Goal: Task Accomplishment & Management: Use online tool/utility

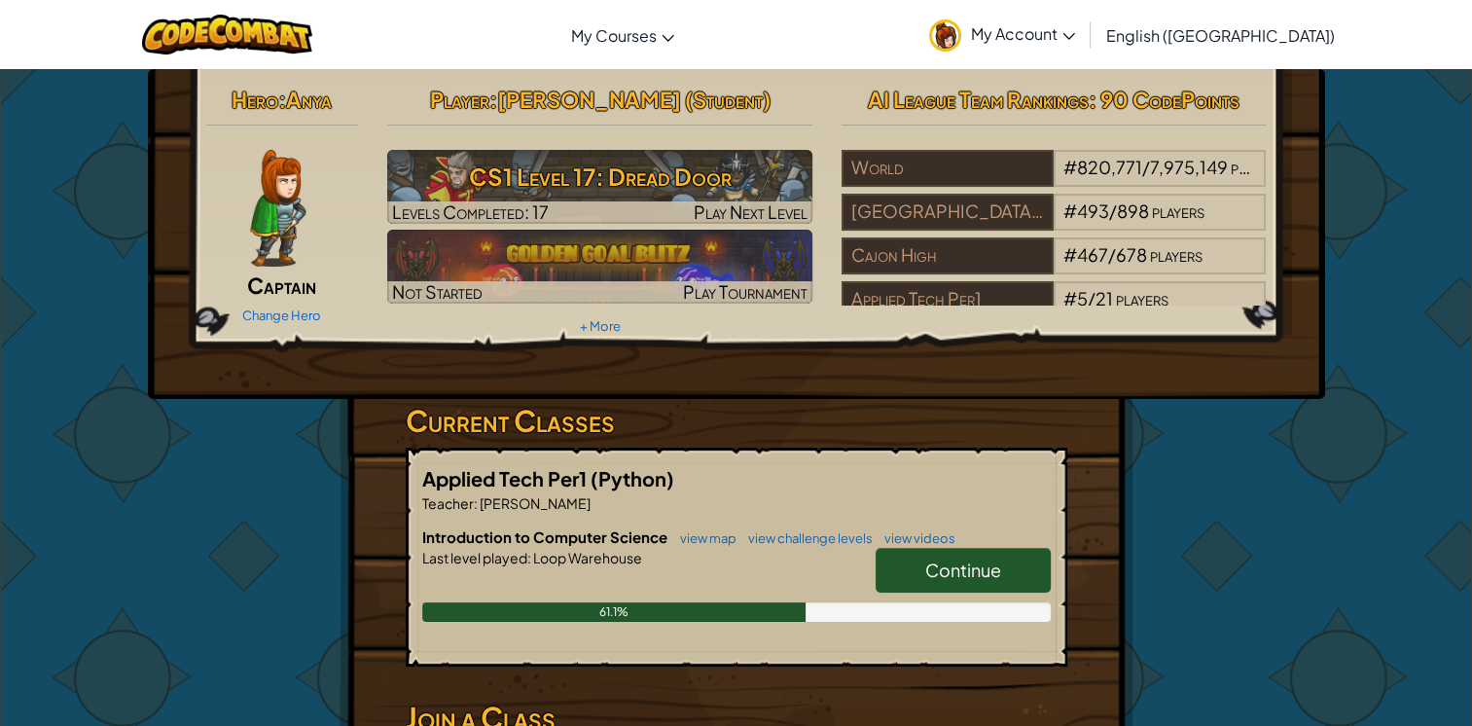
click at [926, 578] on span "Continue" at bounding box center [963, 570] width 76 height 22
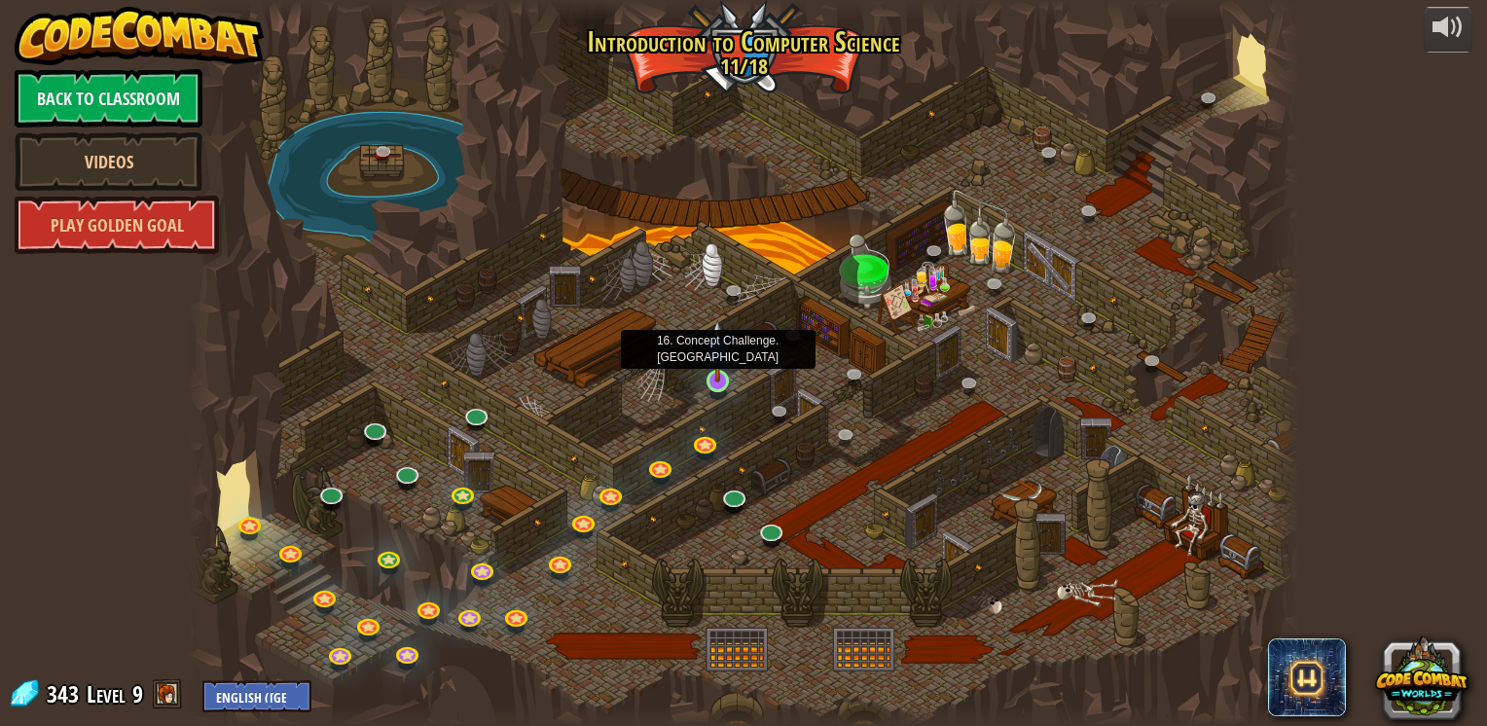
drag, startPoint x: 718, startPoint y: 384, endPoint x: 721, endPoint y: 374, distance: 11.1
click at [721, 374] on img at bounding box center [718, 351] width 28 height 64
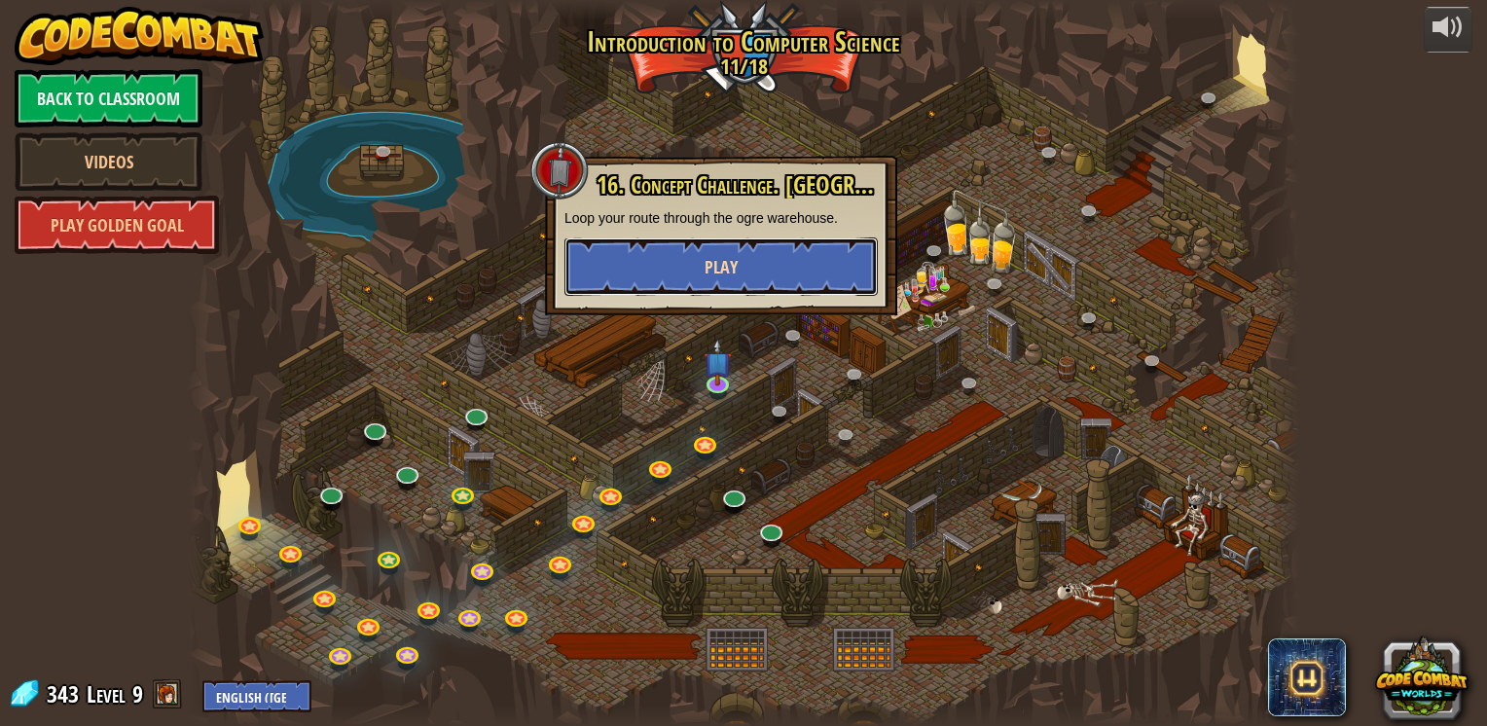
click at [709, 281] on button "Play" at bounding box center [720, 266] width 313 height 58
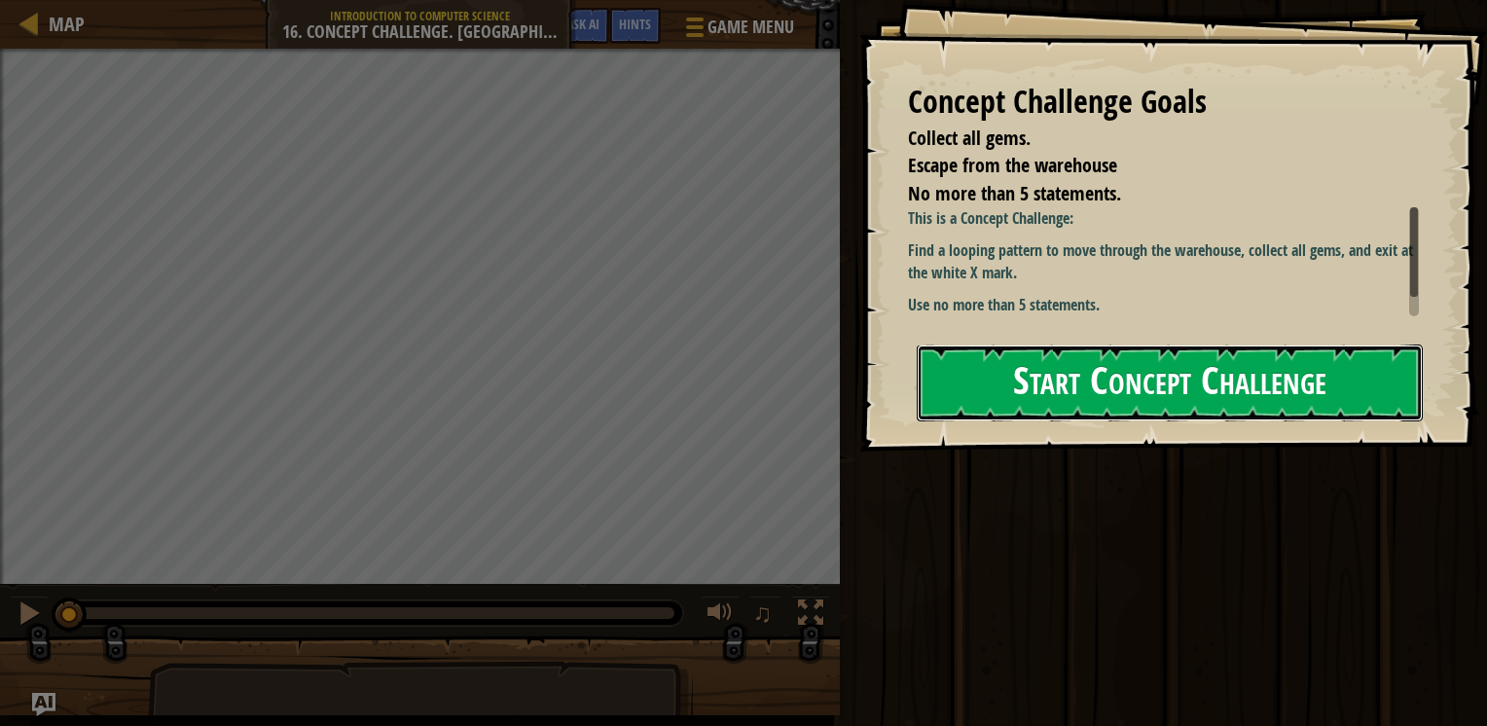
click at [1053, 397] on button "Start Concept Challenge" at bounding box center [1170, 382] width 506 height 77
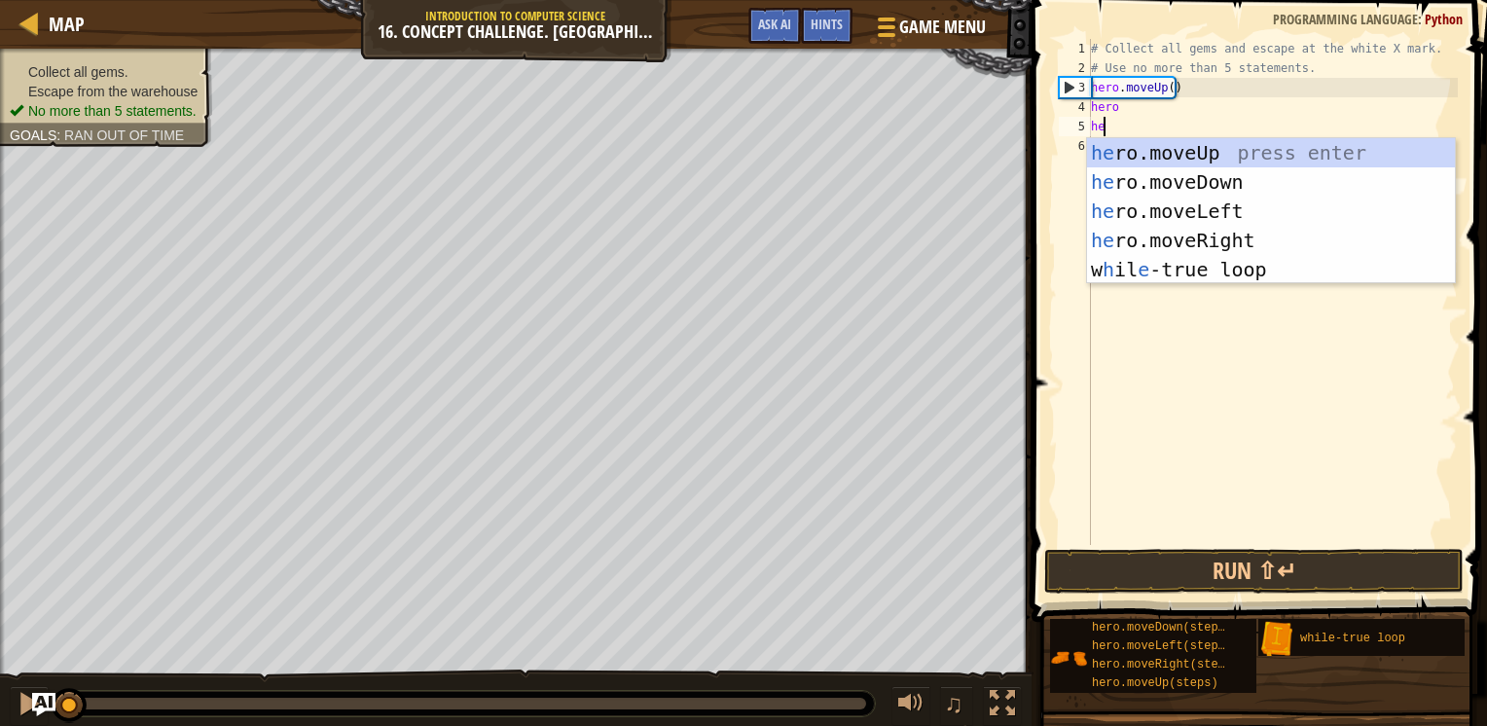
type textarea "hero"
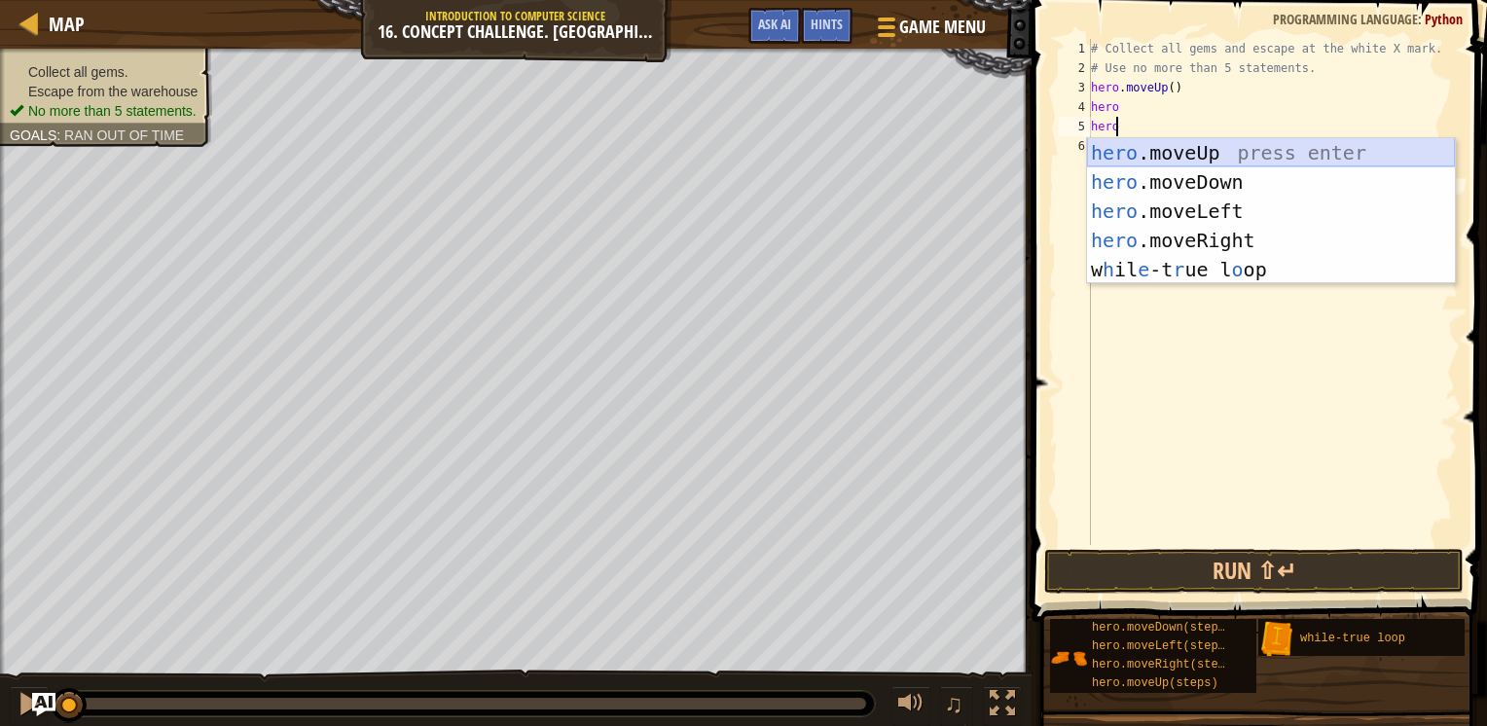
click at [1151, 141] on div "hero .moveUp press enter hero .moveDown press enter hero .moveLeft press enter …" at bounding box center [1271, 240] width 368 height 204
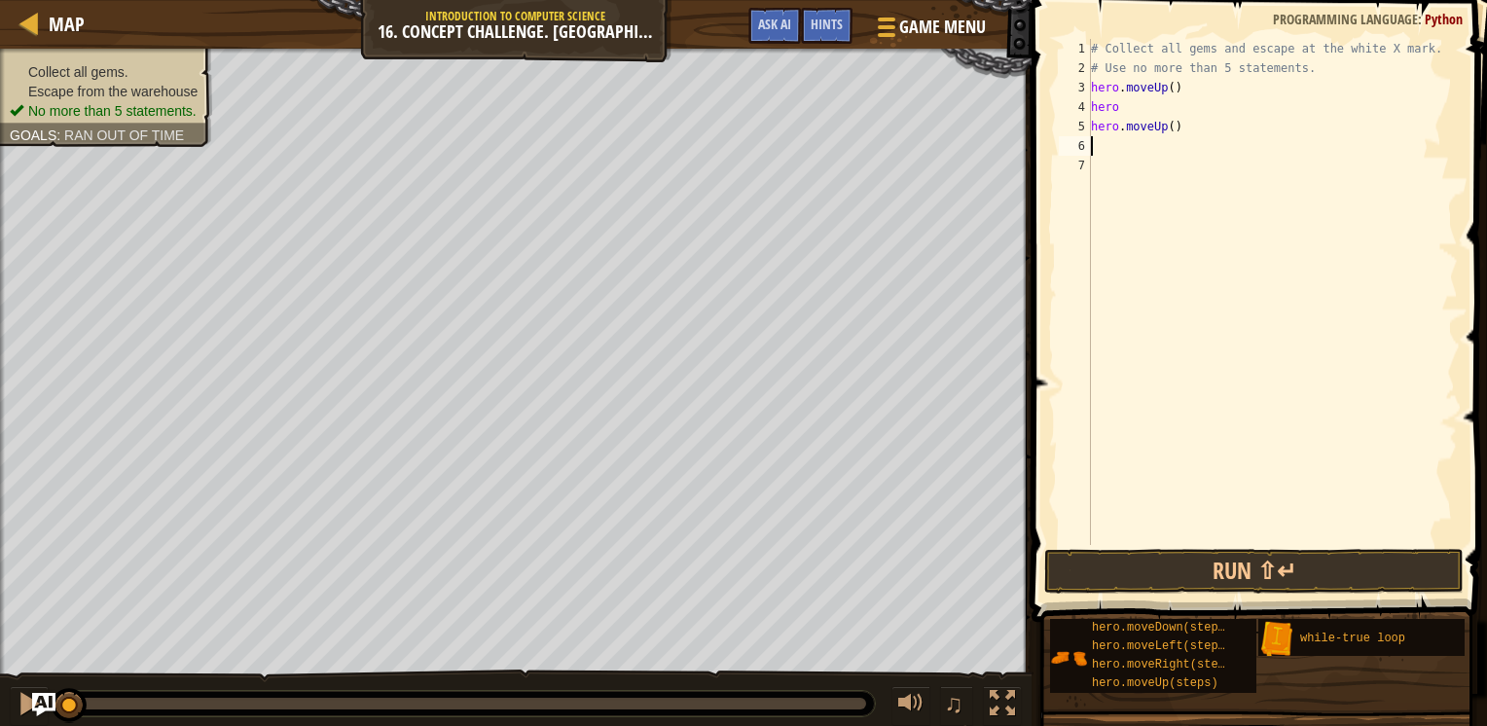
click at [1168, 127] on div "# Collect all gems and escape at the white X mark. # Use no more than 5 stateme…" at bounding box center [1272, 311] width 371 height 545
type textarea "hero.moveUp(2)"
click at [1165, 149] on div "# Collect all gems and escape at the white X mark. # Use no more than 5 stateme…" at bounding box center [1272, 311] width 371 height 545
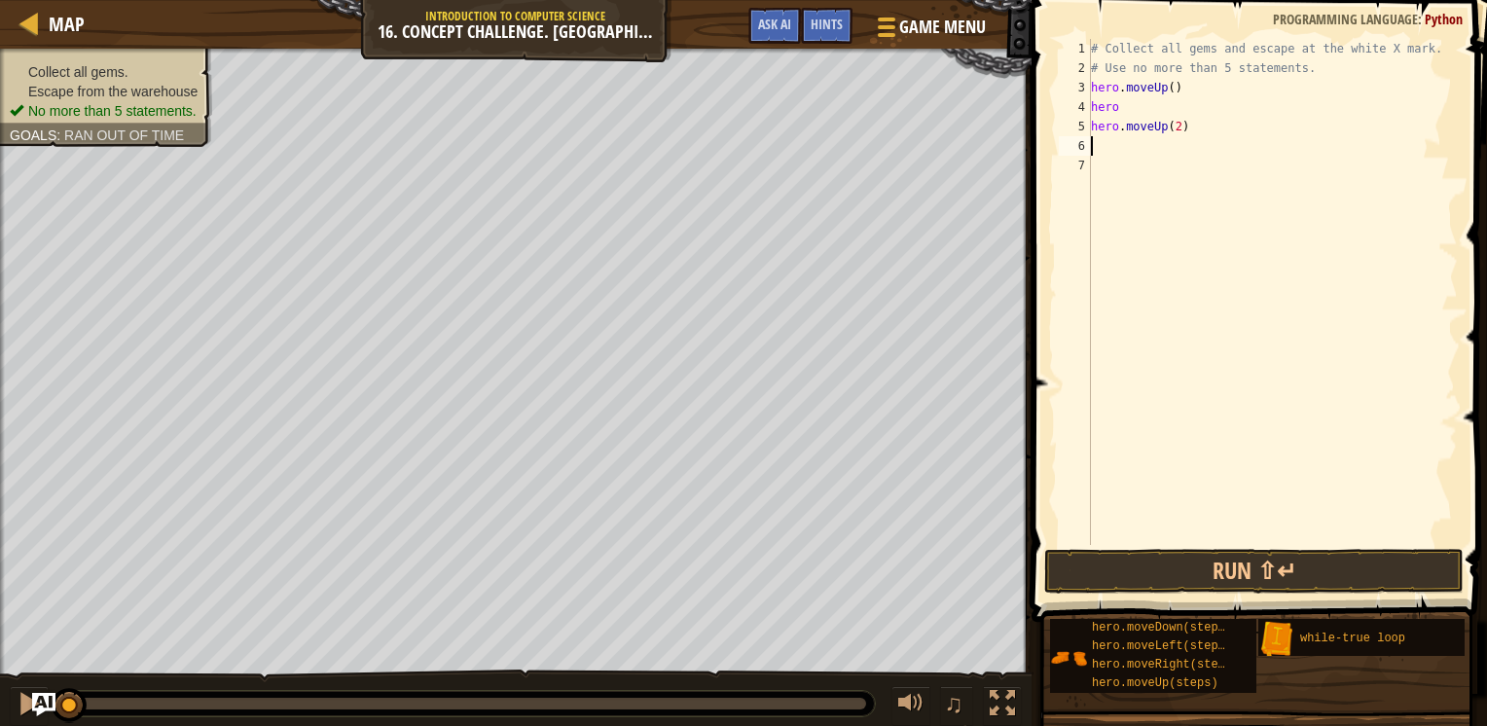
click at [1164, 147] on div "# Collect all gems and escape at the white X mark. # Use no more than 5 stateme…" at bounding box center [1272, 311] width 371 height 545
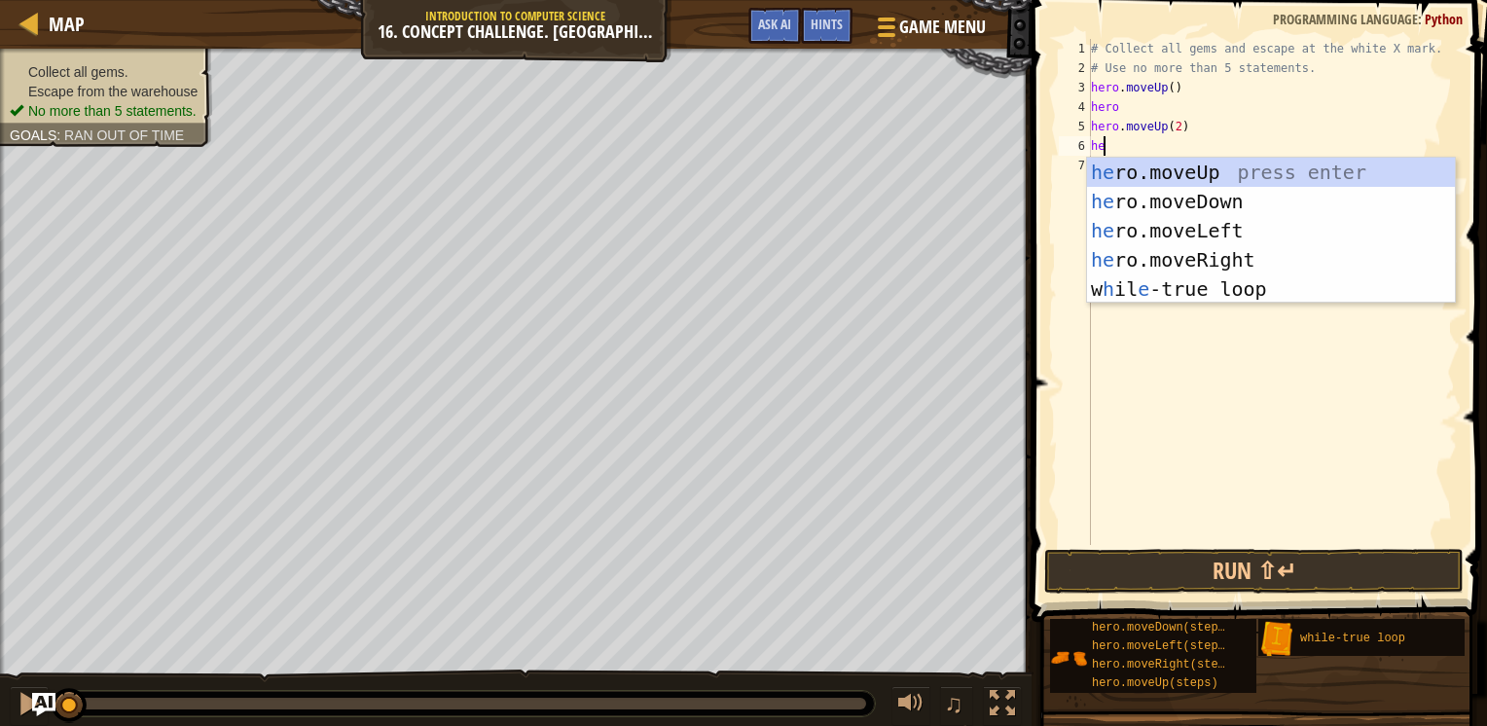
type textarea "hero"
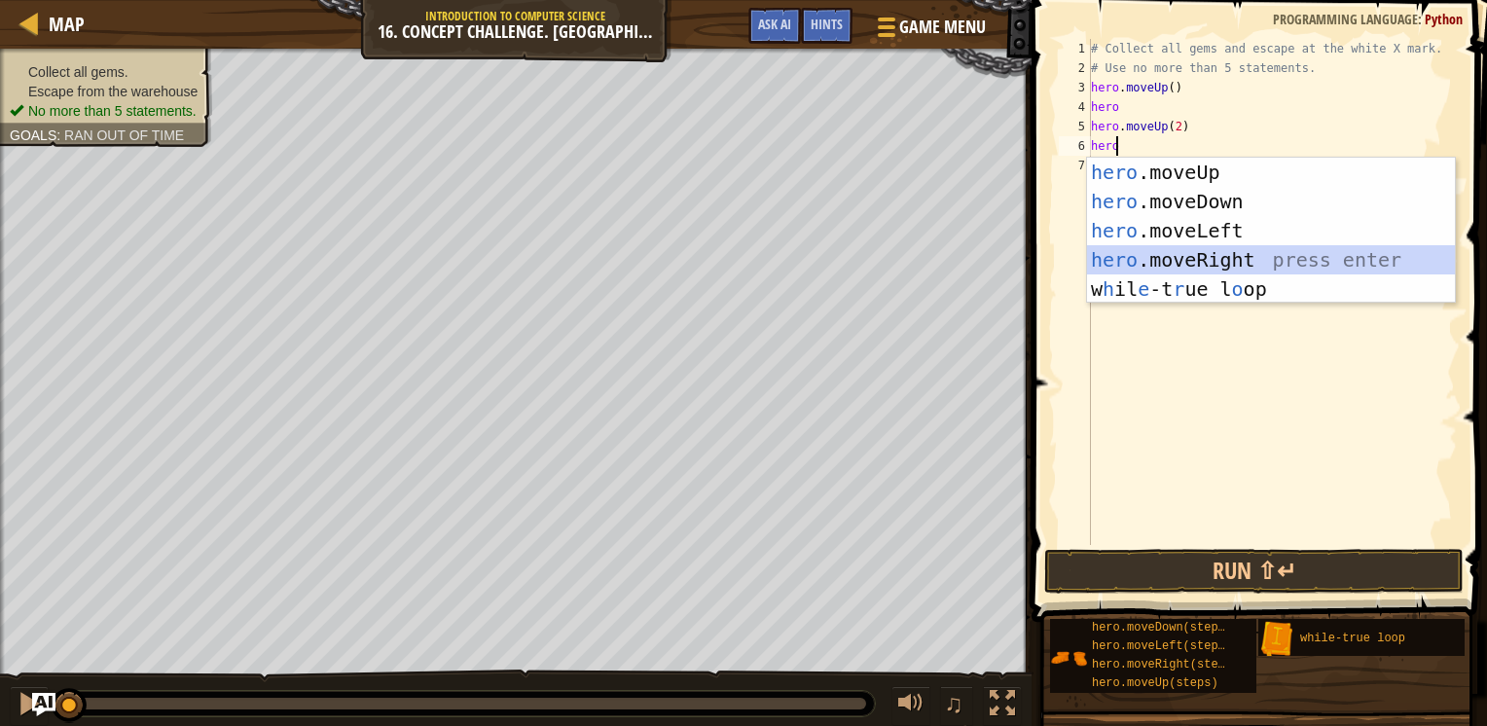
click at [1174, 258] on div "hero .moveUp press enter hero .moveDown press enter hero .moveLeft press enter …" at bounding box center [1271, 260] width 368 height 204
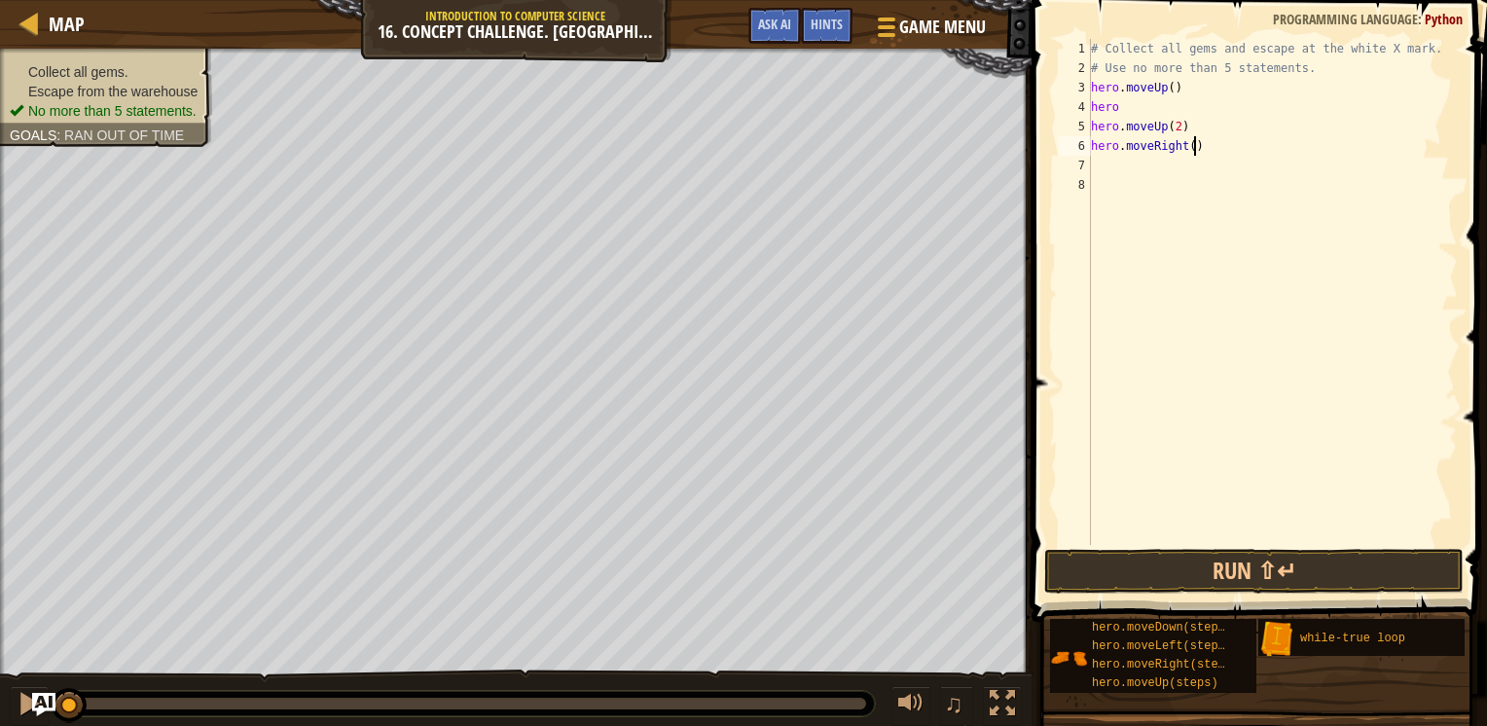
click at [1199, 152] on div "# Collect all gems and escape at the white X mark. # Use no more than 5 stateme…" at bounding box center [1272, 311] width 371 height 545
type textarea "h"
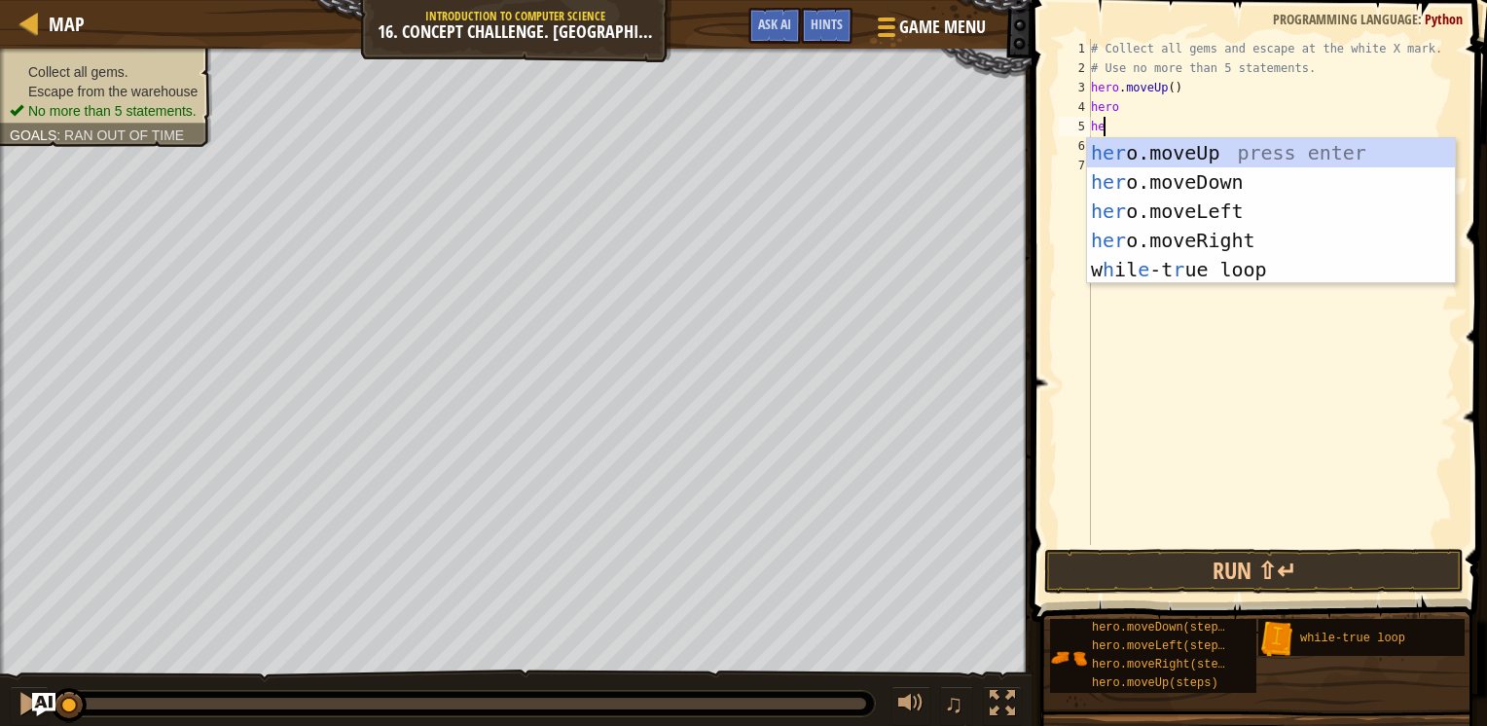
type textarea "h"
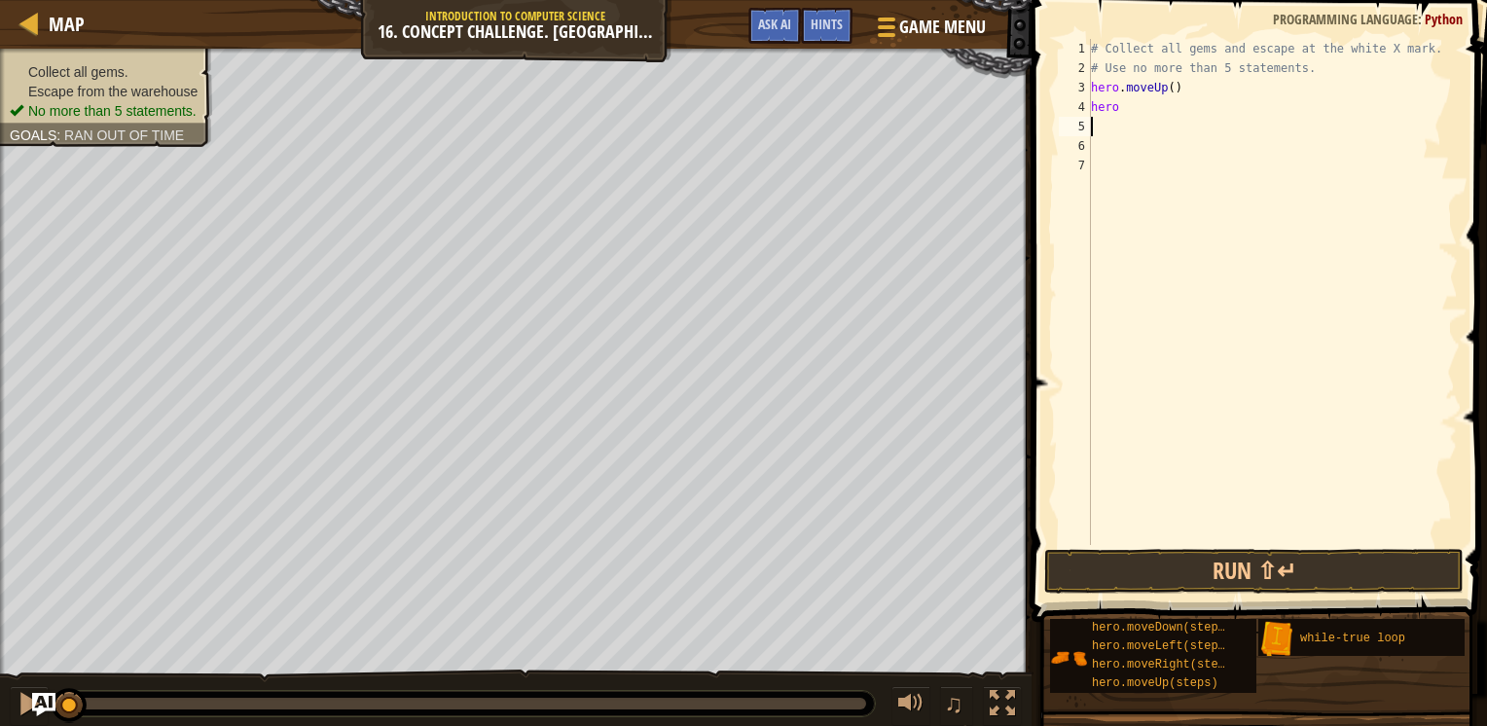
click at [1152, 133] on div "# Collect all gems and escape at the white X mark. # Use no more than 5 stateme…" at bounding box center [1272, 311] width 371 height 545
click at [1140, 104] on div "# Collect all gems and escape at the white X mark. # Use no more than 5 stateme…" at bounding box center [1272, 311] width 371 height 545
type textarea "h"
click at [1165, 89] on div "# Collect all gems and escape at the white X mark. # Use no more than 5 stateme…" at bounding box center [1272, 311] width 371 height 545
type textarea "hero.moveUp(2)"
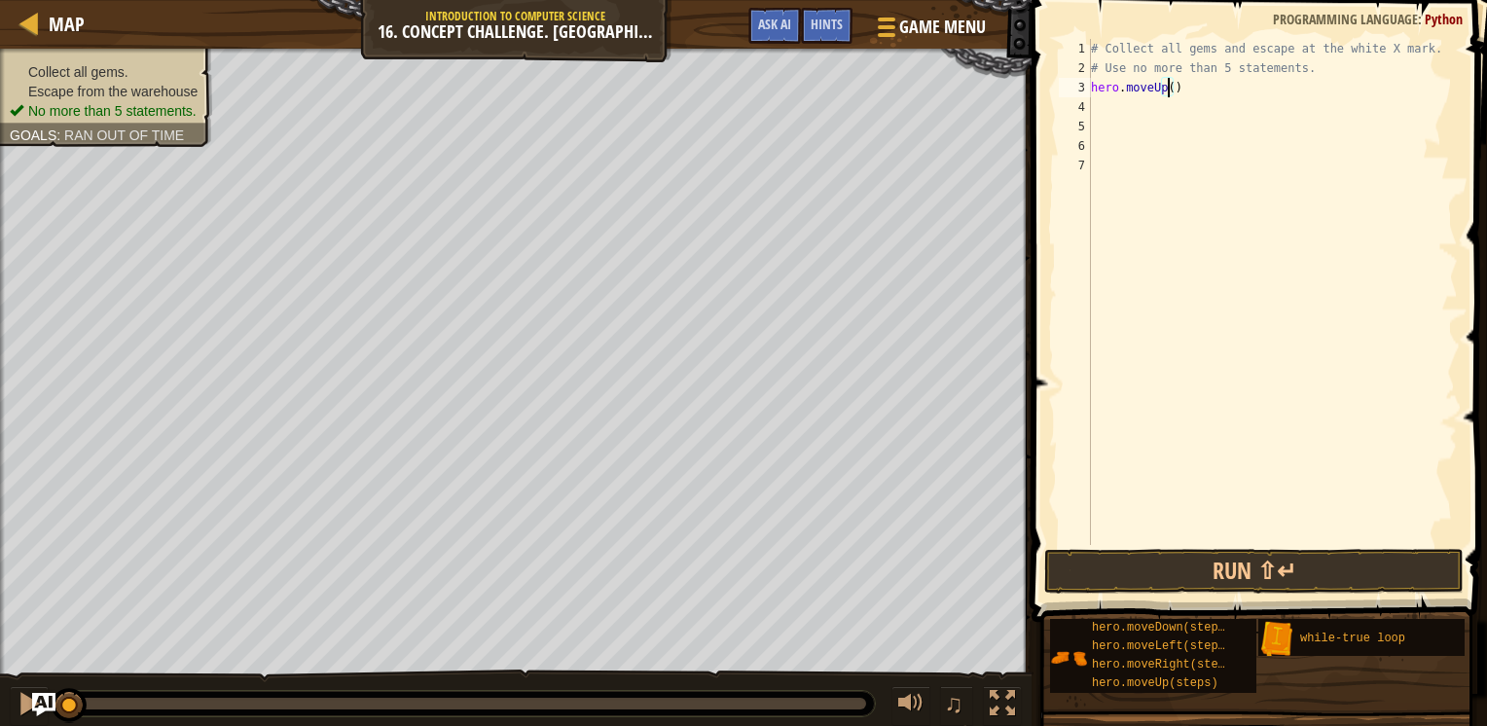
scroll to position [9, 6]
click at [1154, 121] on div "# Collect all gems and escape at the white X mark. # Use no more than 5 stateme…" at bounding box center [1272, 311] width 371 height 545
click at [1147, 110] on div "# Collect all gems and escape at the white X mark. # Use no more than 5 stateme…" at bounding box center [1272, 311] width 371 height 545
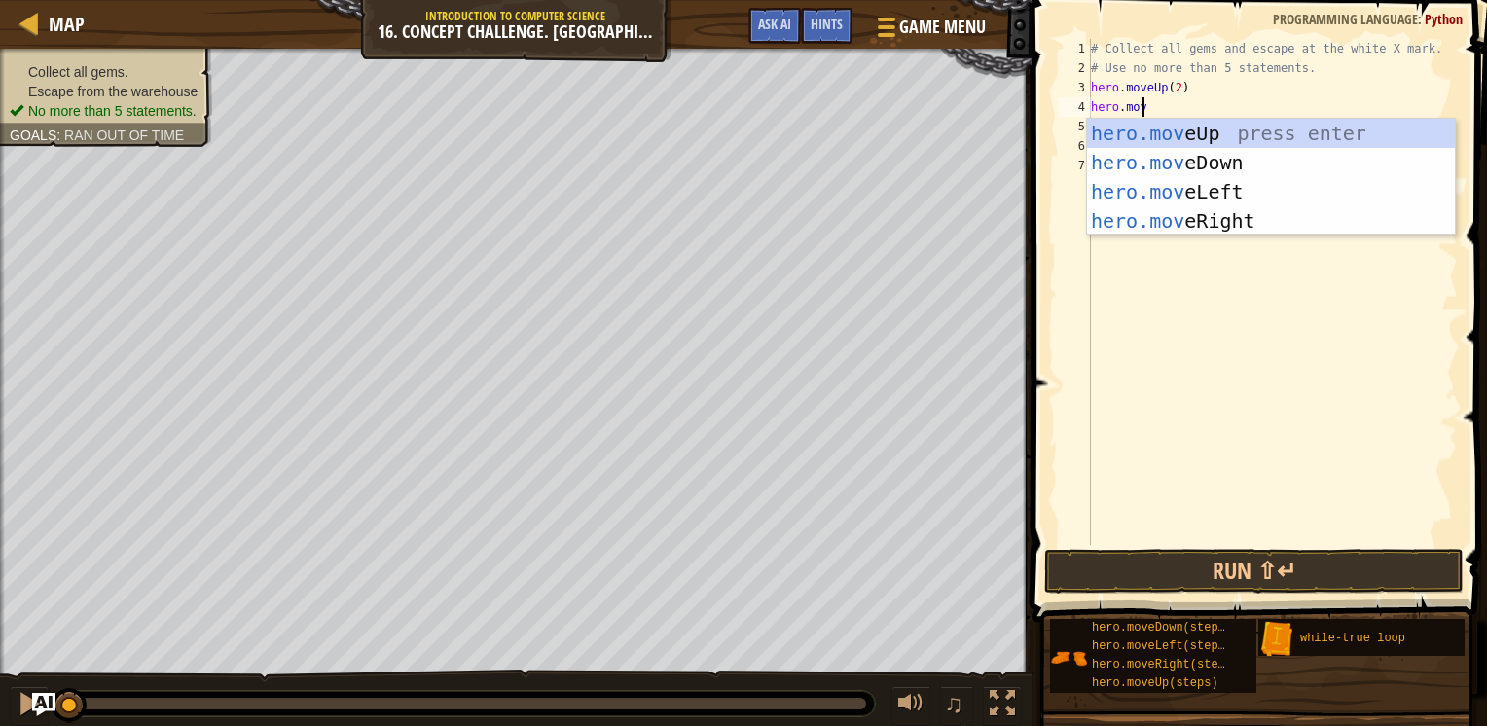
scroll to position [9, 3]
type textarea "hero.move"
click at [1179, 213] on div "hero.move Up press enter hero.move Down press enter hero.move Left press enter …" at bounding box center [1271, 206] width 368 height 175
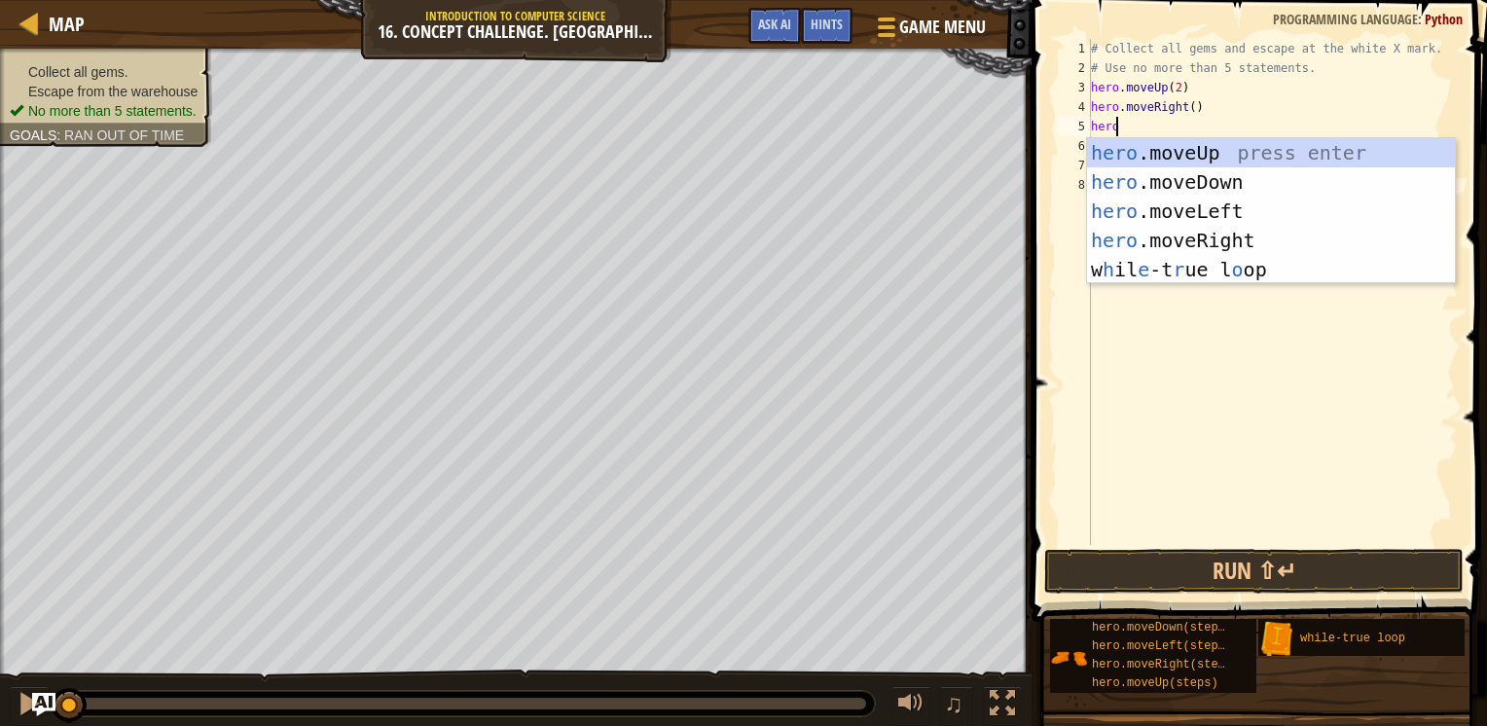
scroll to position [9, 0]
type textarea "h"
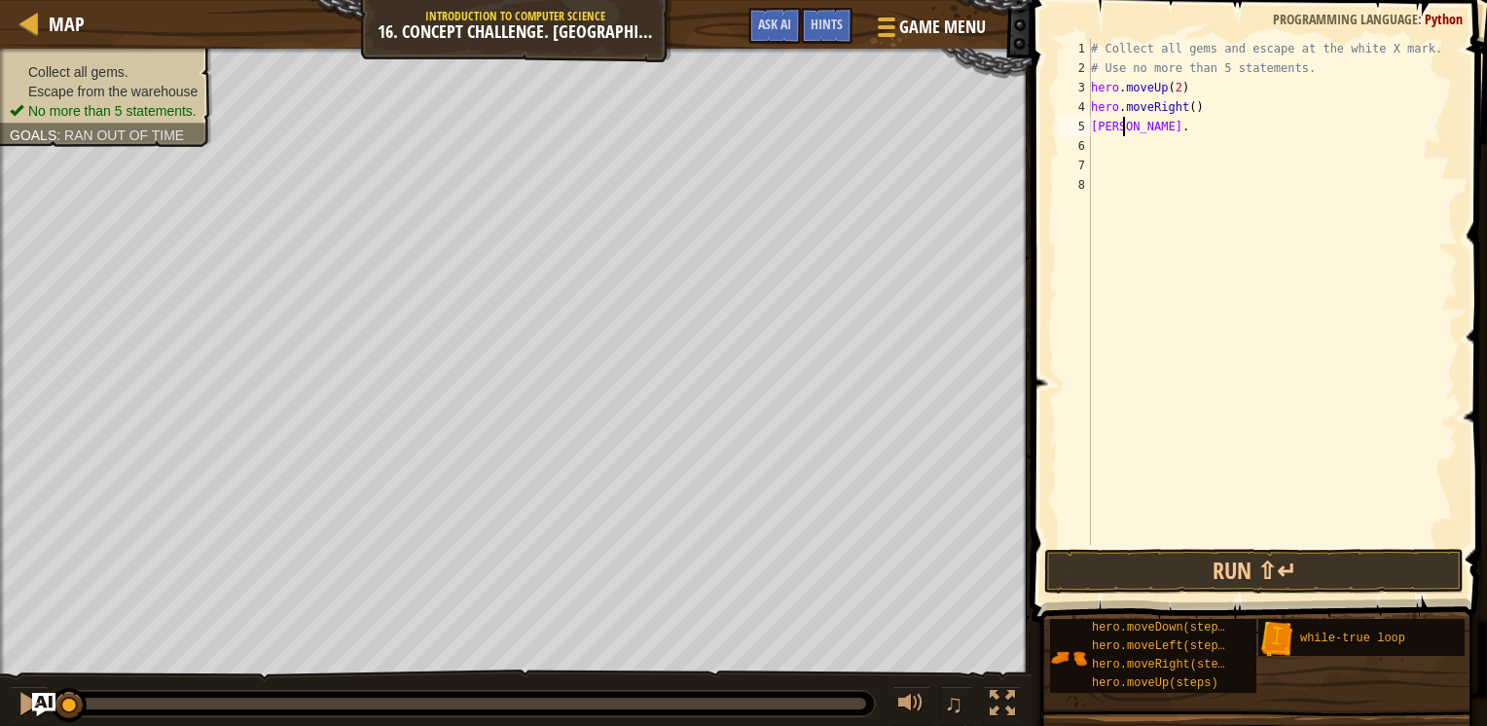
scroll to position [9, 1]
type textarea "g"
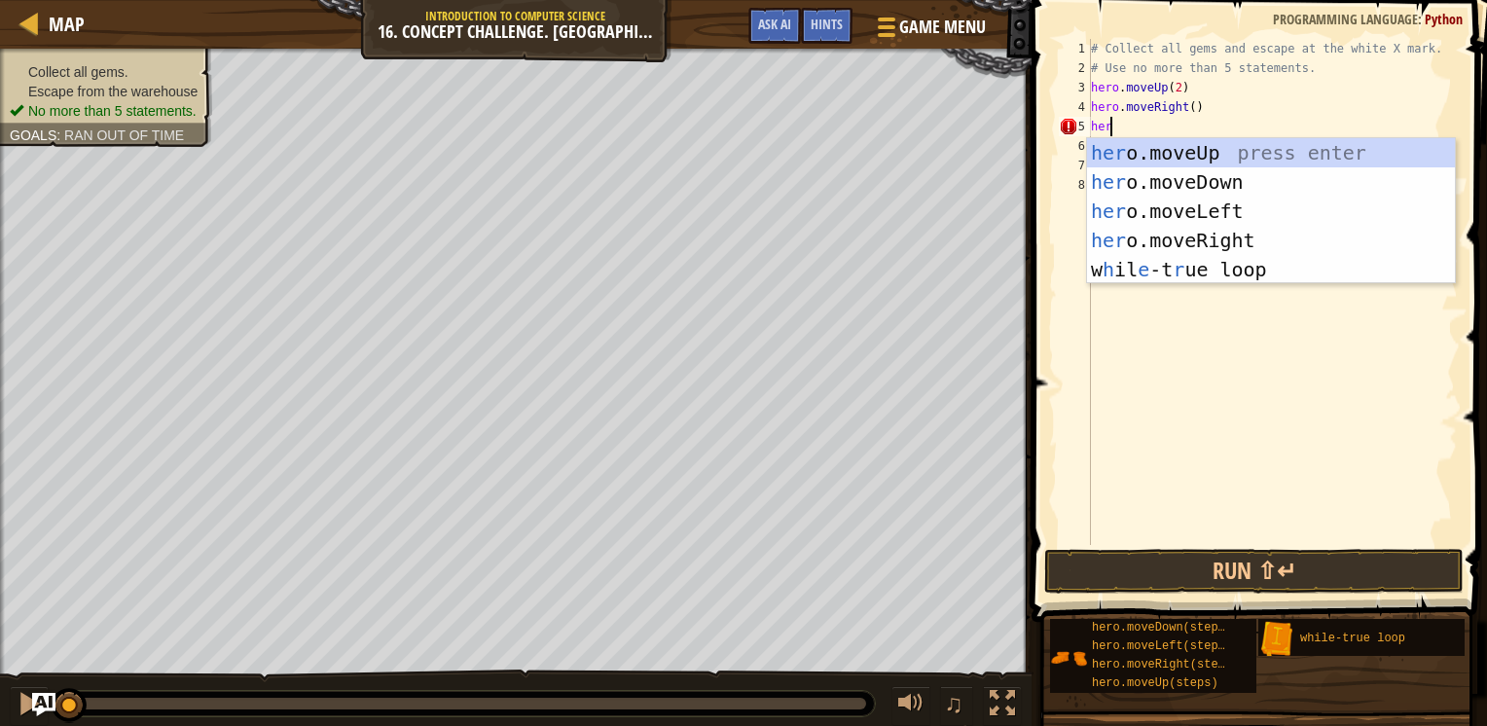
scroll to position [9, 0]
type textarea "h"
type textarea "hero"
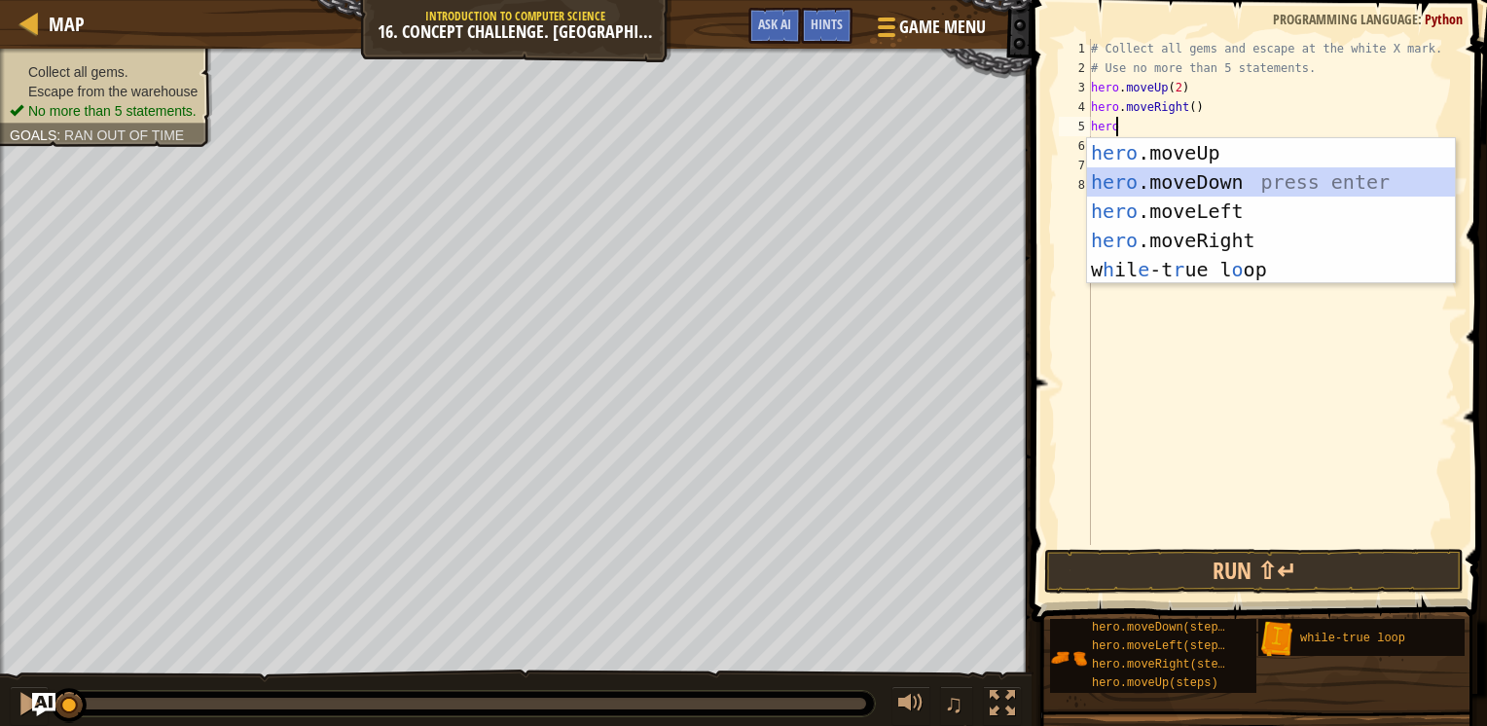
click at [1179, 169] on div "hero .moveUp press enter hero .moveDown press enter hero .moveLeft press enter …" at bounding box center [1271, 240] width 368 height 204
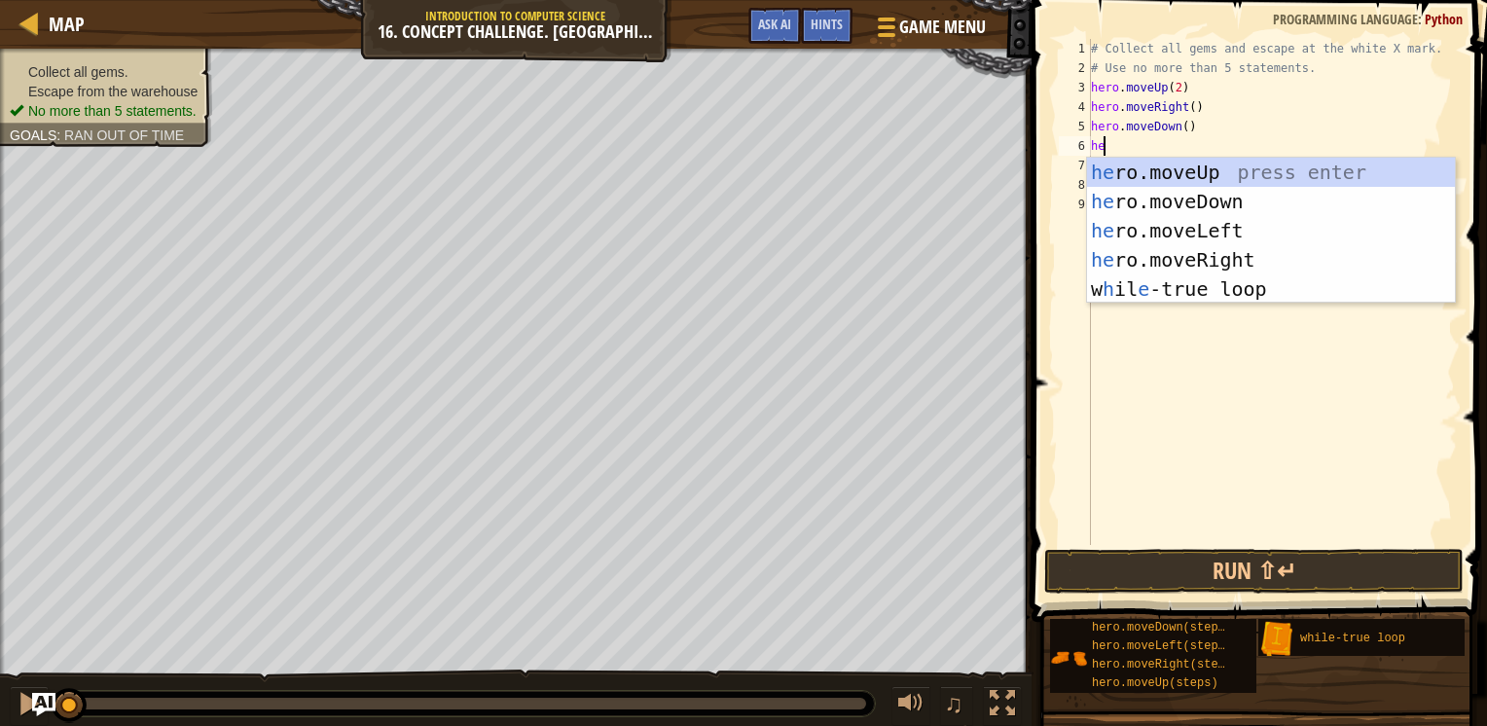
type textarea "h"
type textarea "hero"
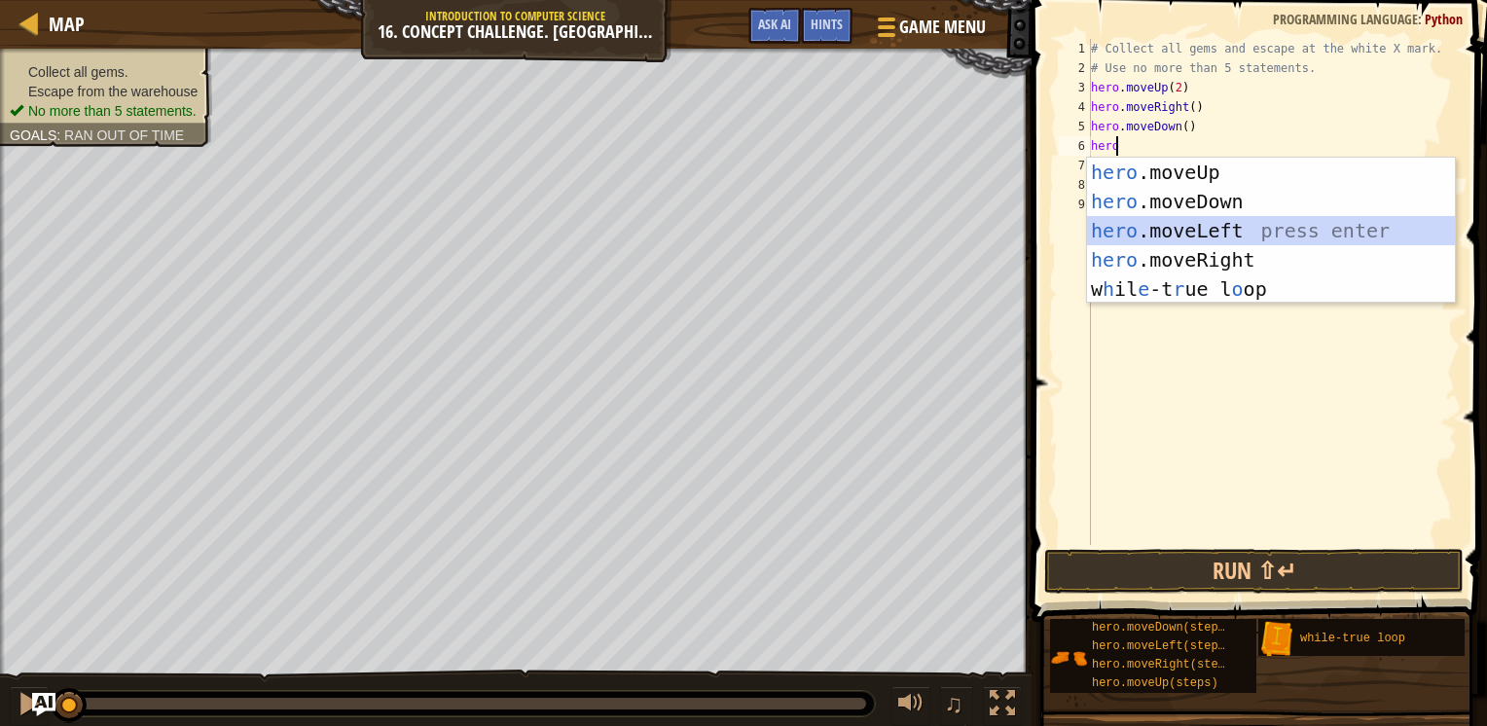
click at [1162, 225] on div "hero .moveUp press enter hero .moveDown press enter hero .moveLeft press enter …" at bounding box center [1271, 260] width 368 height 204
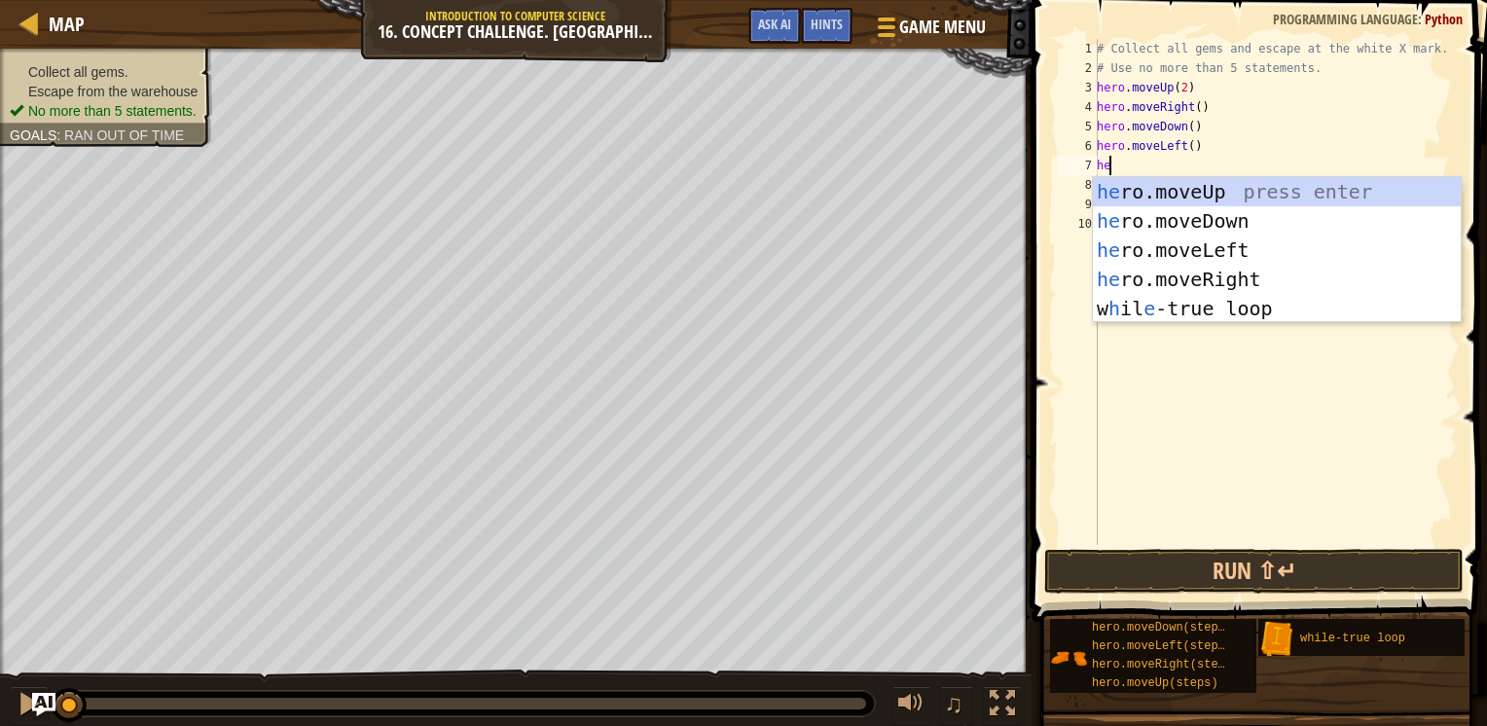
type textarea "hero"
click at [1161, 196] on div "hero .moveUp press enter hero .moveDown press enter hero .moveLeft press enter …" at bounding box center [1277, 279] width 368 height 204
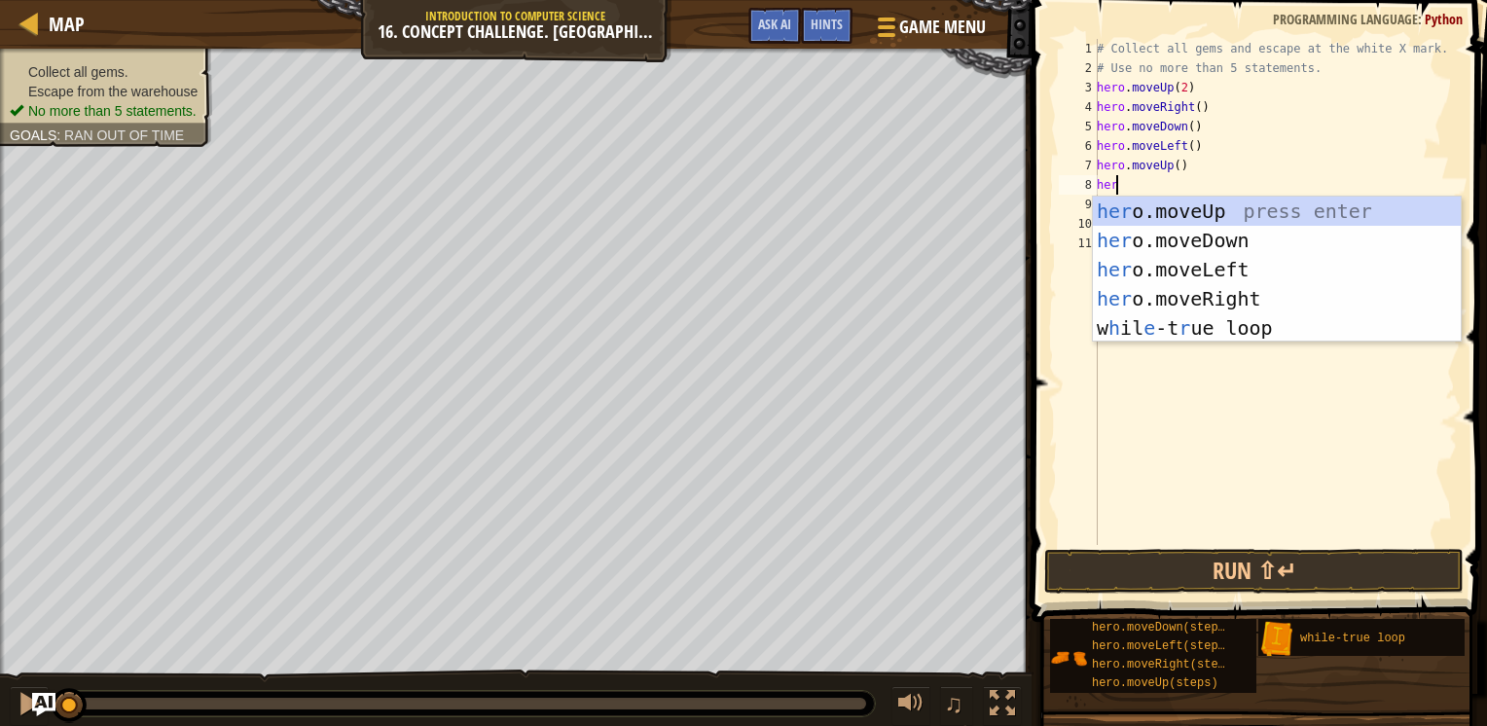
type textarea "hero"
click at [1164, 300] on div "hero .moveUp press enter hero .moveDown press enter hero .moveLeft press enter …" at bounding box center [1277, 299] width 368 height 204
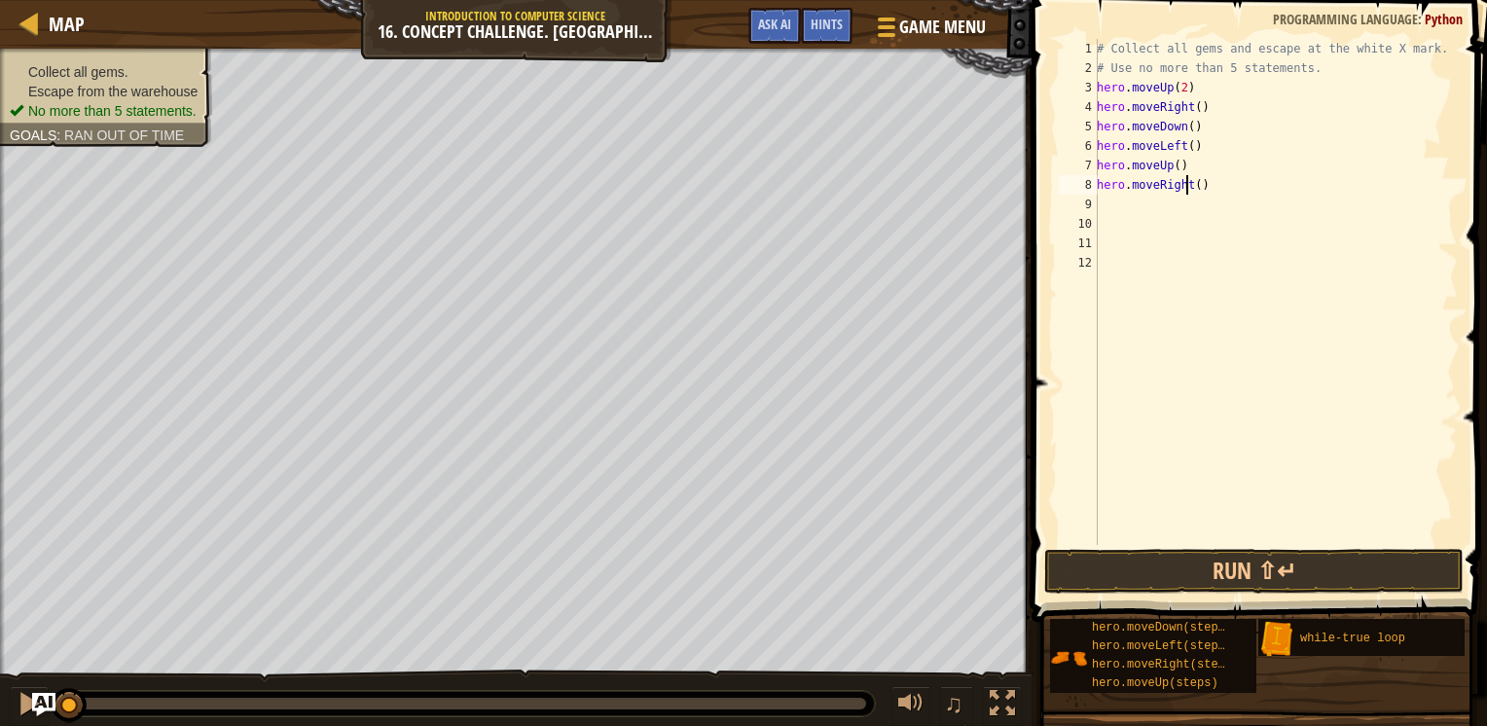
click at [1187, 184] on div "# Collect all gems and escape at the white X mark. # Use no more than 5 stateme…" at bounding box center [1275, 311] width 365 height 545
click at [1195, 185] on div "# Collect all gems and escape at the white X mark. # Use no more than 5 stateme…" at bounding box center [1275, 311] width 365 height 545
type textarea "hero.moveRight(2)"
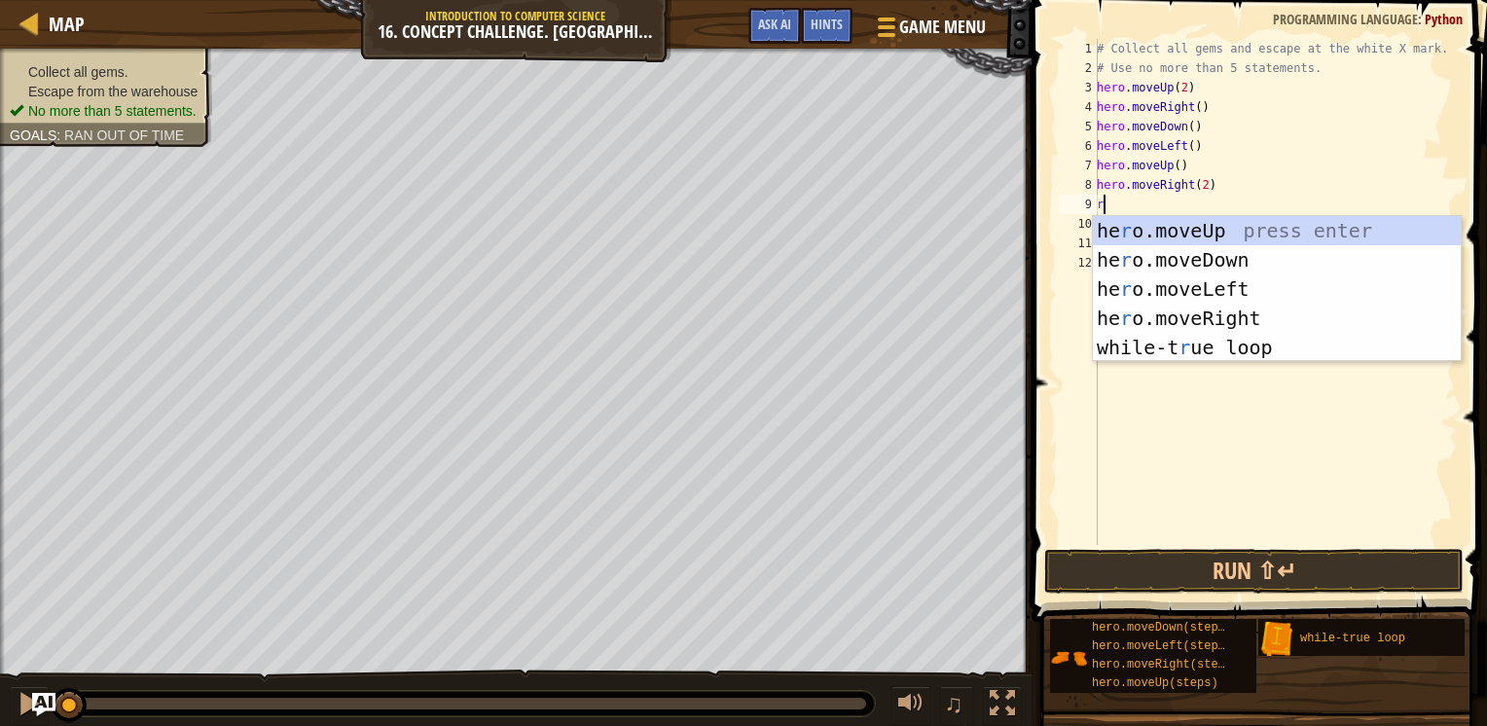
type textarea "o"
type textarea "hero"
click at [1115, 229] on div "hero .moveUp press enter hero .moveDown press enter hero .moveLeft press enter …" at bounding box center [1277, 318] width 368 height 204
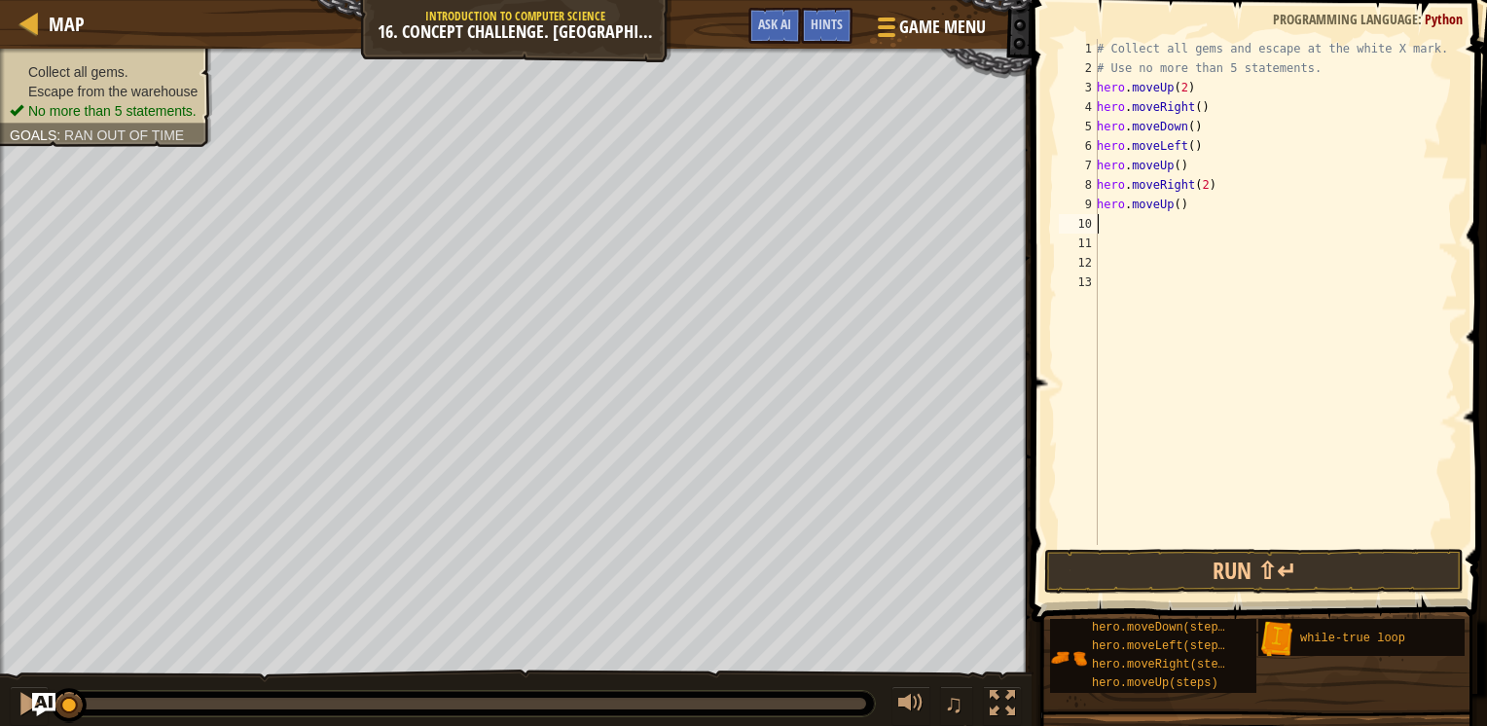
click at [1112, 223] on div "# Collect all gems and escape at the white X mark. # Use no more than 5 stateme…" at bounding box center [1275, 311] width 365 height 545
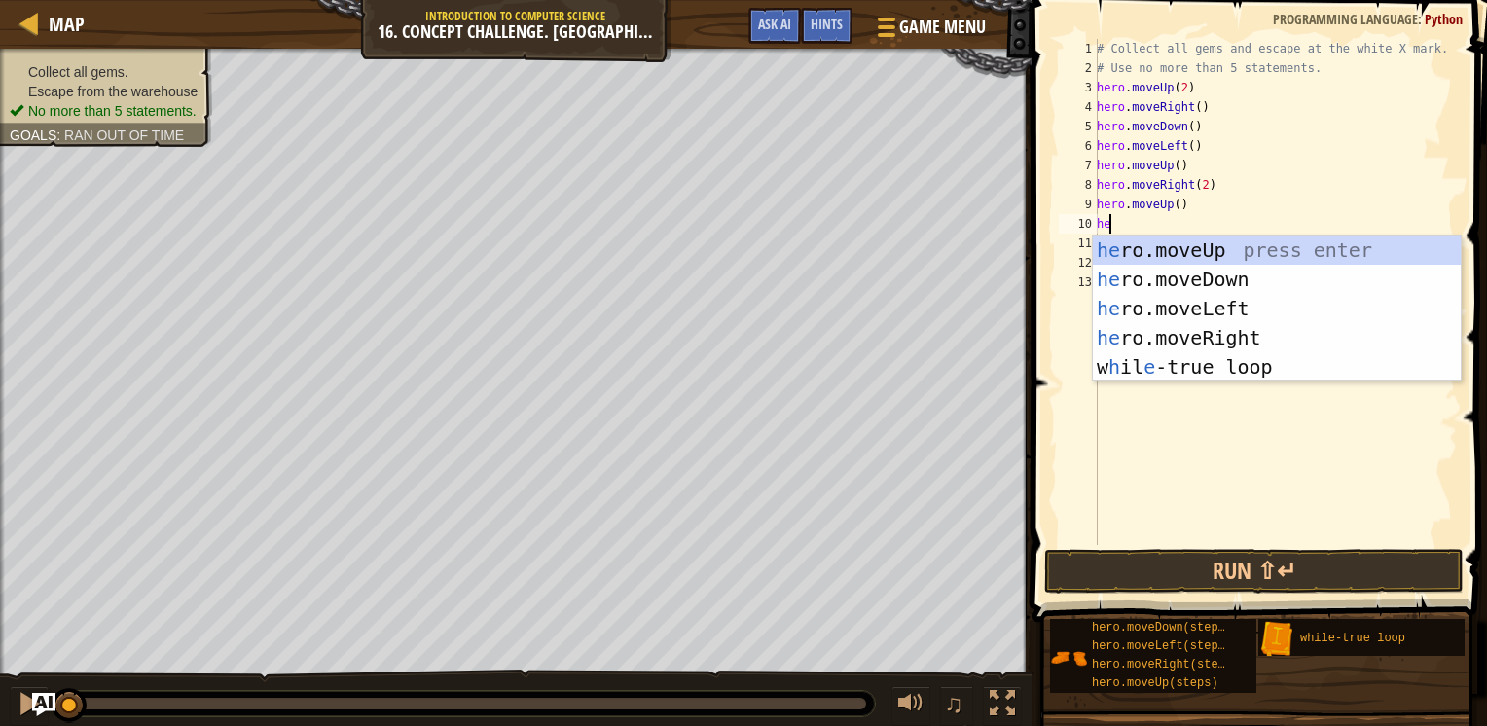
type textarea "hero"
click at [1125, 305] on div "hero .moveUp press enter hero .moveDown press enter hero .moveLeft press enter …" at bounding box center [1277, 337] width 368 height 204
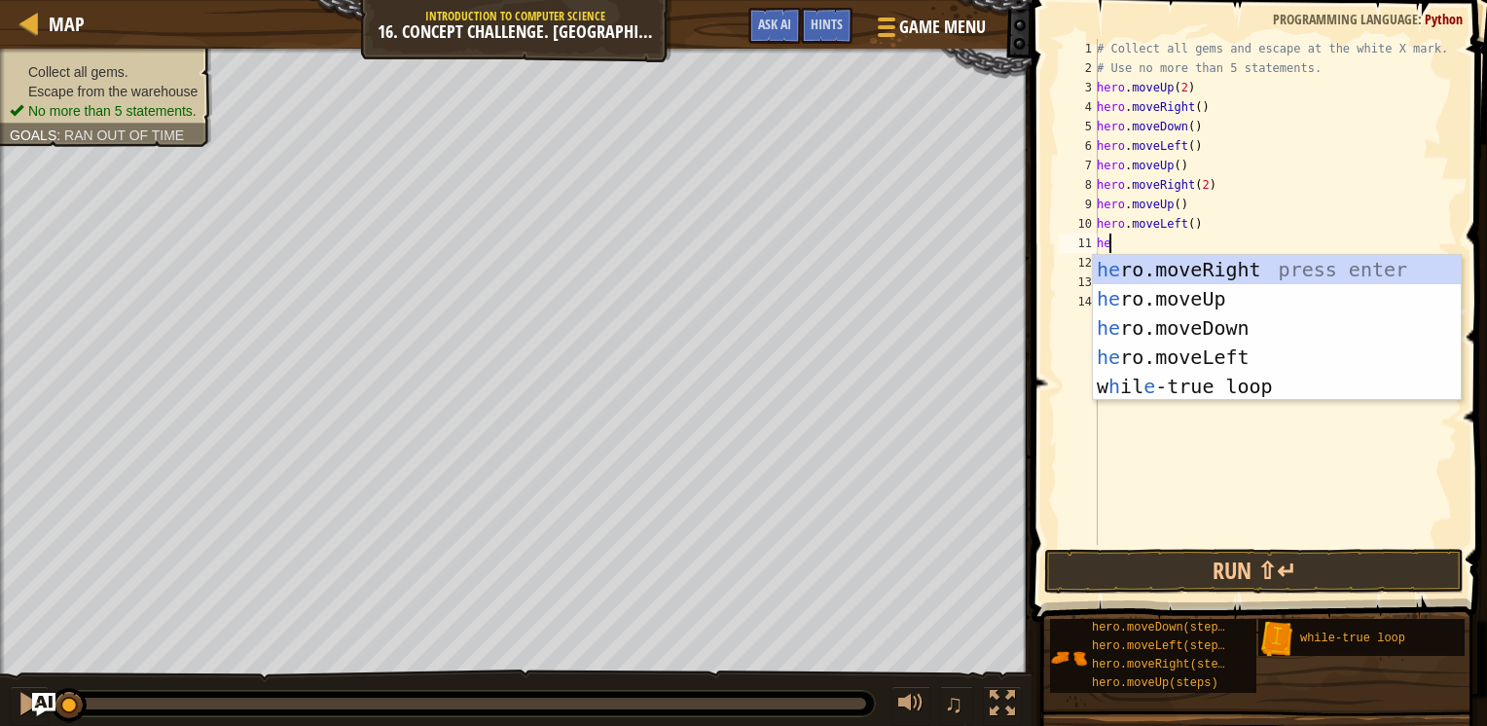
type textarea "hero"
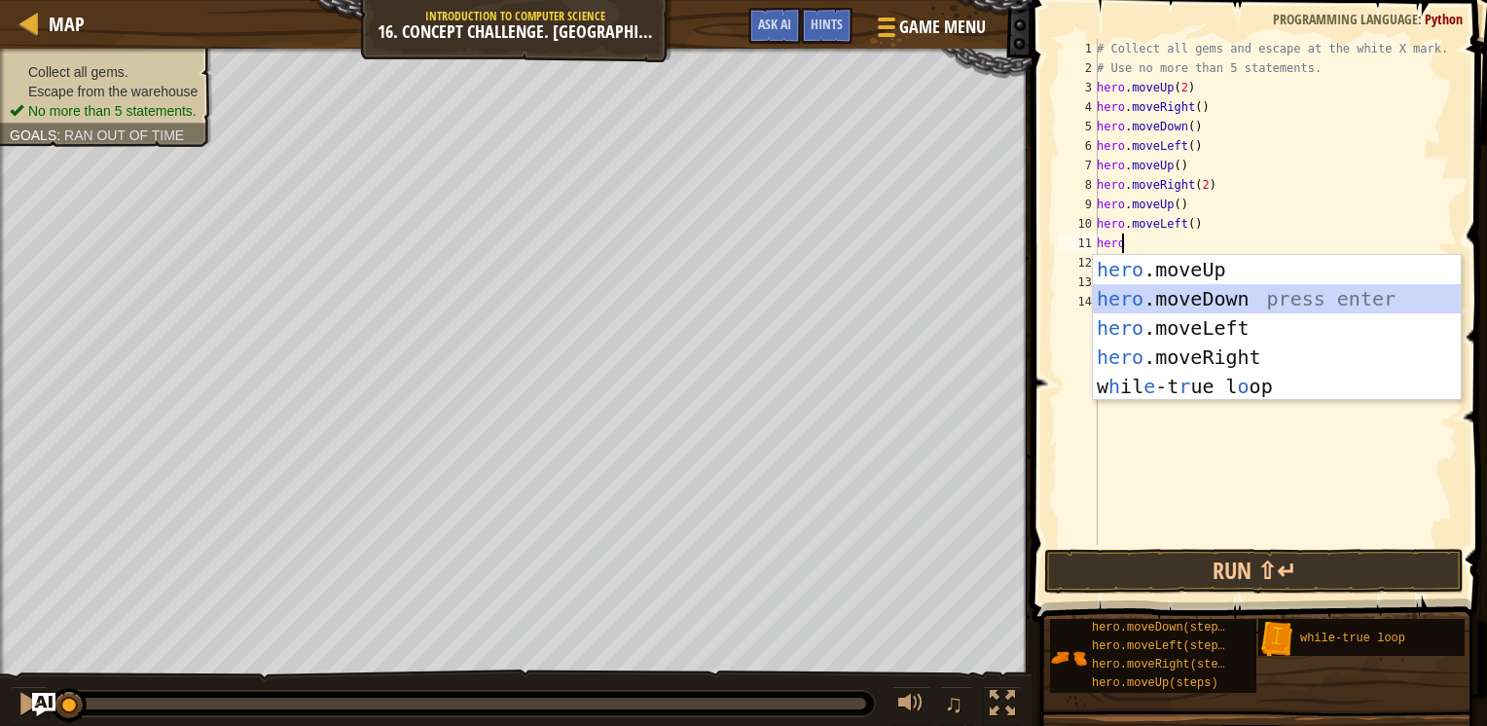
click at [1159, 294] on div "hero .moveUp press enter hero .moveDown press enter hero .moveLeft press enter …" at bounding box center [1277, 357] width 368 height 204
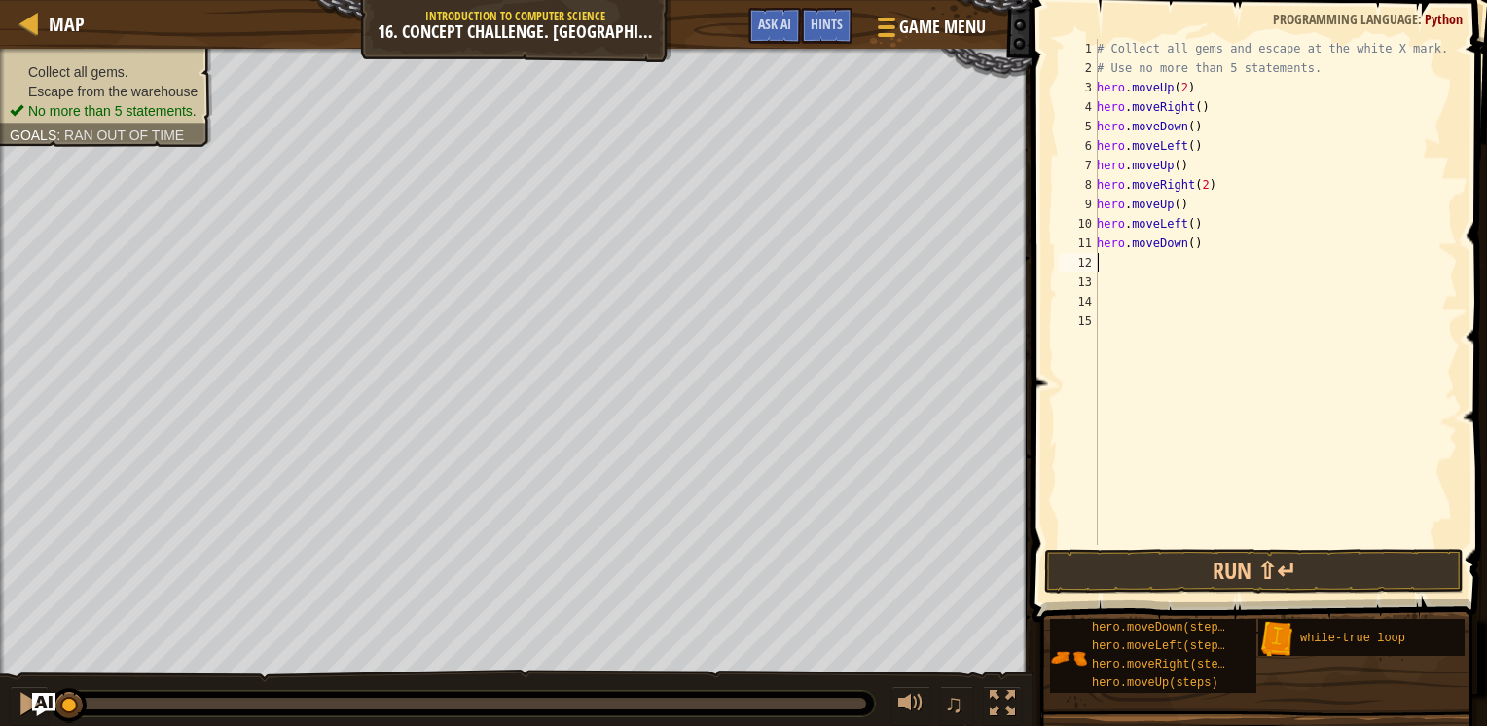
click at [1183, 242] on div "# Collect all gems and escape at the white X mark. # Use no more than 5 stateme…" at bounding box center [1275, 311] width 365 height 545
type textarea "hero.moveDown(2)"
click at [1148, 274] on div "# Collect all gems and escape at the white X mark. # Use no more than 5 stateme…" at bounding box center [1275, 311] width 365 height 545
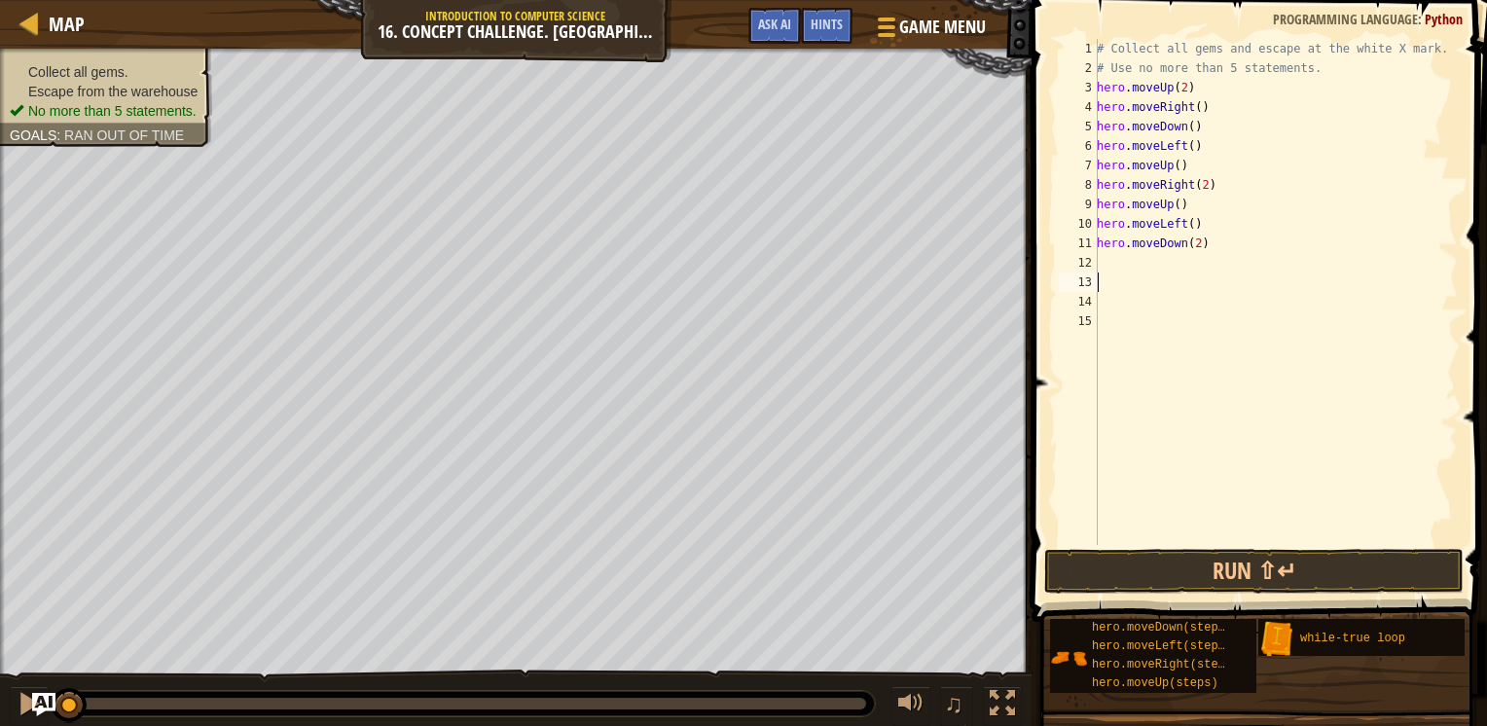
click at [1146, 261] on div "# Collect all gems and escape at the white X mark. # Use no more than 5 stateme…" at bounding box center [1275, 311] width 365 height 545
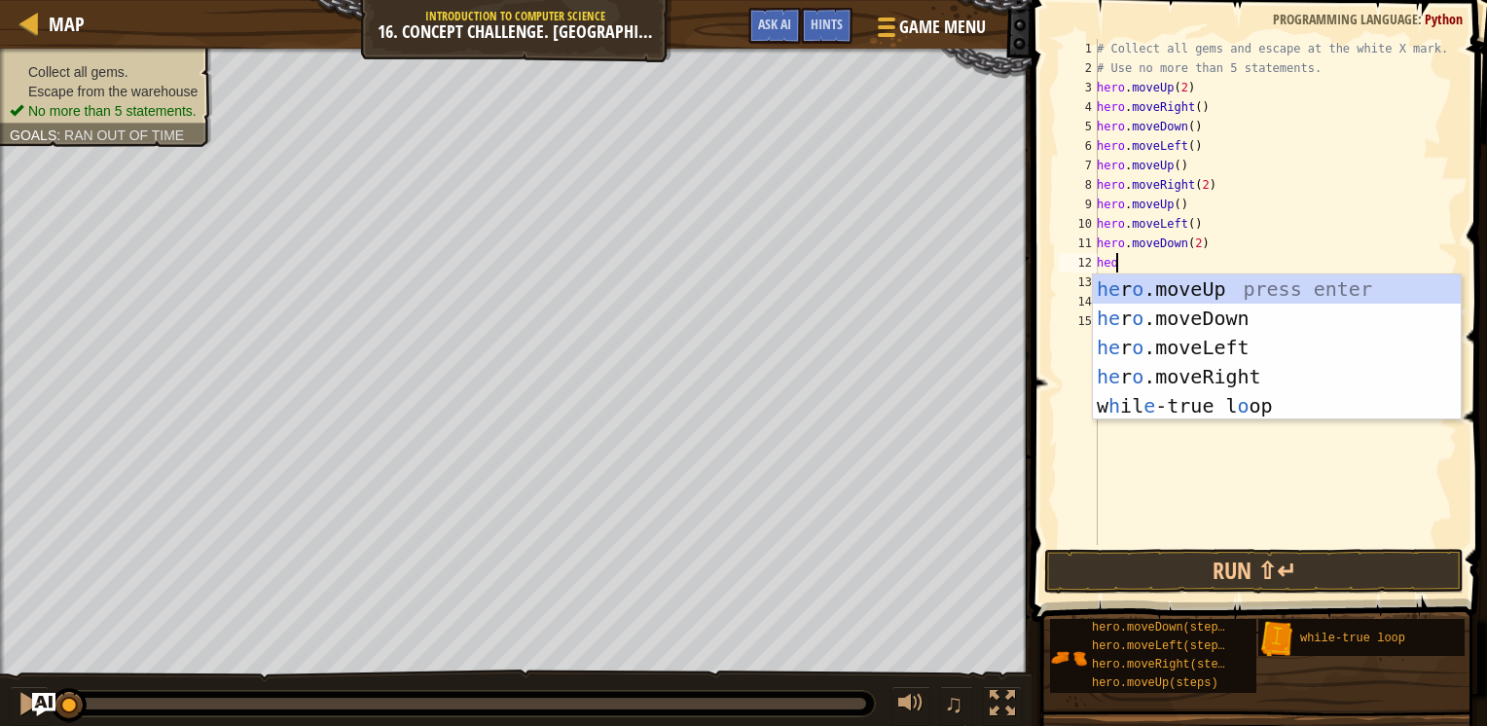
scroll to position [9, 1]
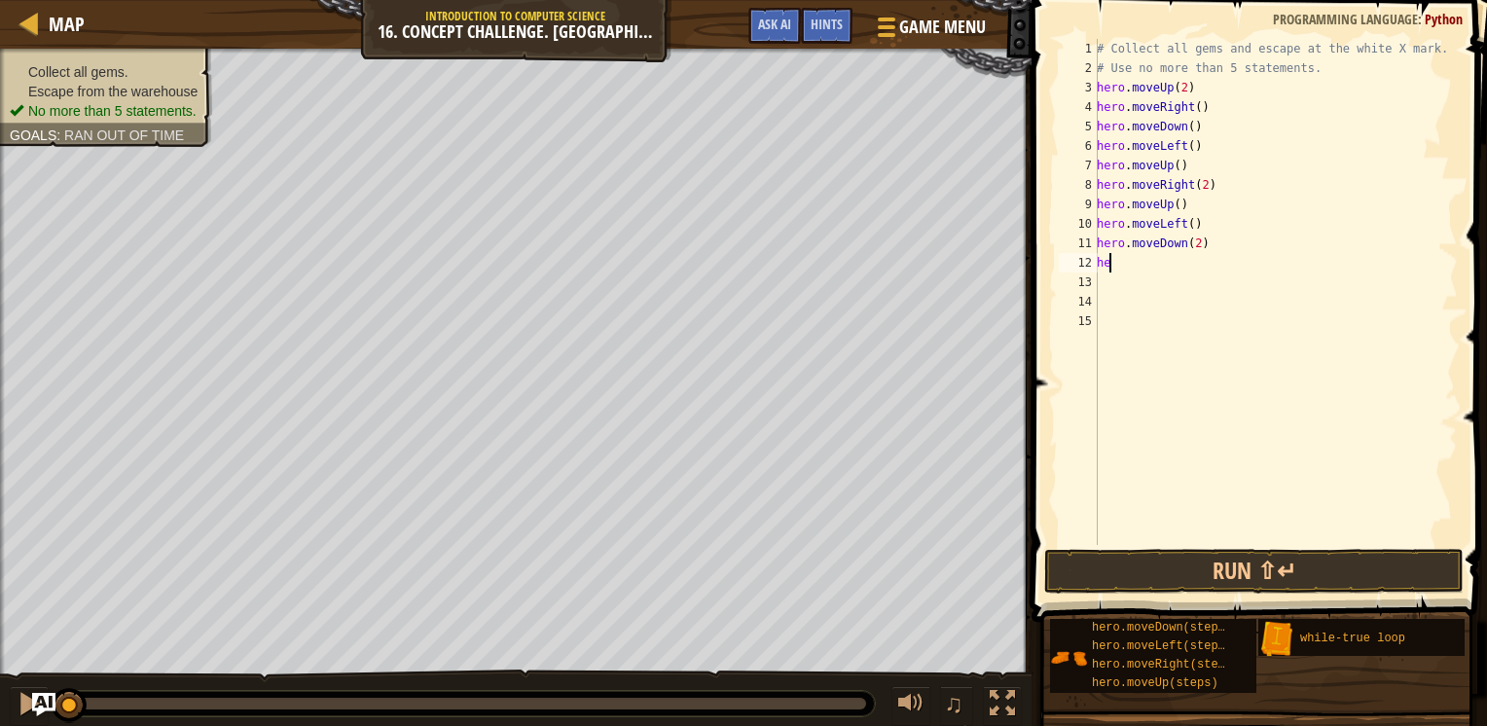
type textarea "hero"
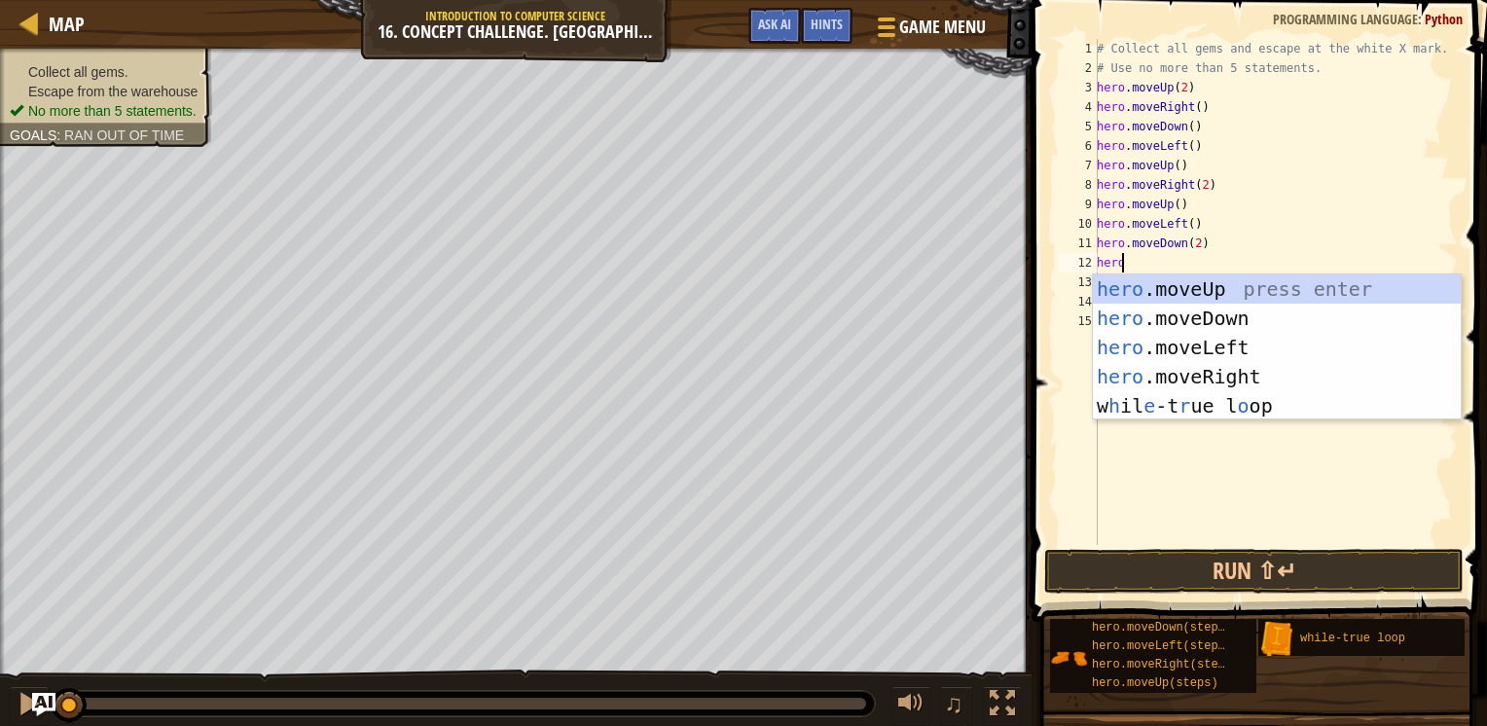
scroll to position [9, 0]
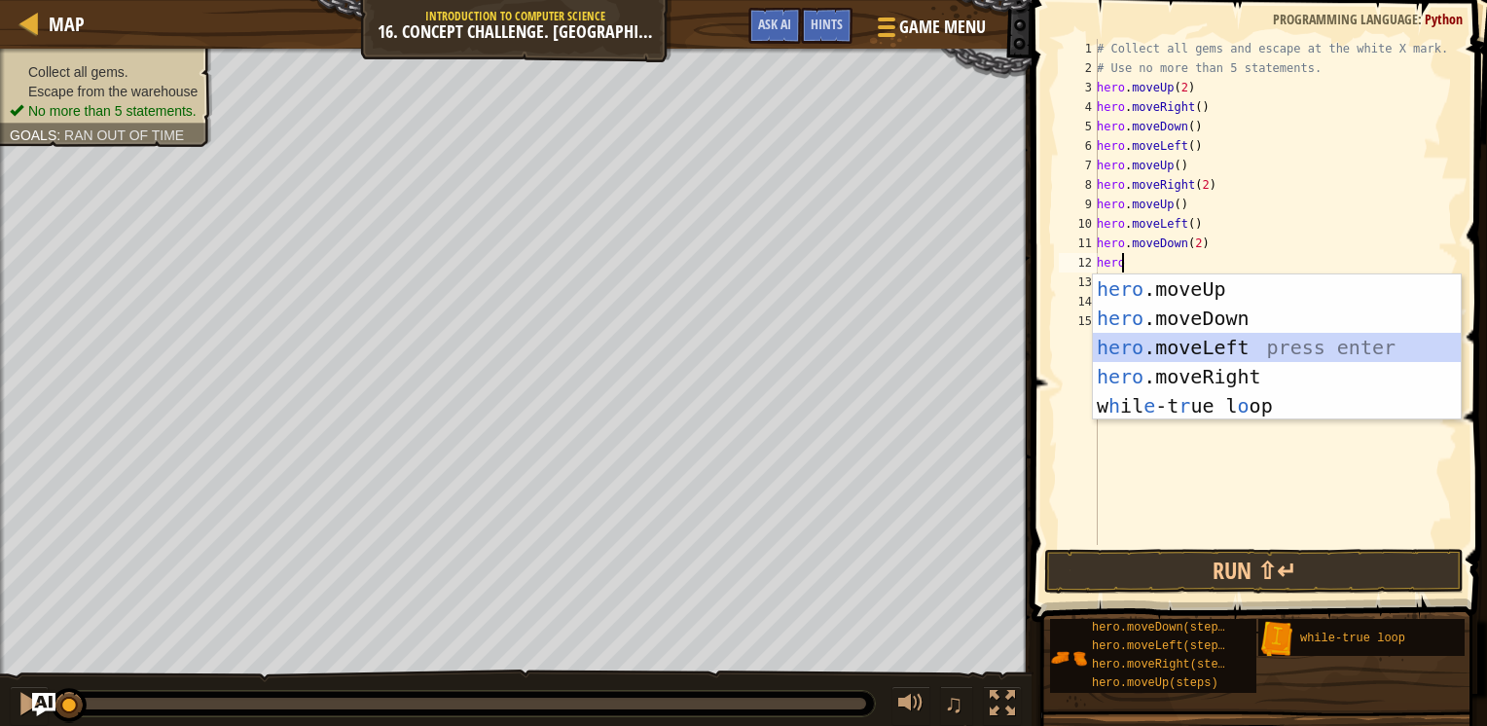
click at [1165, 348] on div "hero .moveUp press enter hero .moveDown press enter hero .moveLeft press enter …" at bounding box center [1277, 376] width 368 height 204
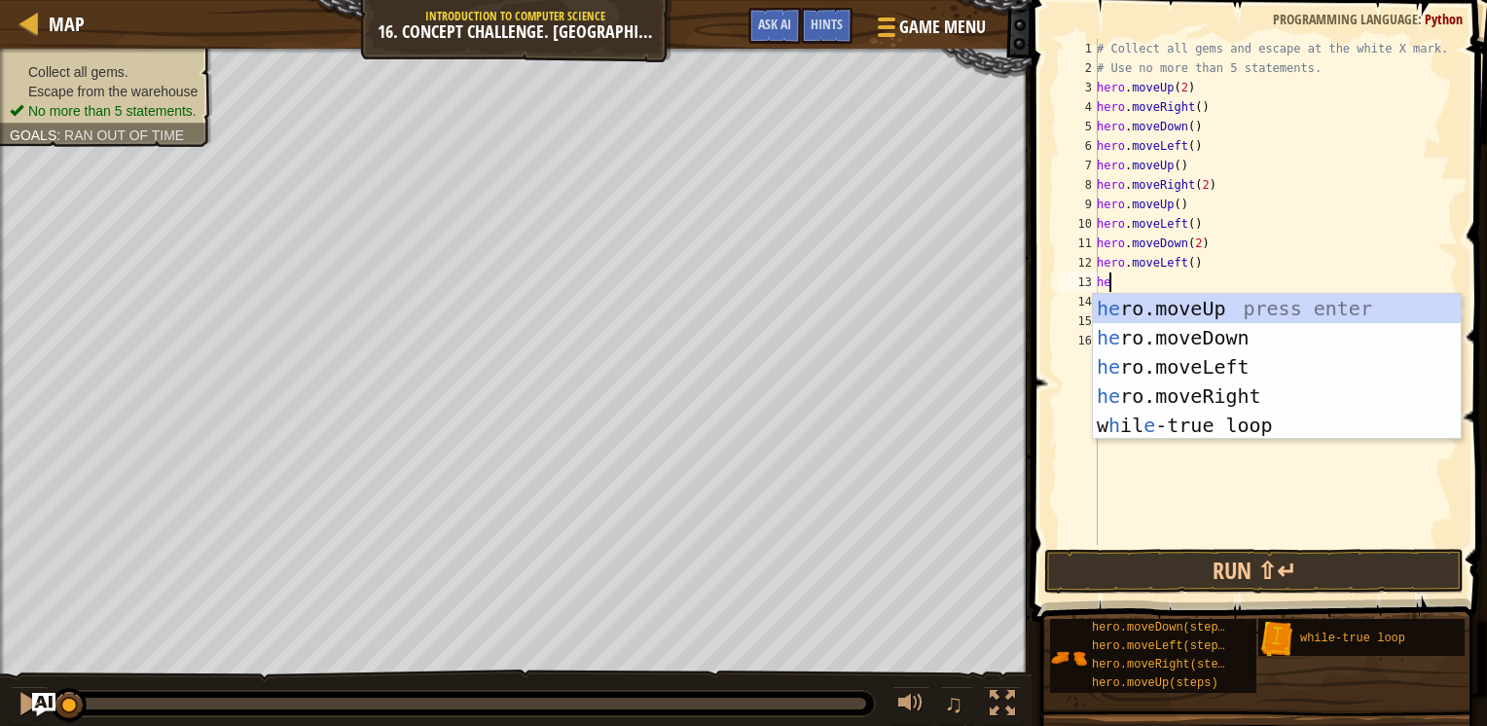
type textarea "hero"
click at [1149, 338] on div "hero .moveUp press enter hero .moveDown press enter hero .moveLeft press enter …" at bounding box center [1277, 396] width 368 height 204
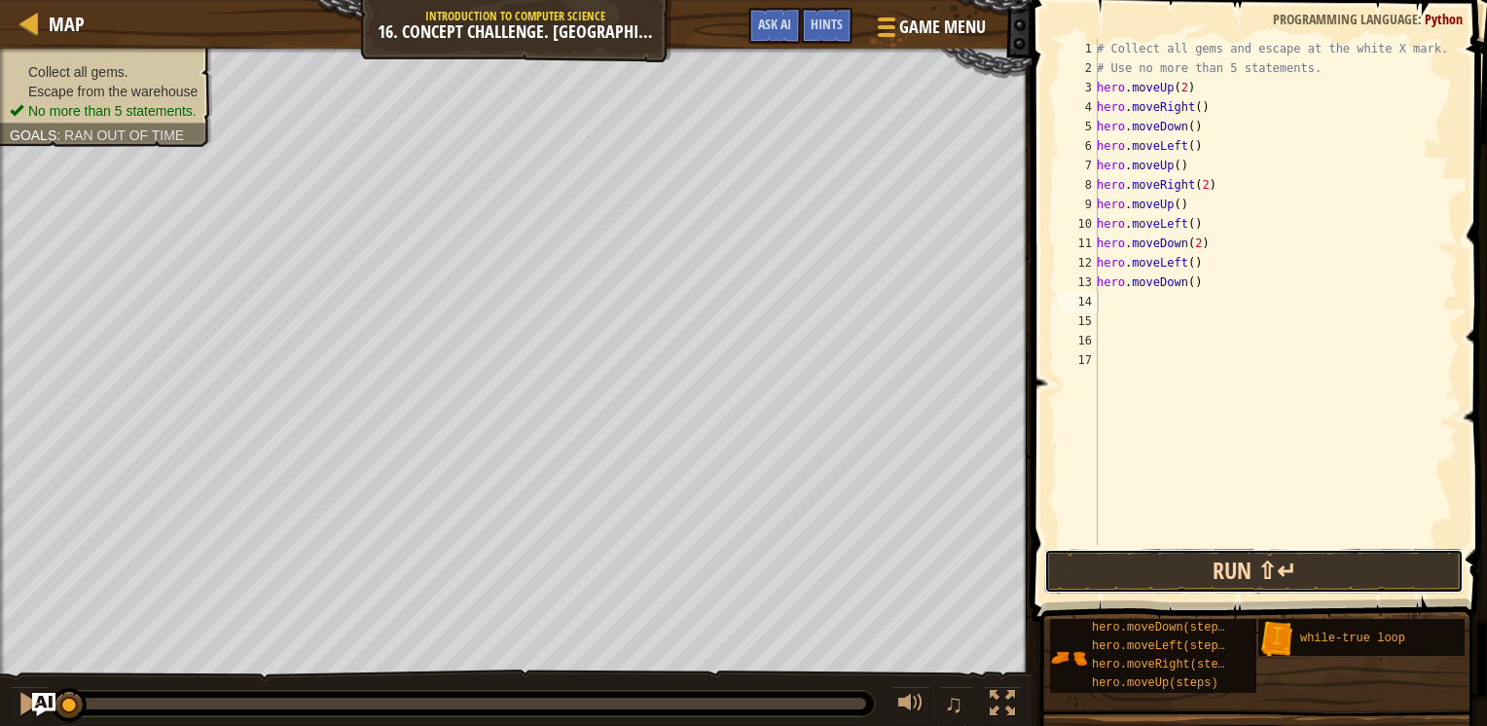
click at [1169, 567] on button "Run ⇧↵" at bounding box center [1253, 571] width 419 height 45
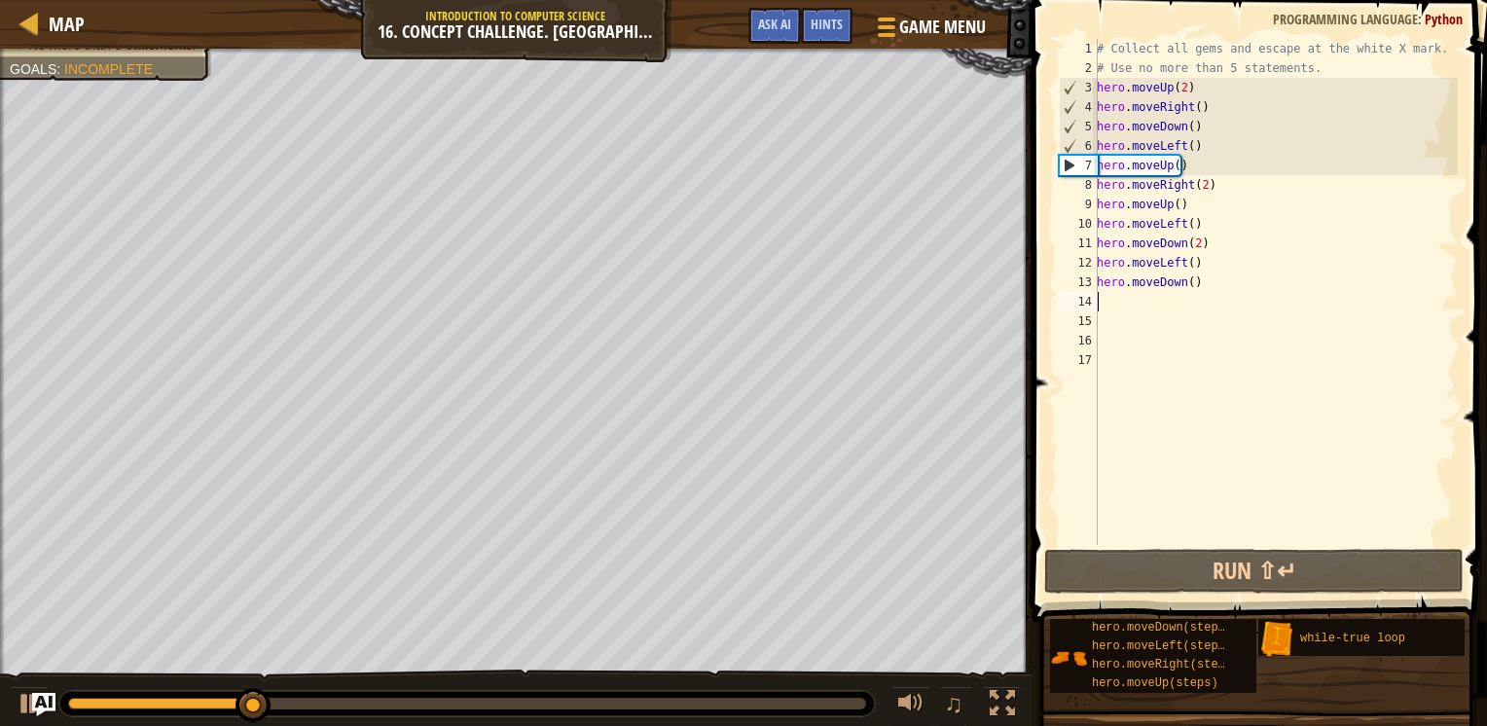
click at [1030, 473] on span at bounding box center [1261, 283] width 471 height 679
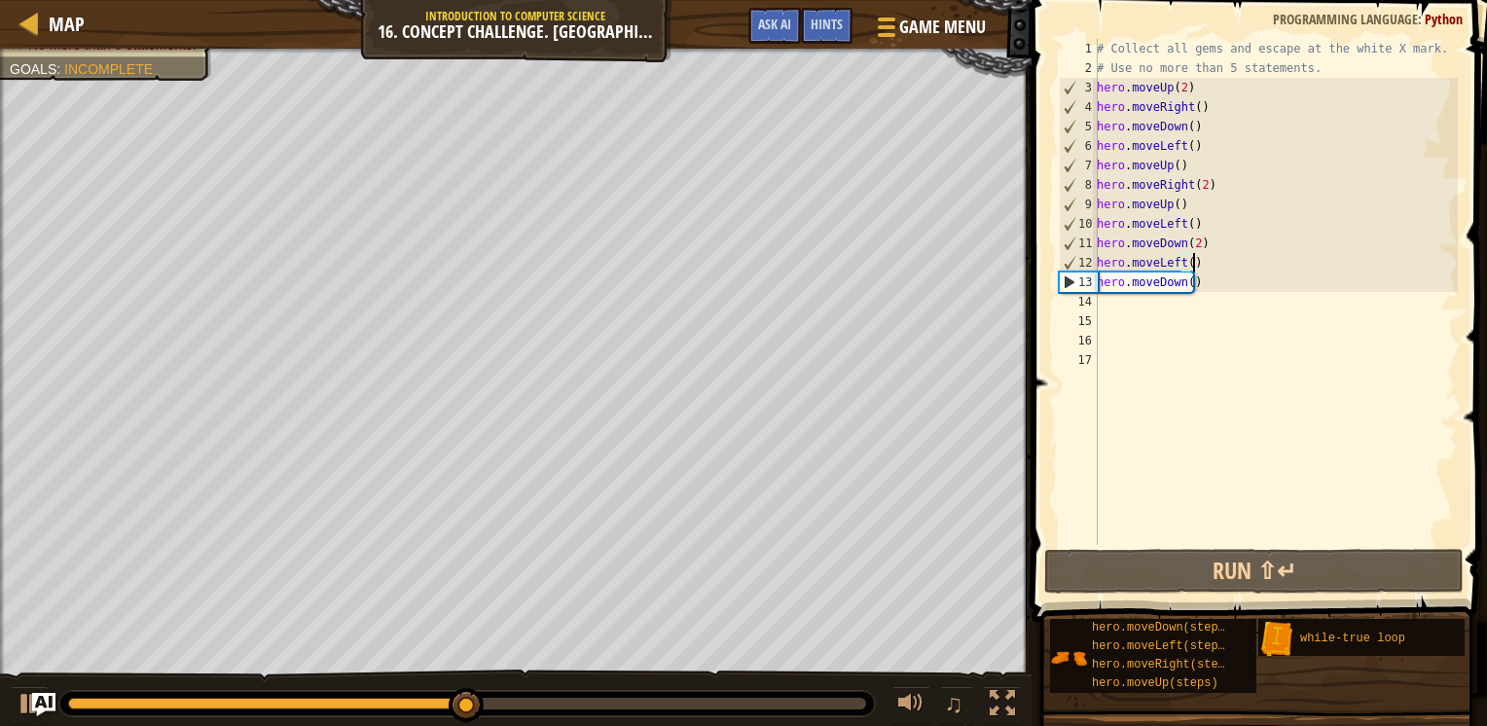
click at [1249, 266] on div "# Collect all gems and escape at the white X mark. # Use no more than 5 stateme…" at bounding box center [1275, 311] width 365 height 545
type textarea "hero.moveLeft()"
click at [1226, 296] on div "# Collect all gems and escape at the white X mark. # Use no more than 5 stateme…" at bounding box center [1275, 311] width 365 height 545
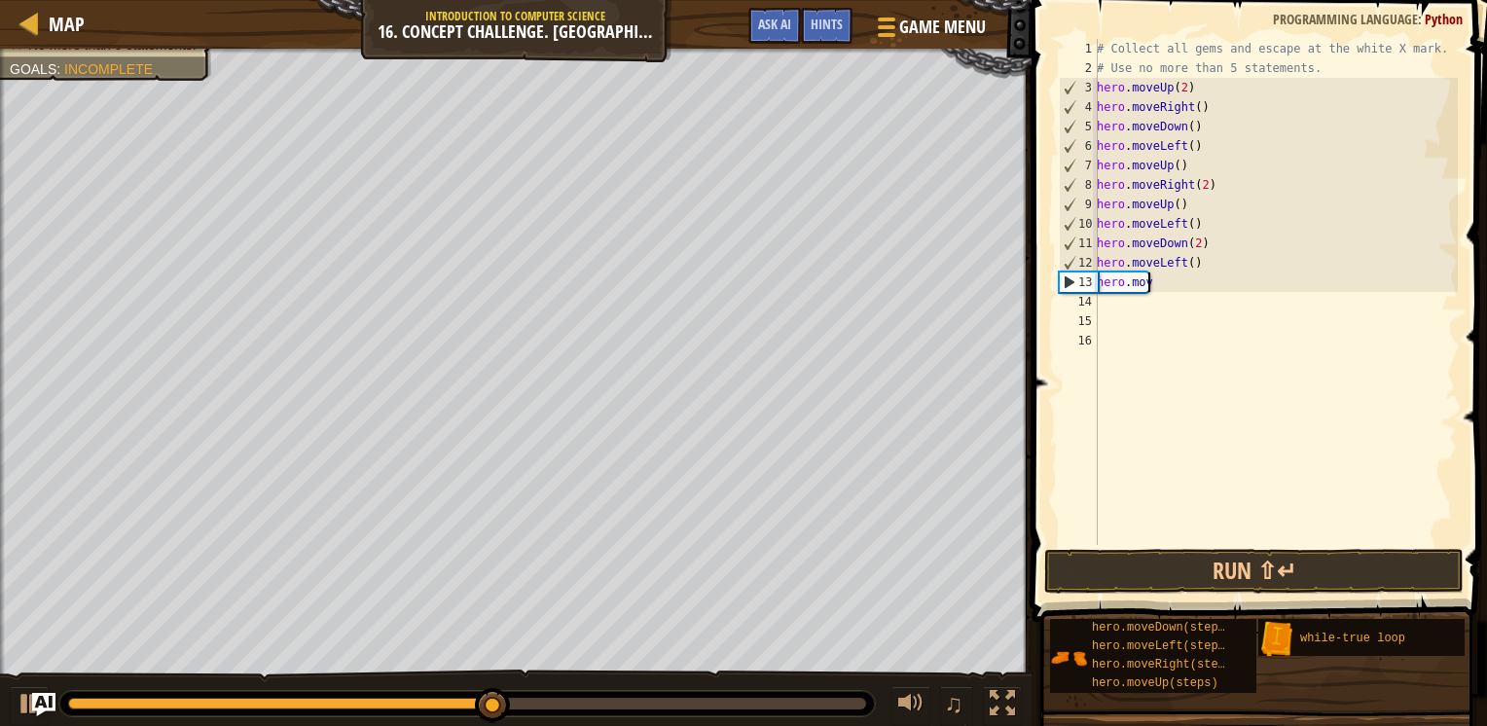
type textarea "h"
click at [1225, 244] on div "# Collect all gems and escape at the white X mark. # Use no more than 5 stateme…" at bounding box center [1275, 311] width 365 height 545
type textarea "h"
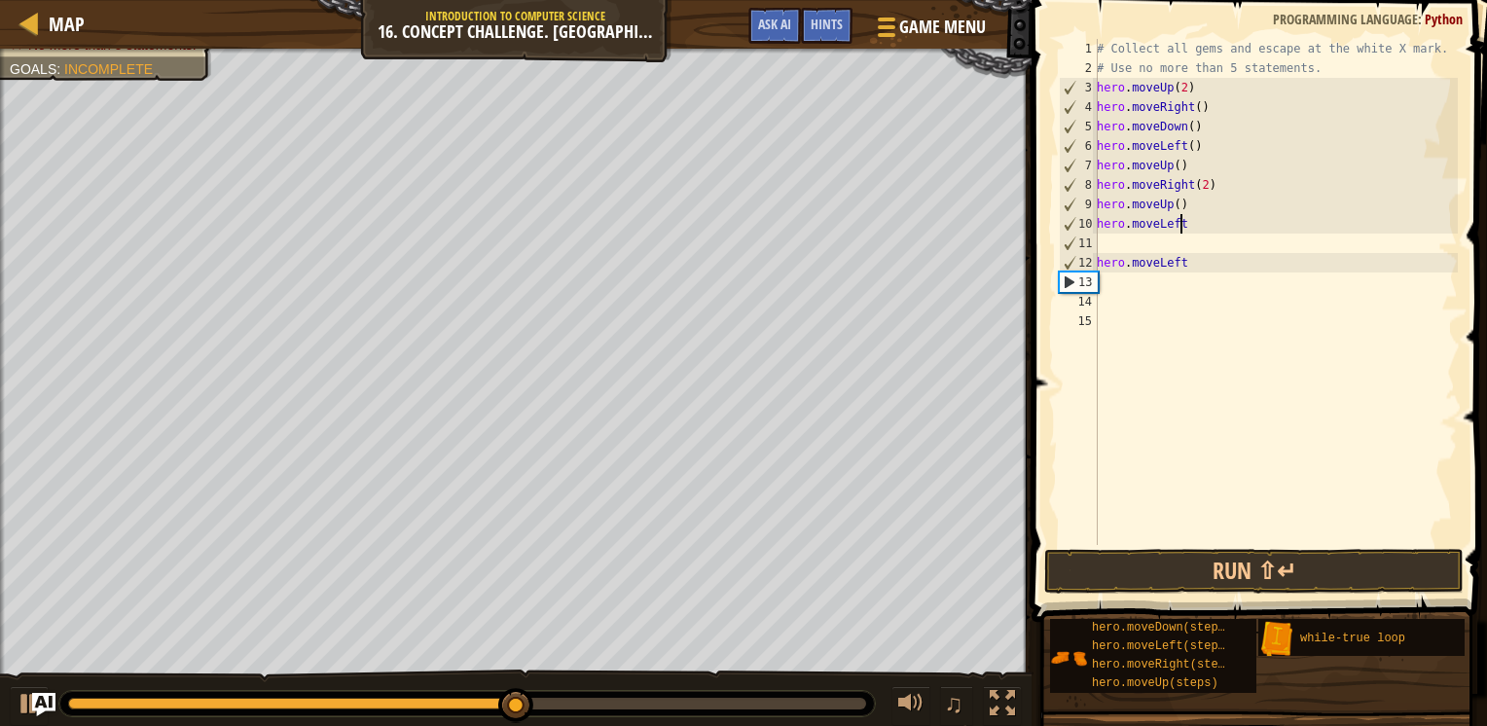
click at [1224, 220] on div "# Collect all gems and escape at the white X mark. # Use no more than 5 stateme…" at bounding box center [1275, 311] width 365 height 545
type textarea "h"
click at [1211, 255] on div "# Collect all gems and escape at the white X mark. # Use no more than 5 stateme…" at bounding box center [1275, 311] width 365 height 545
type textarea "h"
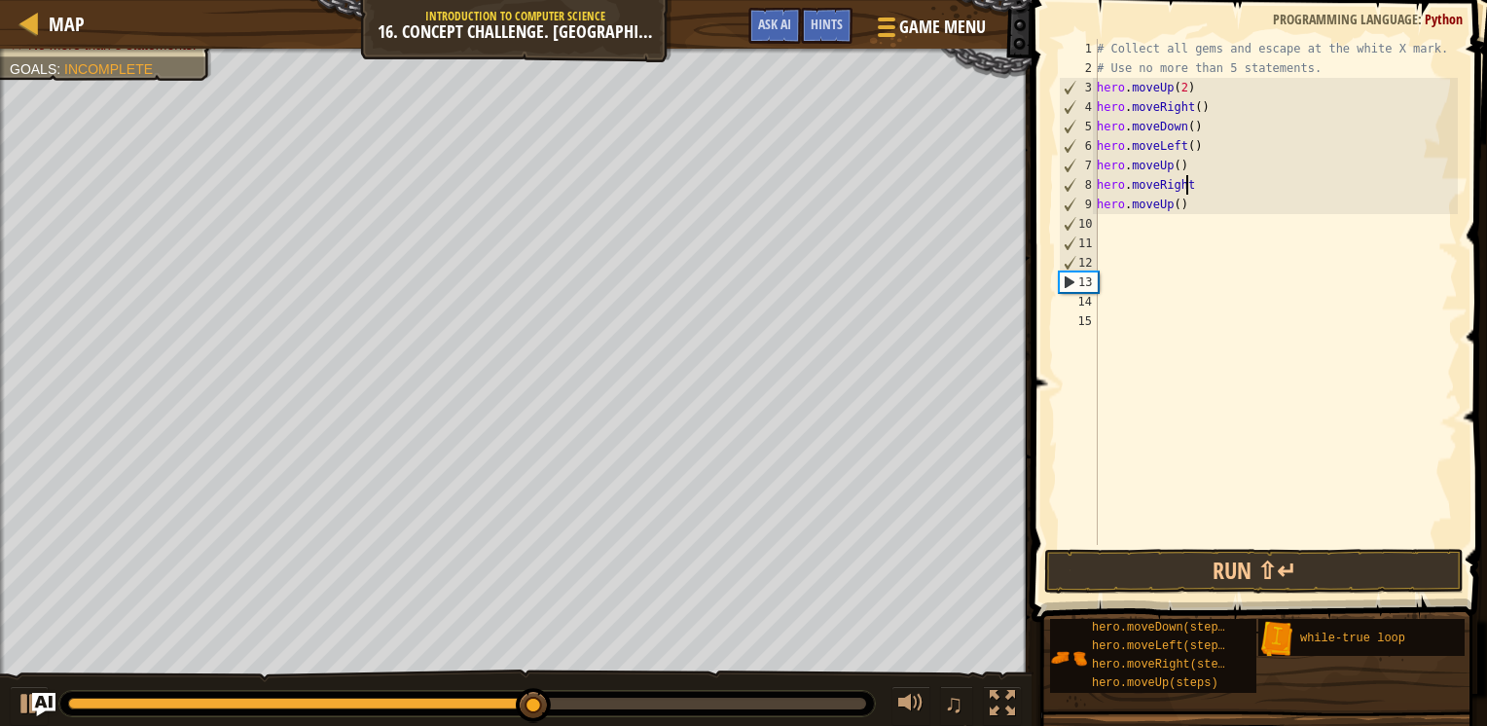
click at [1222, 183] on div "# Collect all gems and escape at the white X mark. # Use no more than 5 stateme…" at bounding box center [1275, 311] width 365 height 545
type textarea "h"
click at [1217, 193] on div "# Collect all gems and escape at the white X mark. # Use no more than 5 stateme…" at bounding box center [1275, 311] width 365 height 545
click at [1196, 232] on div "# Collect all gems and escape at the white X mark. # Use no more than 5 stateme…" at bounding box center [1275, 311] width 365 height 545
type textarea "h"
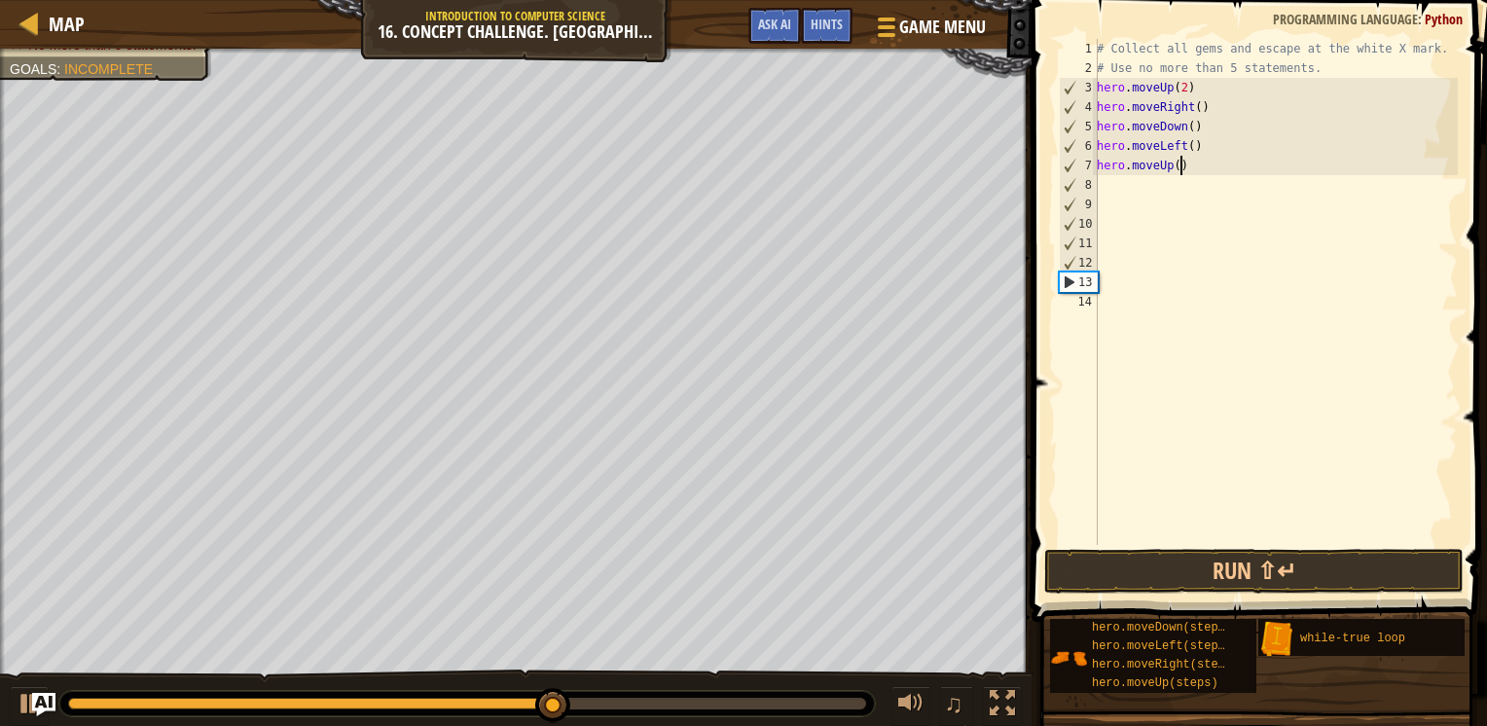
click at [1199, 163] on div "# Collect all gems and escape at the white X mark. # Use no more than 5 stateme…" at bounding box center [1275, 311] width 365 height 545
type textarea "h"
click at [1212, 136] on div "# Collect all gems and escape at the white X mark. # Use no more than 5 stateme…" at bounding box center [1275, 311] width 365 height 545
type textarea "h"
click at [1222, 121] on div "# Collect all gems and escape at the white X mark. # Use no more than 5 stateme…" at bounding box center [1275, 311] width 365 height 545
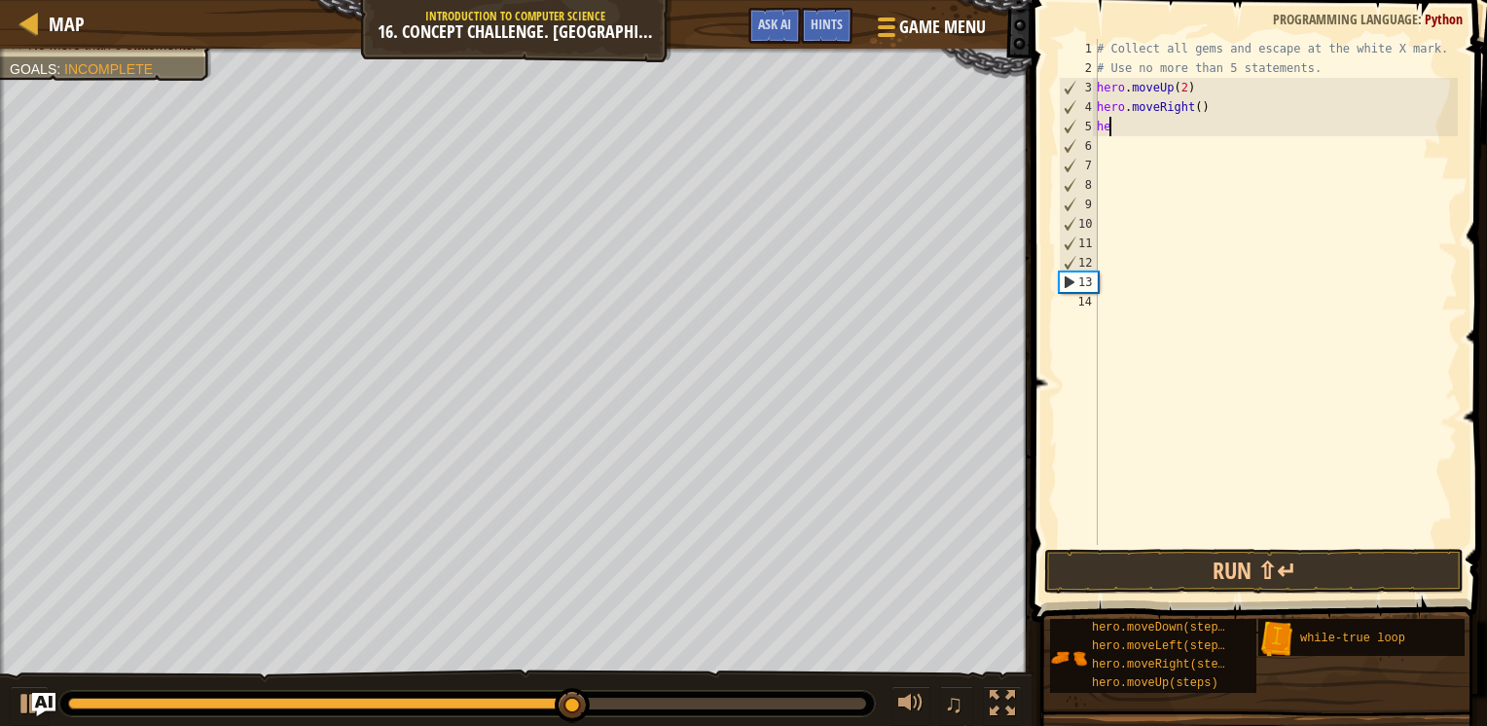
type textarea "h"
click at [1235, 107] on div "# Collect all gems and escape at the white X mark. # Use no more than 5 stateme…" at bounding box center [1275, 311] width 365 height 545
type textarea "h"
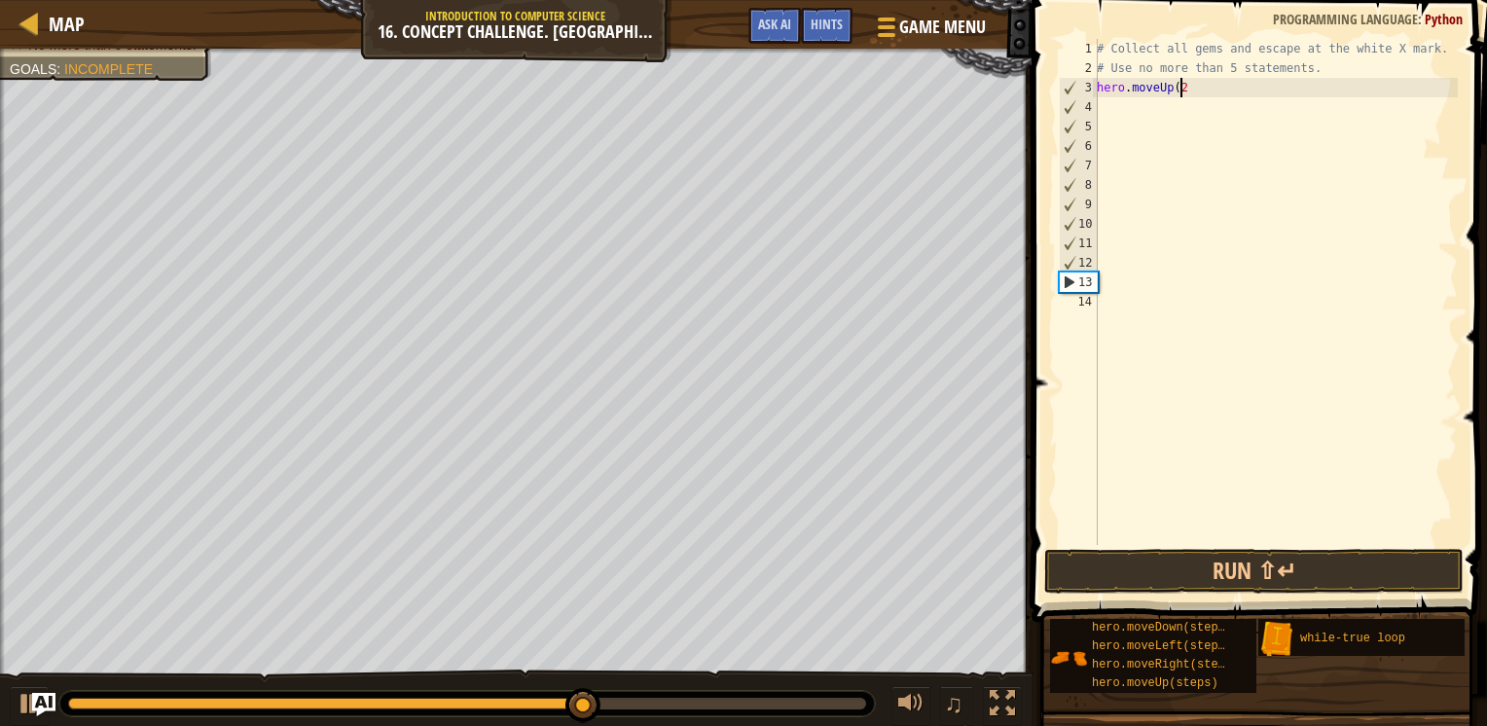
click at [1218, 84] on div "# Collect all gems and escape at the white X mark. # Use no more than 5 stateme…" at bounding box center [1275, 311] width 365 height 545
type textarea "h"
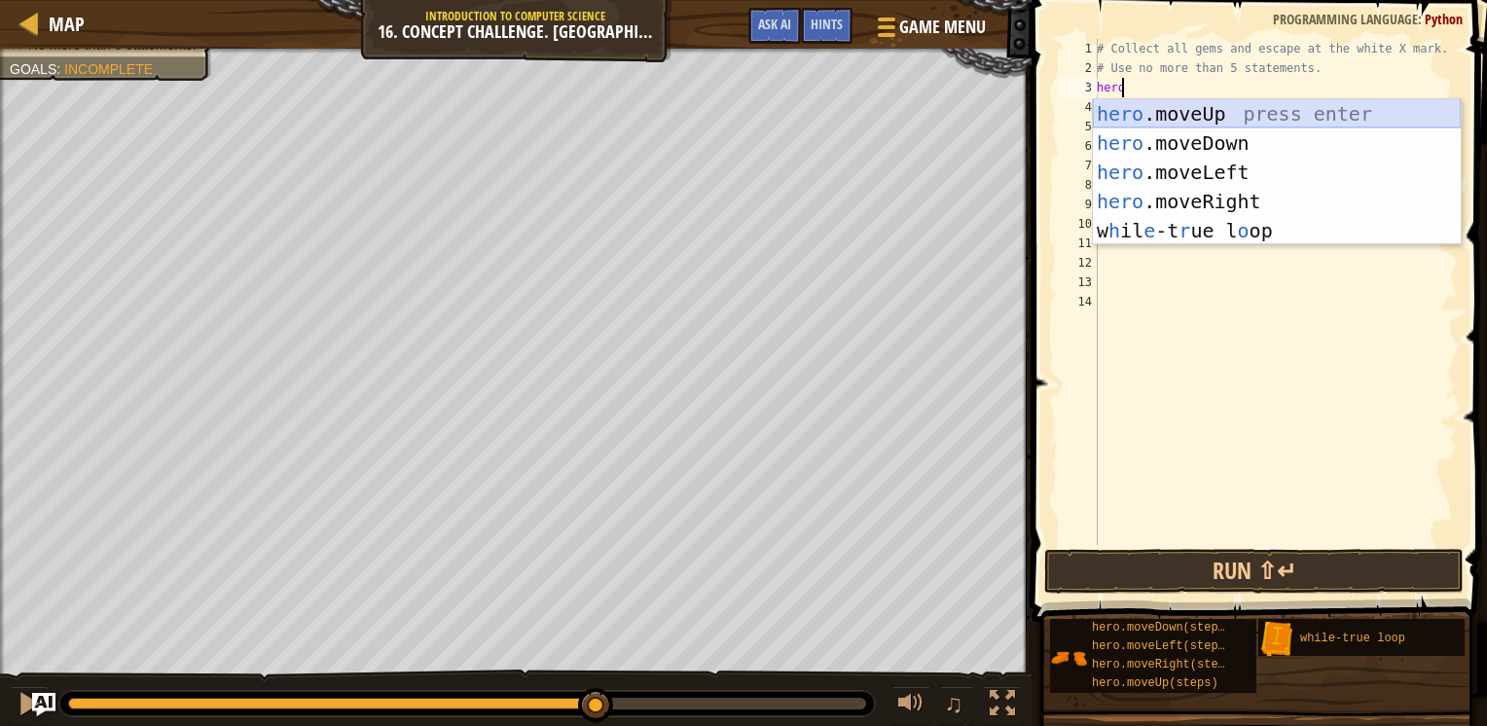
type textarea "her"
click at [1229, 117] on div "her o.moveUp press enter her o.moveDown press enter her o.moveLeft press enter …" at bounding box center [1277, 201] width 368 height 204
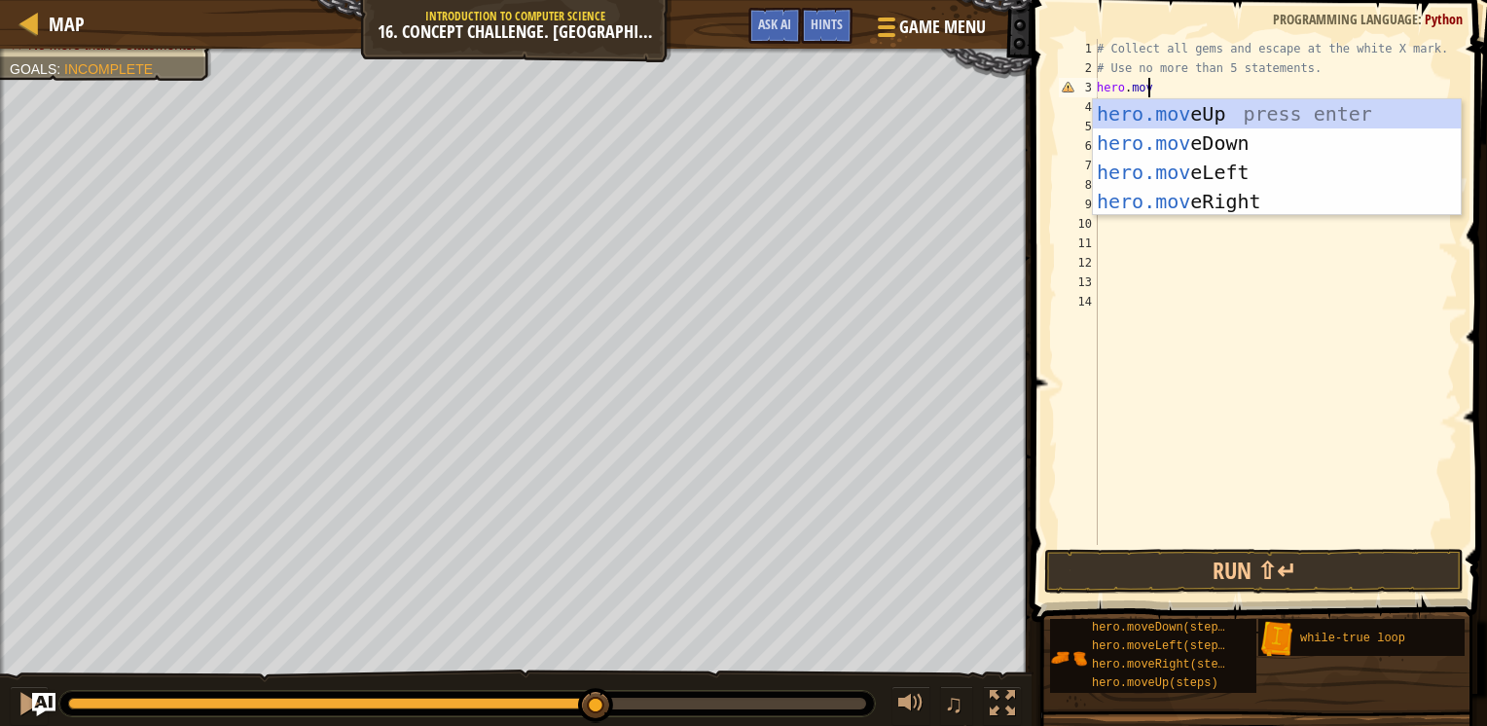
scroll to position [9, 3]
type textarea "hero.move"
click at [1217, 112] on div "hero.move Up press enter hero.move Down press enter hero.move Left press enter …" at bounding box center [1277, 186] width 368 height 175
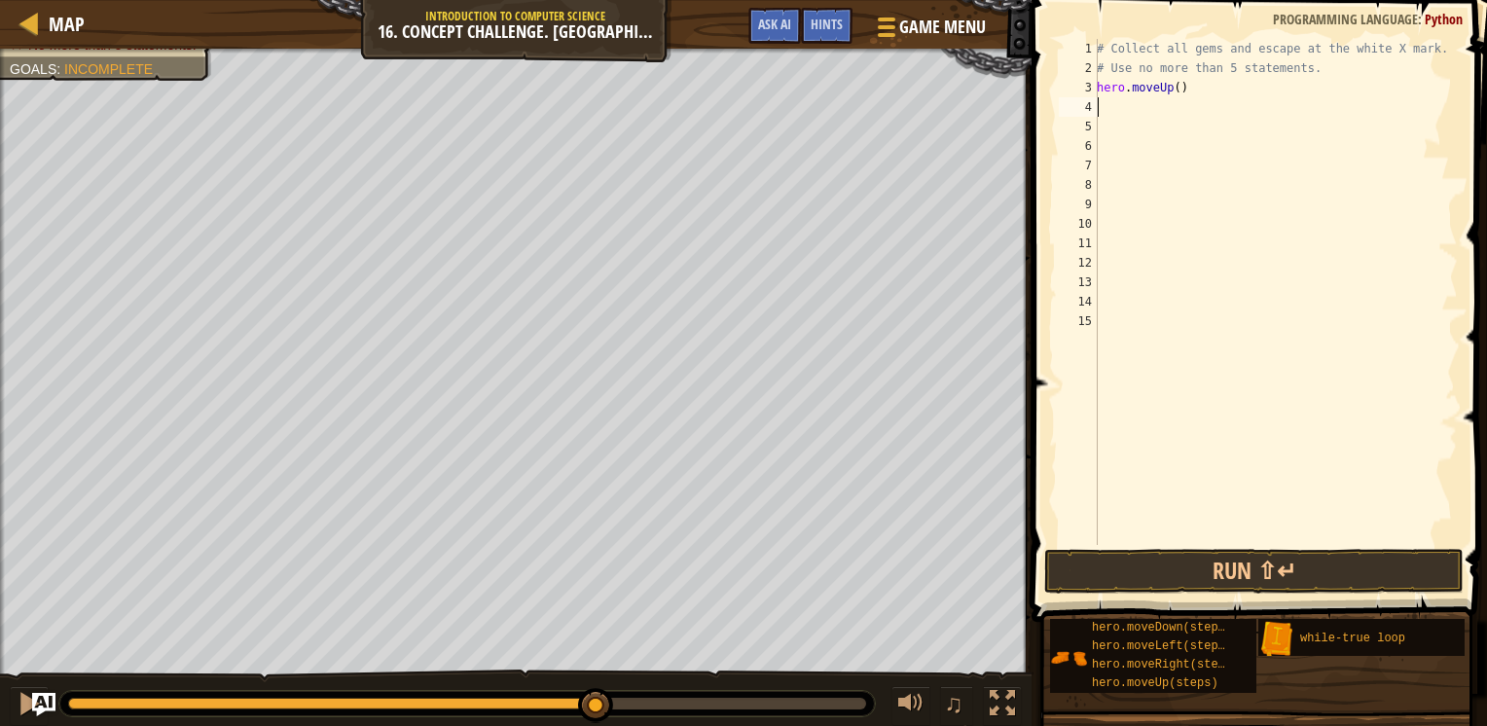
scroll to position [9, 0]
click at [1179, 84] on div "# Collect all gems and escape at the white X mark. # Use no more than 5 stateme…" at bounding box center [1275, 311] width 365 height 545
click at [1172, 88] on div "# Collect all gems and escape at the white X mark. # Use no more than 5 stateme…" at bounding box center [1275, 311] width 365 height 545
type textarea "hero.moveUp(2)"
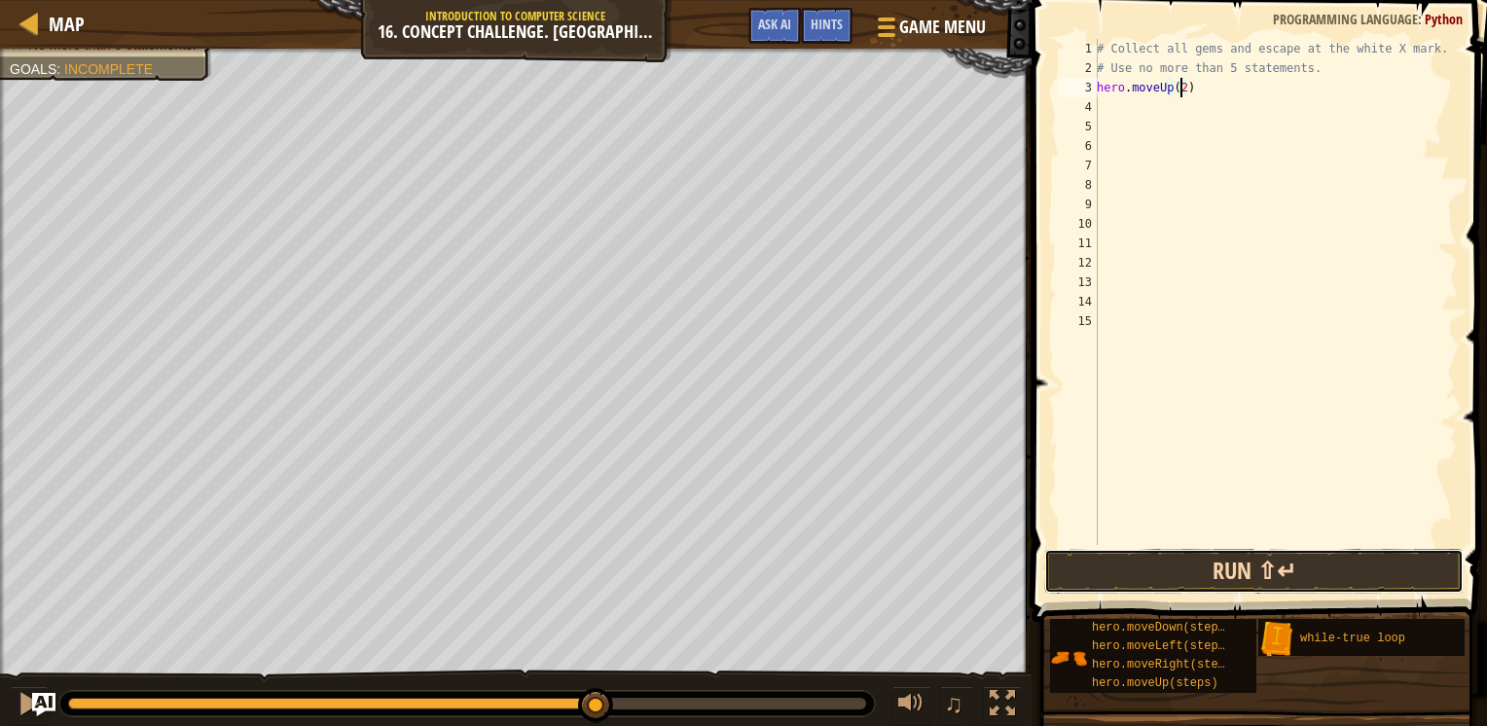
click at [1202, 582] on button "Run ⇧↵" at bounding box center [1253, 571] width 419 height 45
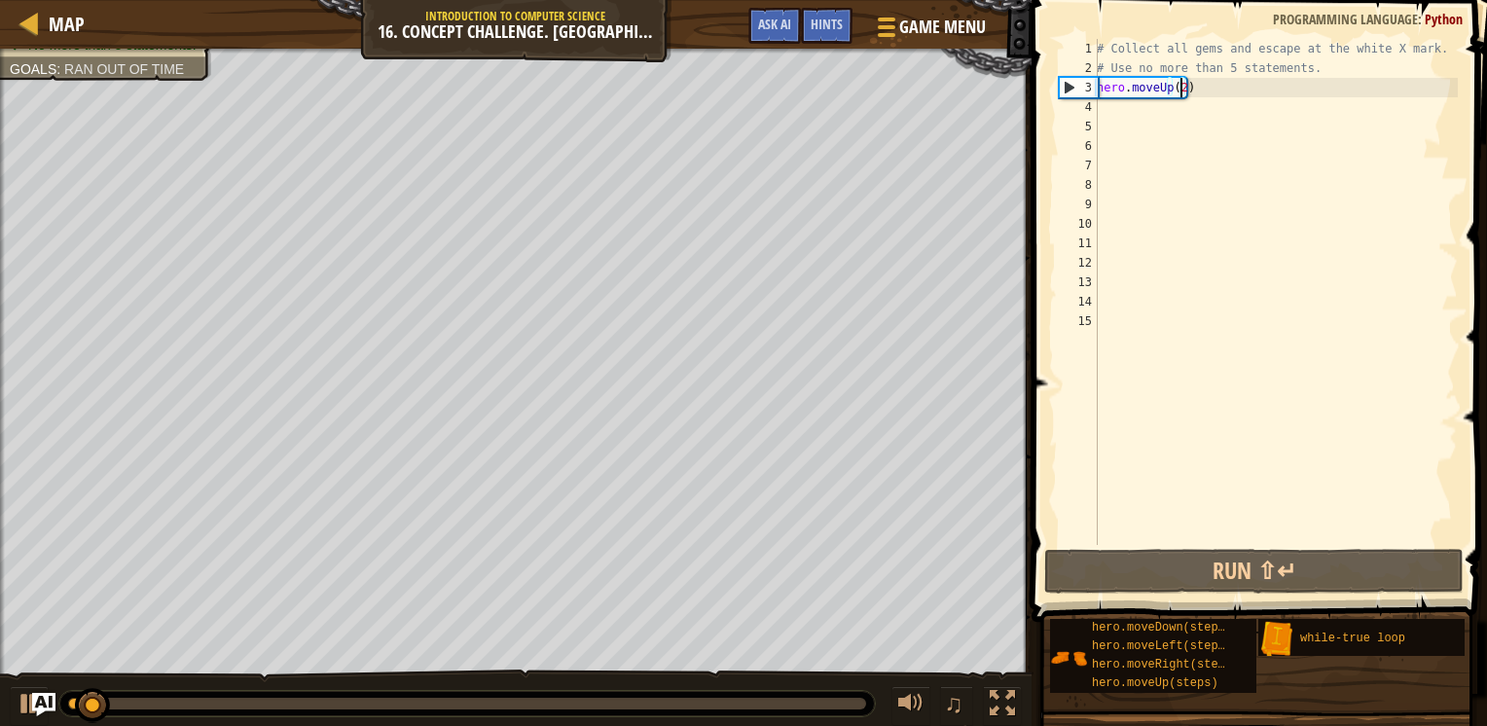
click at [1150, 103] on div "# Collect all gems and escape at the white X mark. # Use no more than 5 stateme…" at bounding box center [1275, 311] width 365 height 545
click at [1139, 111] on div "# Collect all gems and escape at the white X mark. # Use no more than 5 stateme…" at bounding box center [1275, 311] width 365 height 545
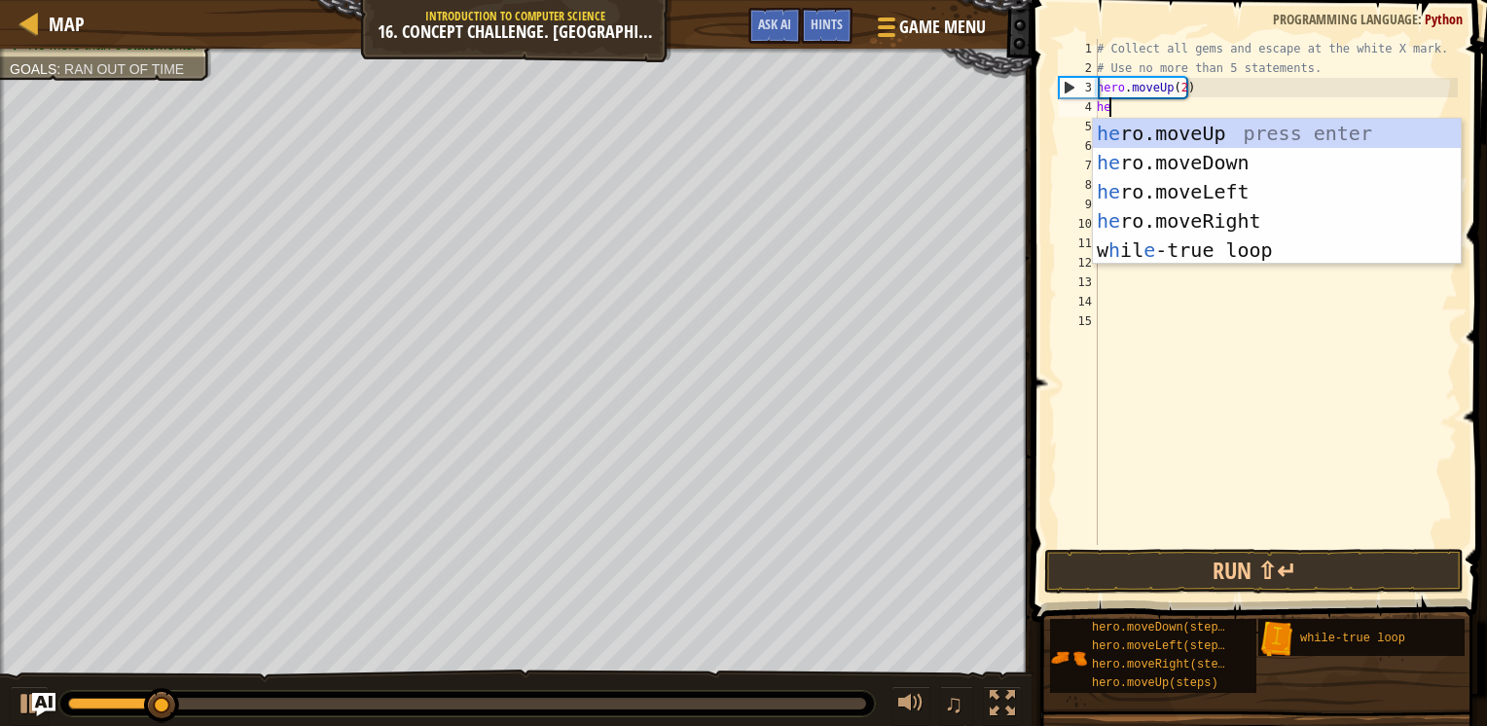
type textarea "hero"
click at [1167, 216] on div "hero .moveUp press enter hero .moveDown press enter hero .moveLeft press enter …" at bounding box center [1277, 221] width 368 height 204
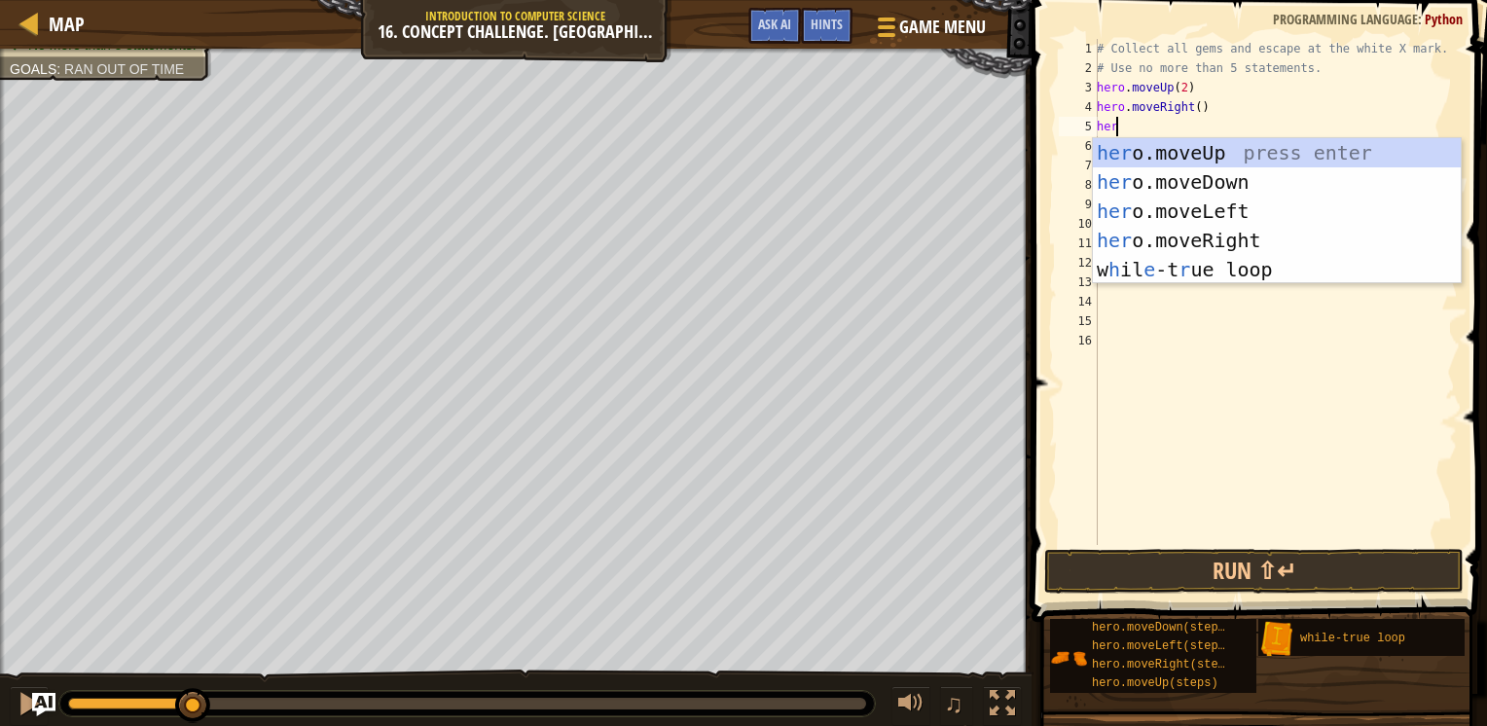
type textarea "hero"
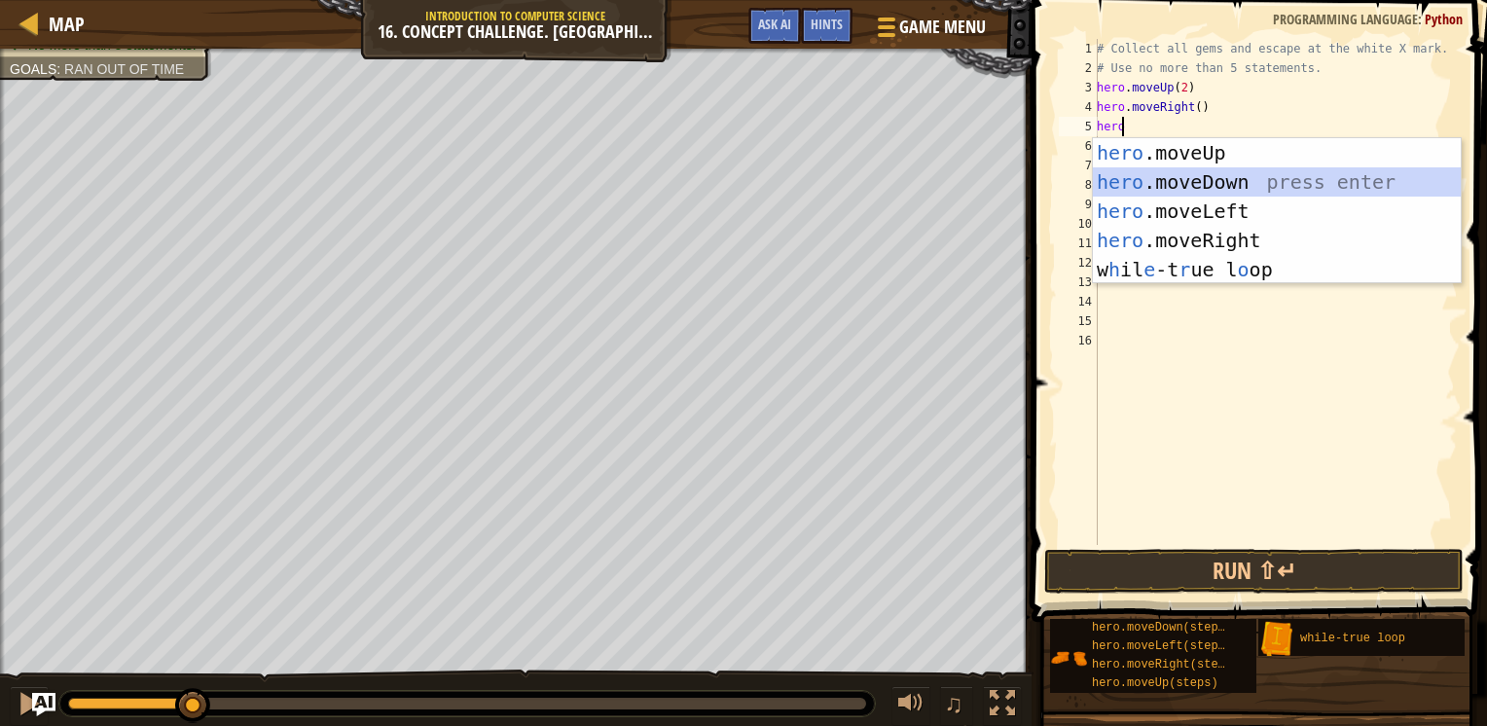
click at [1126, 174] on div "hero .moveUp press enter hero .moveDown press enter hero .moveLeft press enter …" at bounding box center [1277, 240] width 368 height 204
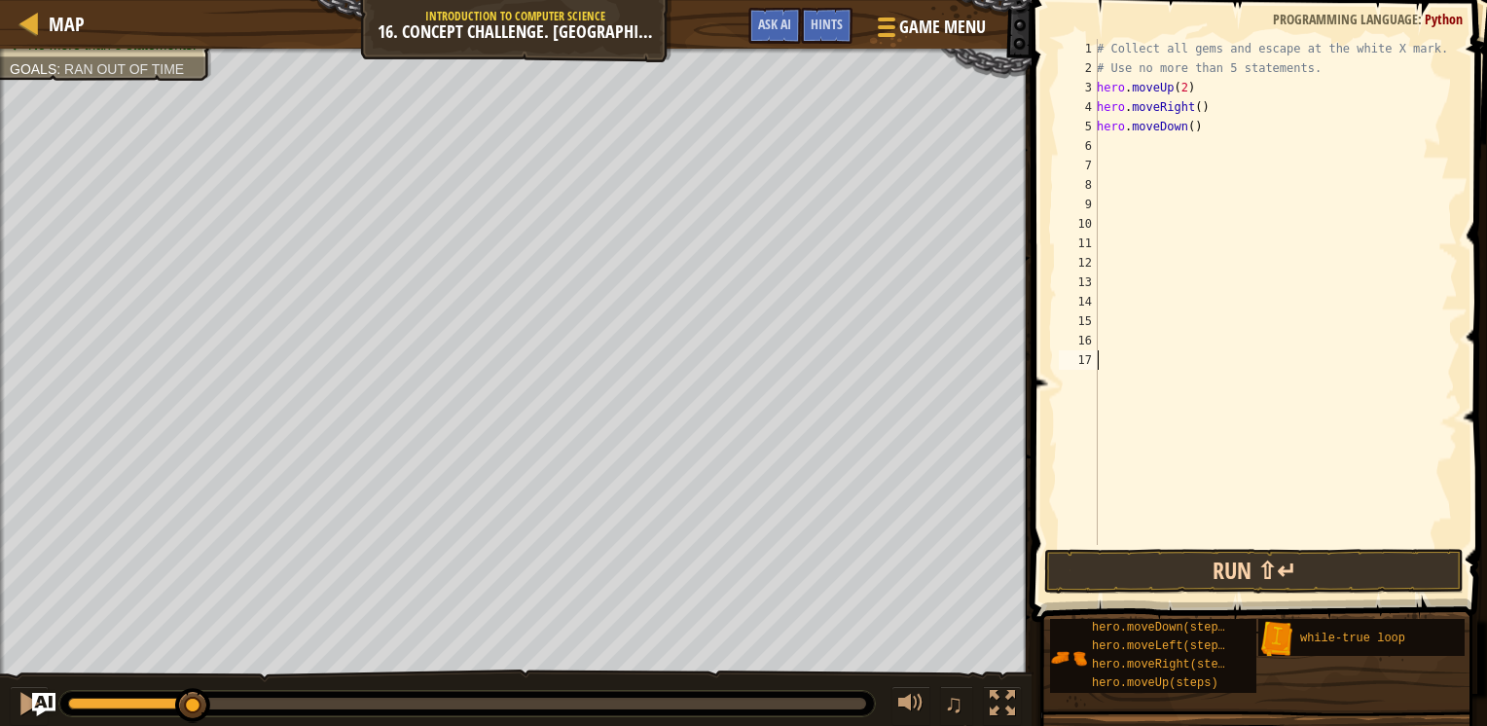
drag, startPoint x: 1181, startPoint y: 380, endPoint x: 1204, endPoint y: 579, distance: 200.7
click at [1204, 579] on div "1 2 3 4 5 6 7 8 9 10 11 12 13 14 15 16 17 # Collect all gems and escape at the …" at bounding box center [1256, 349] width 461 height 679
click at [1194, 574] on button "Run ⇧↵" at bounding box center [1253, 571] width 419 height 45
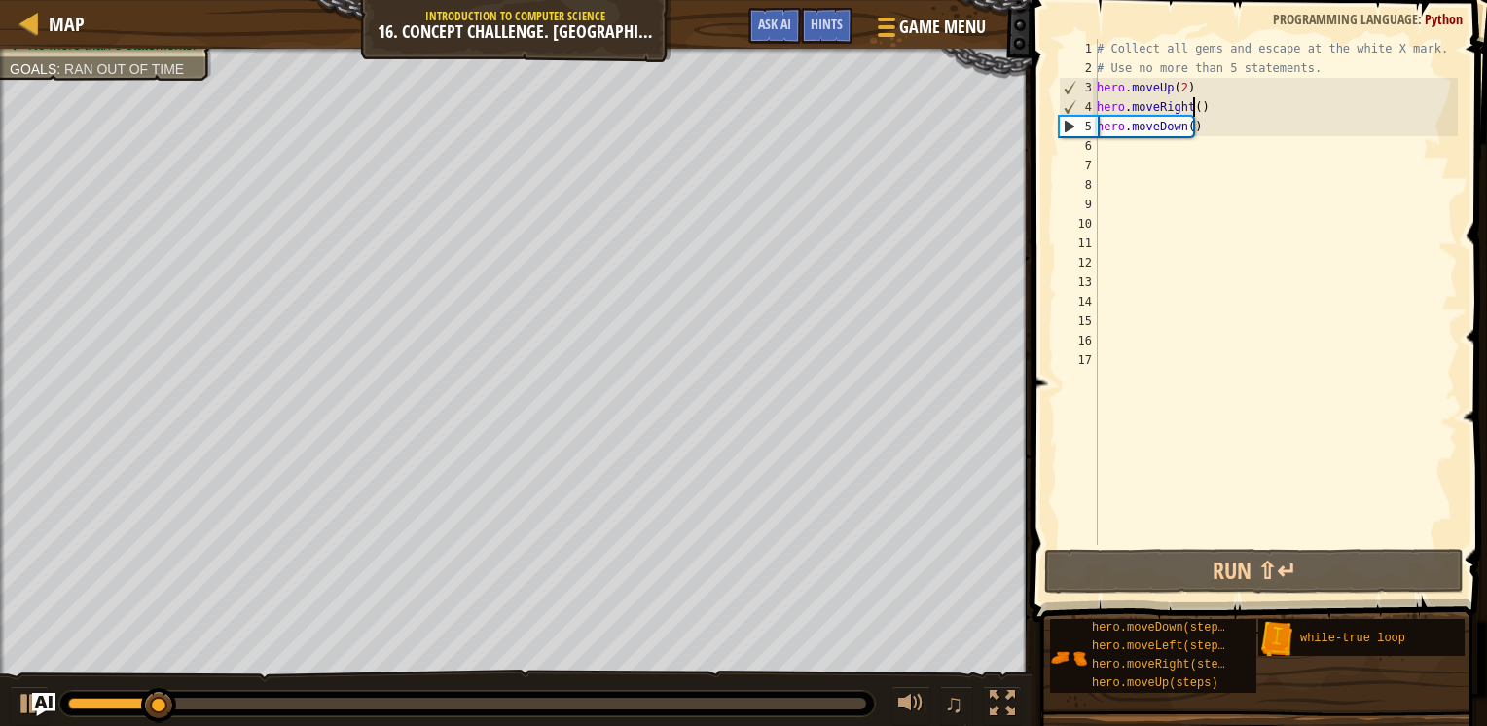
click at [1195, 104] on div "# Collect all gems and escape at the white X mark. # Use no more than 5 stateme…" at bounding box center [1275, 311] width 365 height 545
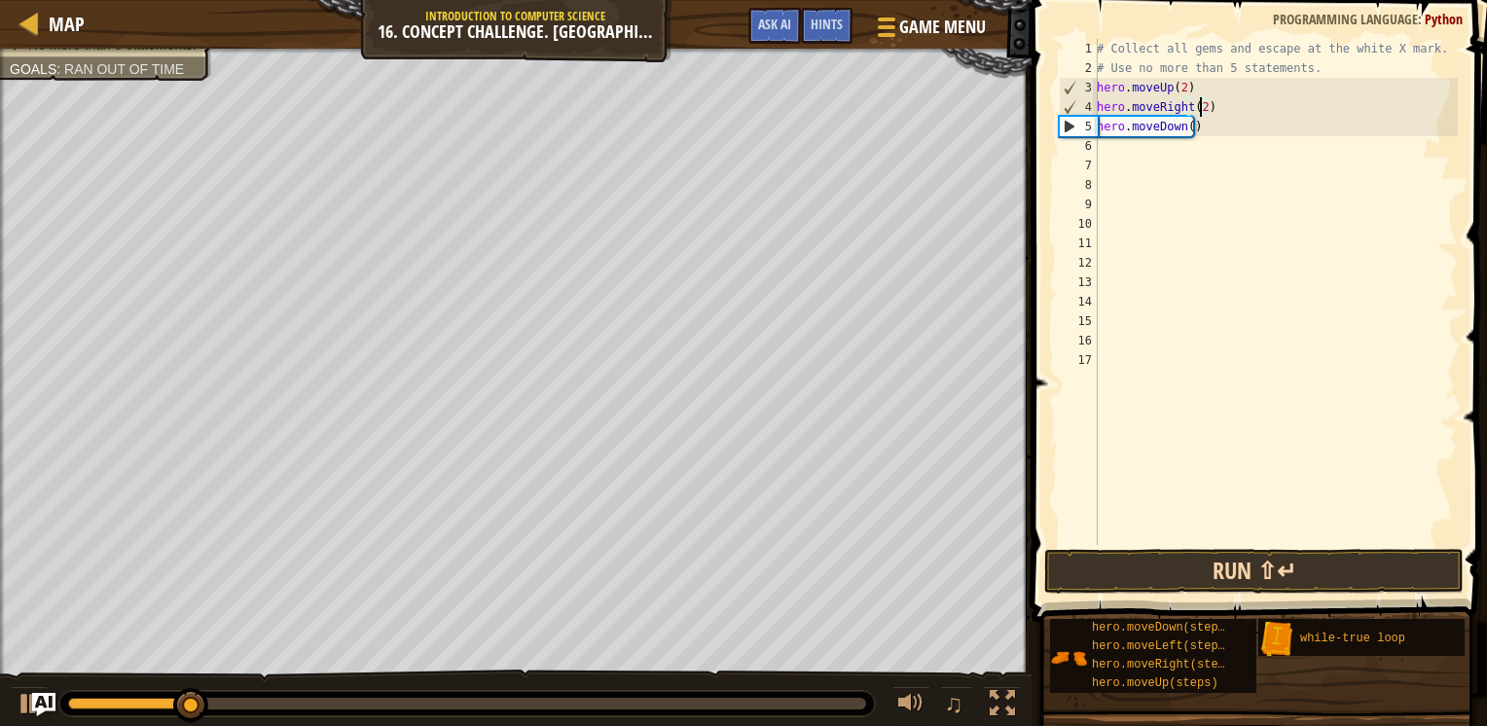
type textarea "hero.moveRight(2)"
click at [1239, 562] on button "Run ⇧↵" at bounding box center [1253, 571] width 419 height 45
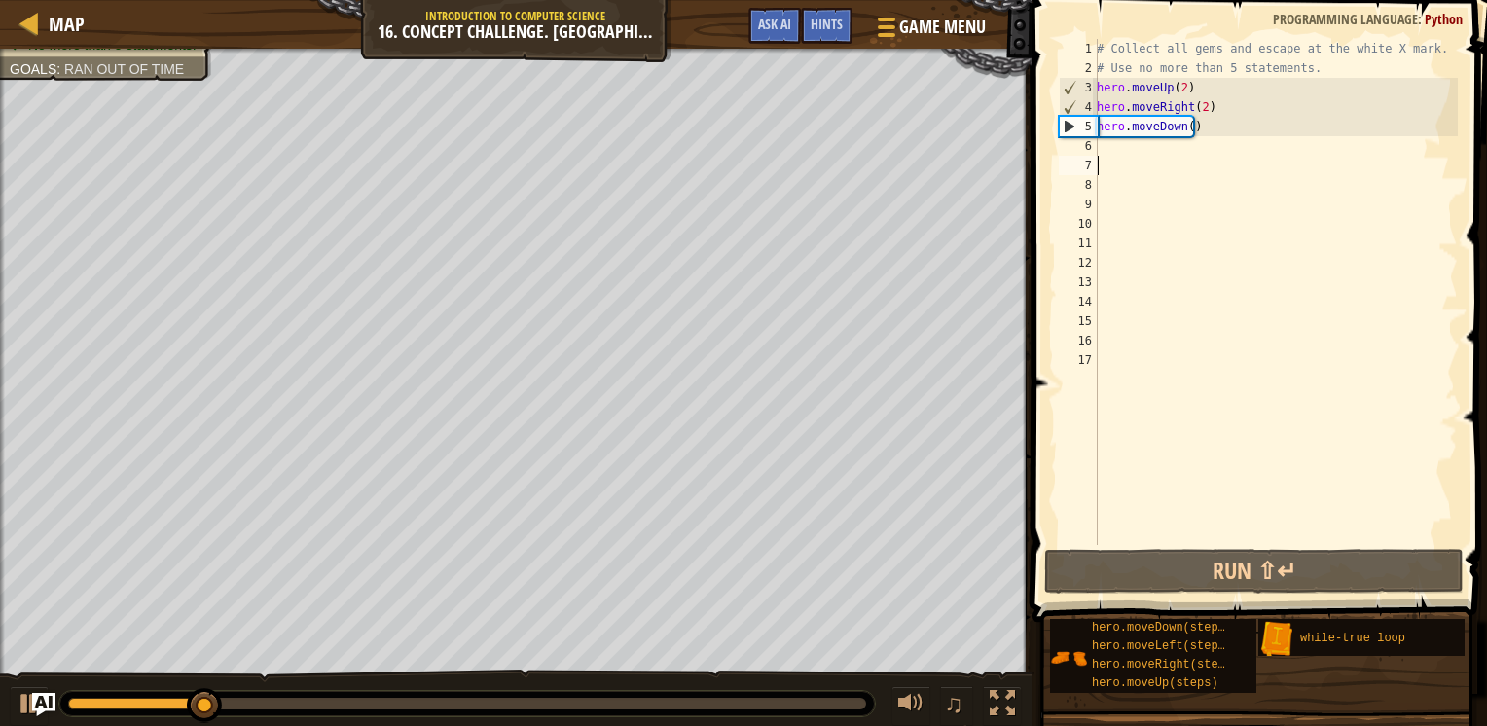
click at [1134, 157] on div "# Collect all gems and escape at the white X mark. # Use no more than 5 stateme…" at bounding box center [1275, 311] width 365 height 545
click at [1152, 148] on div "# Collect all gems and escape at the white X mark. # Use no more than 5 stateme…" at bounding box center [1275, 311] width 365 height 545
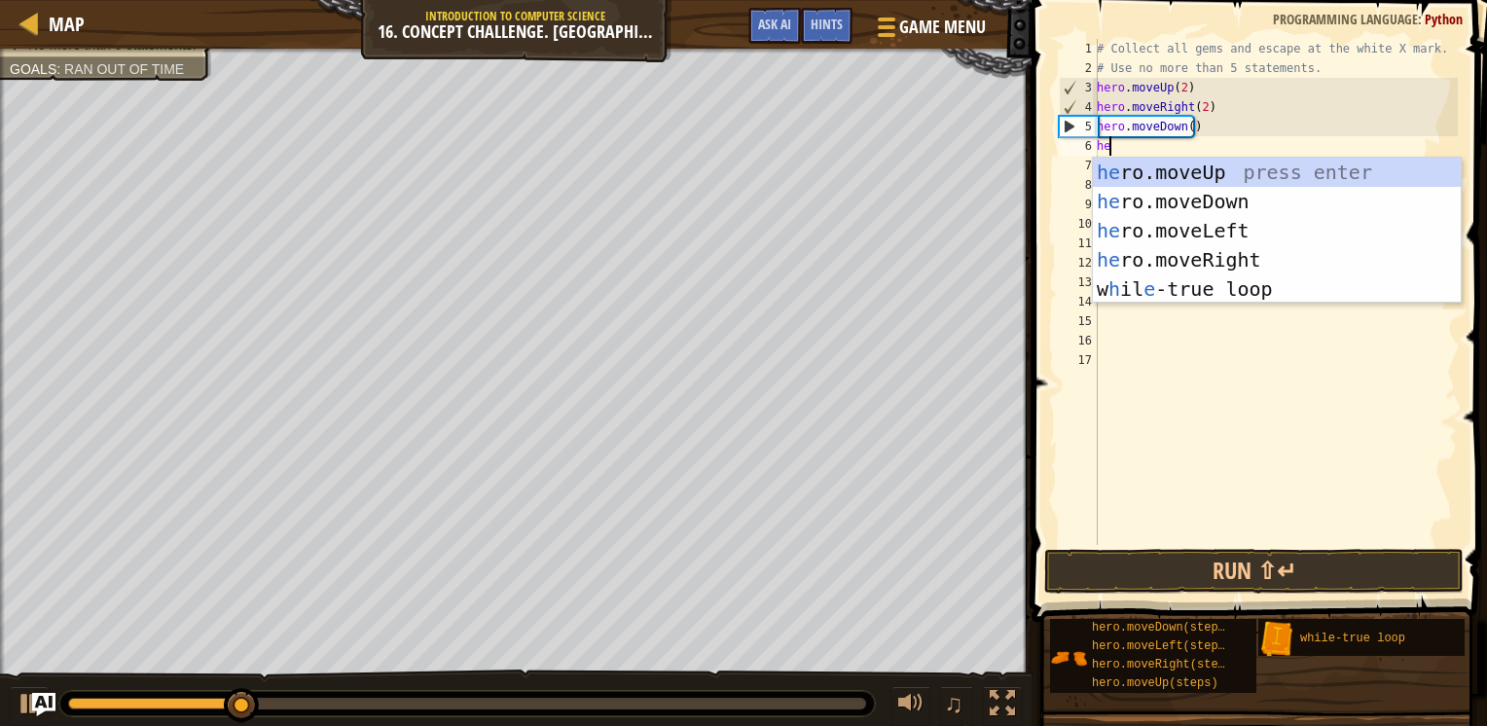
type textarea "hero"
click at [1177, 224] on div "hero .moveUp press enter hero .moveDown press enter hero .moveLeft press enter …" at bounding box center [1277, 260] width 368 height 204
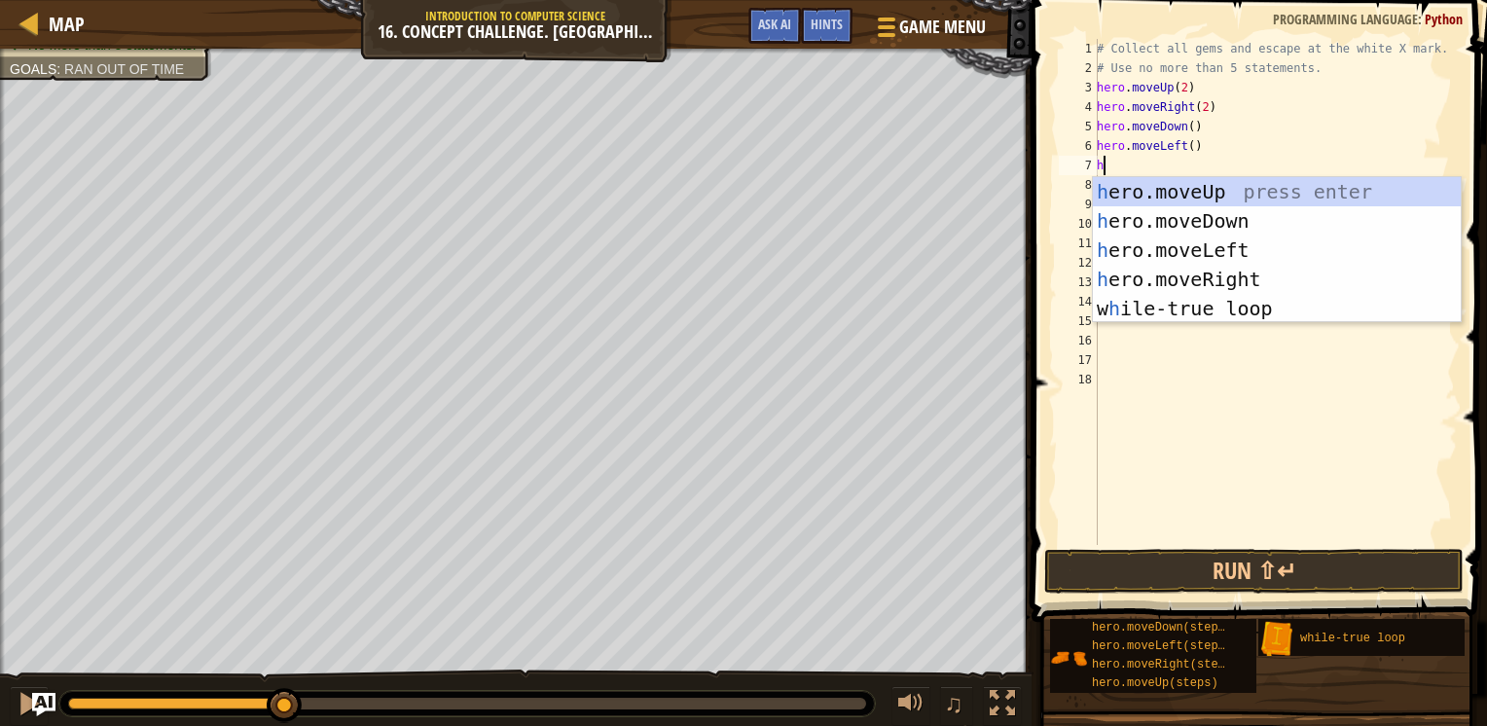
type textarea "hero"
click at [1137, 194] on div "hero .moveUp press enter hero .moveDown press enter hero .moveLeft press enter …" at bounding box center [1277, 279] width 368 height 204
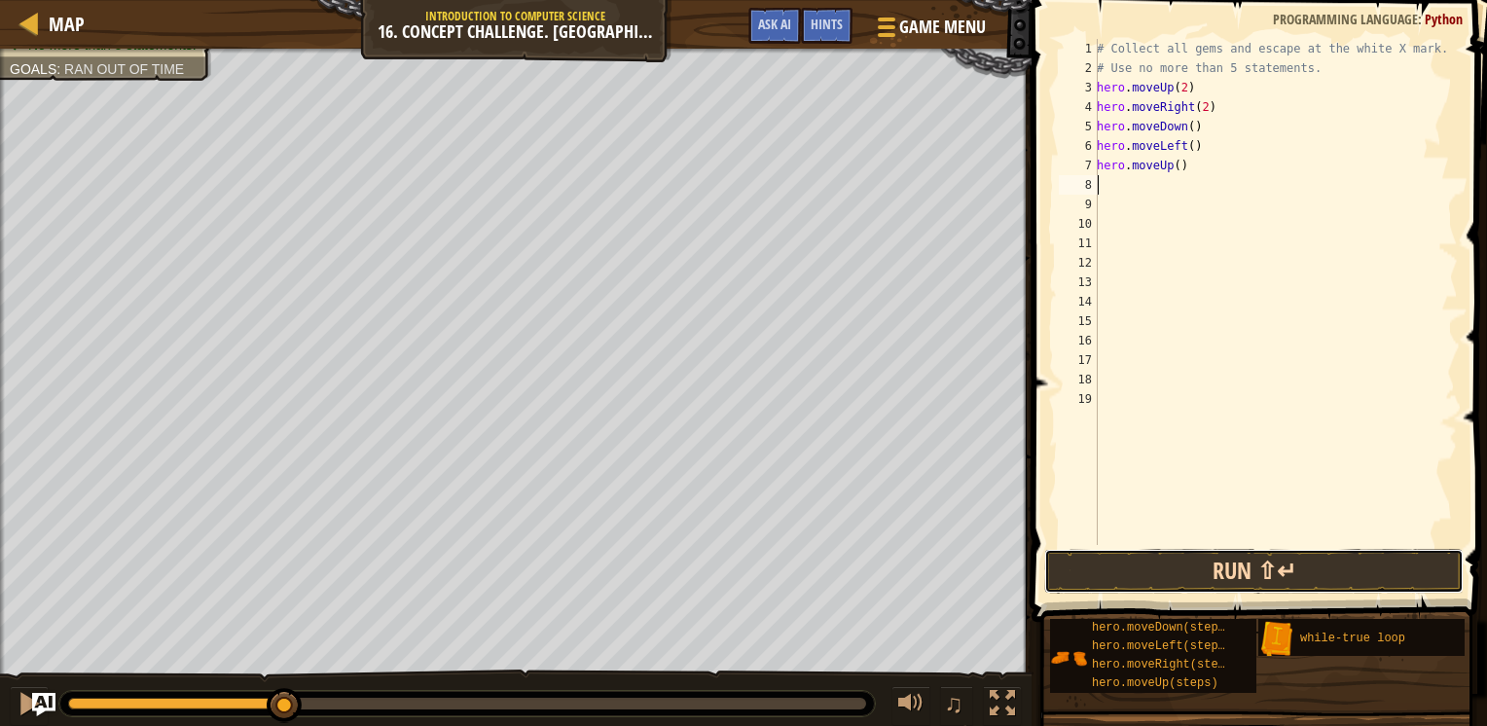
click at [1186, 592] on button "Run ⇧↵" at bounding box center [1253, 571] width 419 height 45
click at [1182, 578] on button "Running" at bounding box center [1253, 571] width 419 height 45
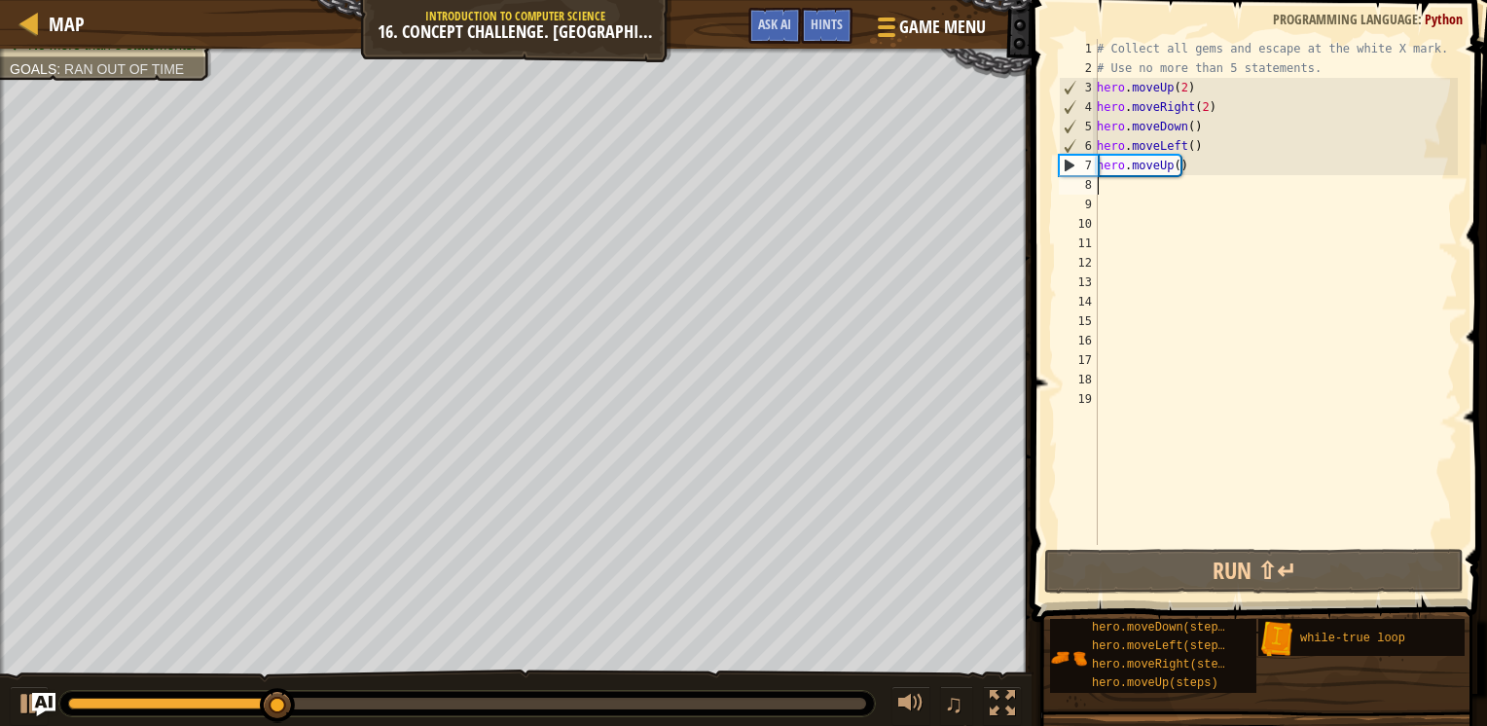
click at [1175, 166] on div "# Collect all gems and escape at the white X mark. # Use no more than 5 stateme…" at bounding box center [1275, 311] width 365 height 545
type textarea "hero.moveUp(2)"
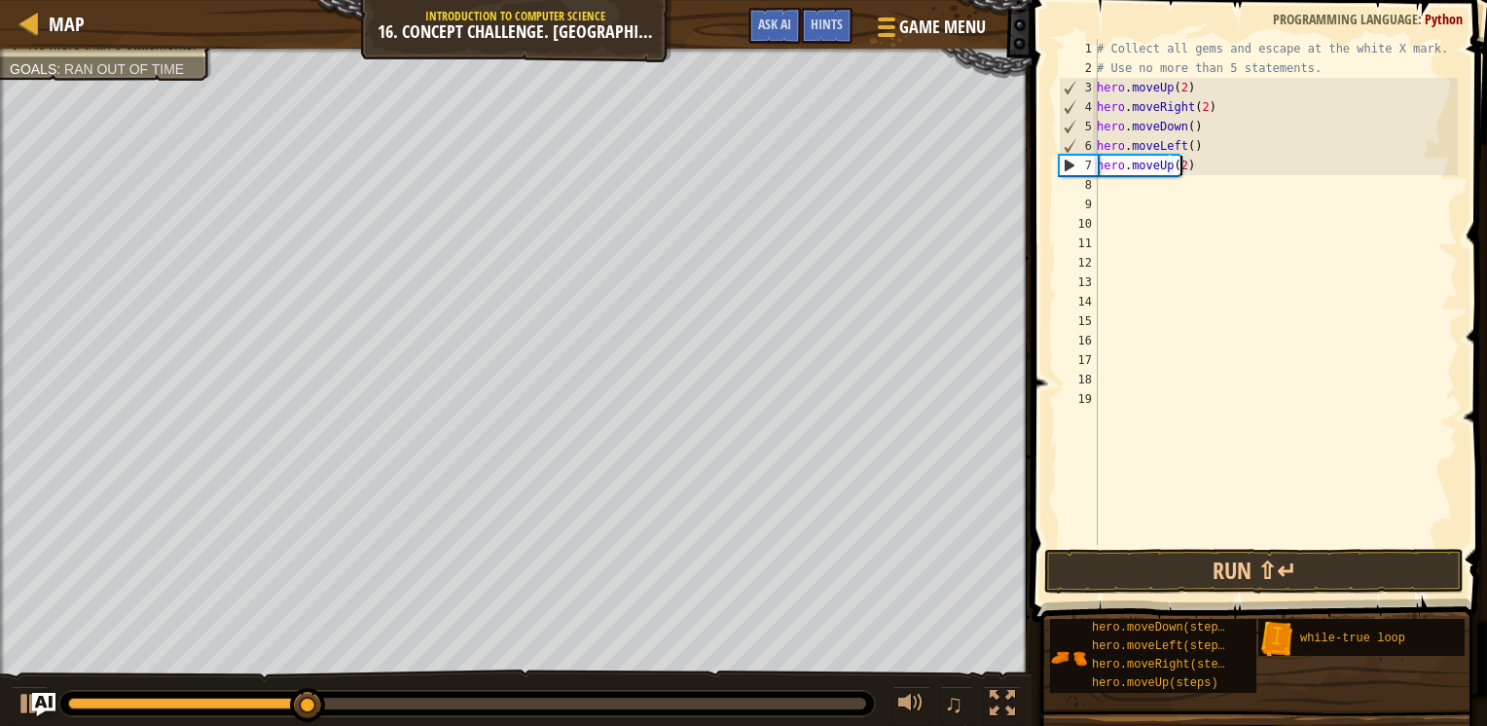
click at [1147, 190] on div "# Collect all gems and escape at the white X mark. # Use no more than 5 stateme…" at bounding box center [1275, 311] width 365 height 545
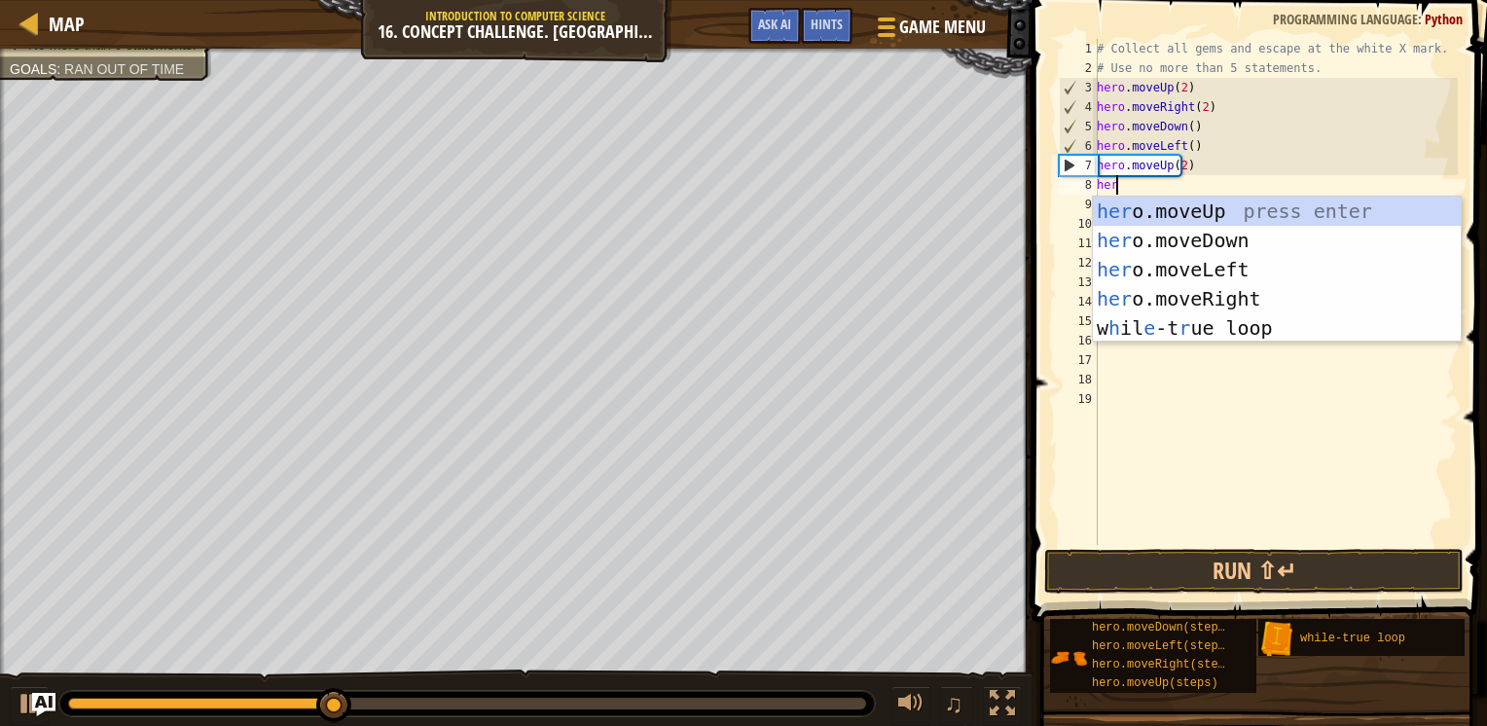
type textarea "hero"
click at [1173, 294] on div "hero .moveUp press enter hero .moveDown press enter hero .moveLeft press enter …" at bounding box center [1277, 299] width 368 height 204
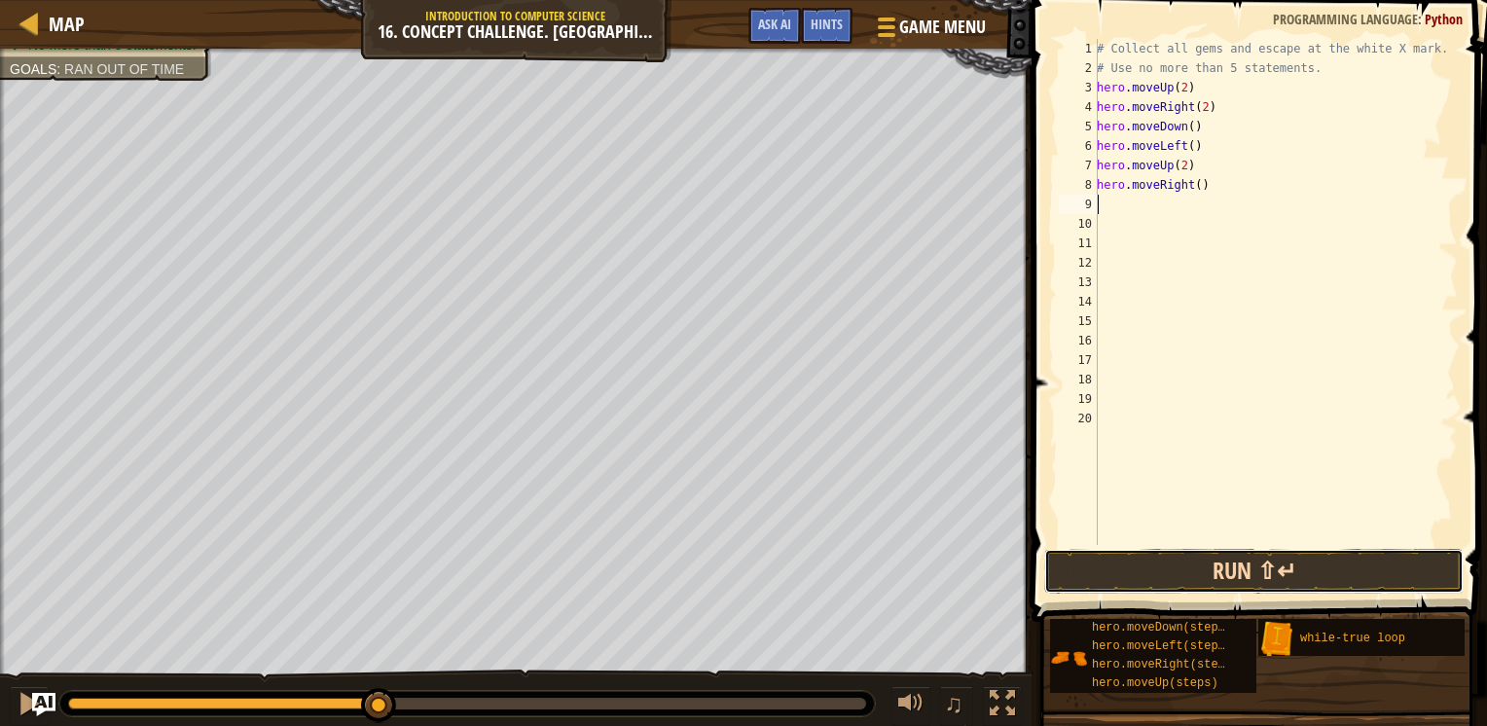
click at [1207, 582] on button "Run ⇧↵" at bounding box center [1253, 571] width 419 height 45
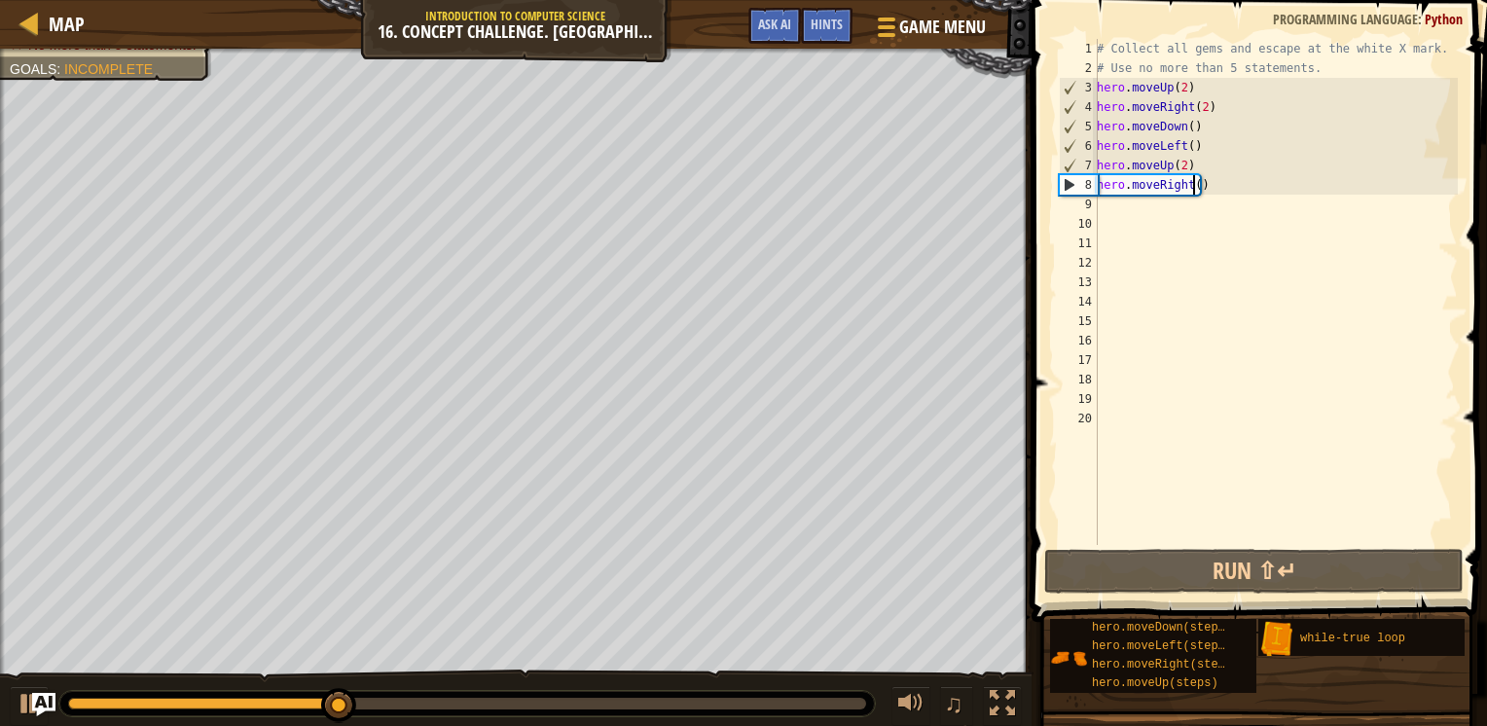
click at [1191, 185] on div "# Collect all gems and escape at the white X mark. # Use no more than 5 stateme…" at bounding box center [1275, 311] width 365 height 545
type textarea "hero.moveRight(3)"
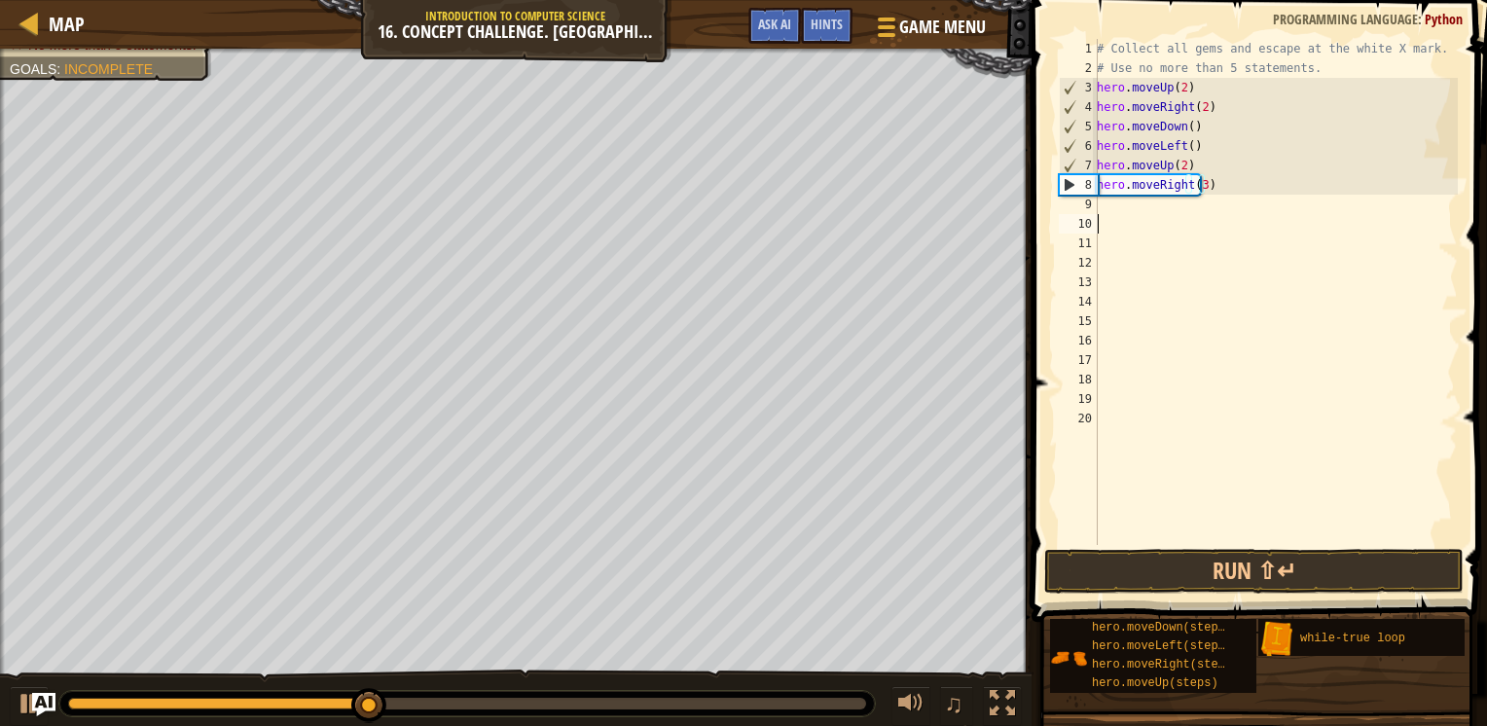
click at [1176, 221] on div "# Collect all gems and escape at the white X mark. # Use no more than 5 stateme…" at bounding box center [1275, 311] width 365 height 545
click at [1168, 206] on div "# Collect all gems and escape at the white X mark. # Use no more than 5 stateme…" at bounding box center [1275, 311] width 365 height 545
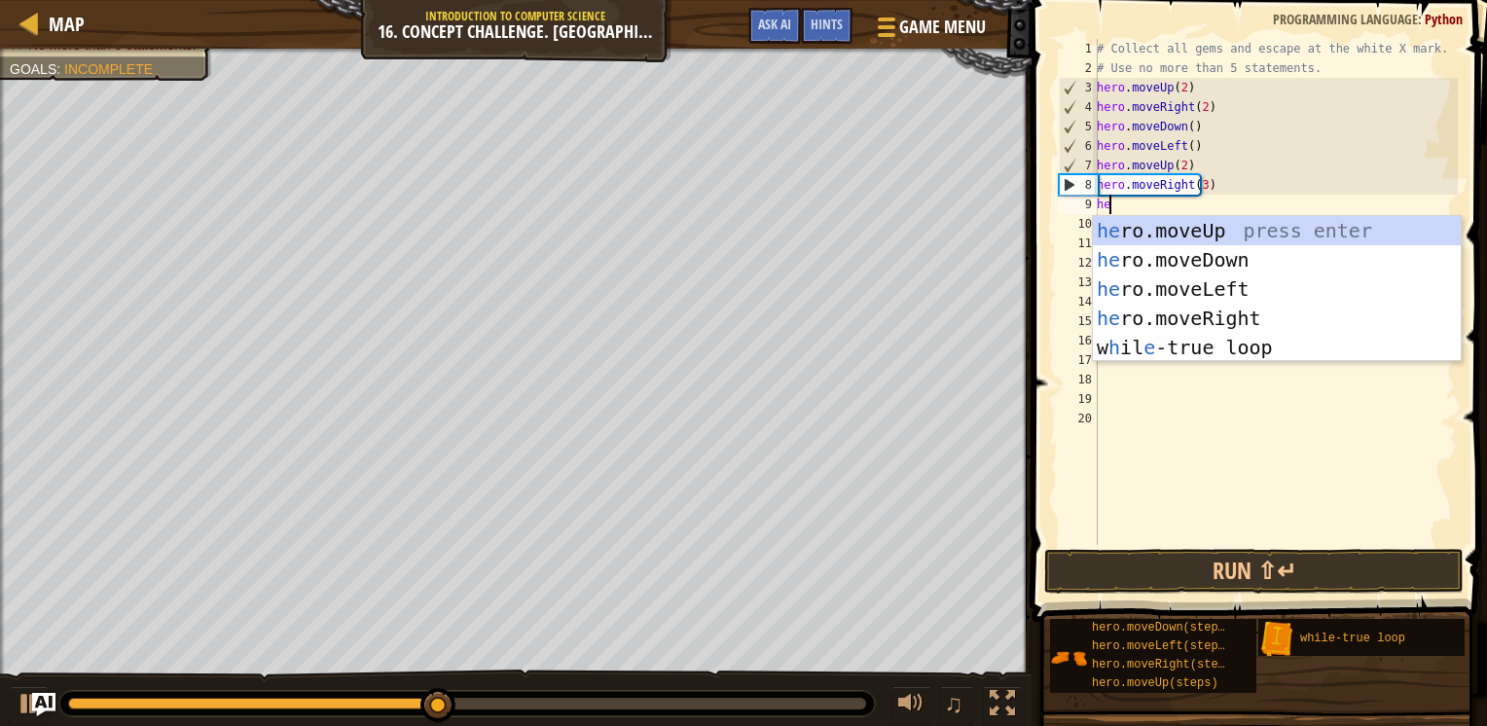
type textarea "h"
type textarea "hero"
click at [1179, 230] on div "hero .moveUp press enter hero .moveDown press enter hero .moveLeft press enter …" at bounding box center [1277, 318] width 368 height 204
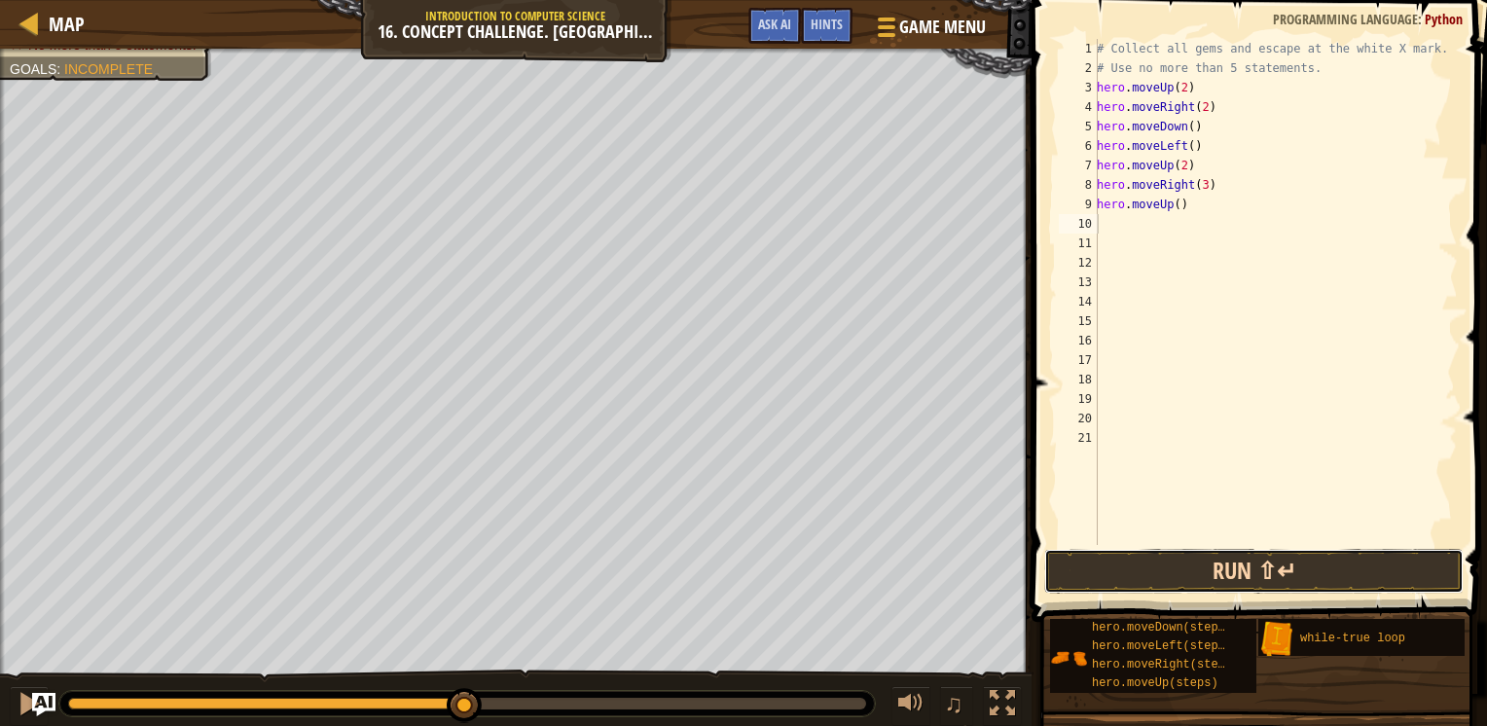
click at [1229, 582] on button "Run ⇧↵" at bounding box center [1253, 571] width 419 height 45
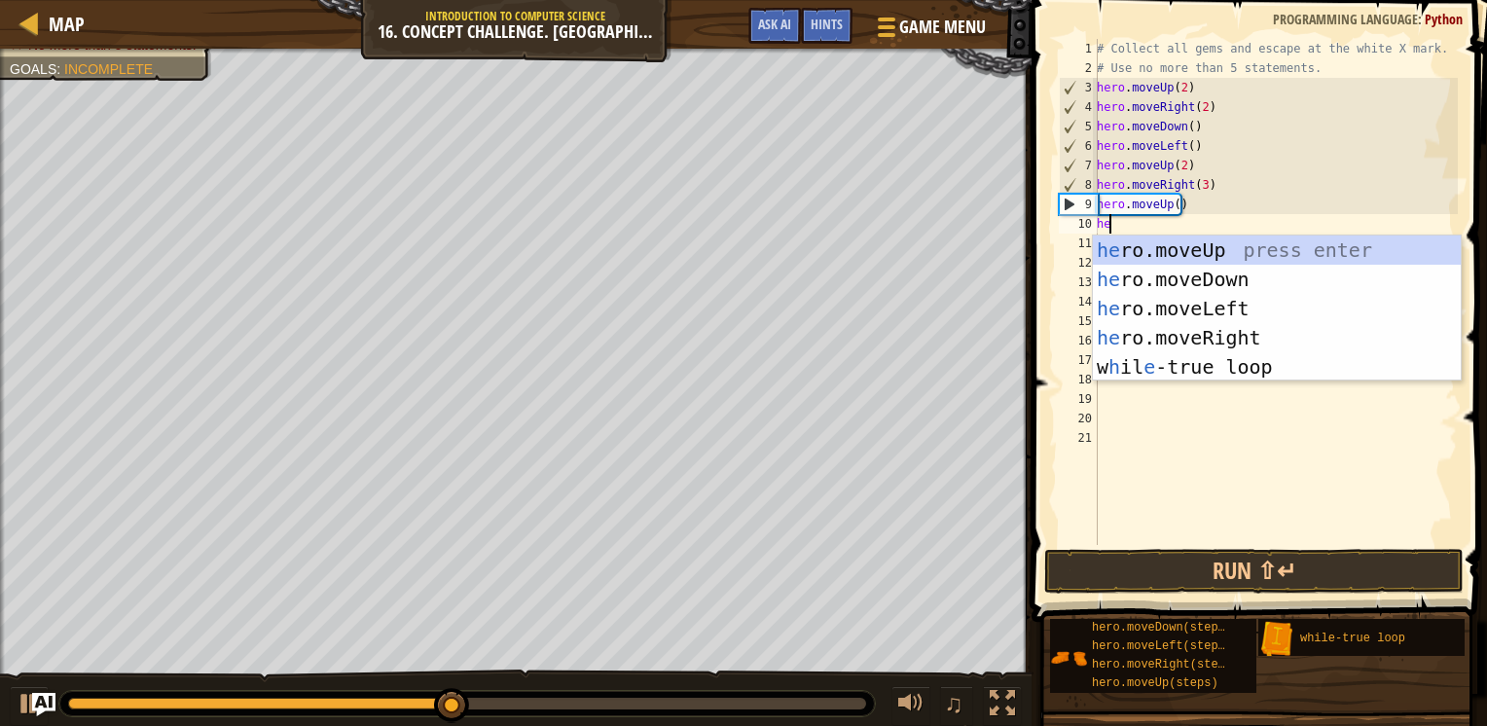
type textarea "h"
type textarea "hero"
click at [1152, 292] on div "hero .moveUp press enter hero .moveDown press enter hero .moveLeft press enter …" at bounding box center [1277, 337] width 368 height 204
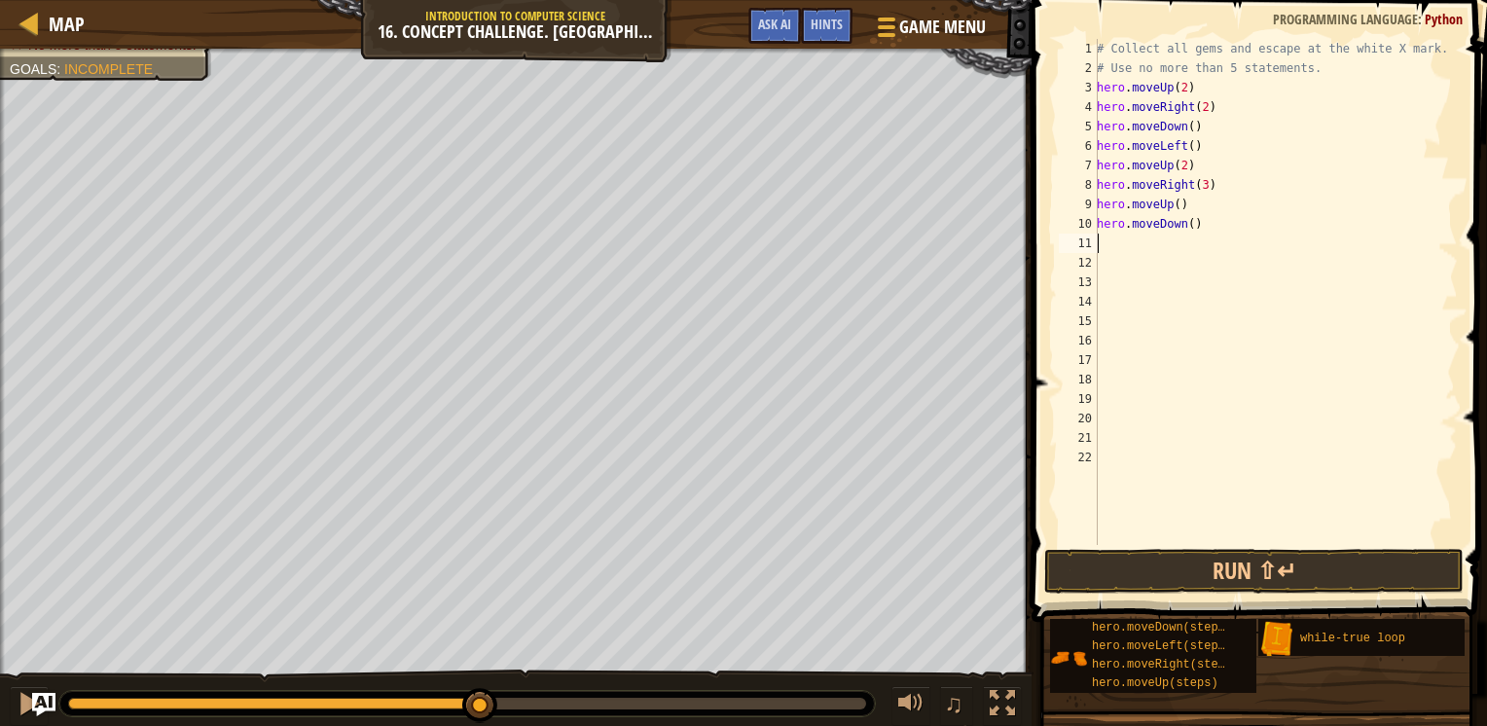
click at [1183, 219] on div "# Collect all gems and escape at the white X mark. # Use no more than 5 stateme…" at bounding box center [1275, 311] width 365 height 545
click at [1178, 223] on div "# Collect all gems and escape at the white X mark. # Use no more than 5 stateme…" at bounding box center [1275, 311] width 365 height 545
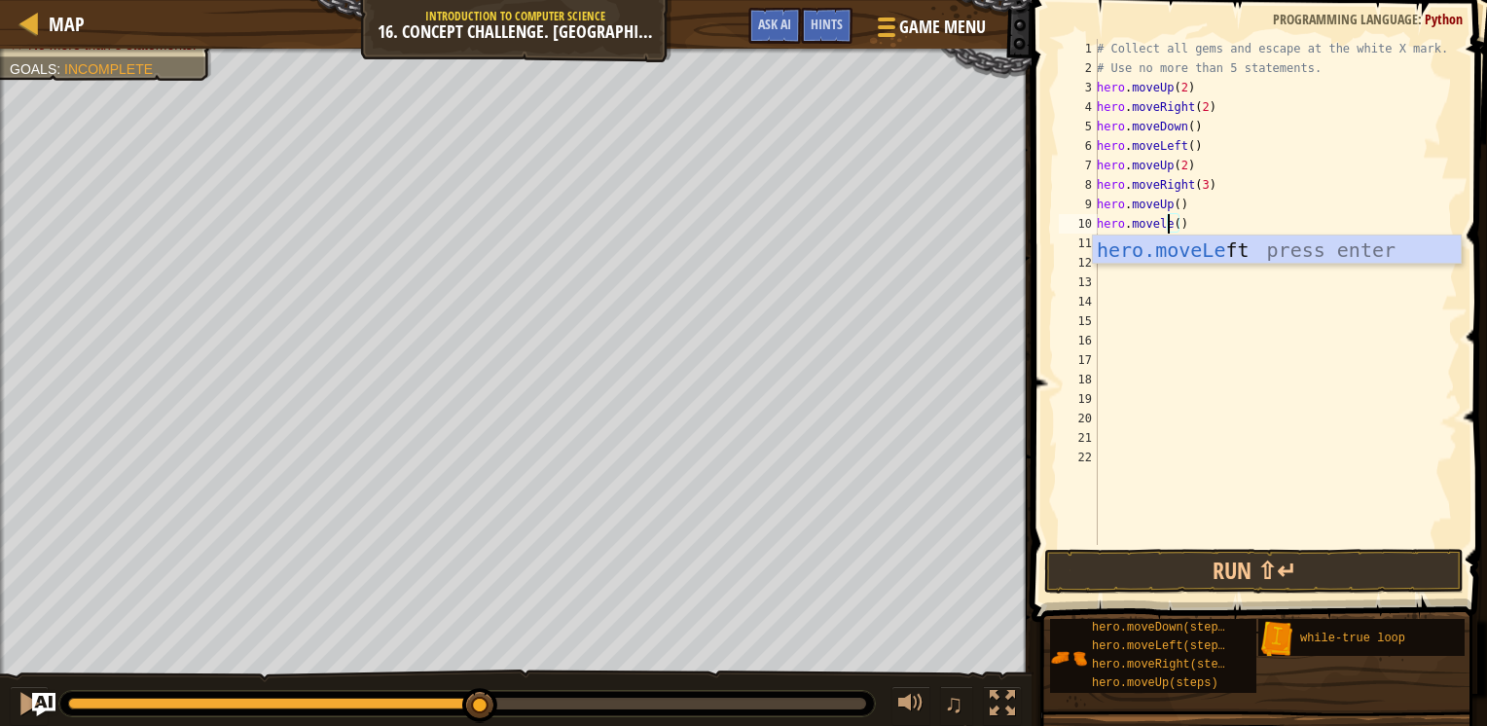
scroll to position [9, 7]
type textarea "hero.moveleft()"
click at [1182, 221] on div "# Collect all gems and escape at the white X mark. # Use no more than 5 stateme…" at bounding box center [1275, 311] width 365 height 545
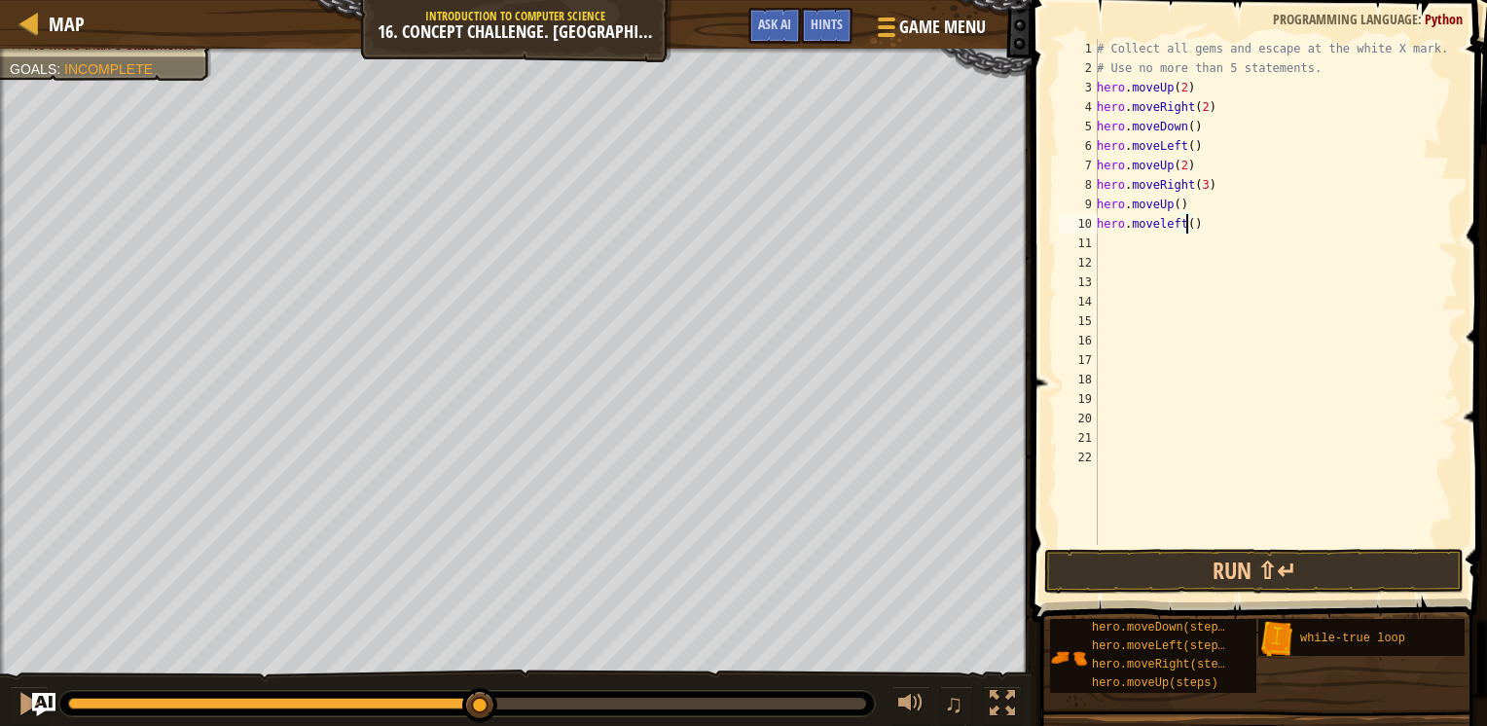
click at [1189, 224] on div "# Collect all gems and escape at the white X mark. # Use no more than 5 stateme…" at bounding box center [1275, 311] width 365 height 545
click at [1190, 248] on div "# Collect all gems and escape at the white X mark. # Use no more than 5 stateme…" at bounding box center [1275, 311] width 365 height 545
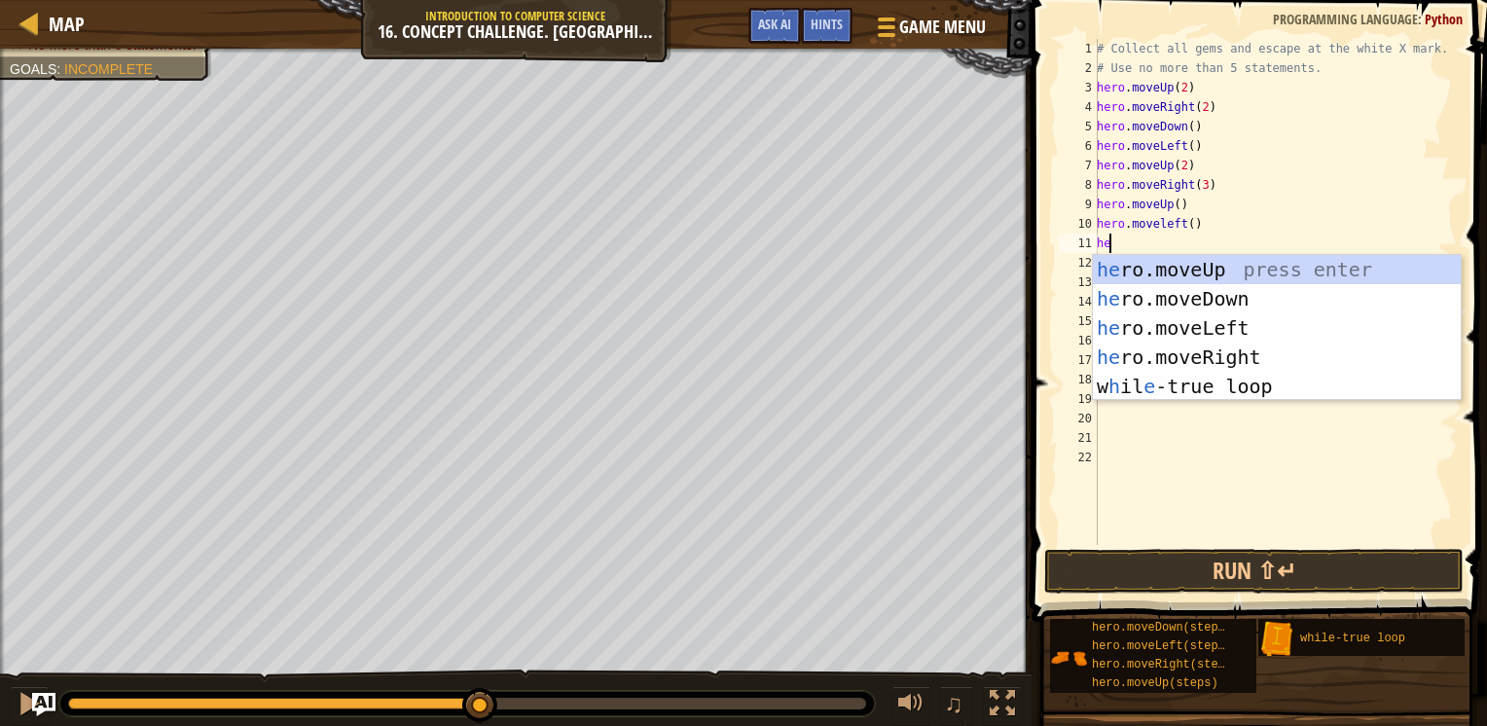
type textarea "hero"
click at [1193, 300] on div "hero .moveUp press enter hero .moveDown press enter hero .moveLeft press enter …" at bounding box center [1277, 357] width 368 height 204
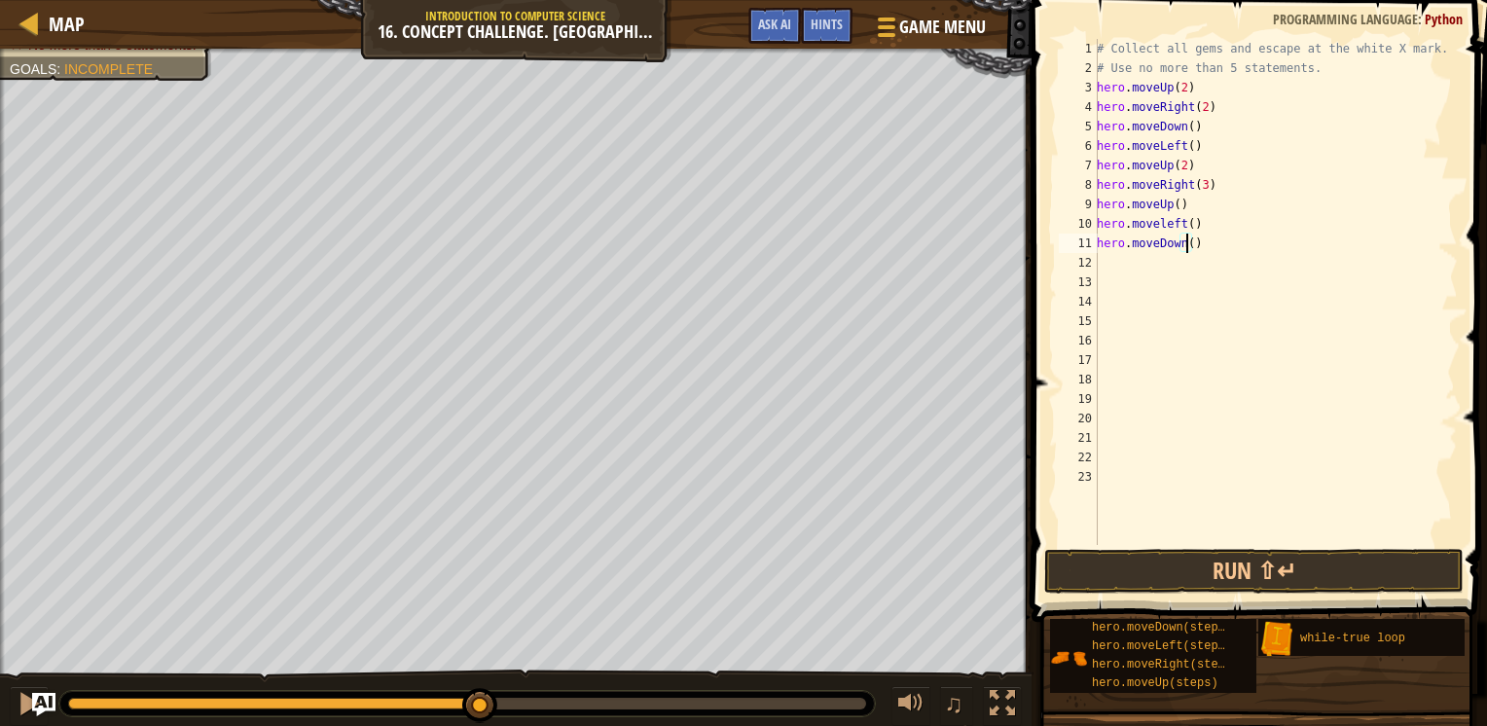
click at [1189, 244] on div "# Collect all gems and escape at the white X mark. # Use no more than 5 stateme…" at bounding box center [1275, 311] width 365 height 545
click at [1218, 585] on button "Run ⇧↵" at bounding box center [1253, 571] width 419 height 45
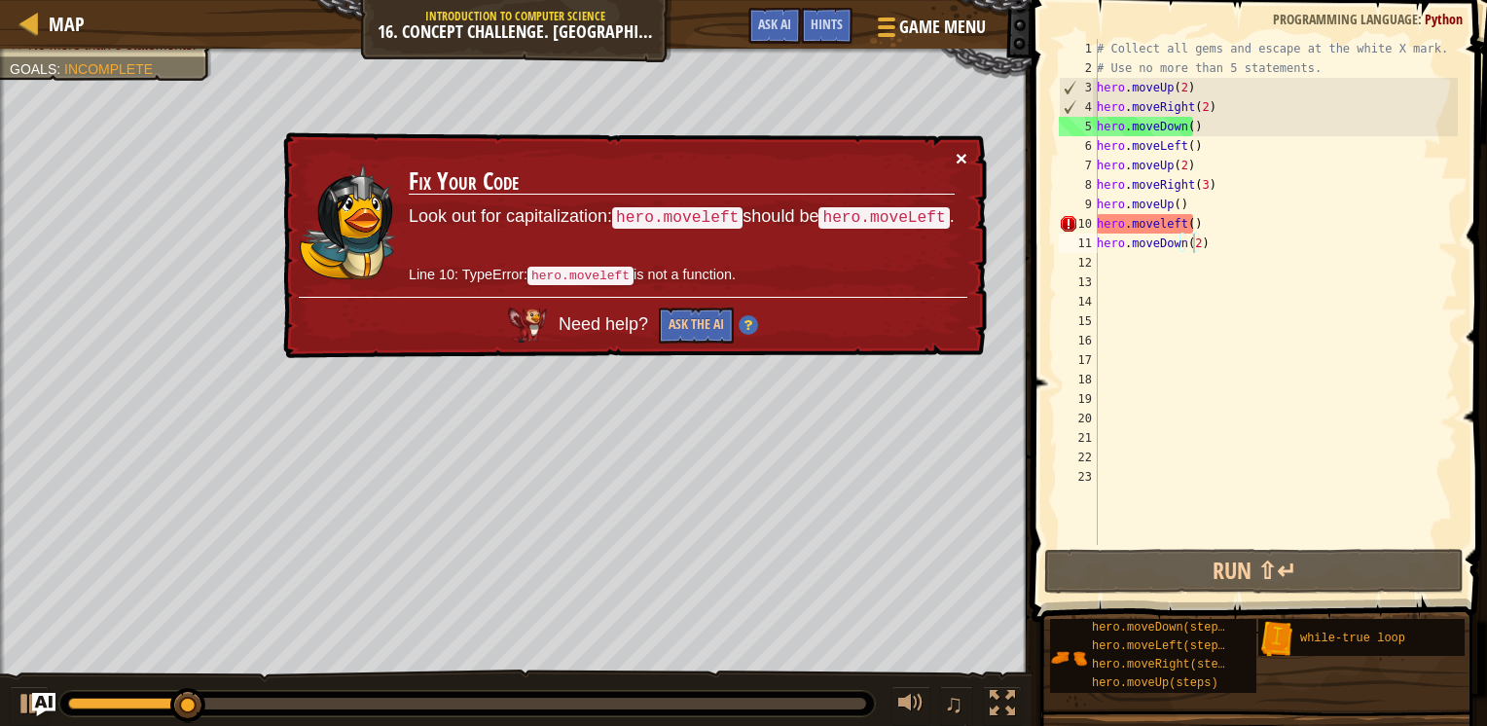
click at [962, 159] on button "×" at bounding box center [962, 158] width 12 height 20
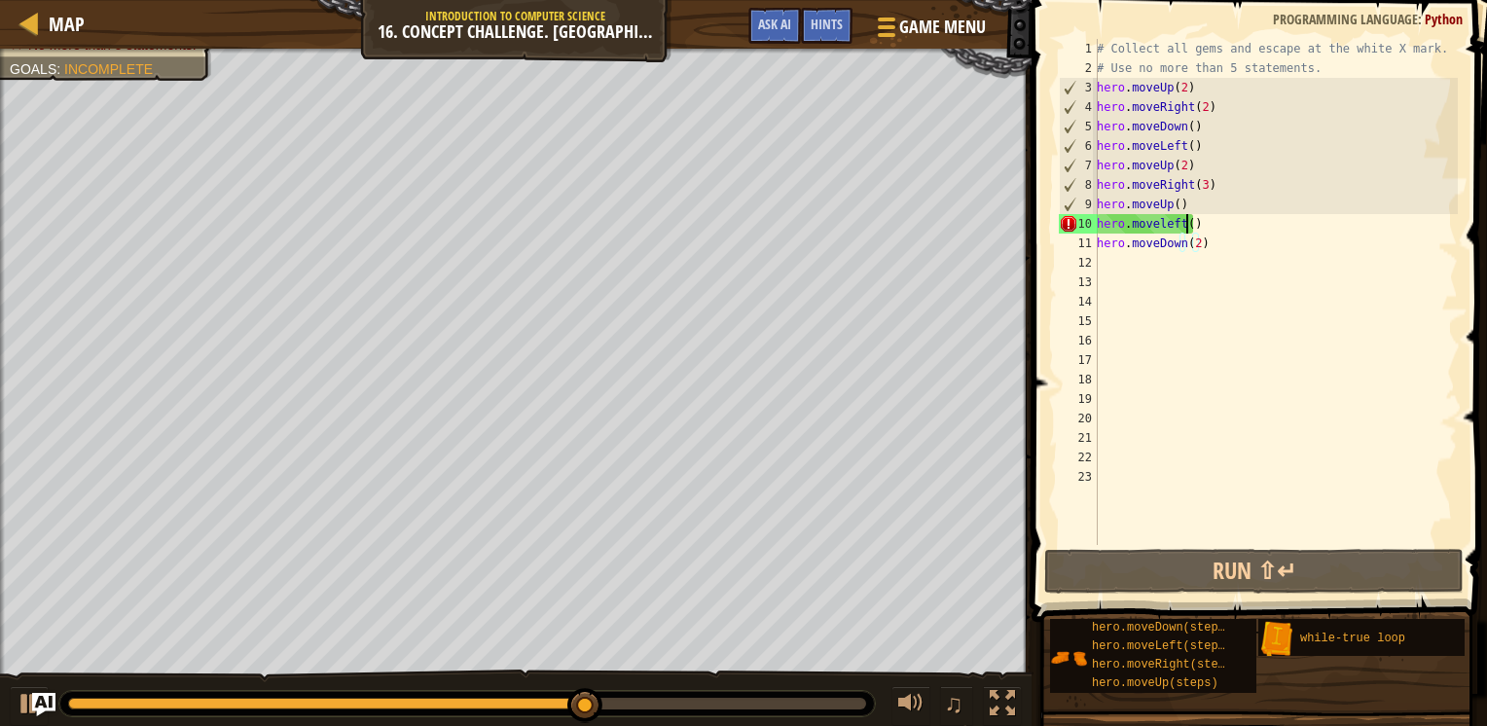
click at [1185, 220] on div "# Collect all gems and escape at the white X mark. # Use no more than 5 stateme…" at bounding box center [1275, 311] width 365 height 545
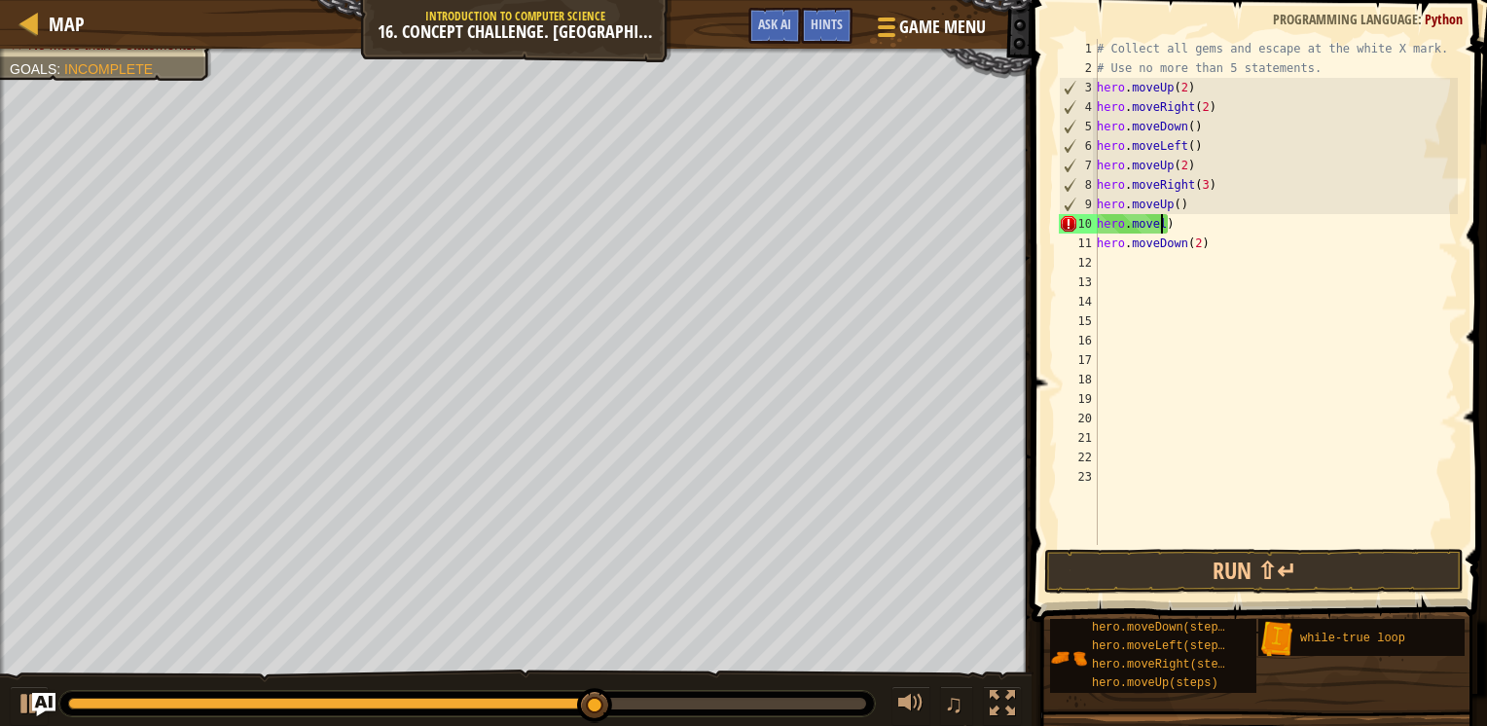
scroll to position [9, 3]
click at [1178, 222] on div "# Collect all gems and escape at the white X mark. # Use no more than 5 stateme…" at bounding box center [1275, 311] width 365 height 545
type textarea "h"
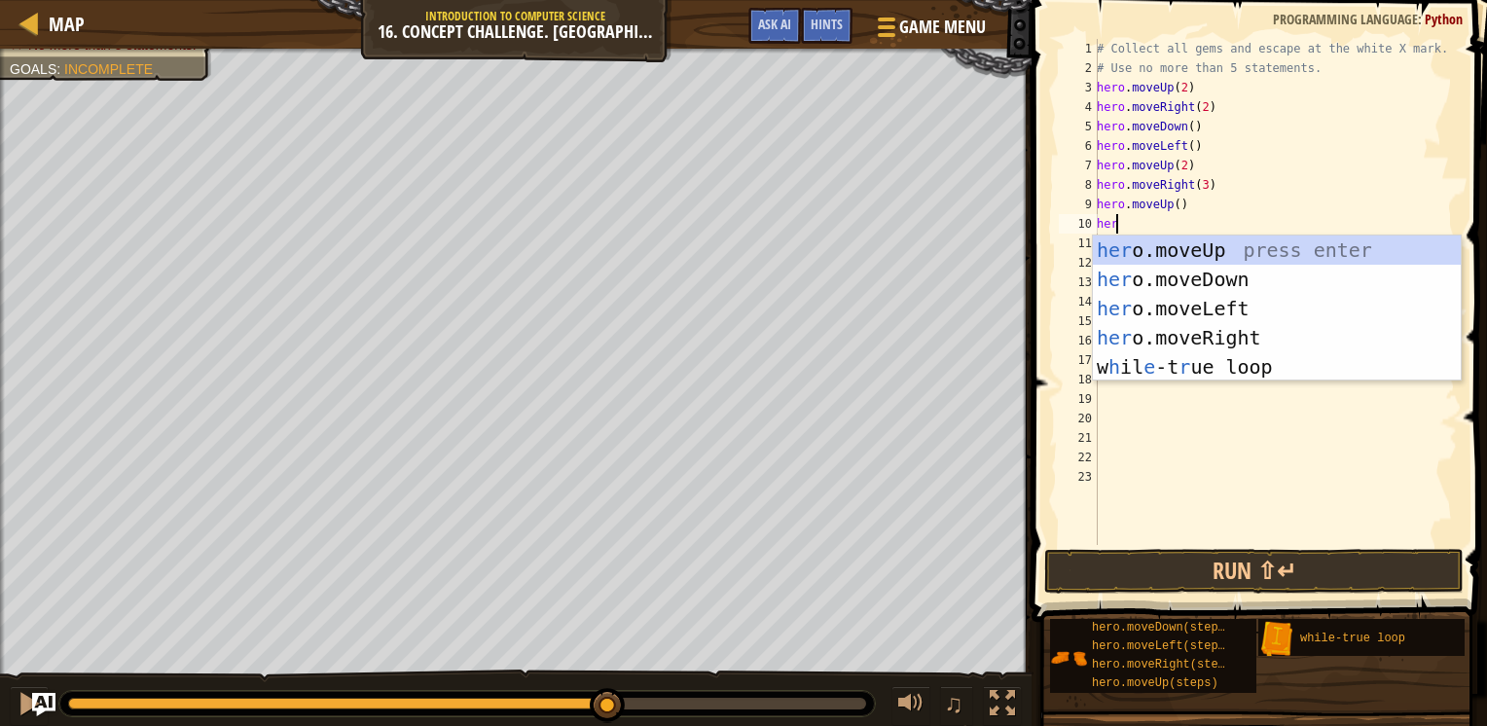
scroll to position [9, 0]
type textarea "h"
type textarea "hero"
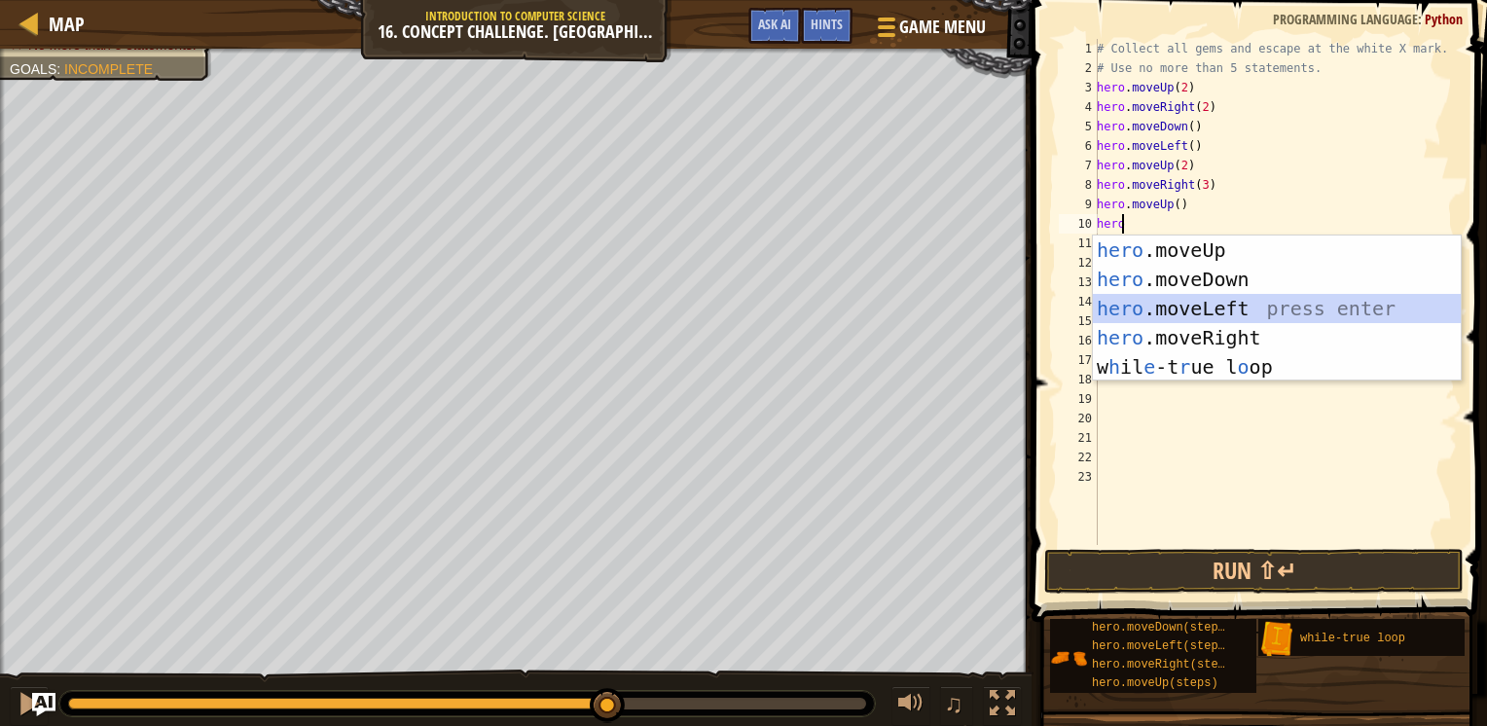
click at [1121, 317] on div "hero .moveUp press enter hero .moveDown press enter hero .moveLeft press enter …" at bounding box center [1277, 337] width 368 height 204
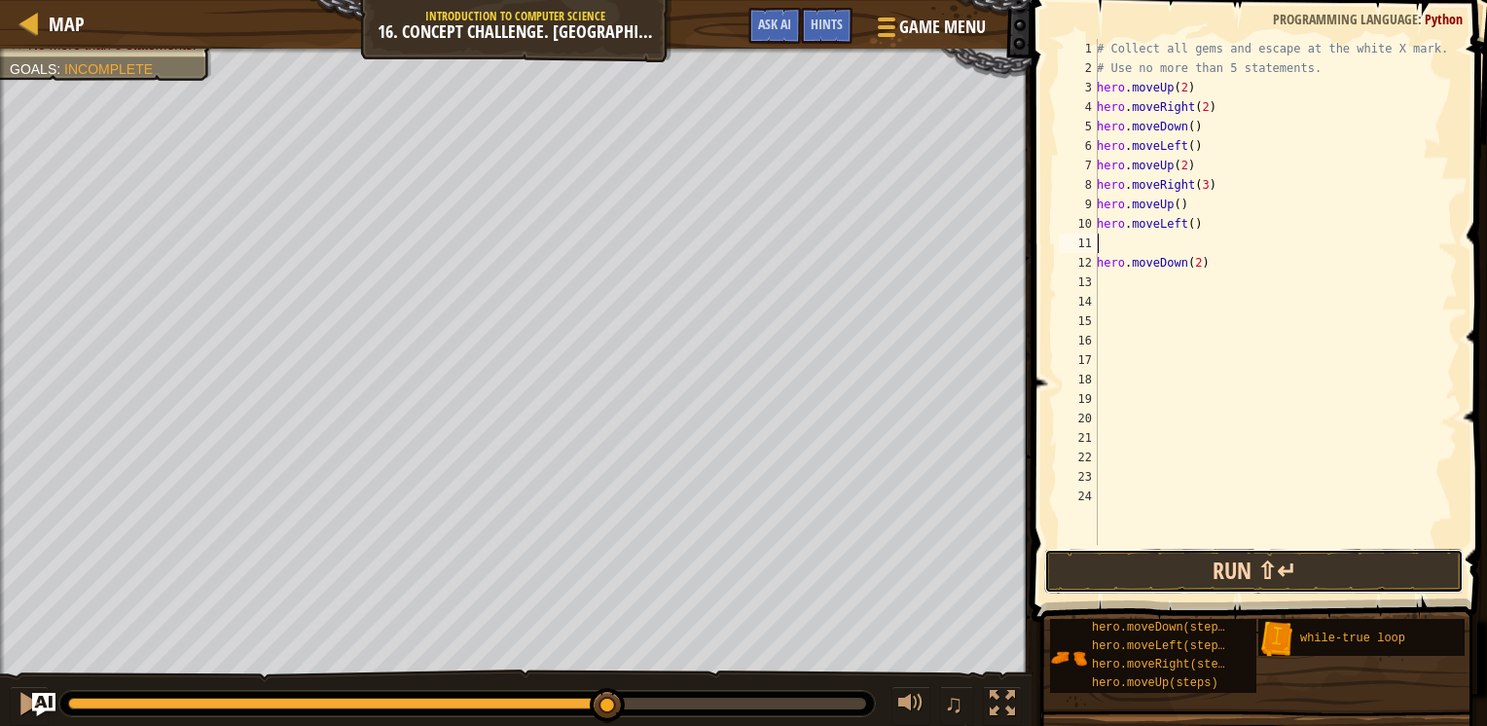
click at [1191, 592] on button "Run ⇧↵" at bounding box center [1253, 571] width 419 height 45
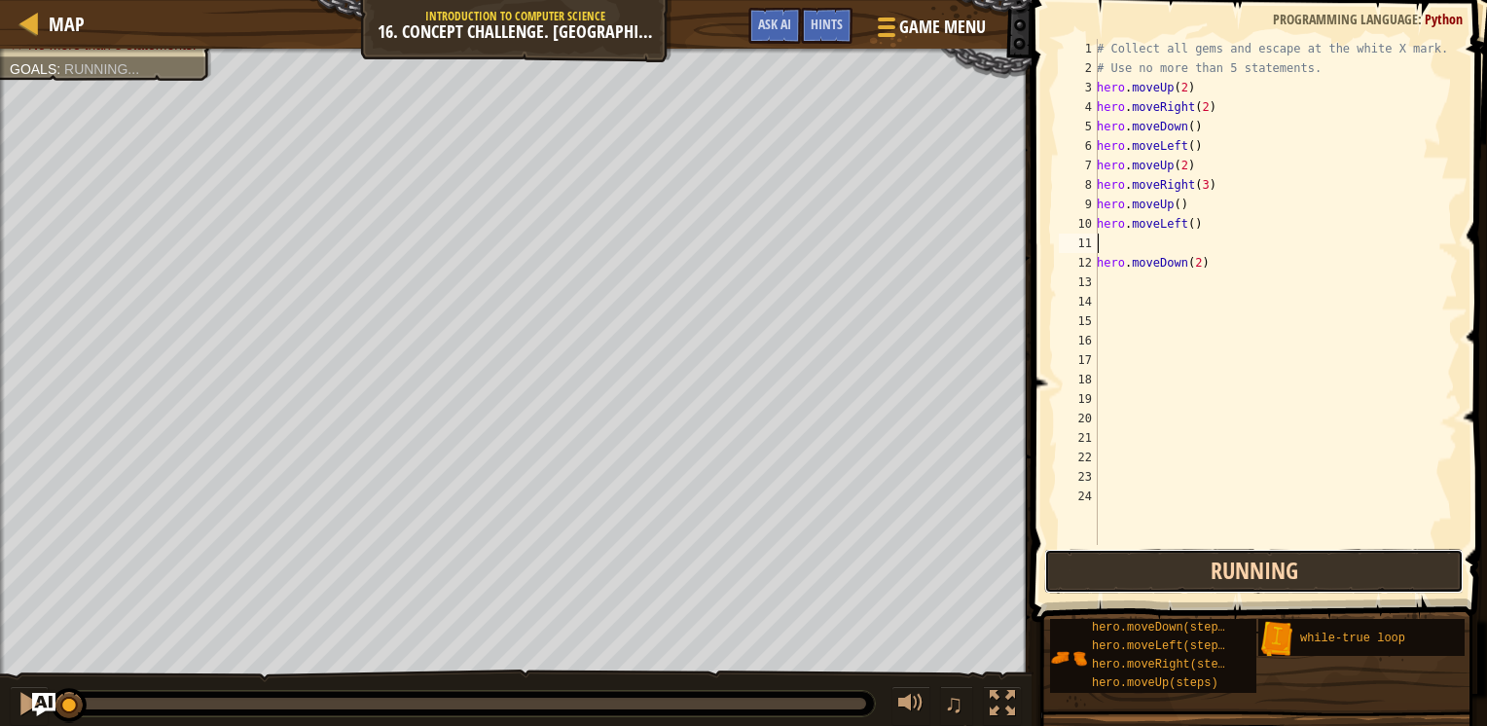
click at [1182, 578] on button "Running" at bounding box center [1253, 571] width 419 height 45
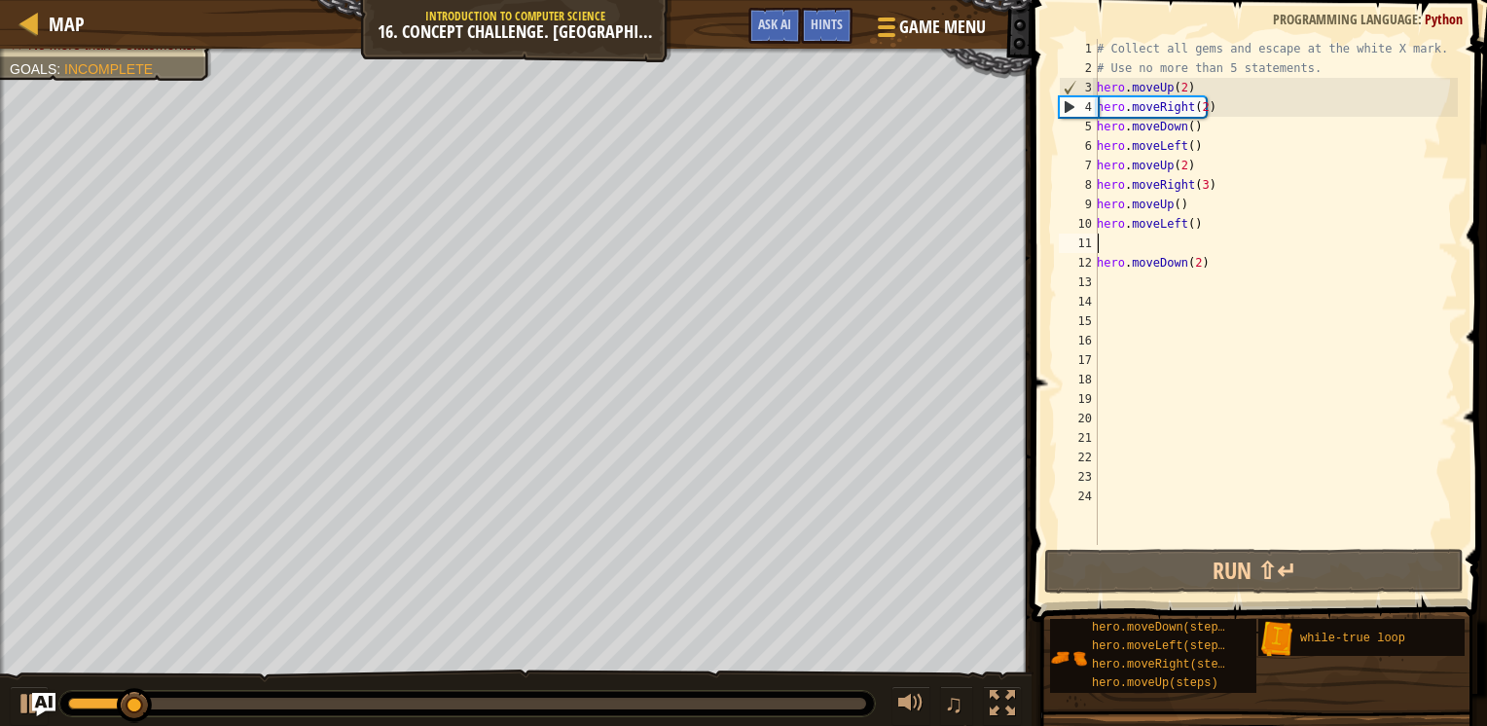
click at [1184, 224] on div "# Collect all gems and escape at the white X mark. # Use no more than 5 stateme…" at bounding box center [1275, 311] width 365 height 545
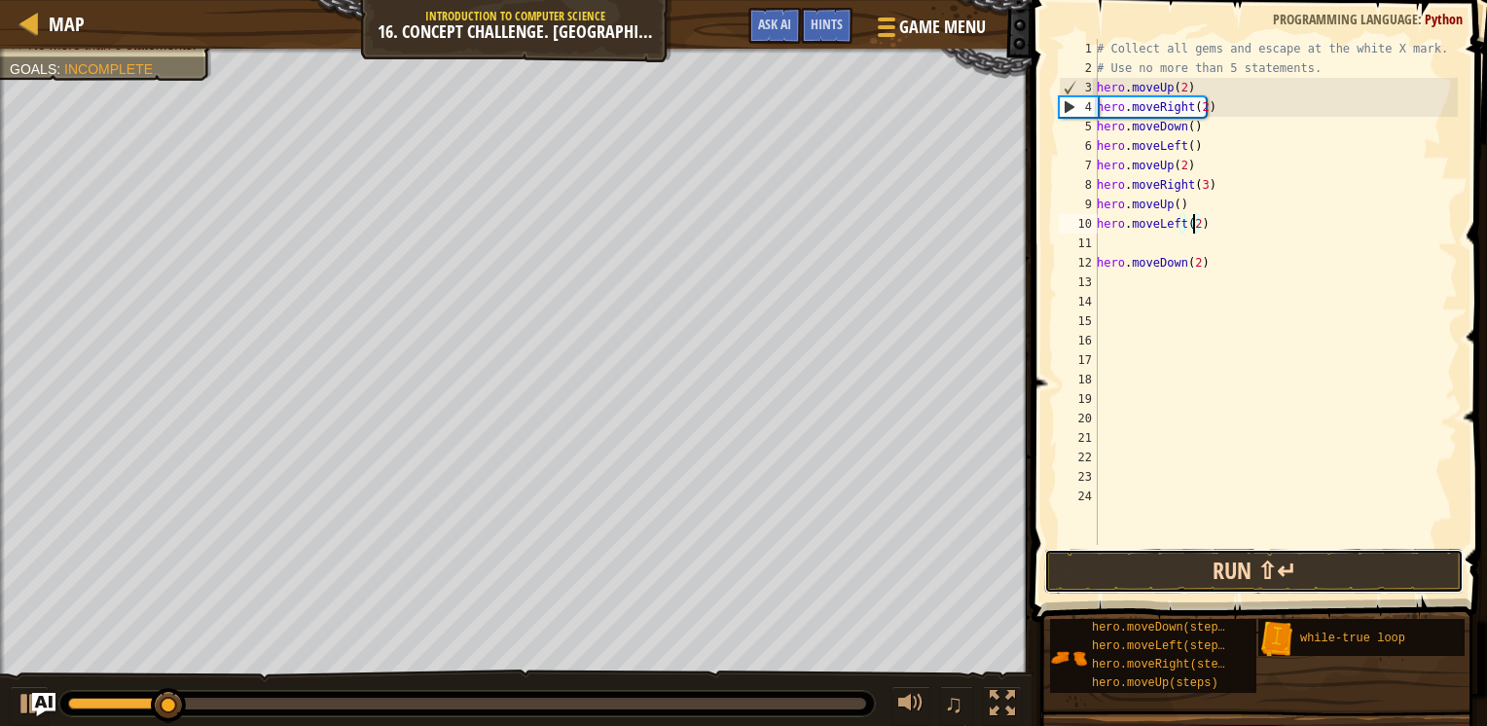
click at [1213, 569] on button "Run ⇧↵" at bounding box center [1253, 571] width 419 height 45
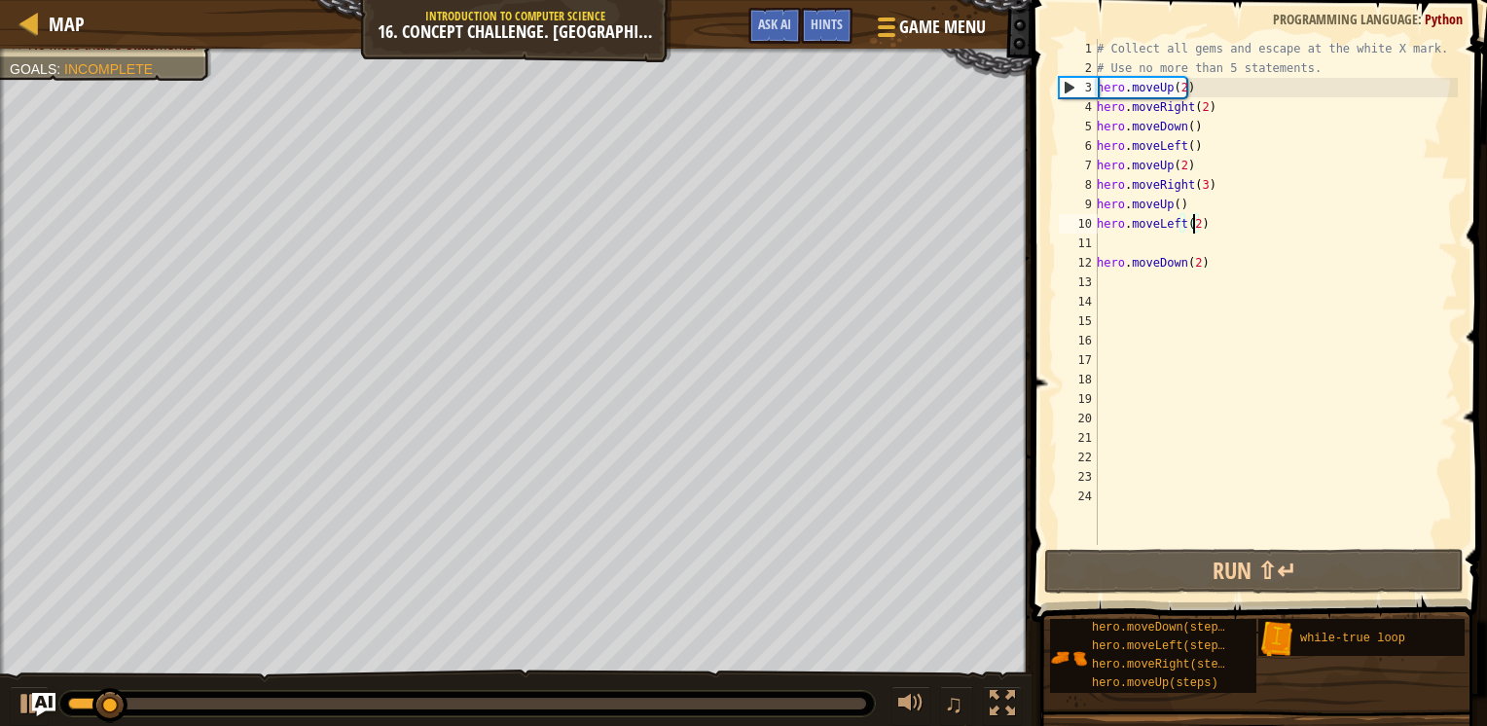
click at [1097, 262] on div "12" at bounding box center [1078, 262] width 39 height 19
type textarea "hero.moveDown(2)"
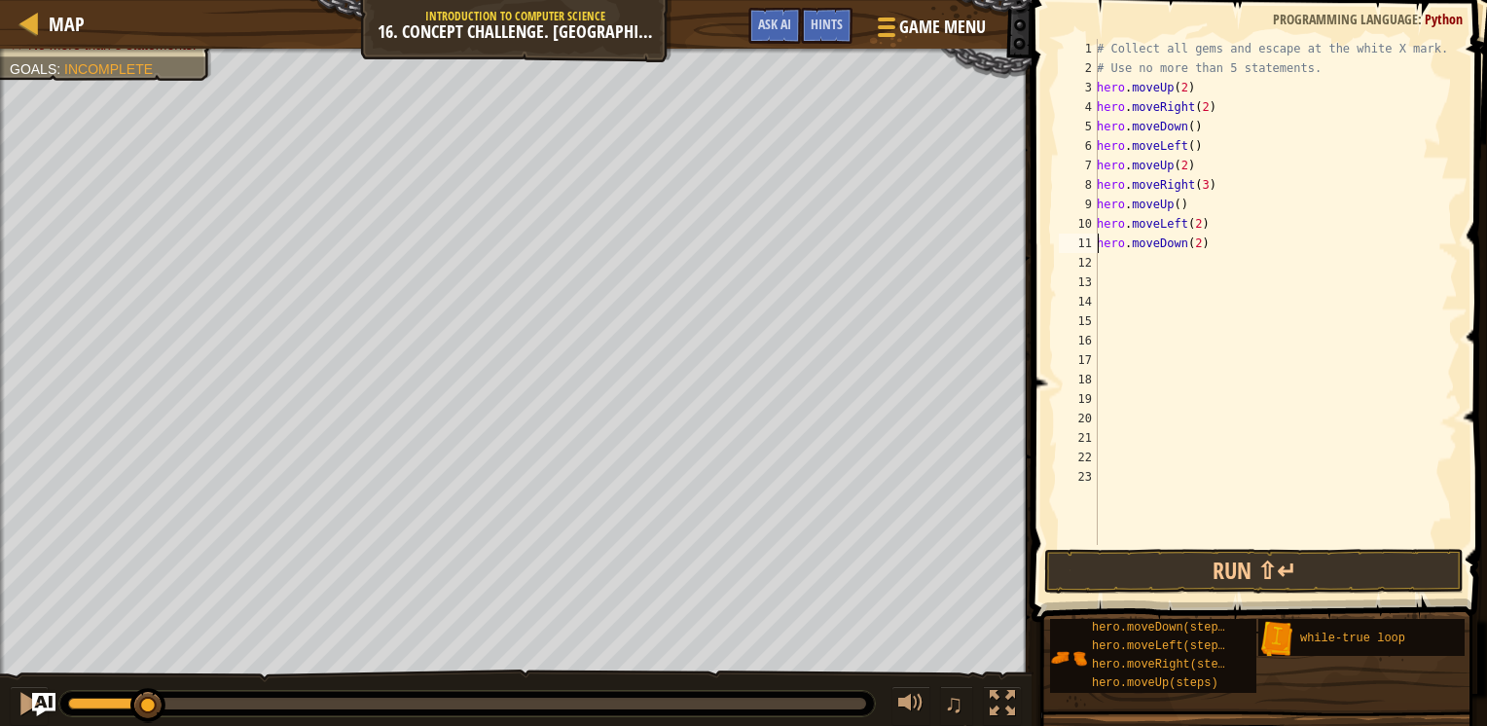
click at [1152, 399] on div "# Collect all gems and escape at the white X mark. # Use no more than 5 stateme…" at bounding box center [1275, 311] width 365 height 545
click at [1197, 573] on button "Run ⇧↵" at bounding box center [1253, 571] width 419 height 45
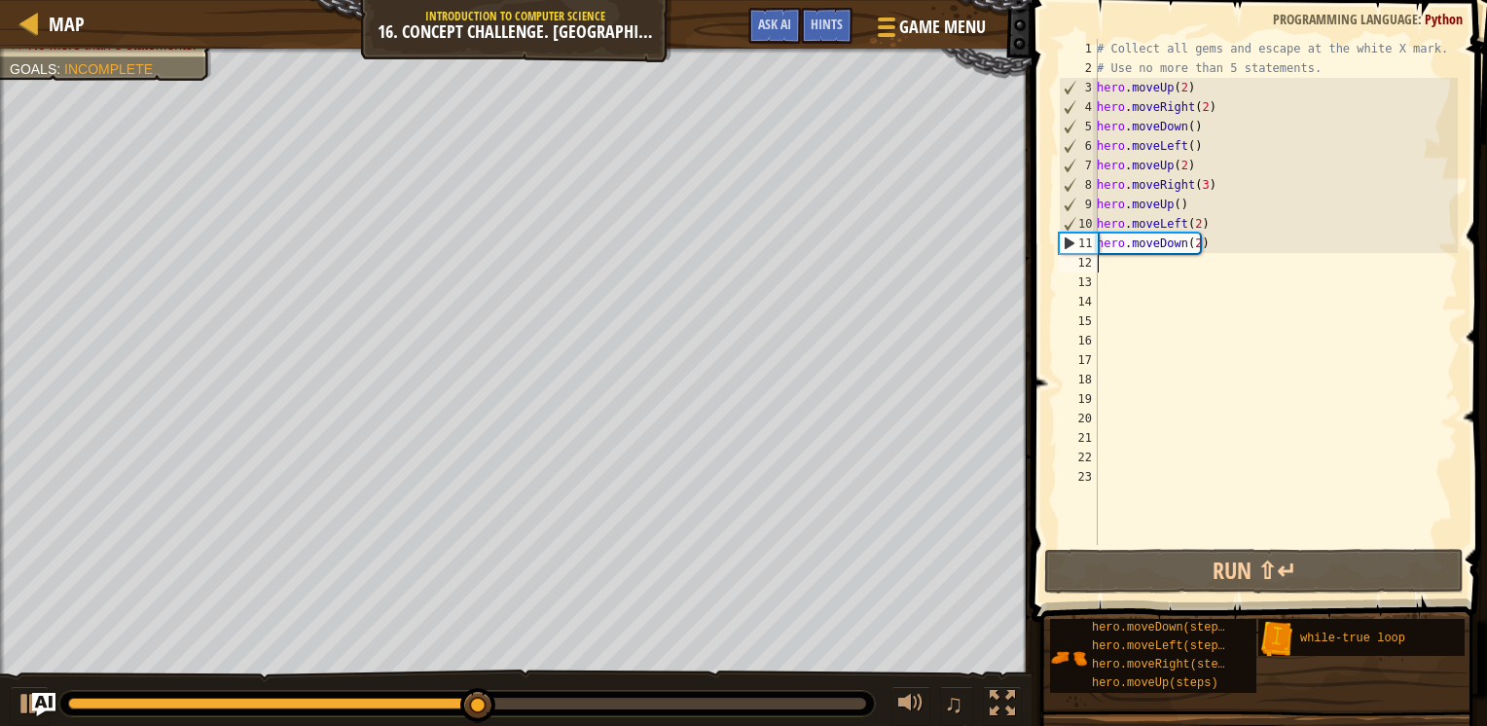
click at [1125, 262] on div "# Collect all gems and escape at the white X mark. # Use no more than 5 stateme…" at bounding box center [1275, 311] width 365 height 545
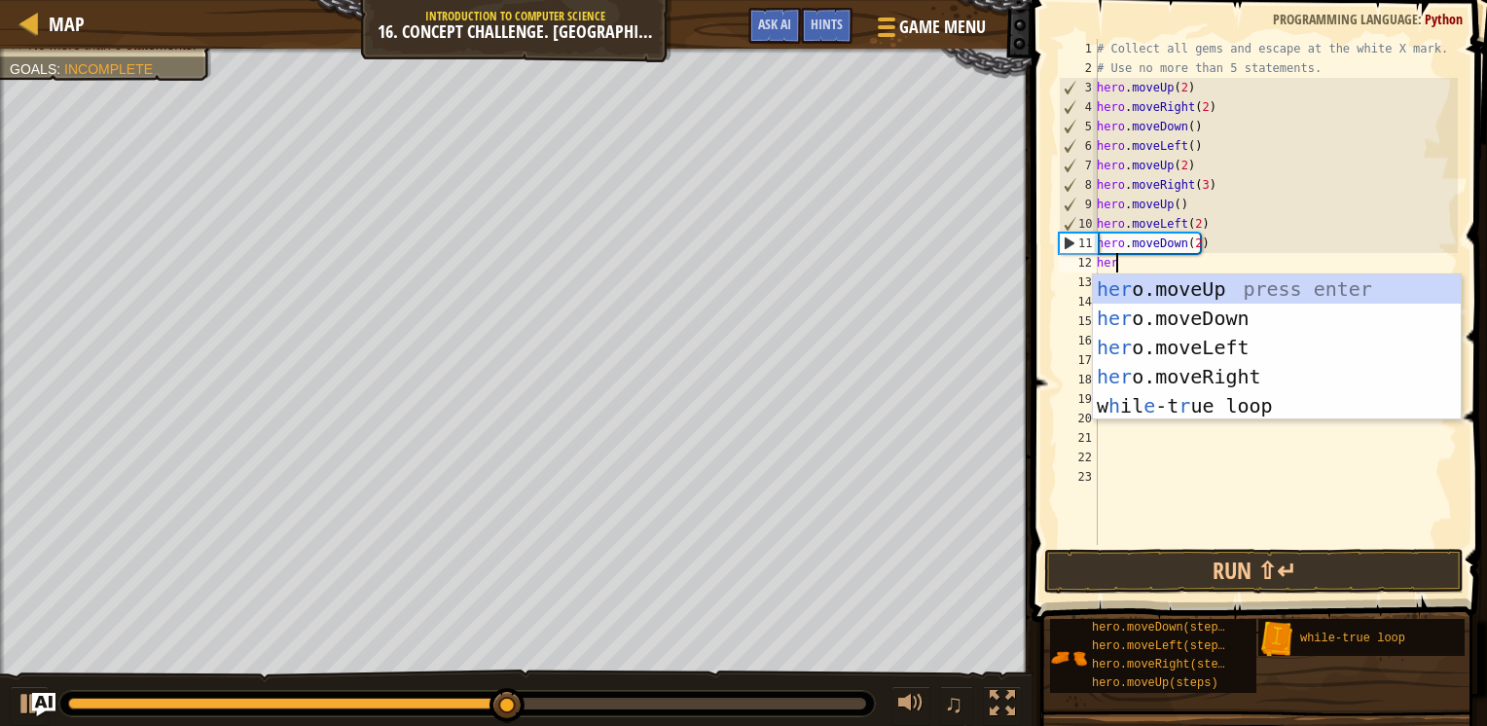
type textarea "hero"
click at [1153, 381] on div "hero .moveUp press enter hero .moveDown press enter hero .moveLeft press enter …" at bounding box center [1277, 376] width 368 height 204
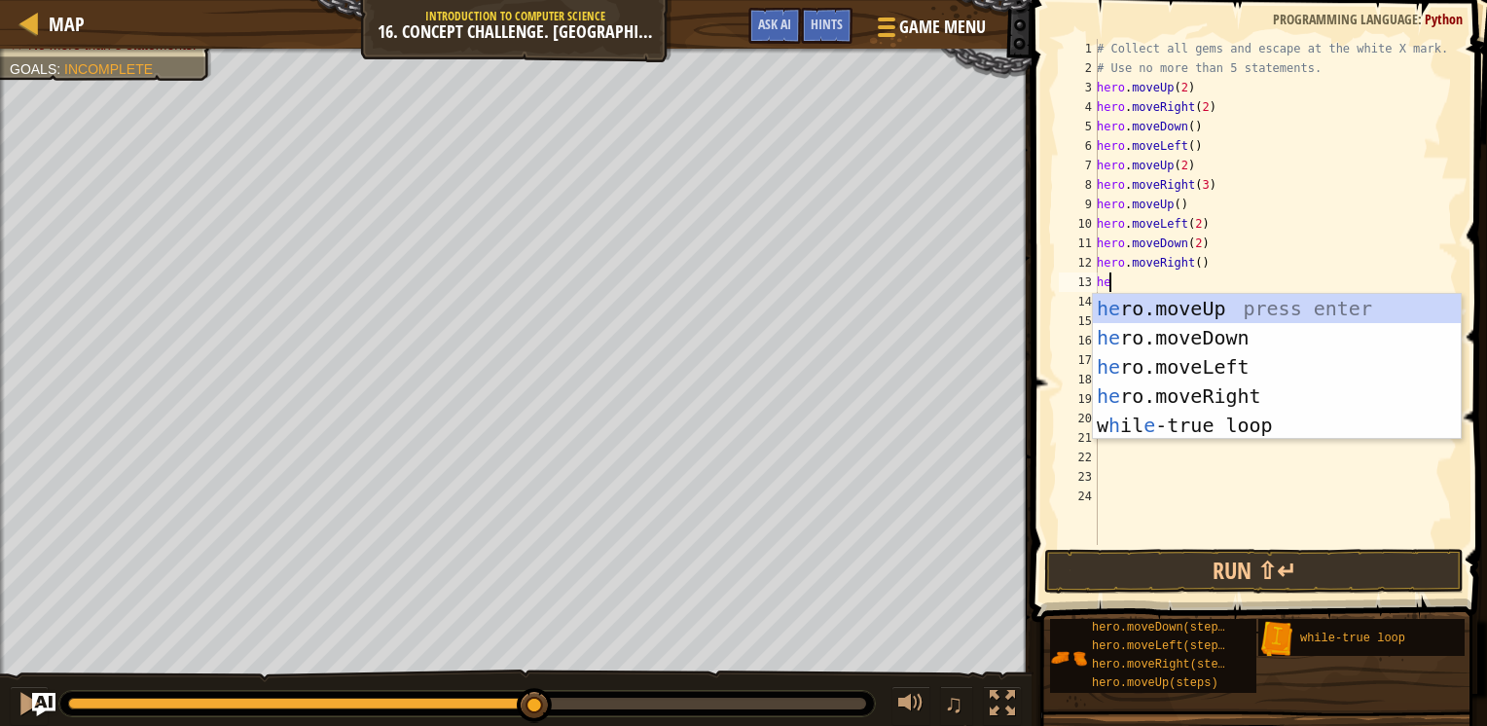
type textarea "hero"
click at [1145, 313] on div "hero .moveUp press enter hero .moveDown press enter hero .moveLeft press enter …" at bounding box center [1277, 396] width 368 height 204
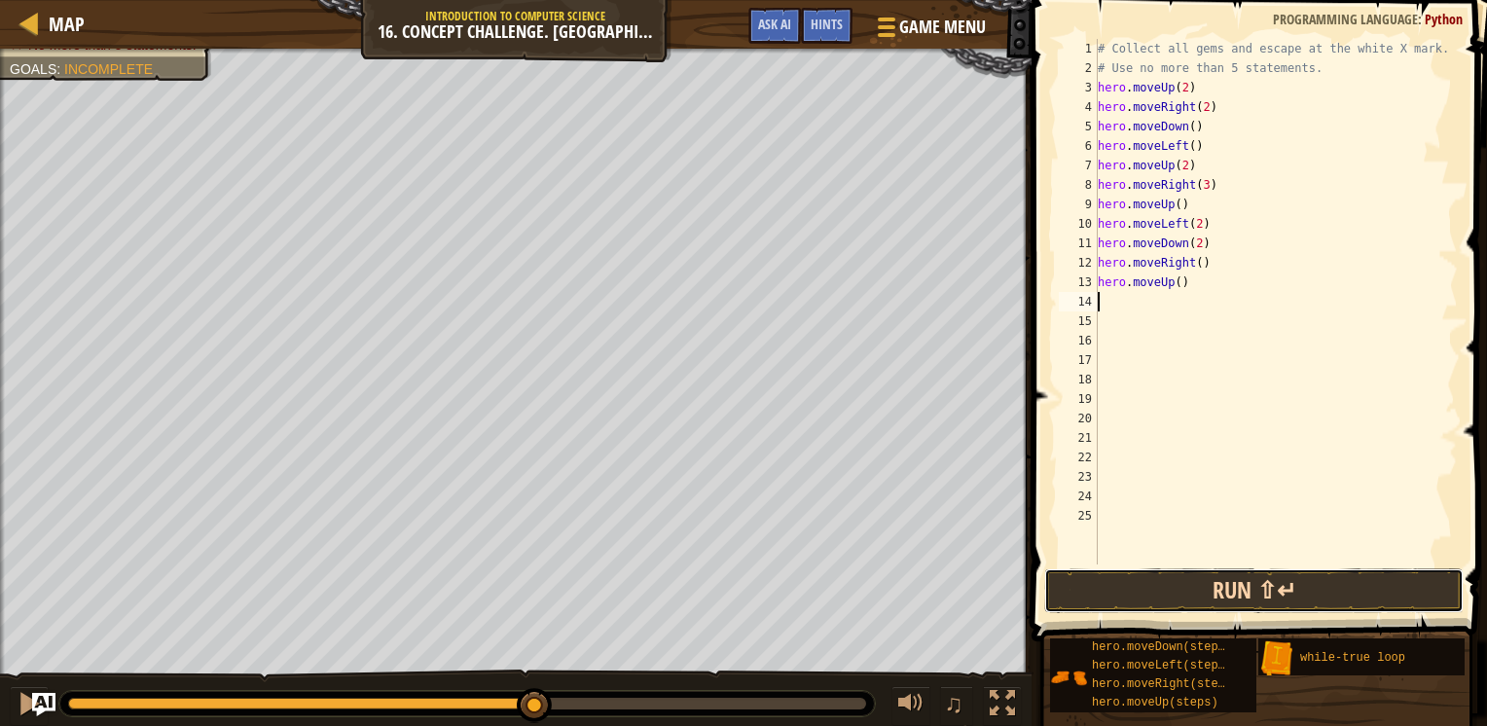
click at [1168, 591] on button "Run ⇧↵" at bounding box center [1253, 590] width 419 height 45
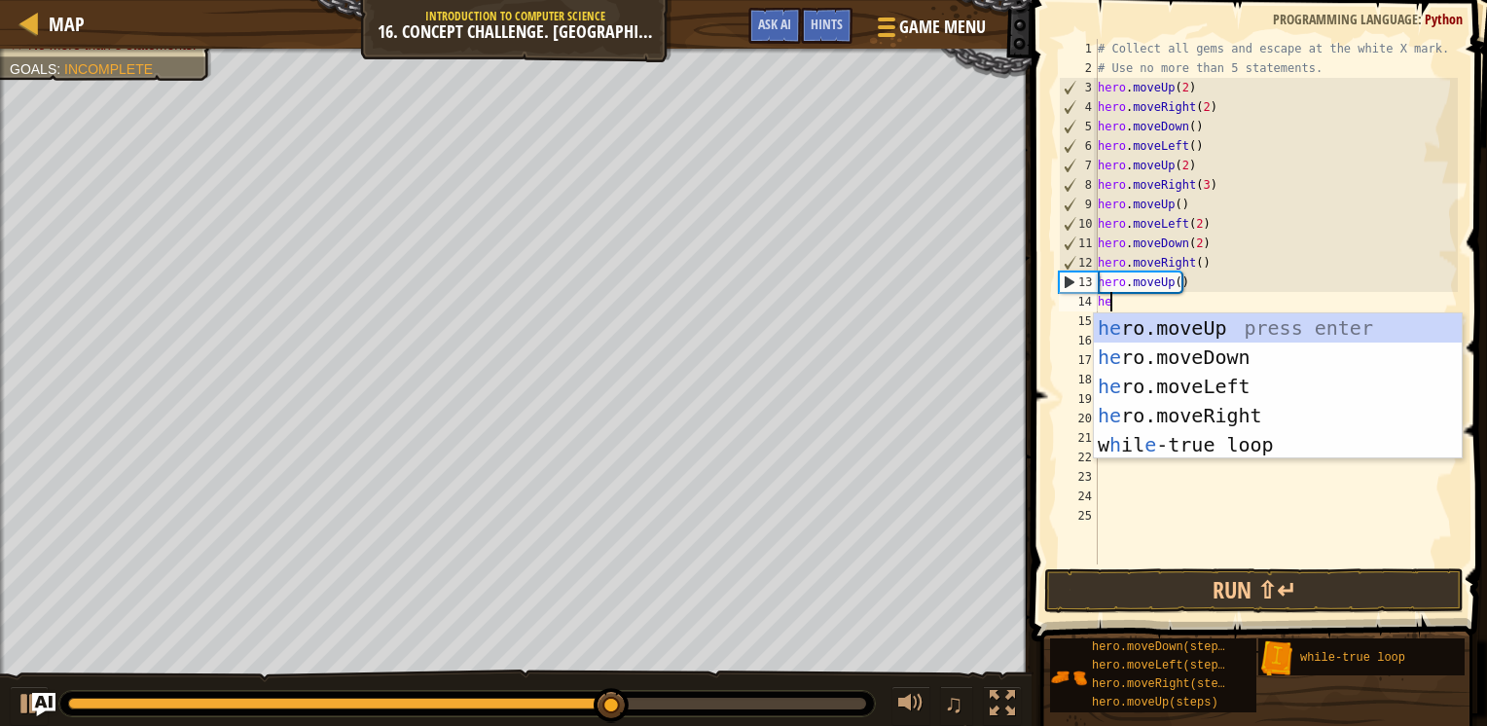
type textarea "h"
type textarea "hero"
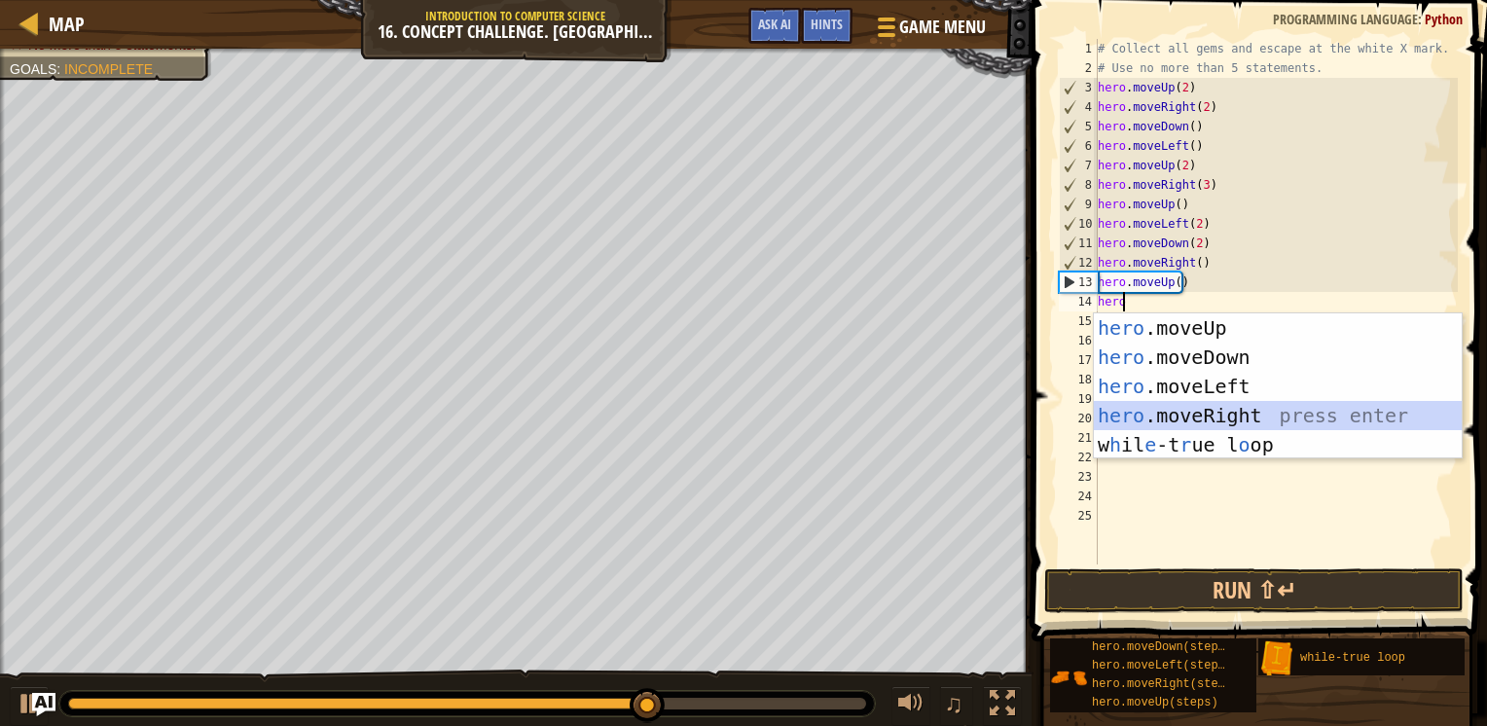
click at [1172, 416] on div "hero .moveUp press enter hero .moveDown press enter hero .moveLeft press enter …" at bounding box center [1278, 415] width 368 height 204
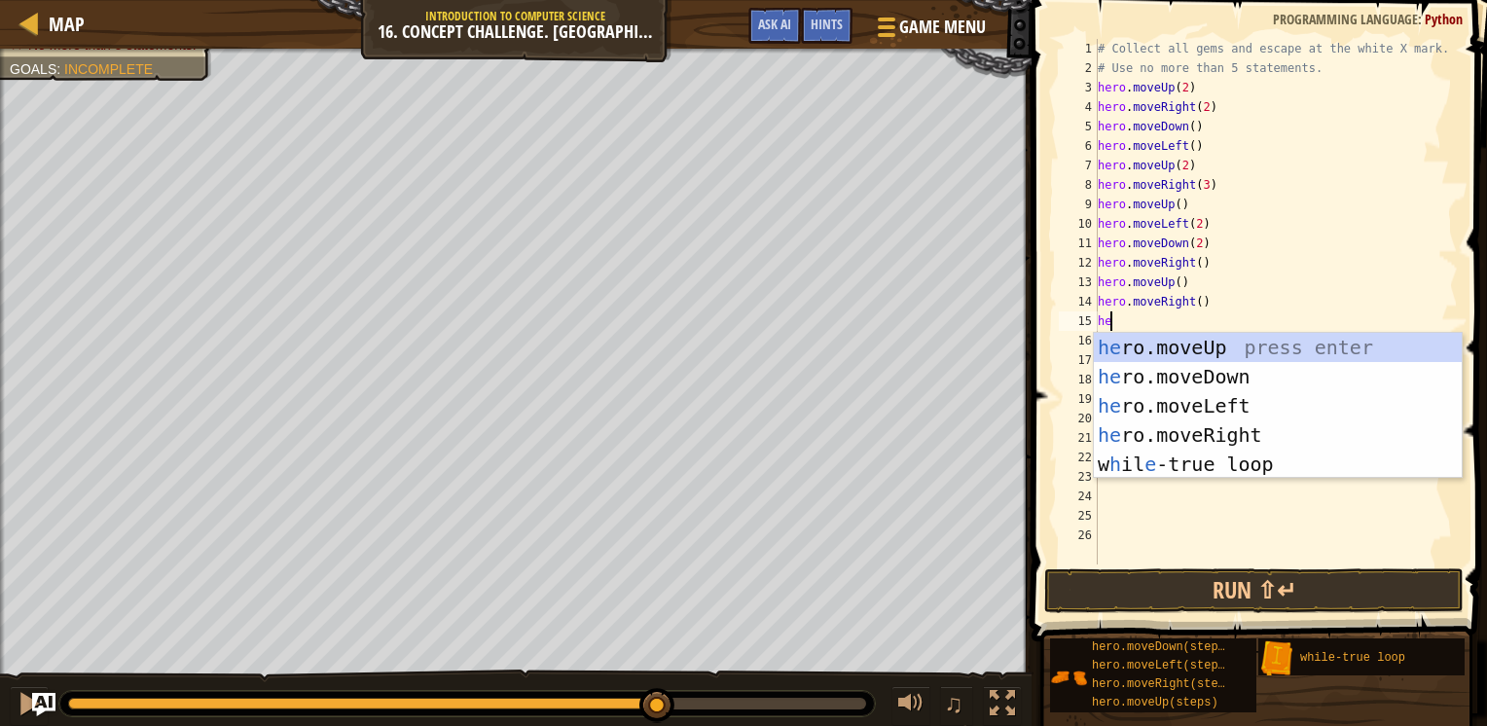
type textarea "hero"
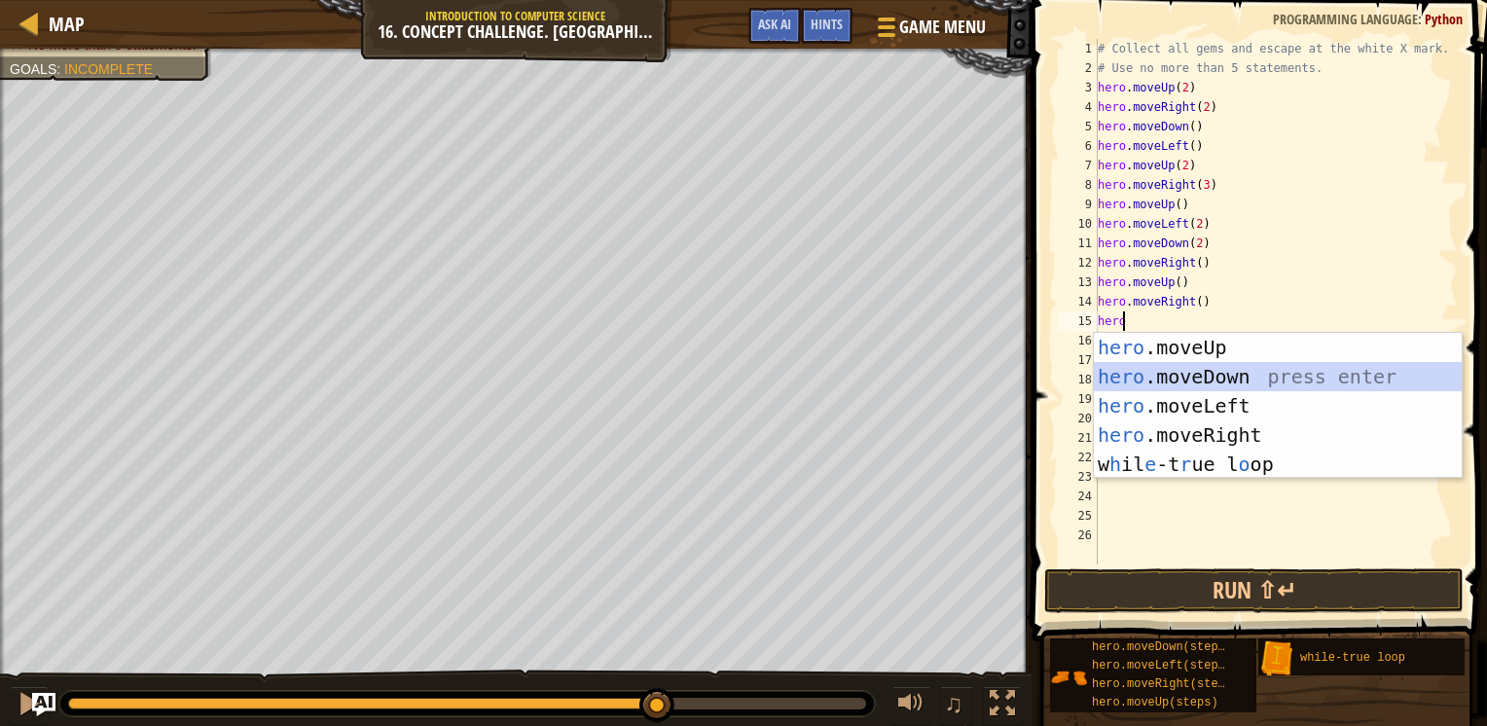
click at [1126, 375] on div "hero .moveUp press enter hero .moveDown press enter hero .moveLeft press enter …" at bounding box center [1278, 435] width 368 height 204
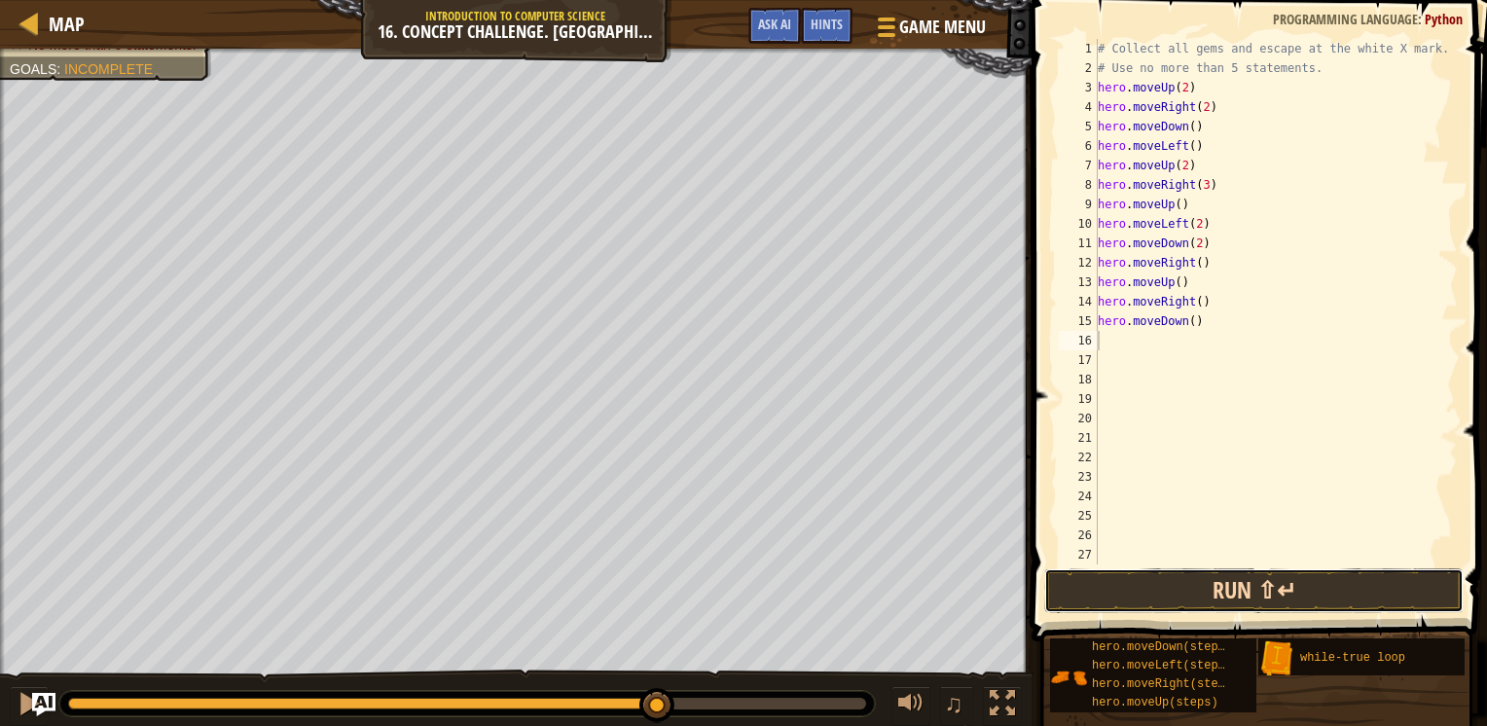
click at [1137, 605] on button "Run ⇧↵" at bounding box center [1253, 590] width 419 height 45
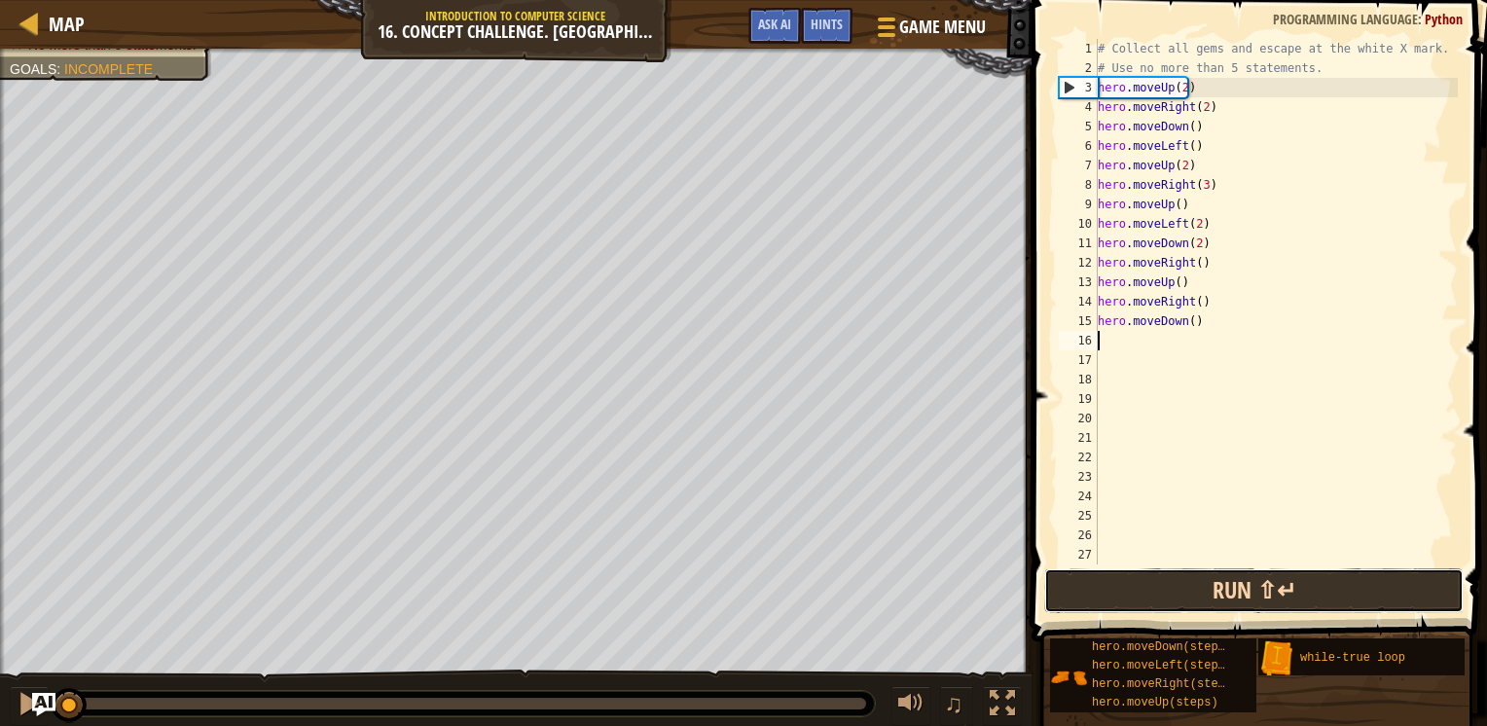
click at [1131, 604] on button "Run ⇧↵" at bounding box center [1253, 590] width 419 height 45
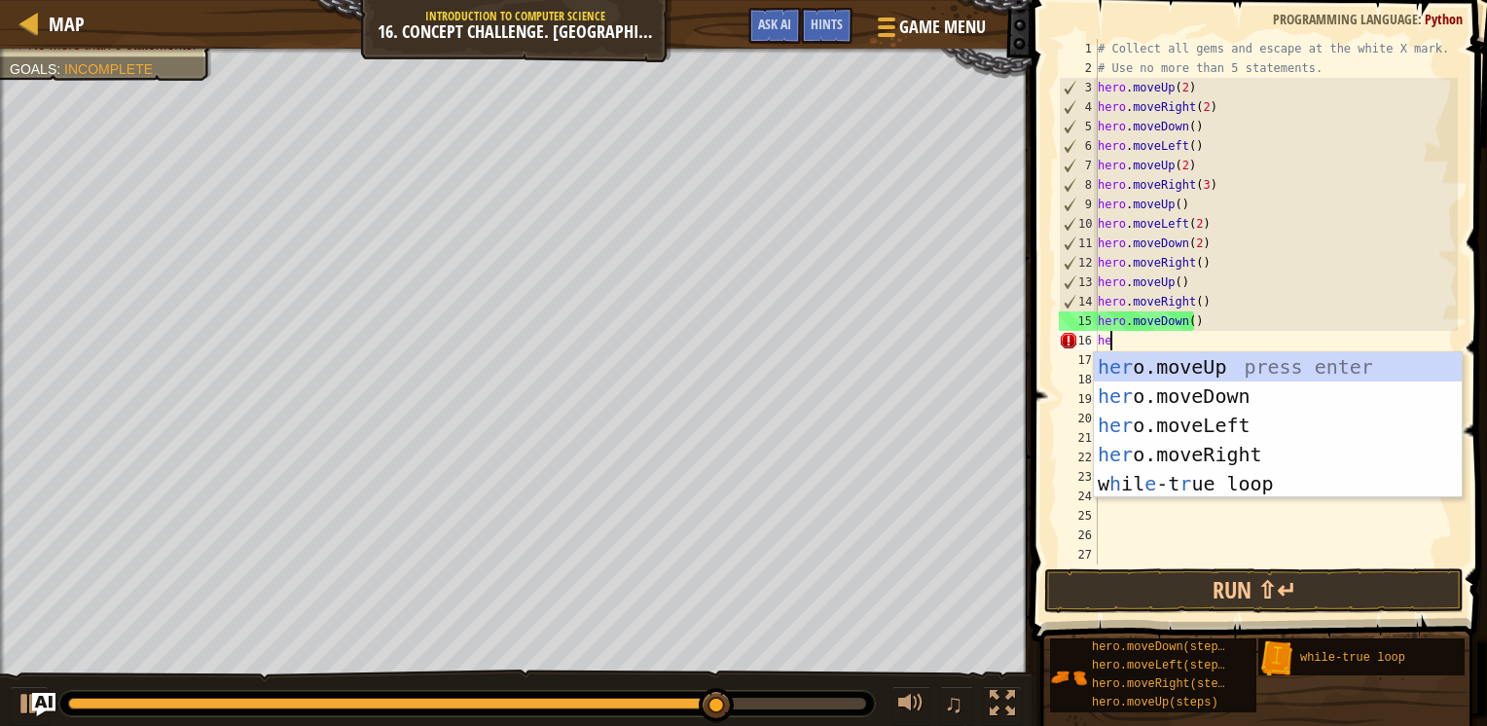
type textarea "h"
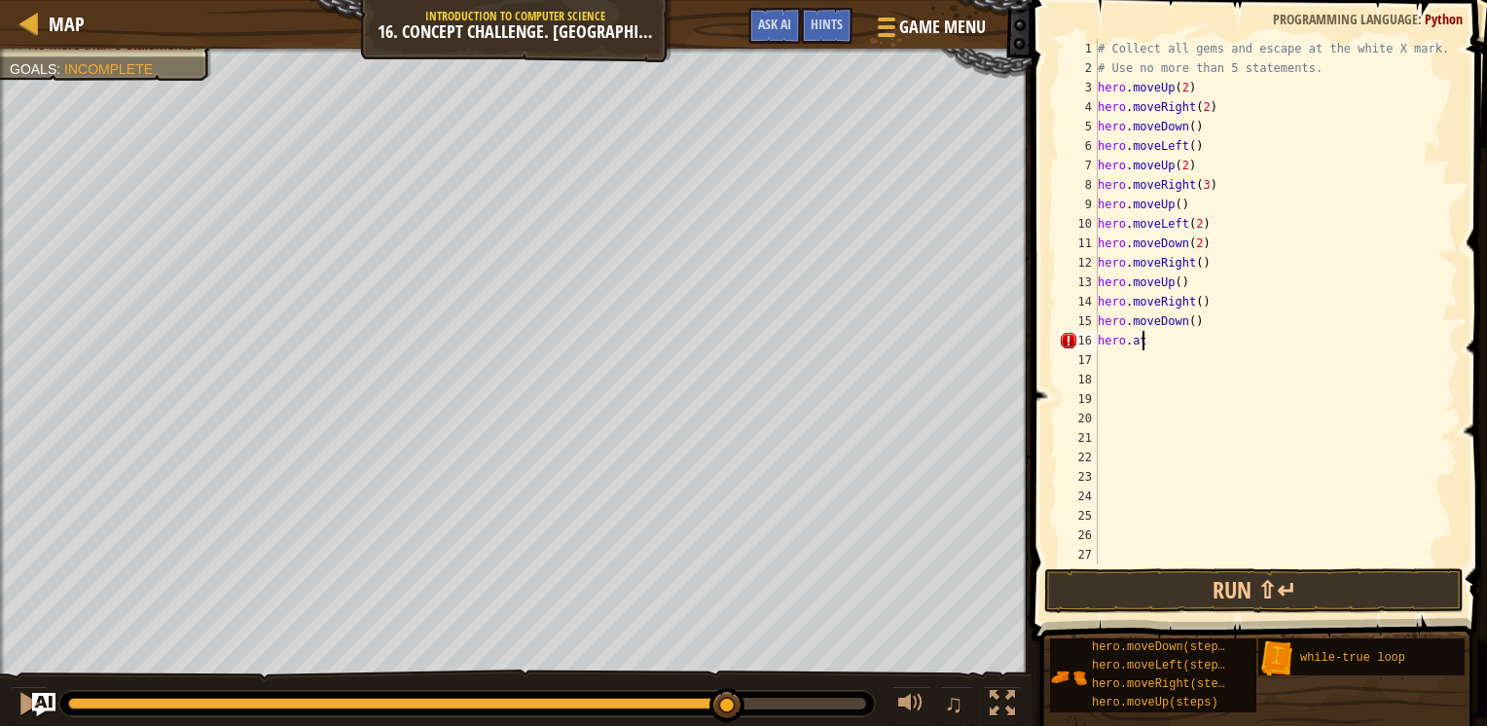
scroll to position [9, 1]
type textarea "hero"
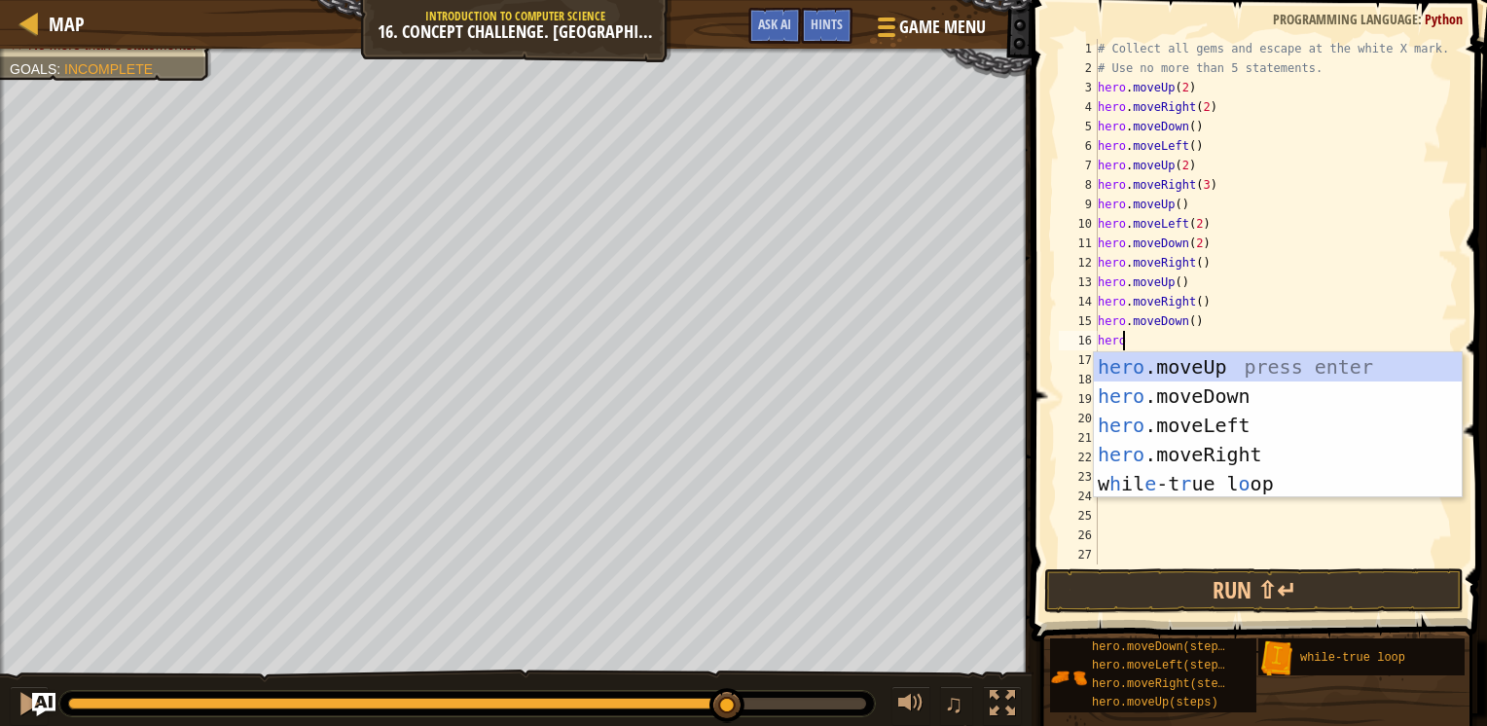
scroll to position [9, 0]
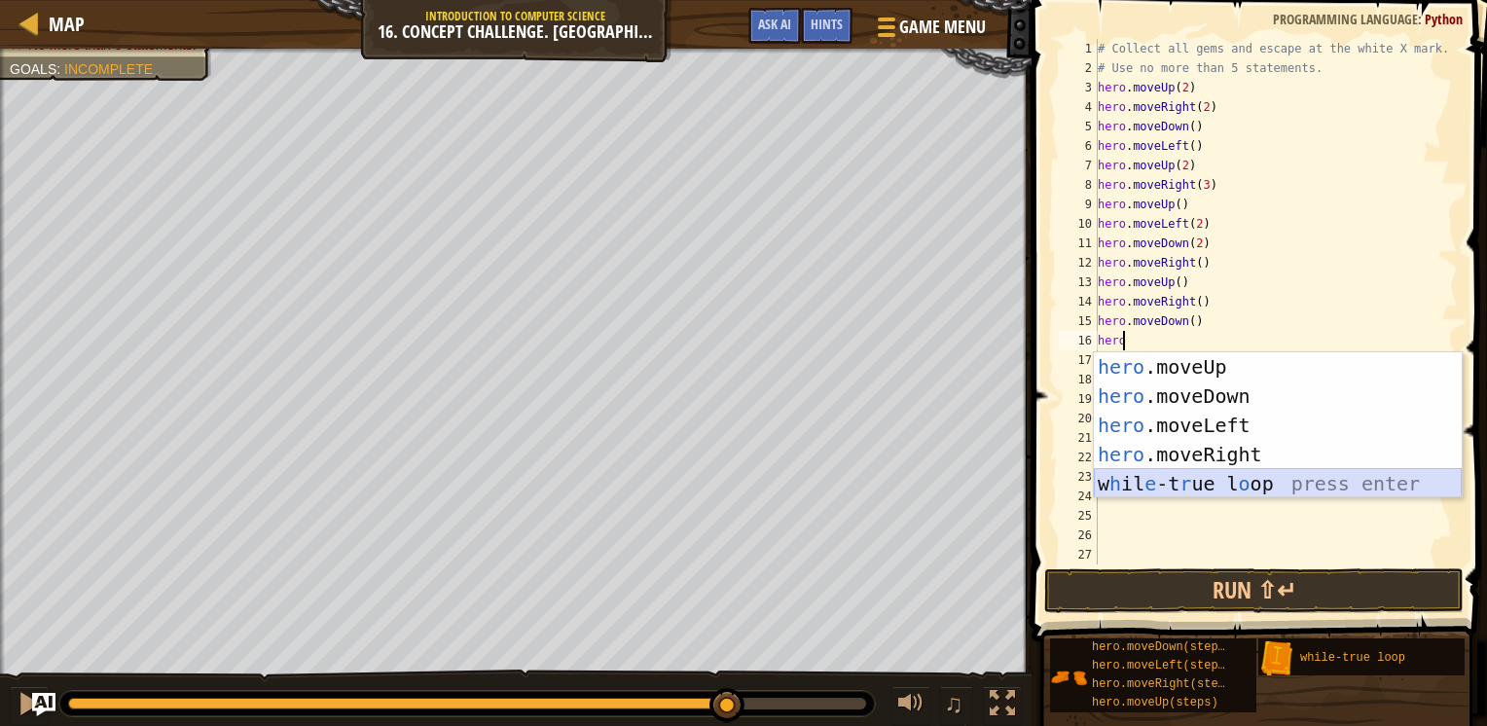
click at [1140, 480] on div "hero .moveUp press enter hero .moveDown press enter hero .moveLeft press enter …" at bounding box center [1278, 454] width 368 height 204
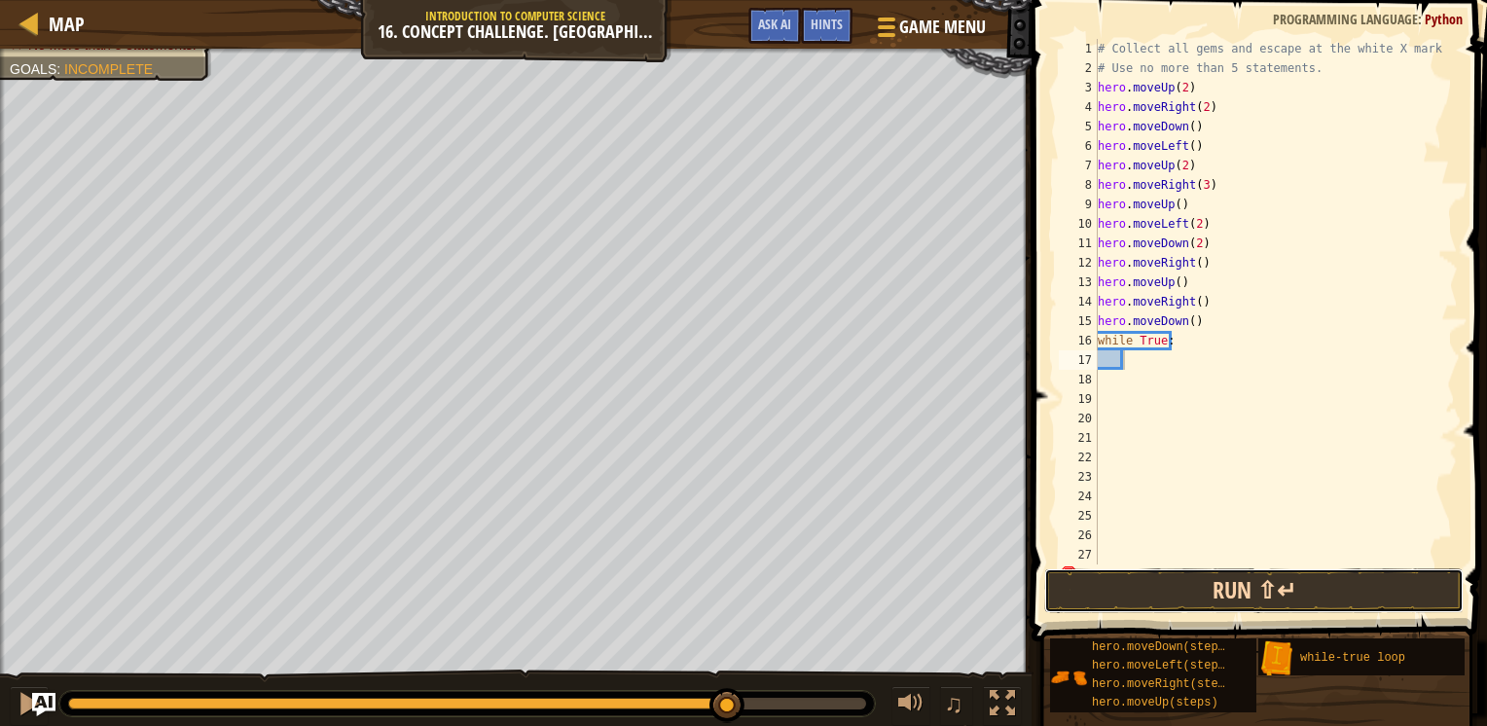
click at [1165, 594] on button "Run ⇧↵" at bounding box center [1253, 590] width 419 height 45
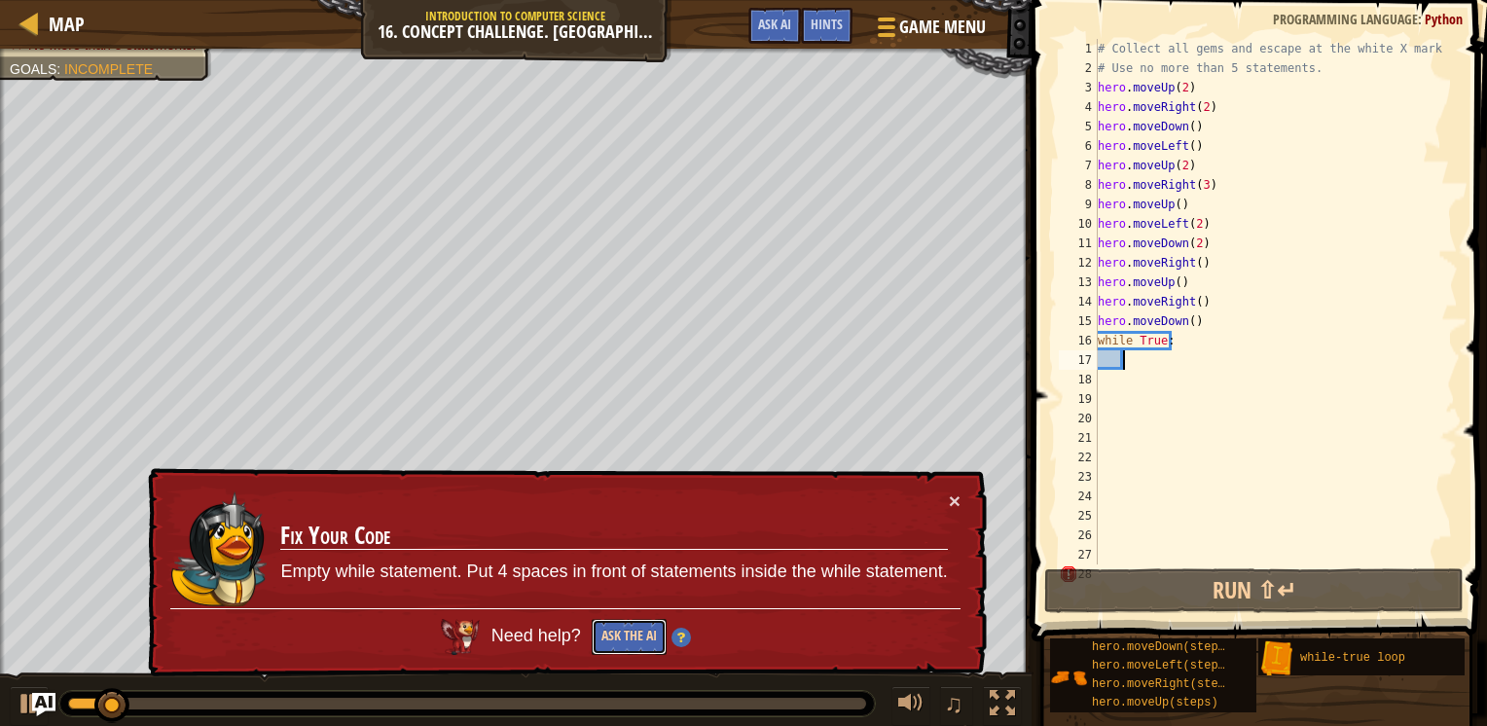
click at [659, 635] on button "Ask the AI" at bounding box center [629, 637] width 75 height 36
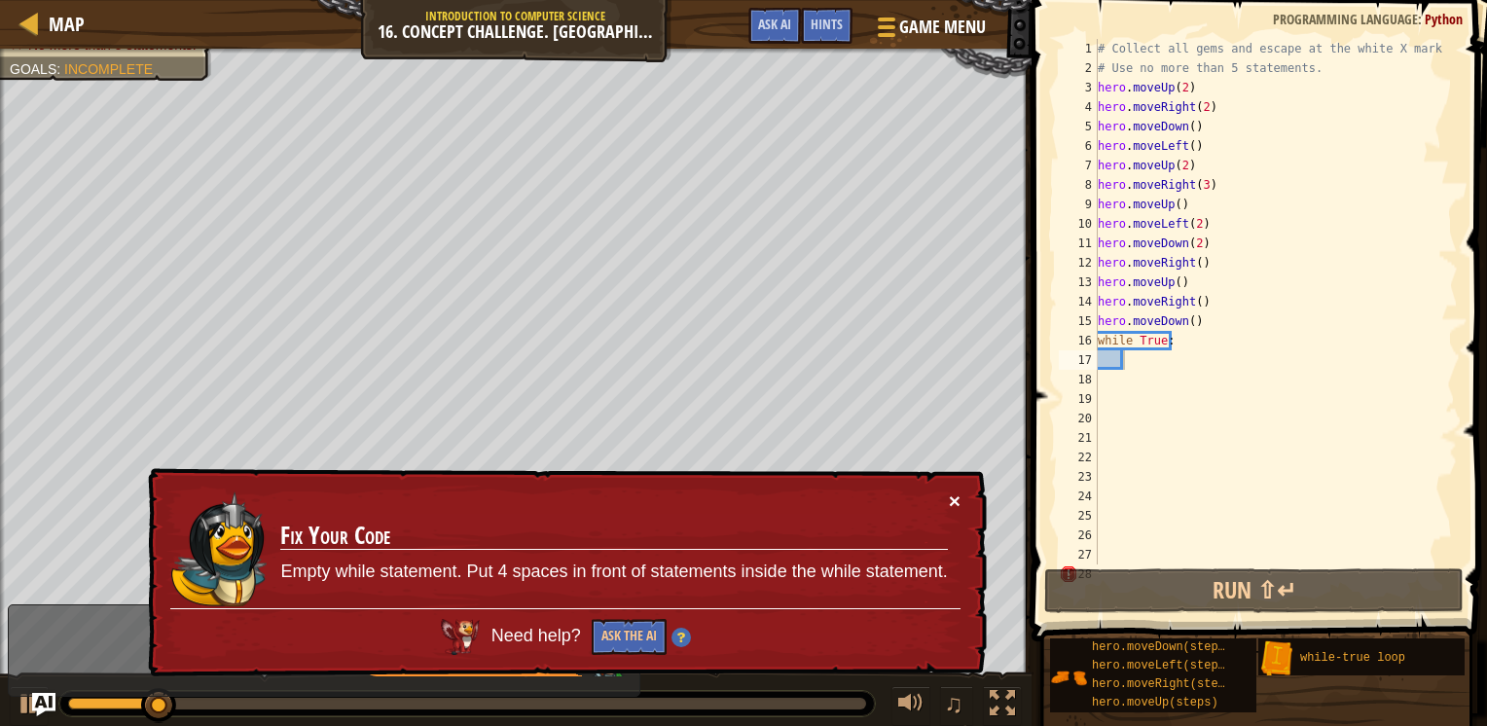
click at [958, 504] on button "×" at bounding box center [955, 500] width 12 height 20
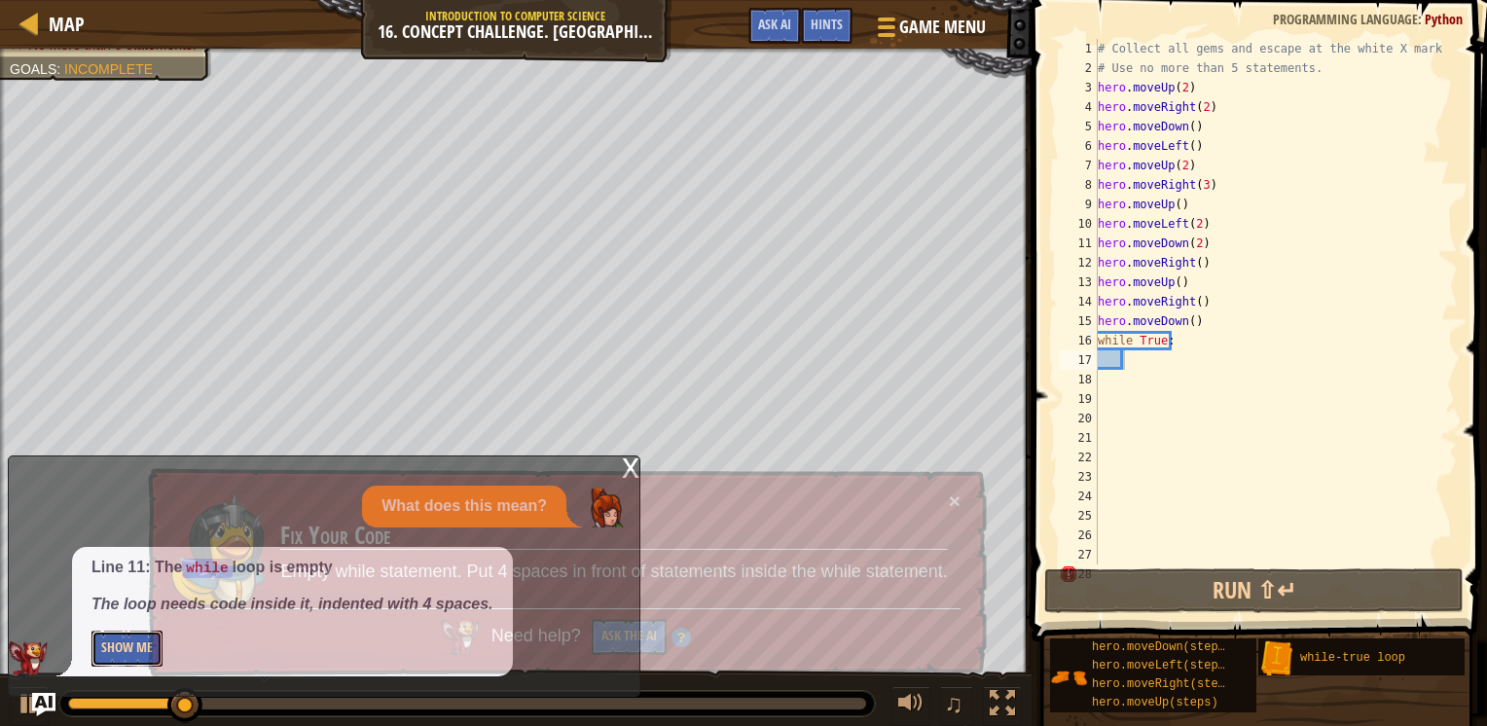
click at [129, 649] on button "Show Me" at bounding box center [126, 649] width 71 height 36
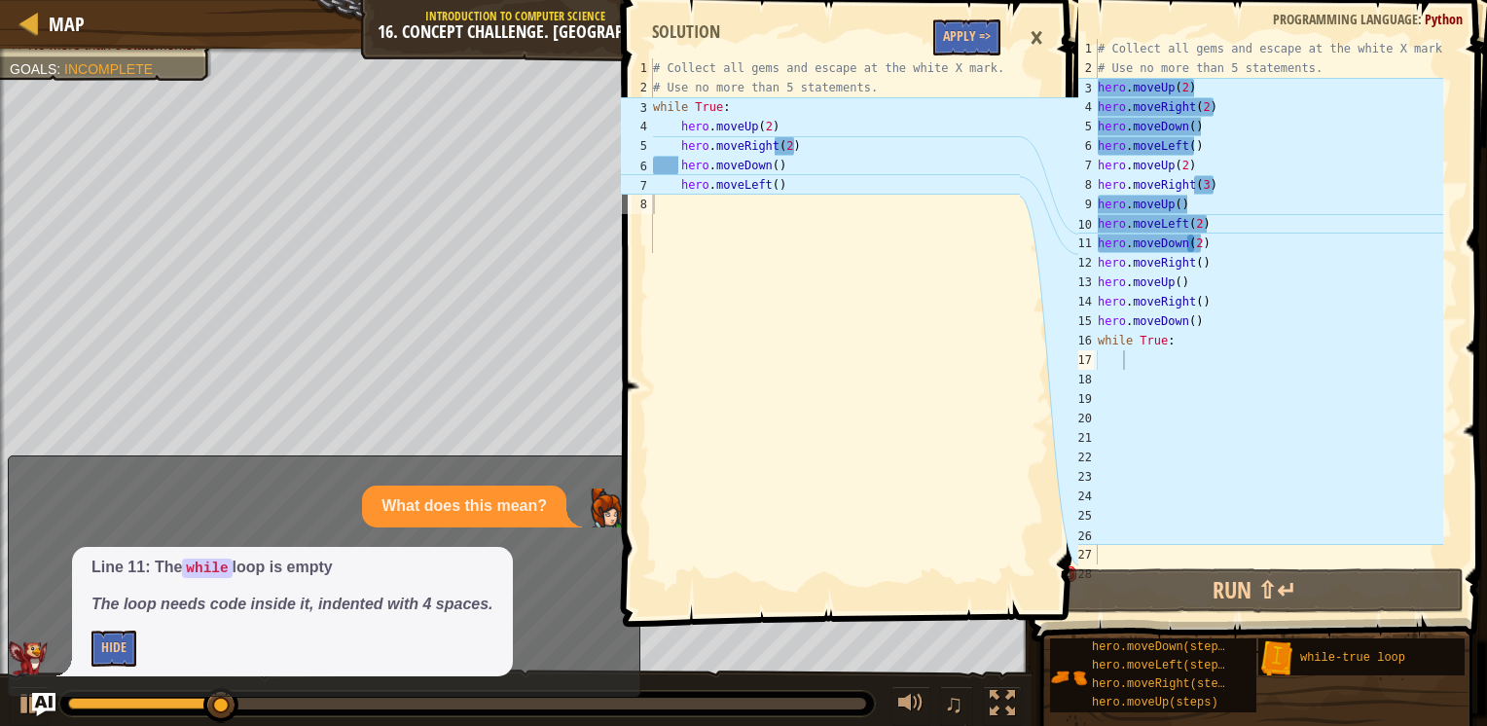
click at [953, 8] on span at bounding box center [852, 286] width 471 height 684
click at [958, 25] on button "Apply =>" at bounding box center [966, 37] width 67 height 36
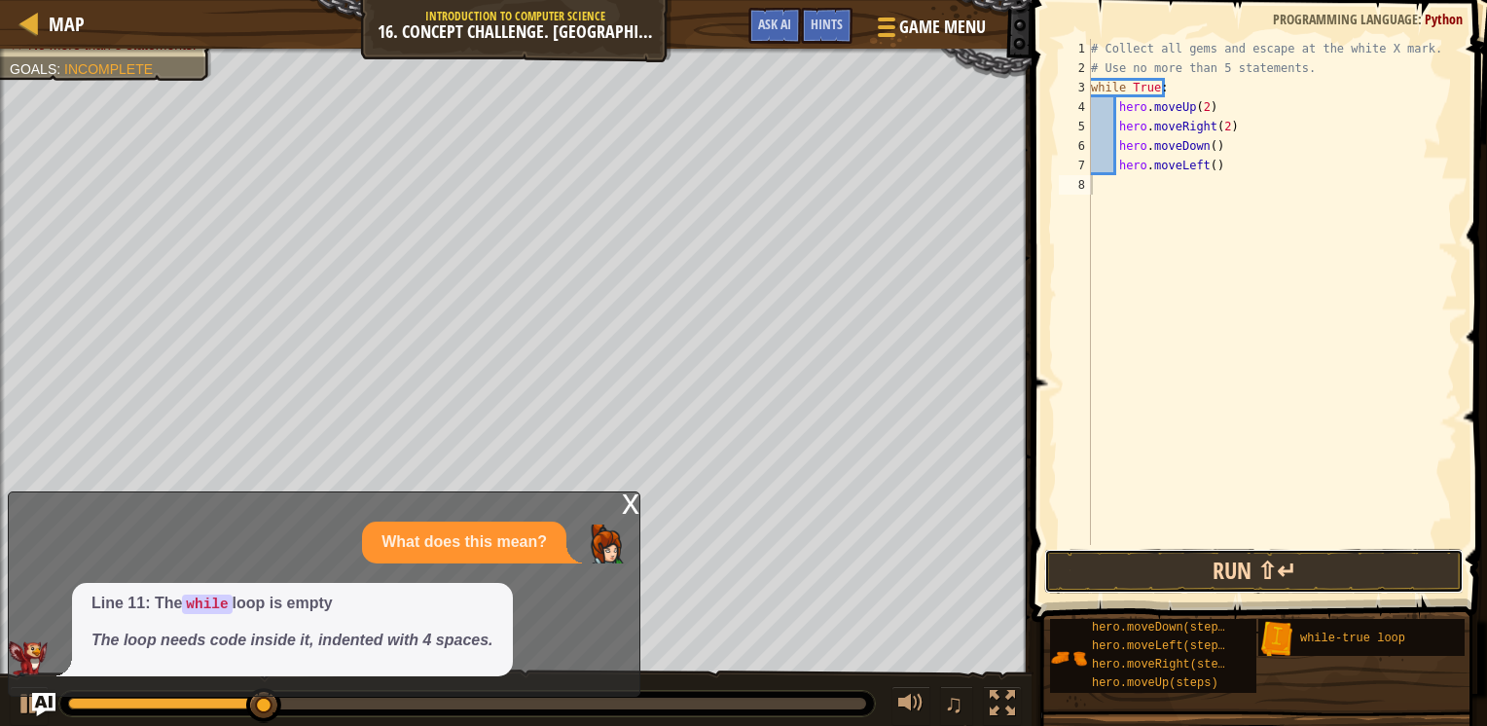
click at [1166, 559] on button "Run ⇧↵" at bounding box center [1253, 571] width 419 height 45
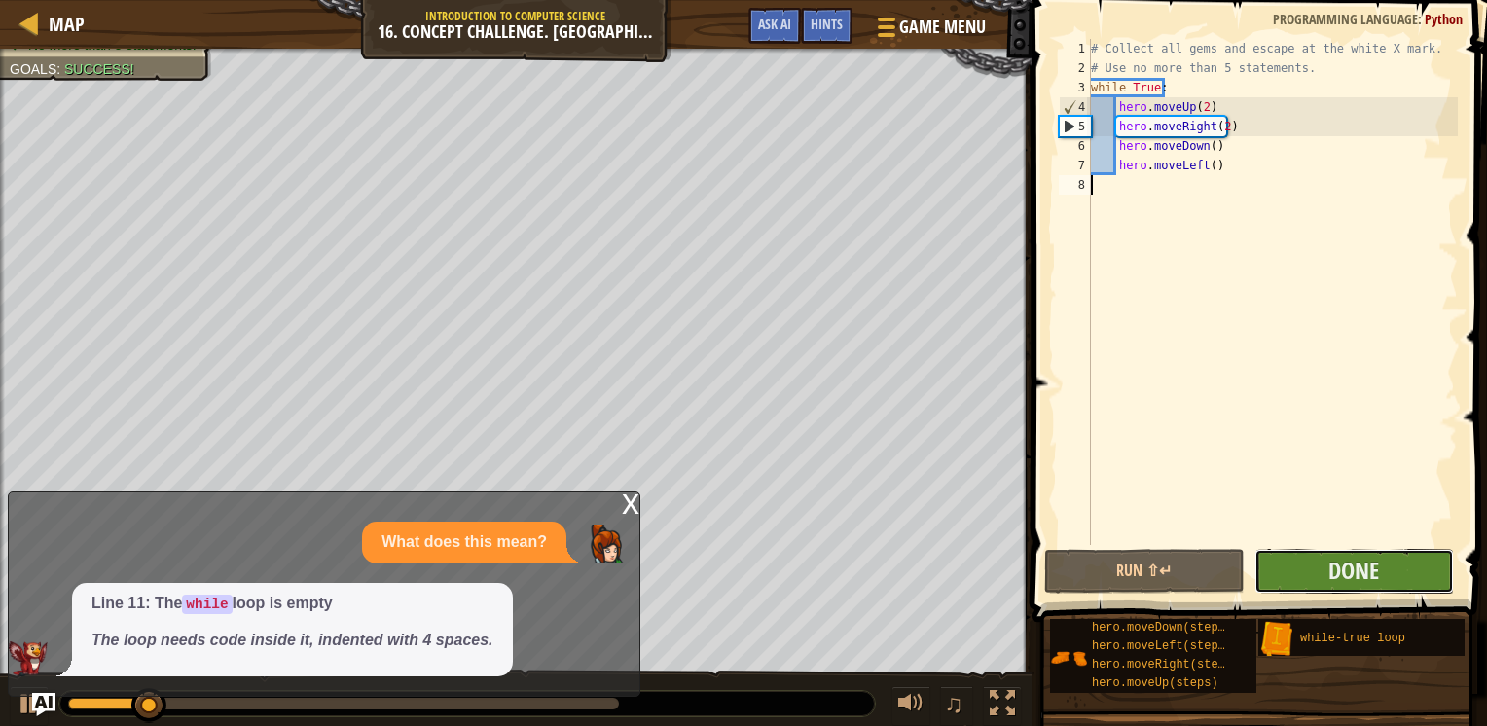
click at [1314, 574] on button "Done" at bounding box center [1353, 571] width 199 height 45
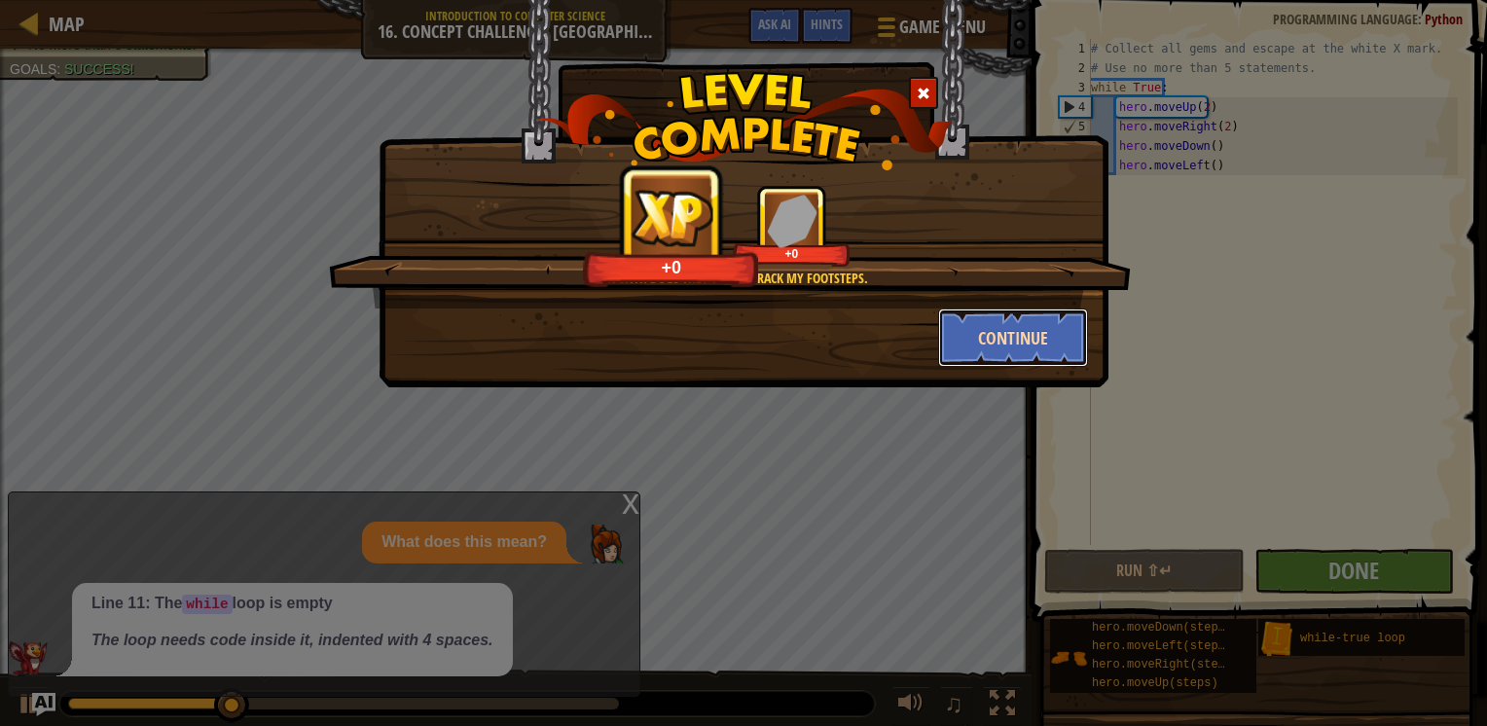
click at [967, 320] on button "Continue" at bounding box center [1013, 337] width 151 height 58
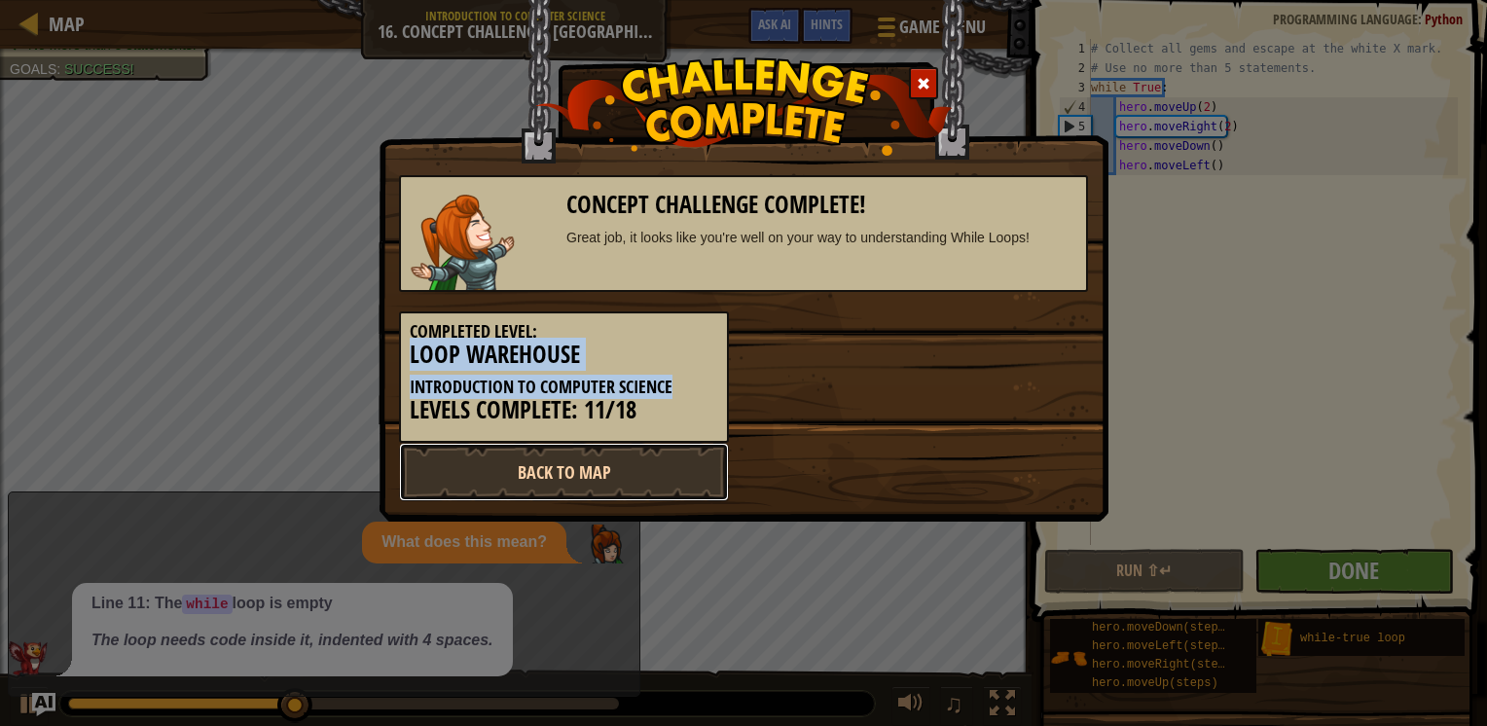
click at [579, 485] on link "Back to Map" at bounding box center [564, 472] width 330 height 58
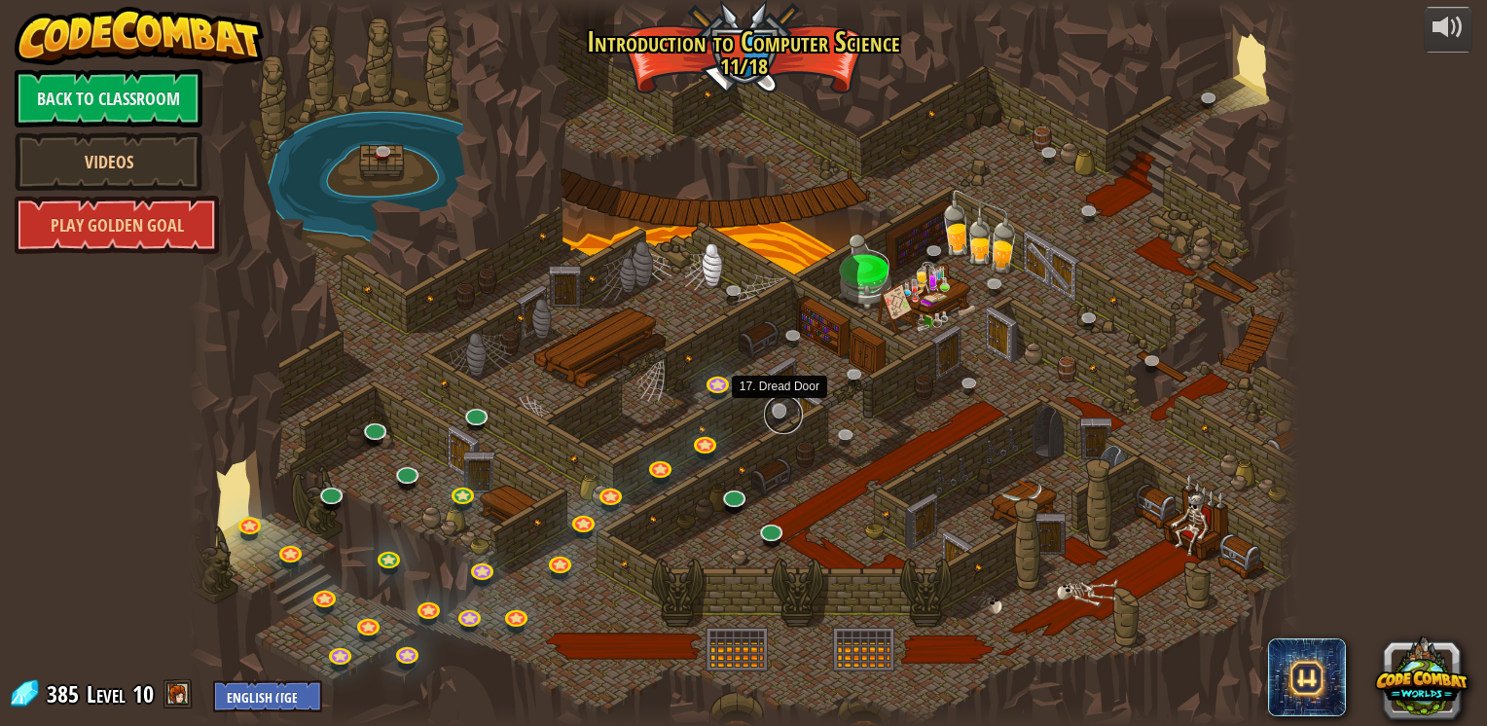
click at [781, 409] on link at bounding box center [783, 414] width 39 height 39
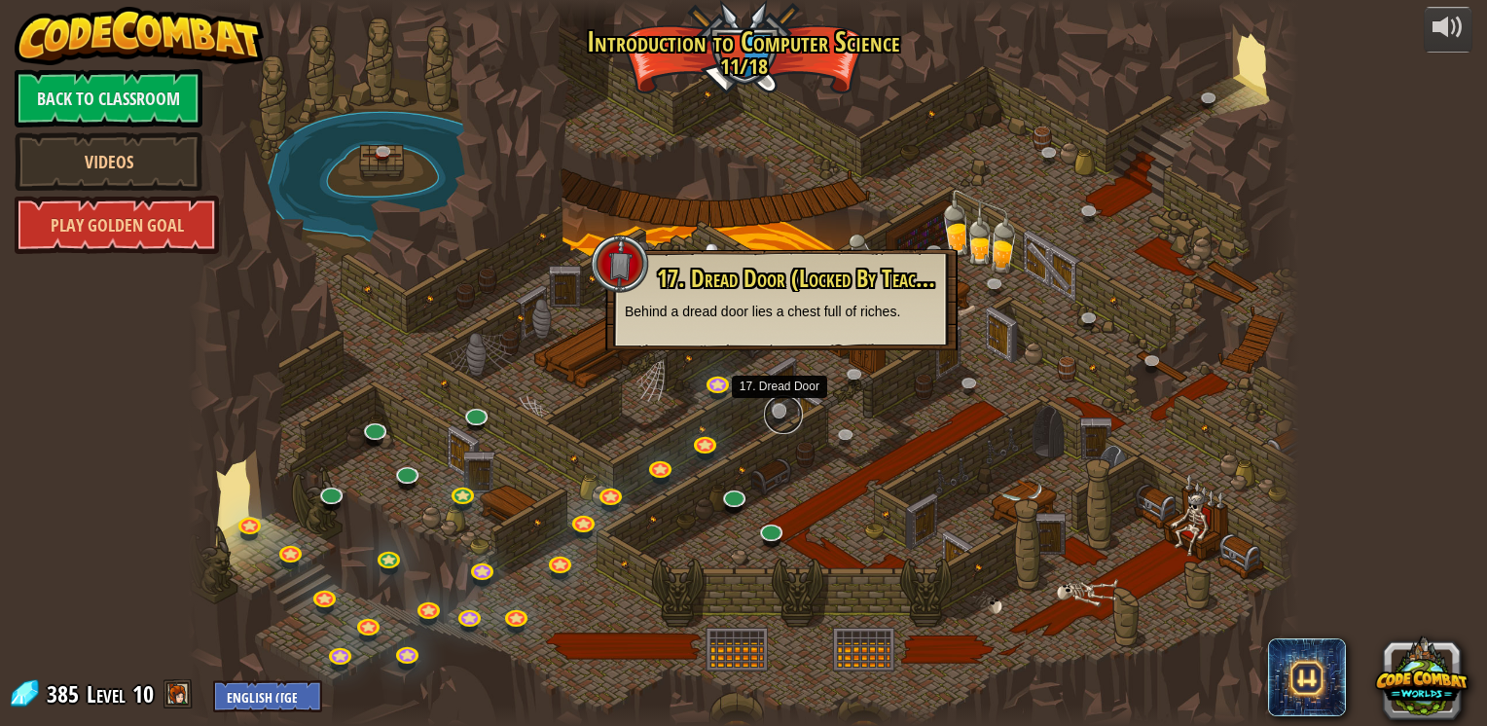
click at [781, 409] on link at bounding box center [783, 414] width 39 height 39
click at [648, 395] on div at bounding box center [743, 363] width 1110 height 726
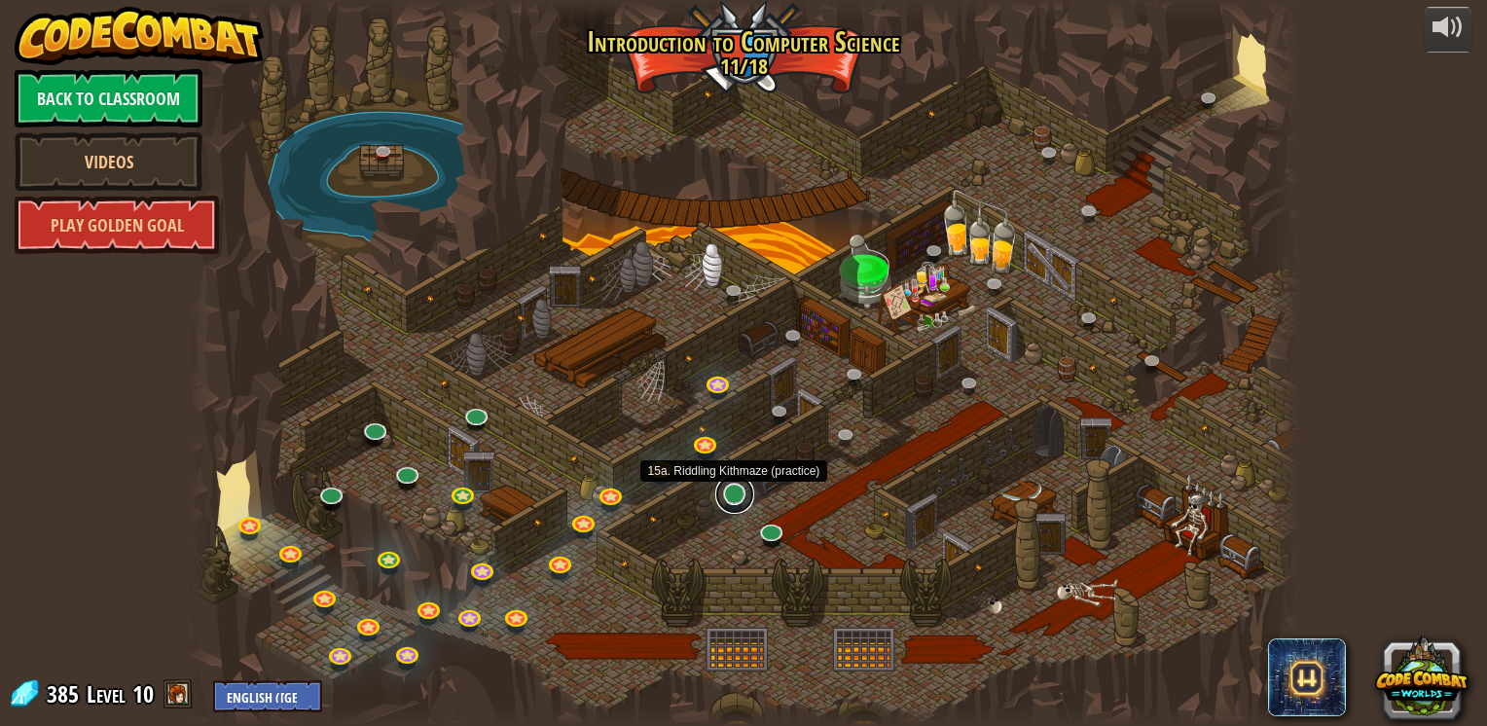
click at [731, 489] on link at bounding box center [734, 494] width 39 height 39
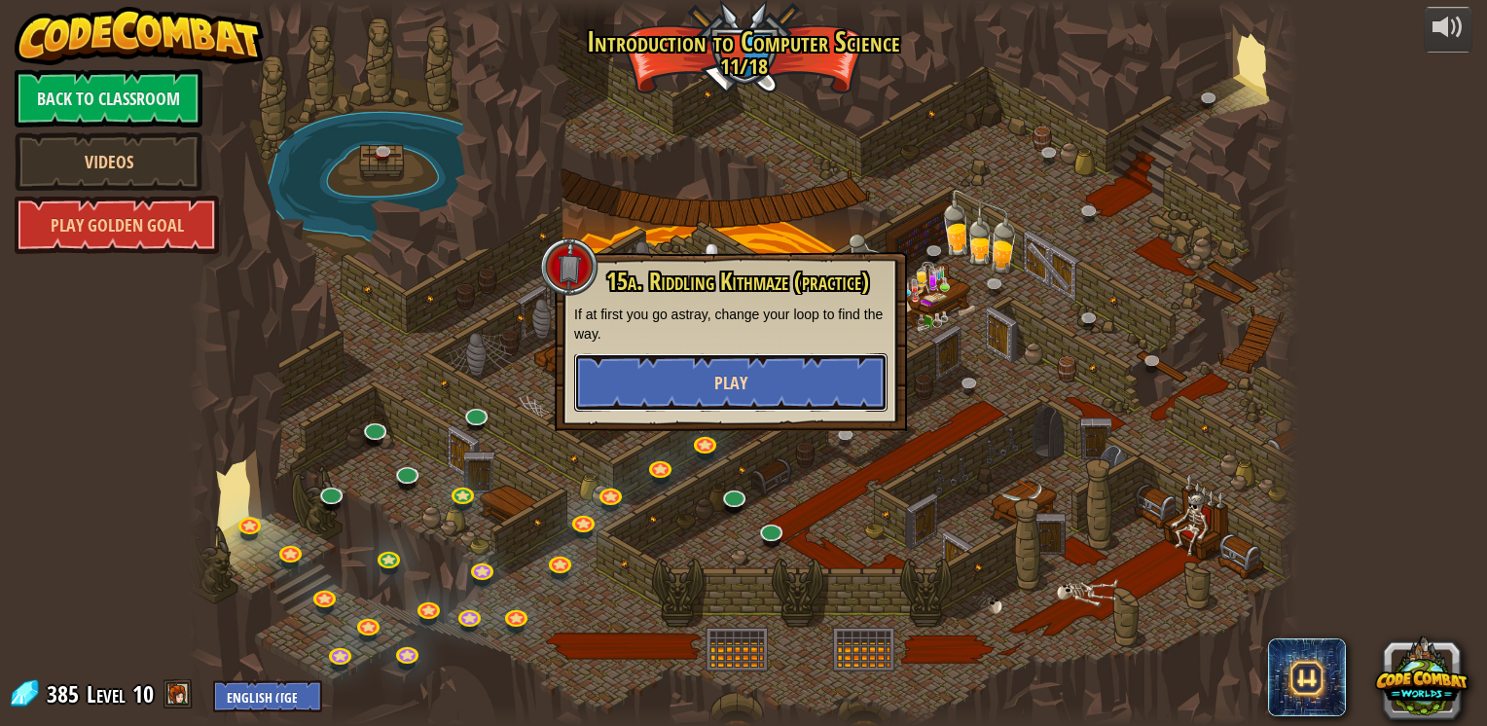
click at [688, 397] on button "Play" at bounding box center [730, 382] width 313 height 58
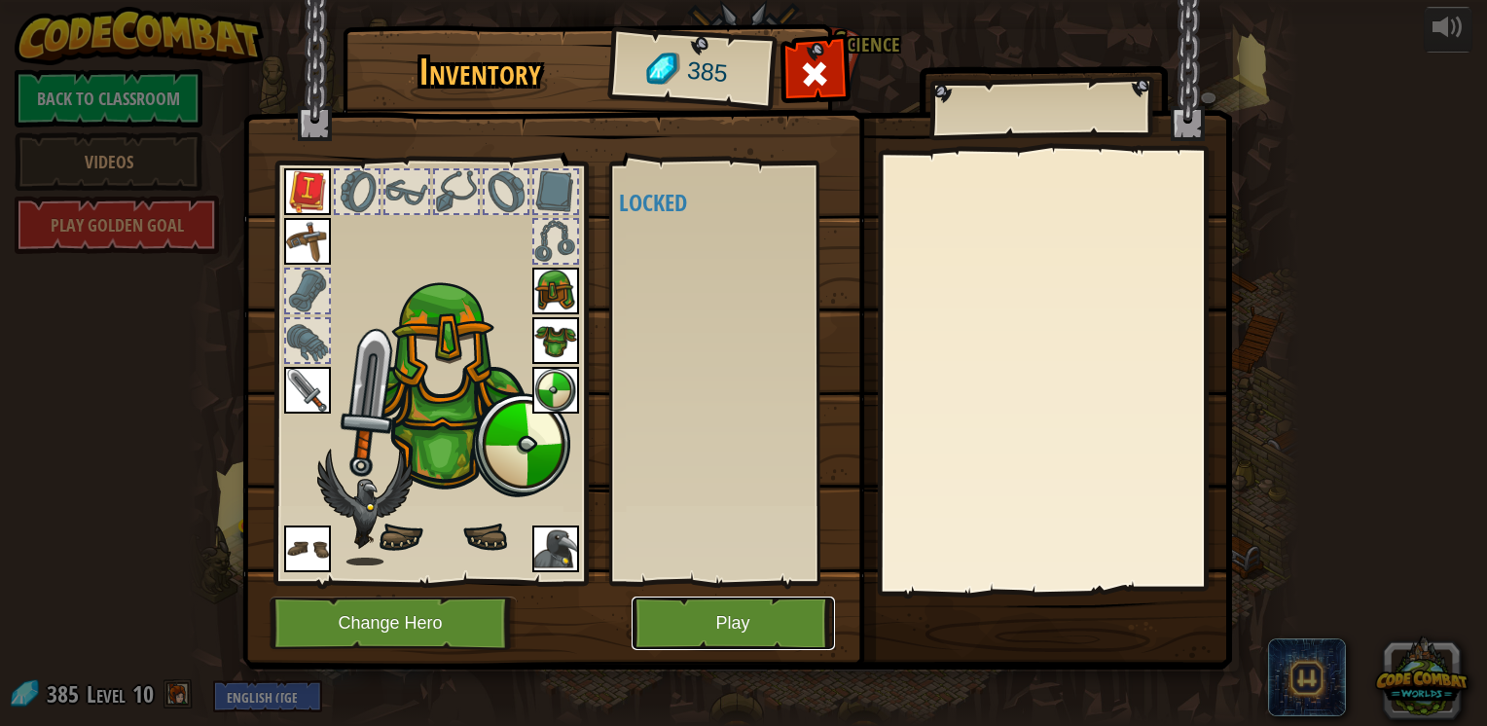
click at [734, 624] on button "Play" at bounding box center [733, 623] width 203 height 54
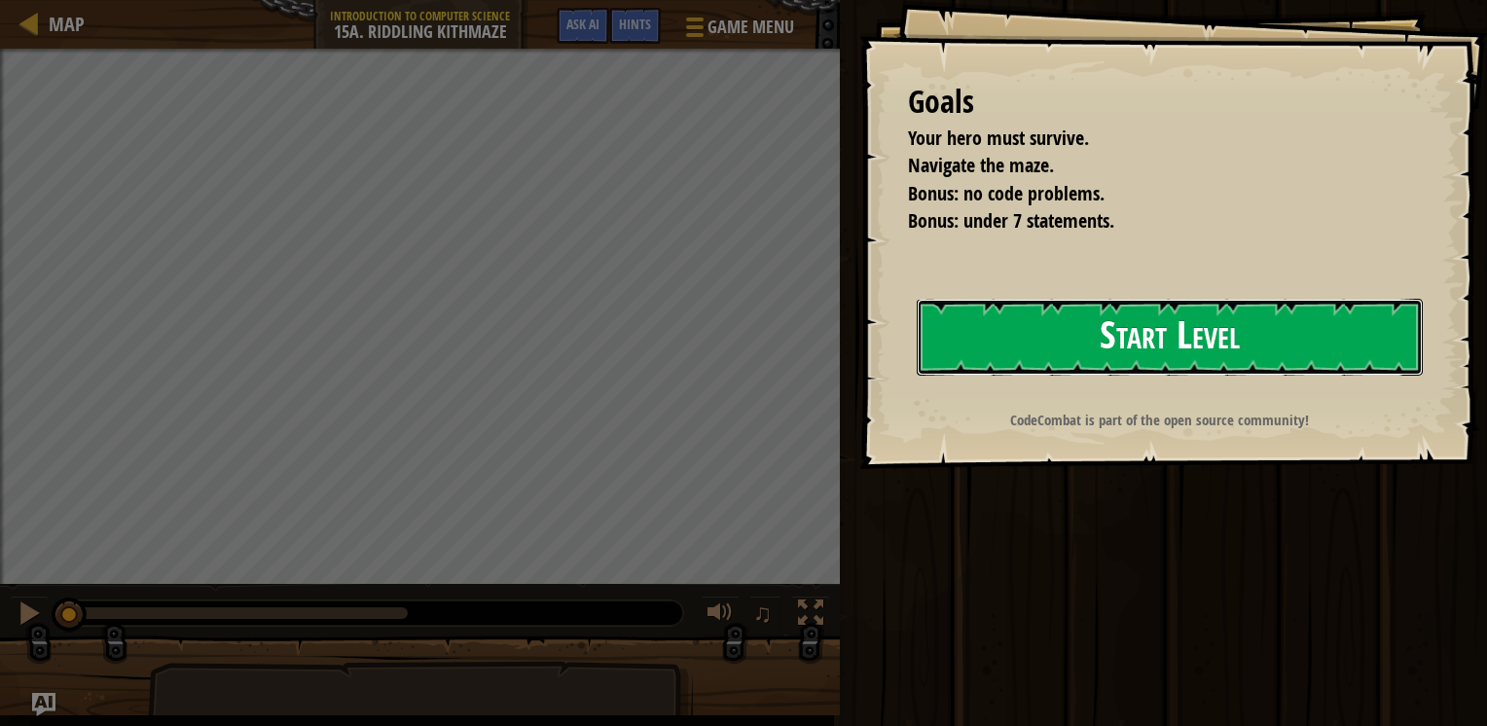
click at [1009, 346] on button "Start Level" at bounding box center [1170, 337] width 506 height 77
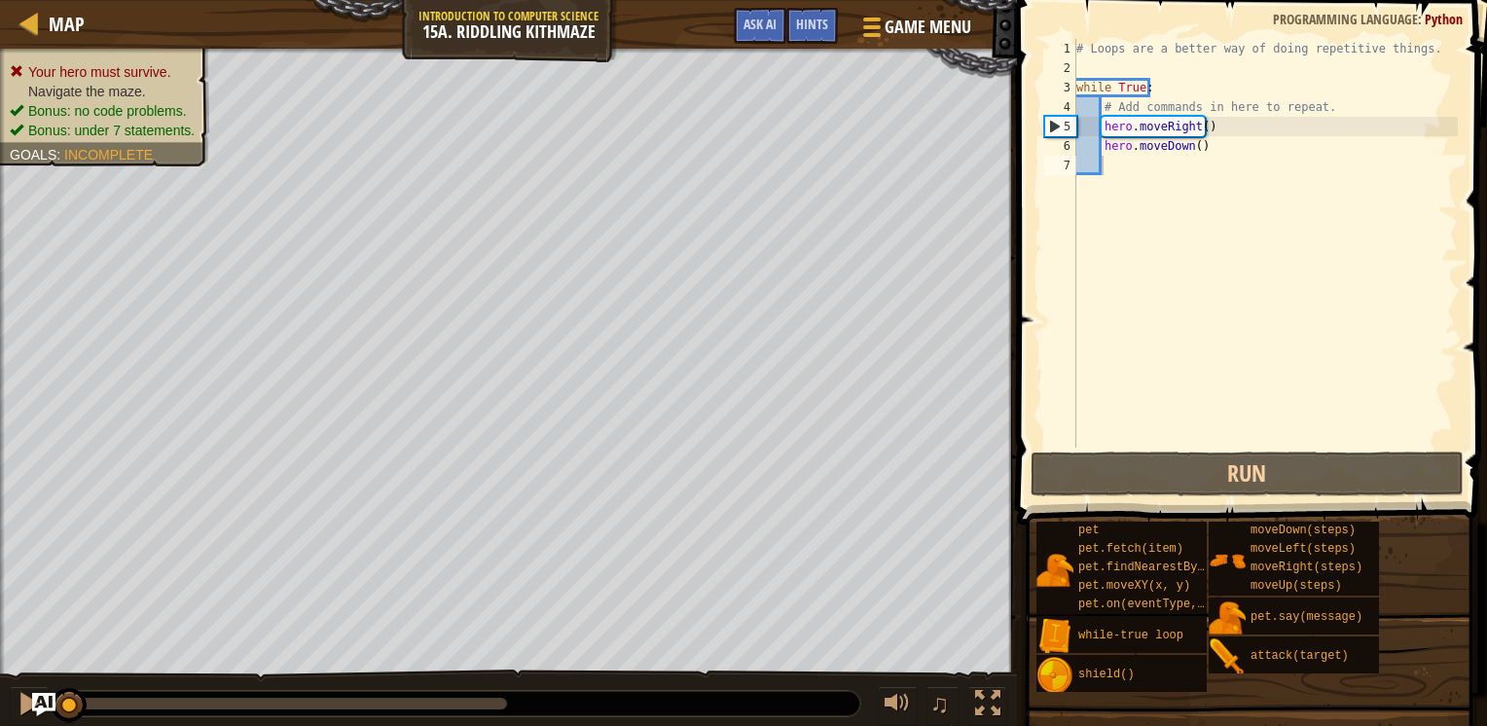
click at [787, 699] on div at bounding box center [459, 703] width 801 height 25
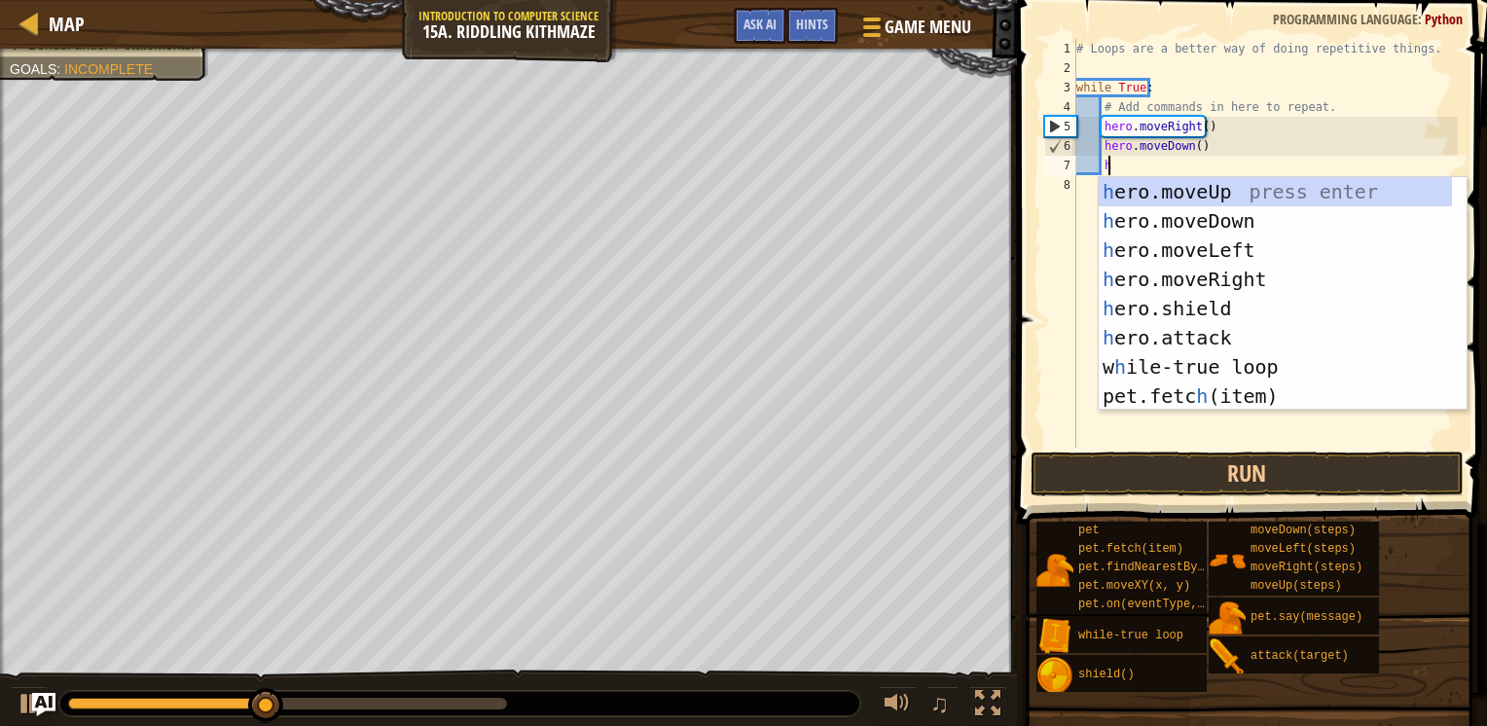
type textarea "hero"
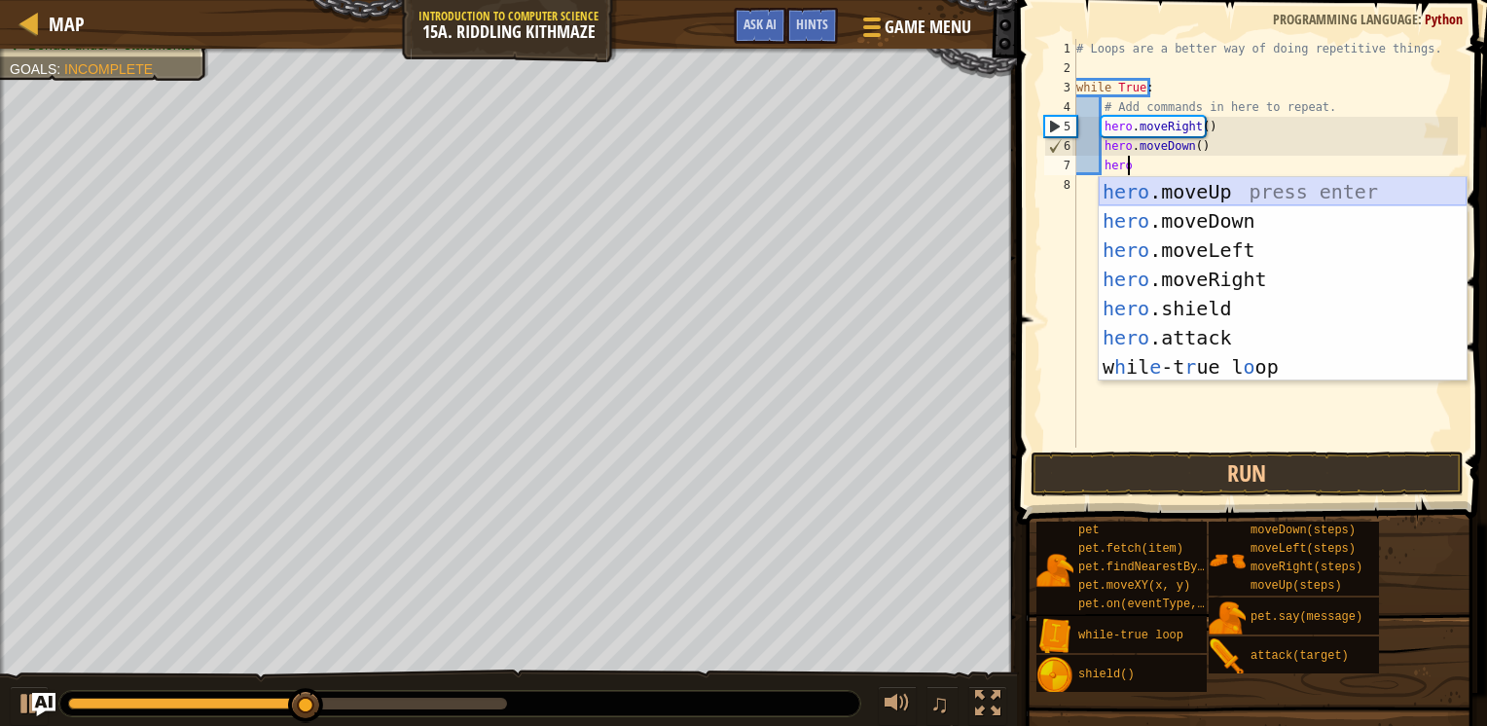
drag, startPoint x: 1168, startPoint y: 189, endPoint x: 1145, endPoint y: 203, distance: 26.7
click at [1145, 203] on div "hero .moveUp press enter hero .moveDown press enter hero .moveLeft press enter …" at bounding box center [1283, 308] width 368 height 263
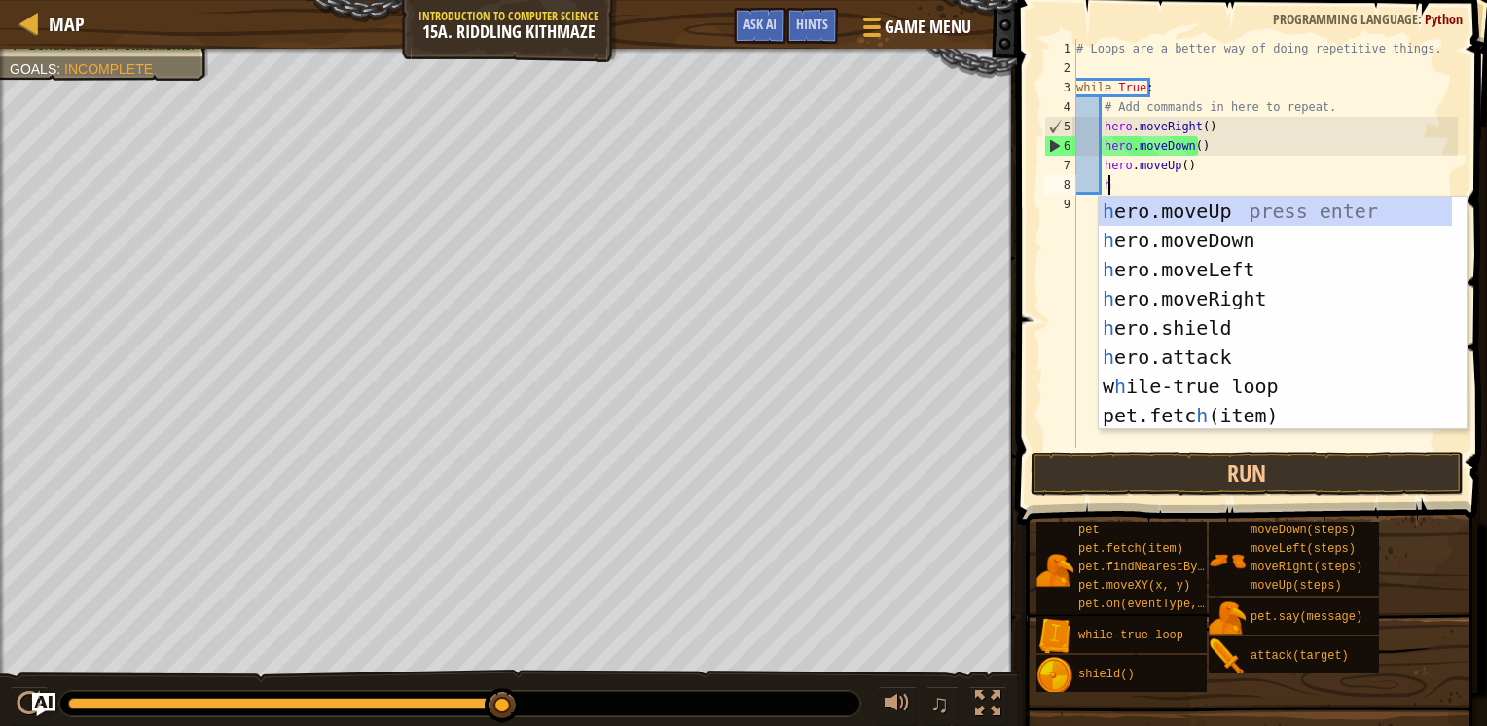
type textarea "hero"
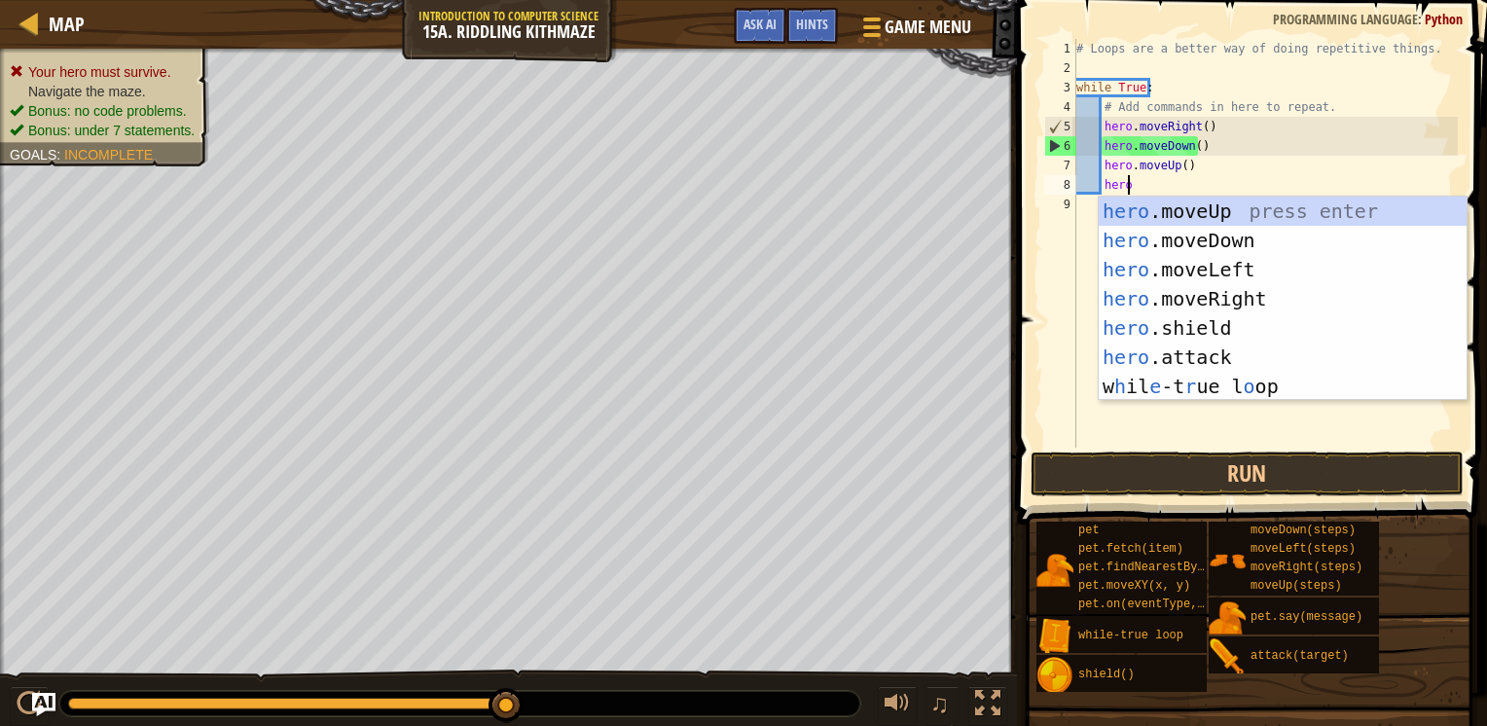
scroll to position [9, 3]
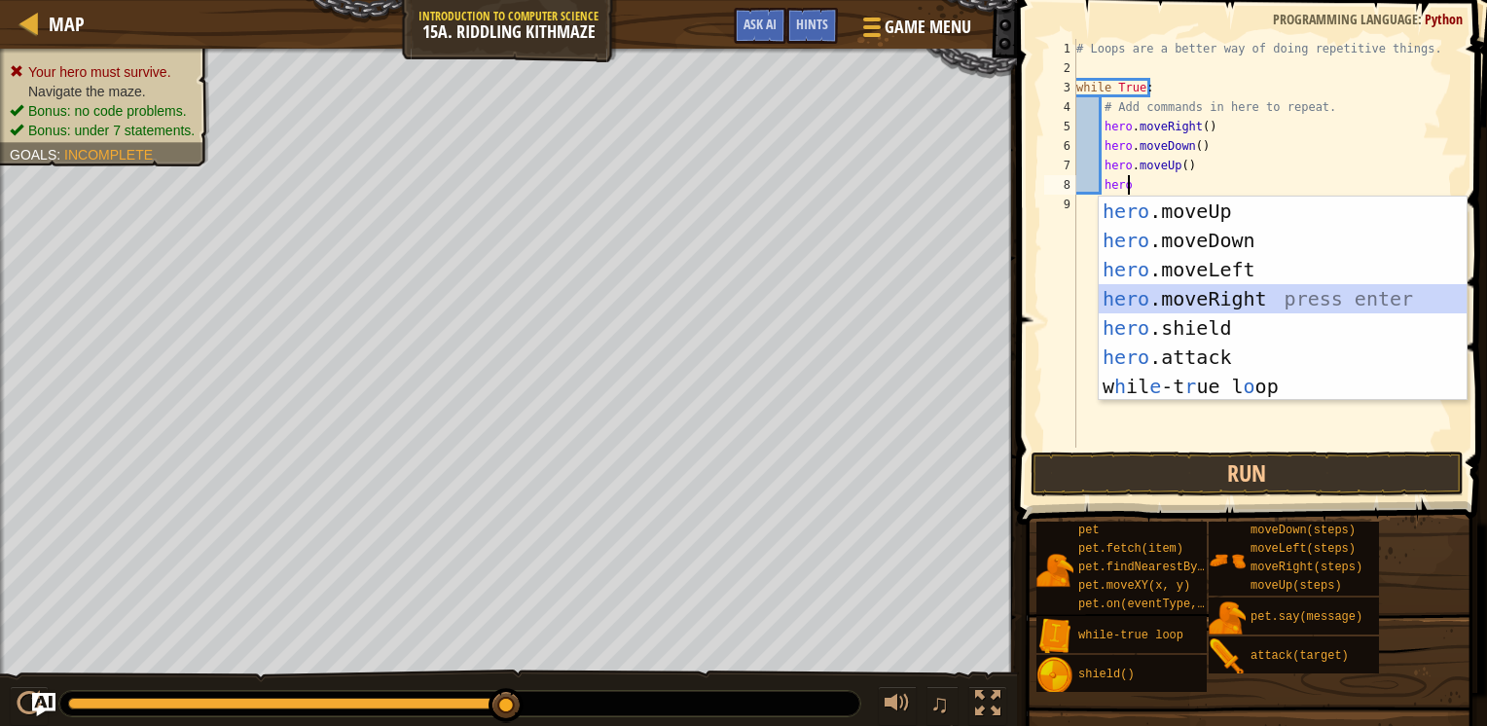
click at [1183, 294] on div "hero .moveUp press enter hero .moveDown press enter hero .moveLeft press enter …" at bounding box center [1283, 328] width 368 height 263
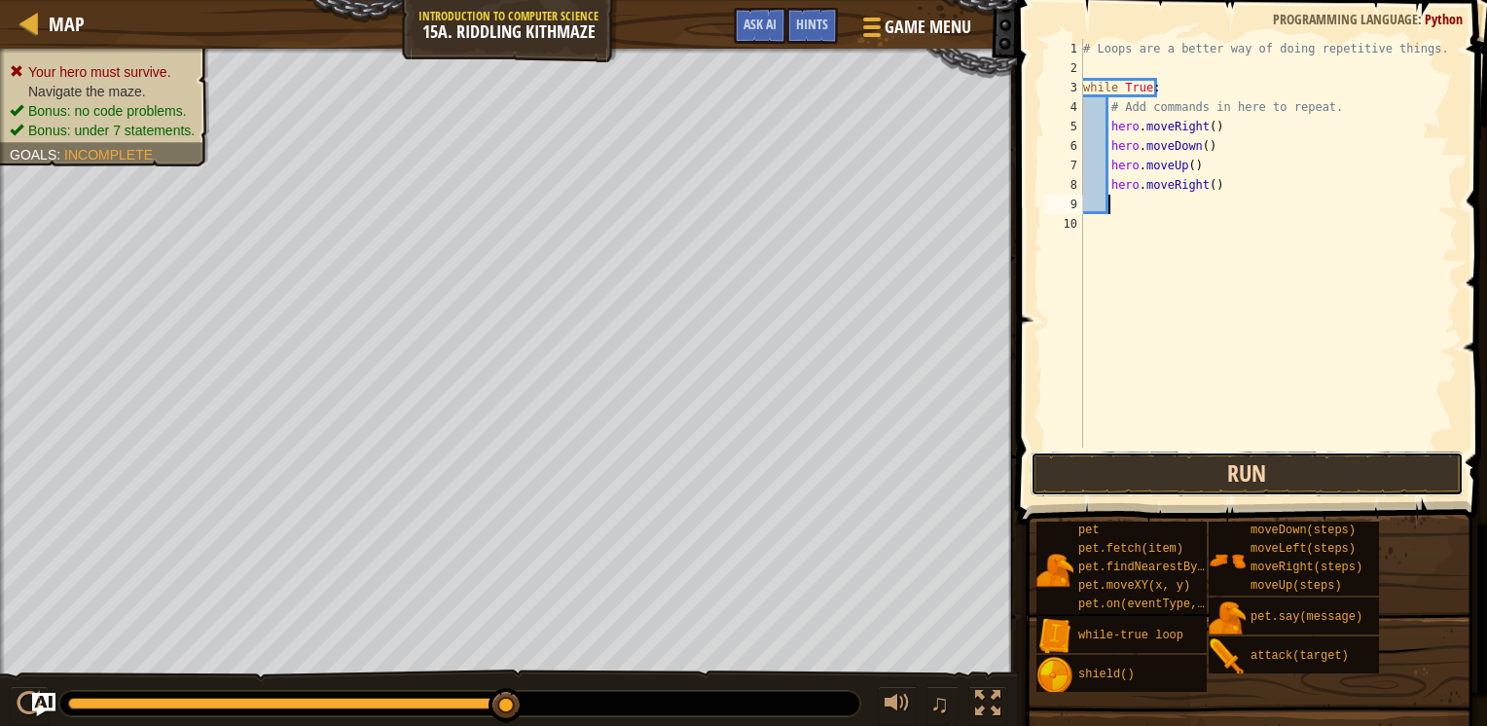
click at [1177, 464] on button "Run" at bounding box center [1246, 474] width 433 height 45
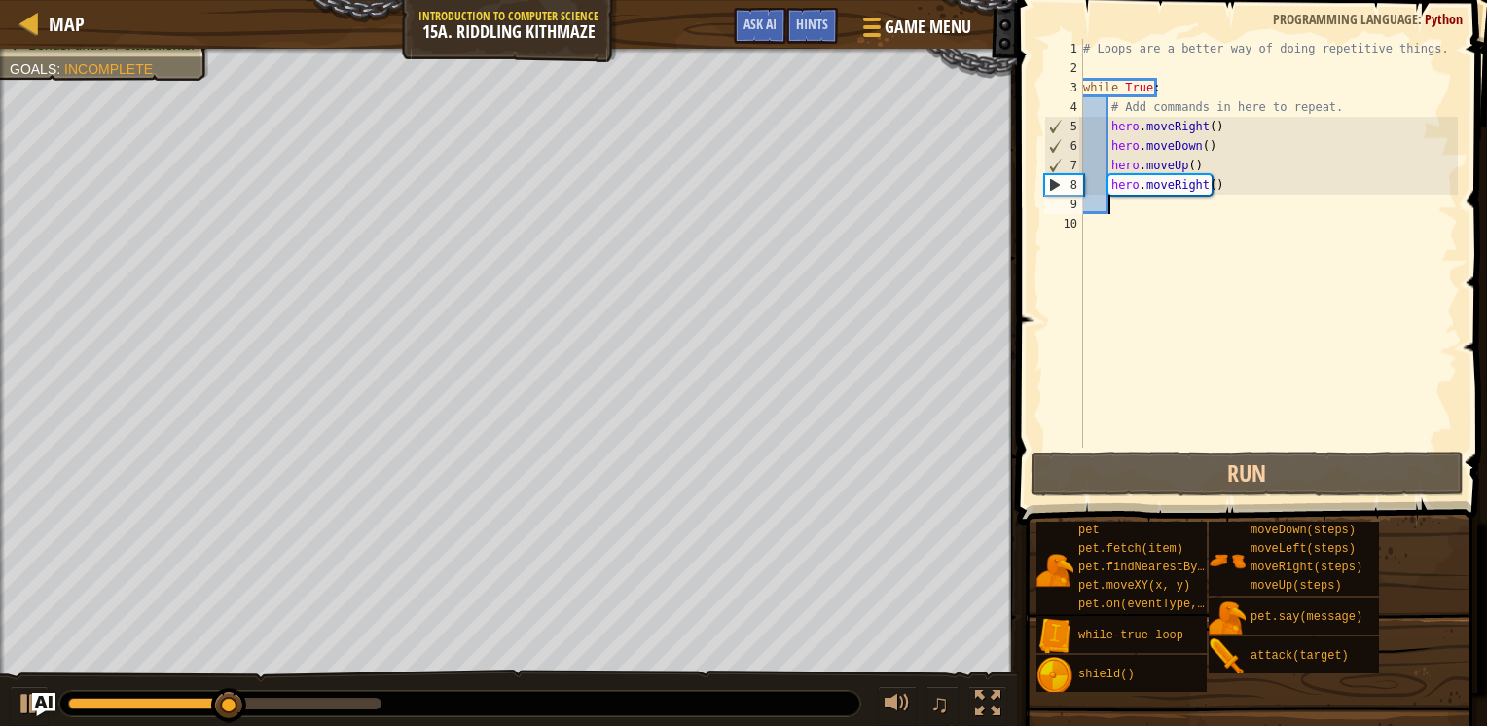
click at [1203, 164] on div "# Loops are a better way of doing repetitive things. while True : # Add command…" at bounding box center [1269, 263] width 380 height 448
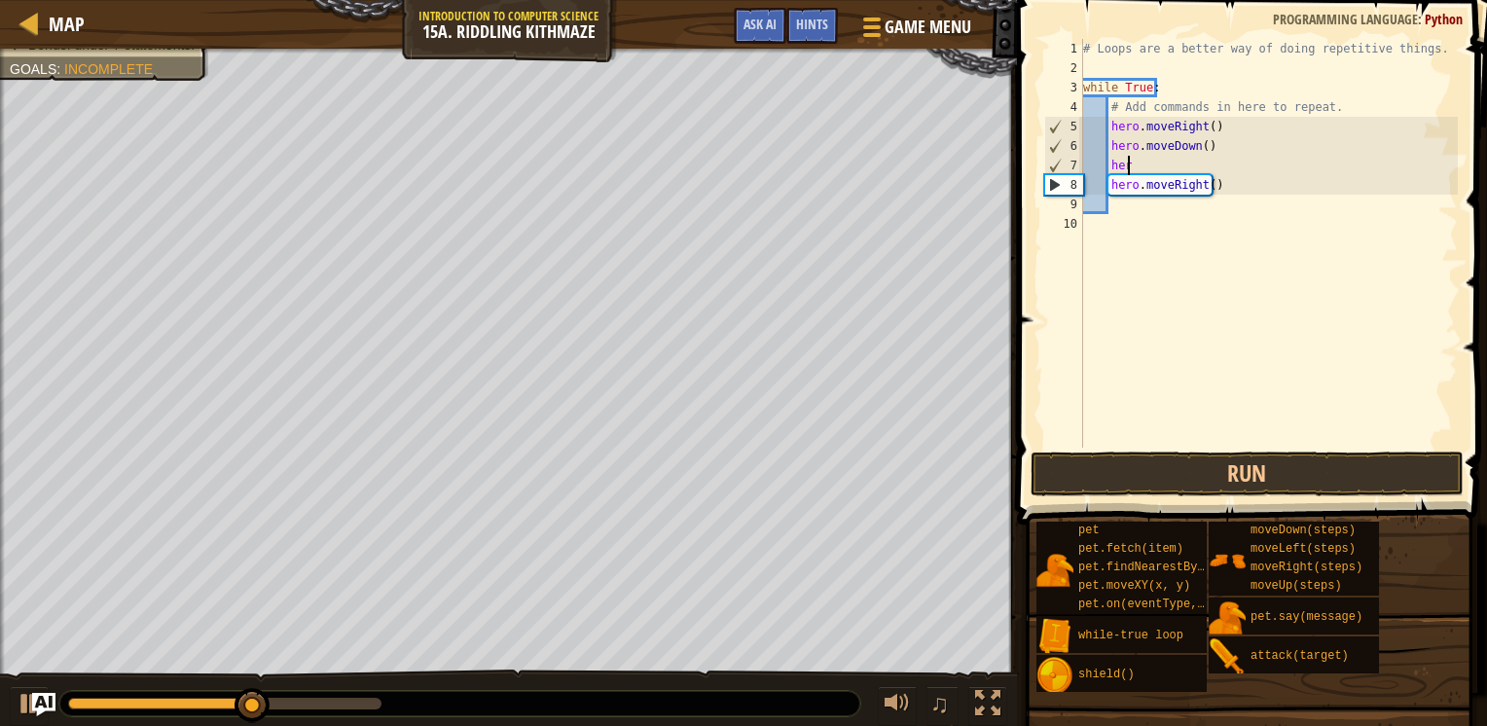
type textarea "h"
type textarea "hero.moveDown()"
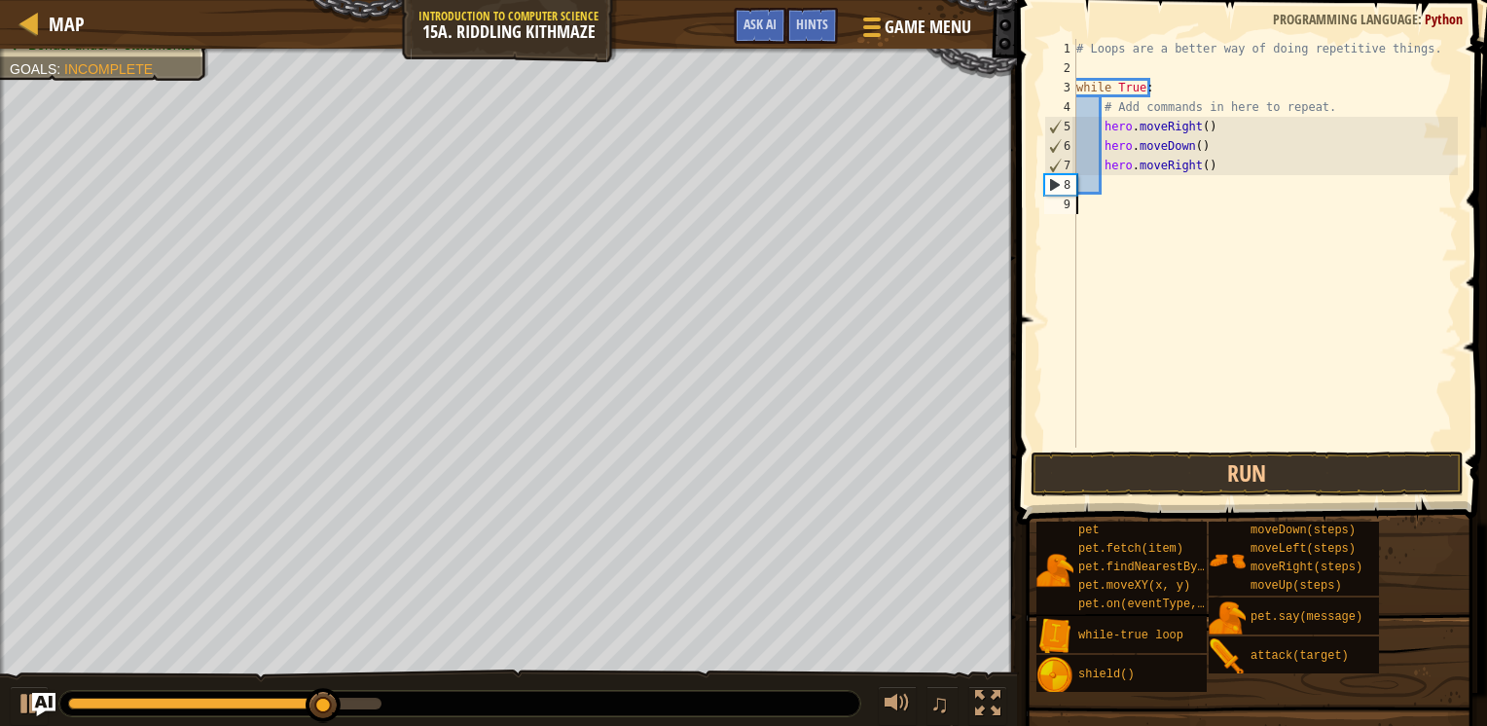
click at [1148, 198] on div "# Loops are a better way of doing repetitive things. while True : # Add command…" at bounding box center [1264, 263] width 385 height 448
click at [1198, 166] on div "# Loops are a better way of doing repetitive things. while True : # Add command…" at bounding box center [1264, 263] width 385 height 448
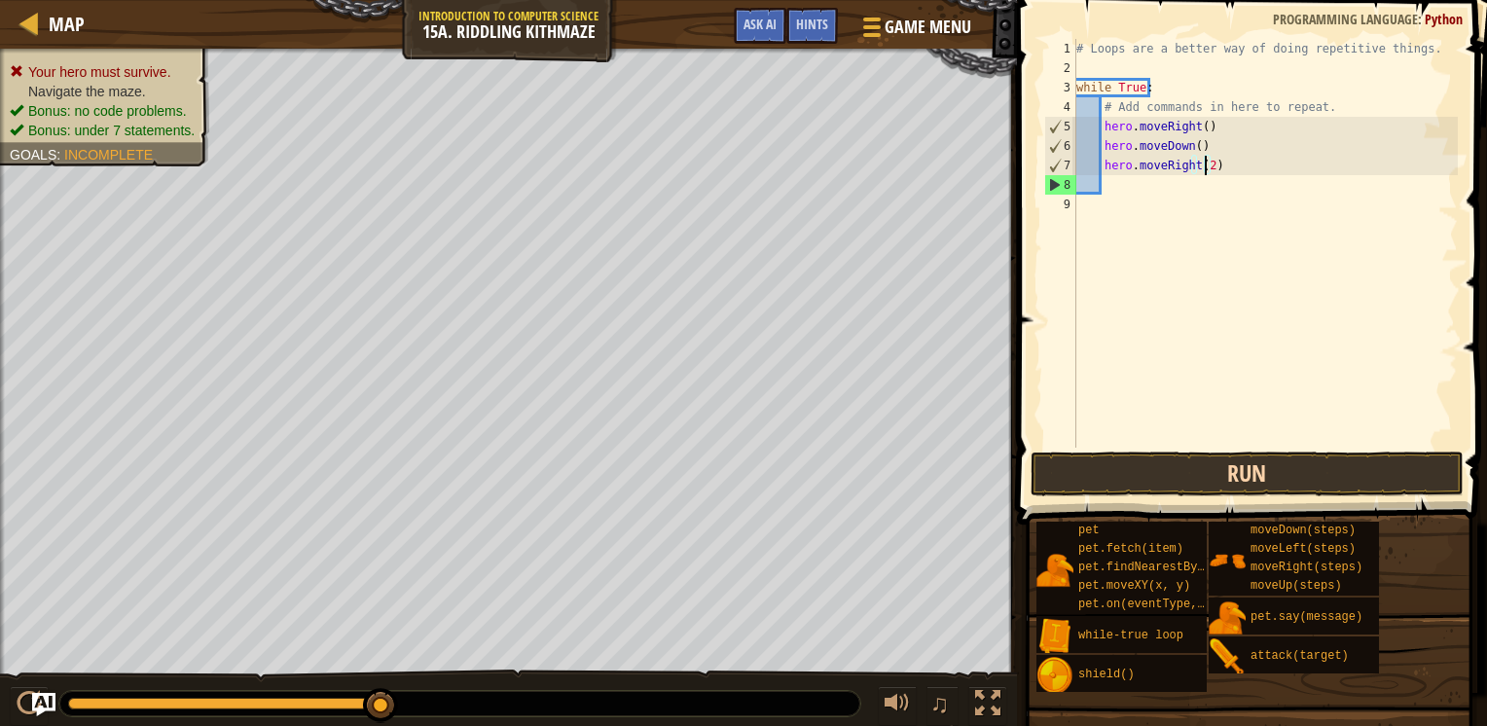
type textarea "hero.moveRight(2)"
click at [1225, 481] on button "Run" at bounding box center [1246, 474] width 433 height 45
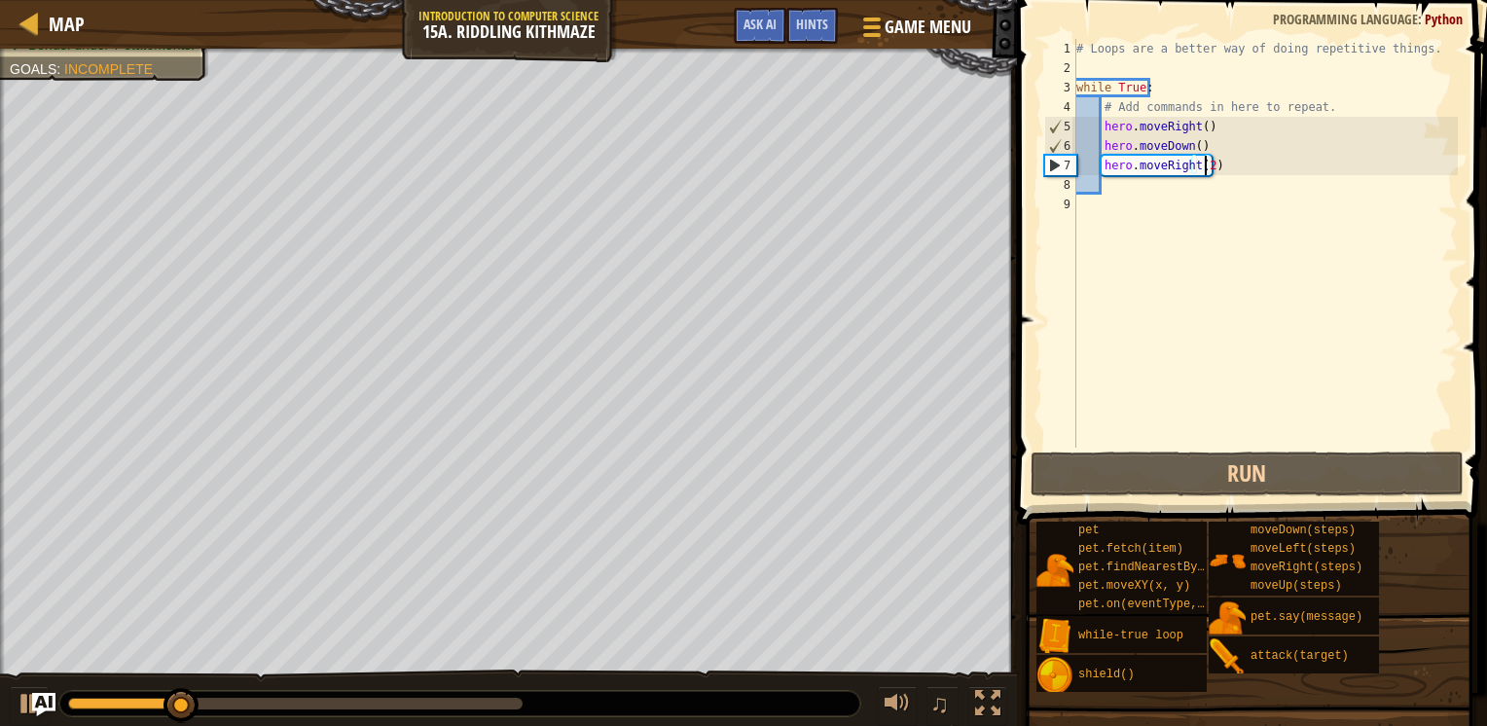
click at [1162, 201] on div "# Loops are a better way of doing repetitive things. while True : # Add command…" at bounding box center [1264, 263] width 385 height 448
click at [1139, 185] on div "# Loops are a better way of doing repetitive things. while True : # Add command…" at bounding box center [1264, 263] width 385 height 448
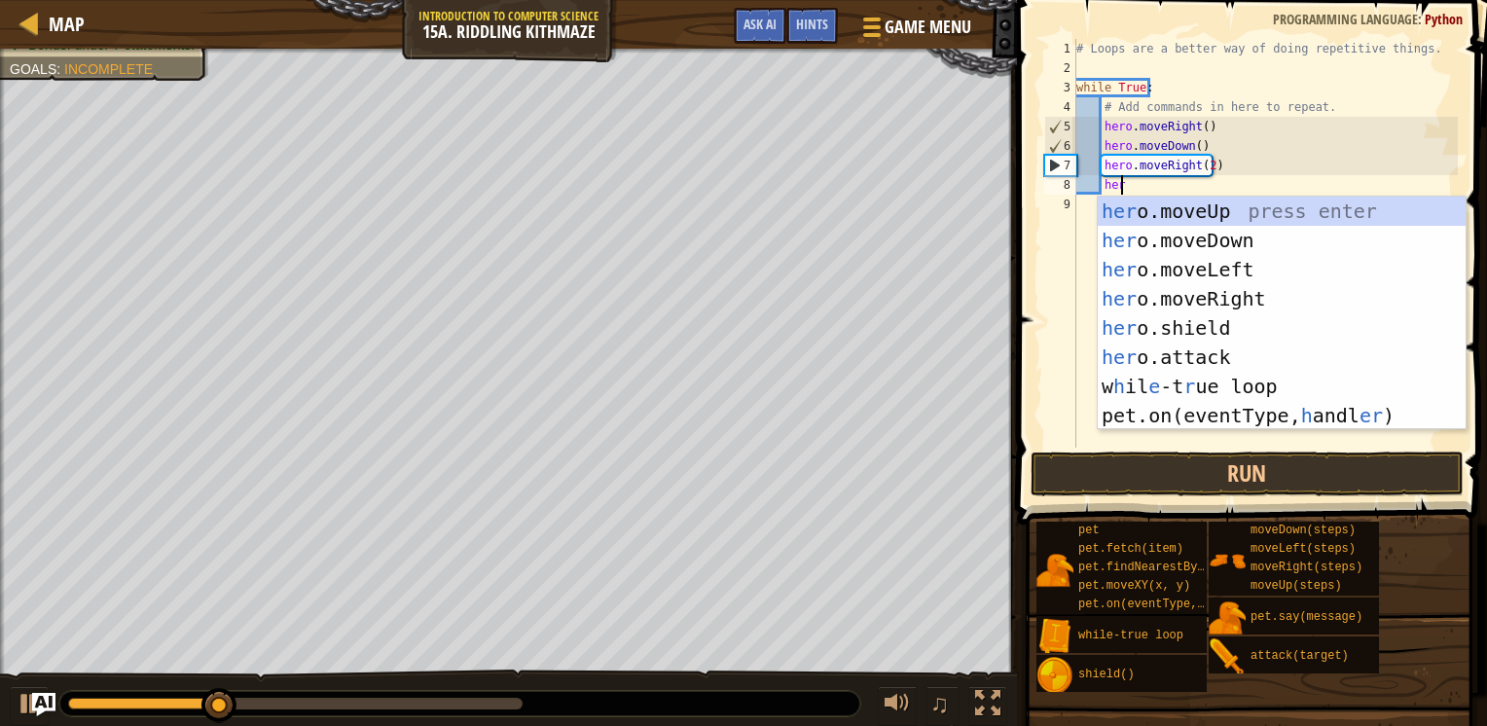
scroll to position [9, 3]
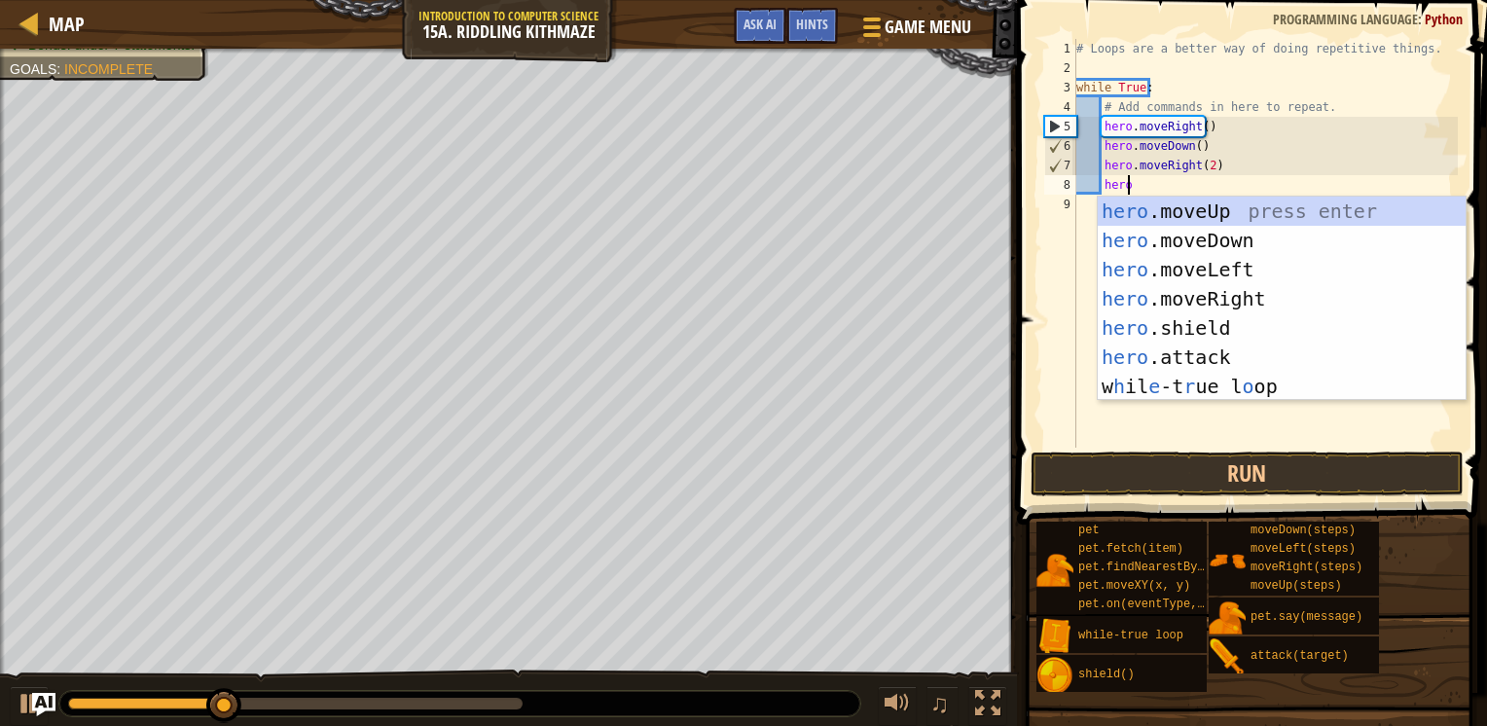
type textarea "hero."
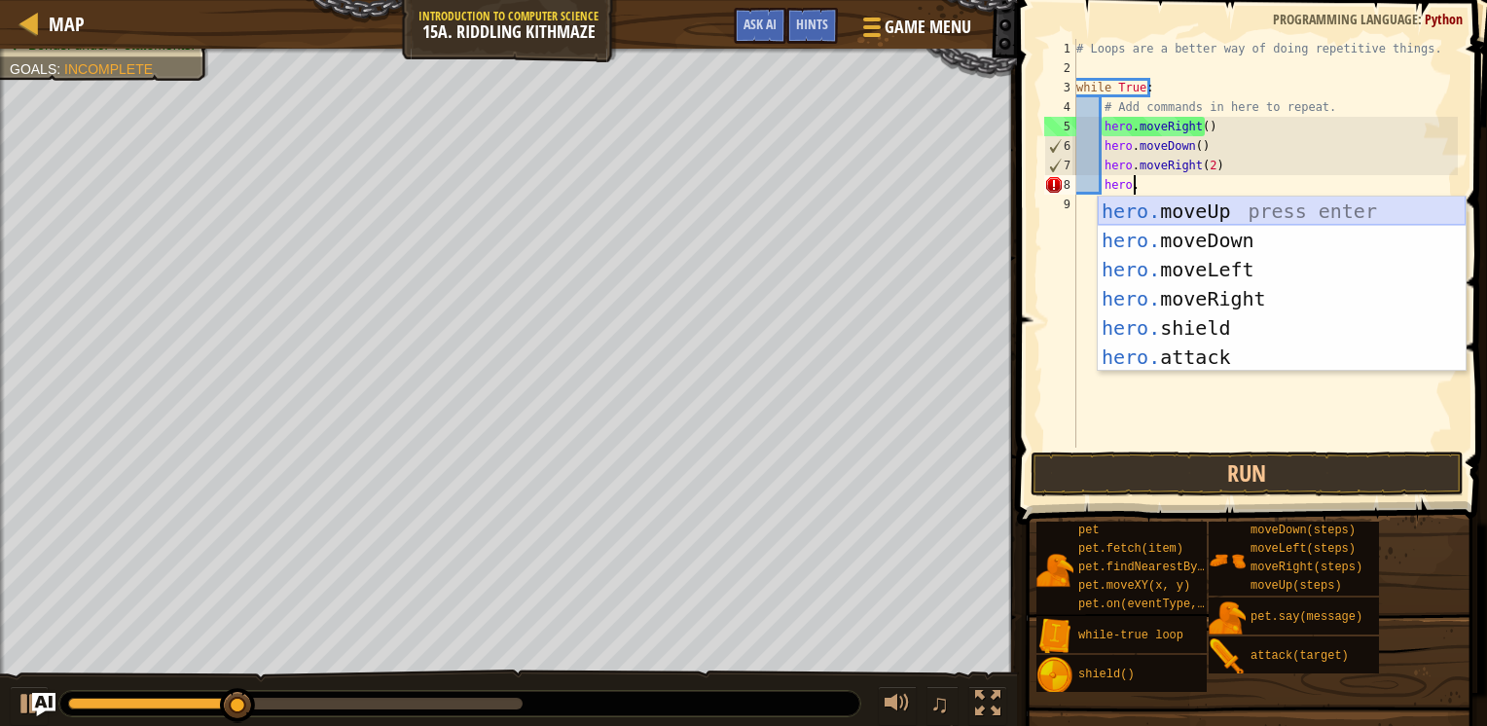
click at [1147, 211] on div "hero. moveUp press enter hero. moveDown press enter hero. moveLeft press enter …" at bounding box center [1282, 314] width 368 height 234
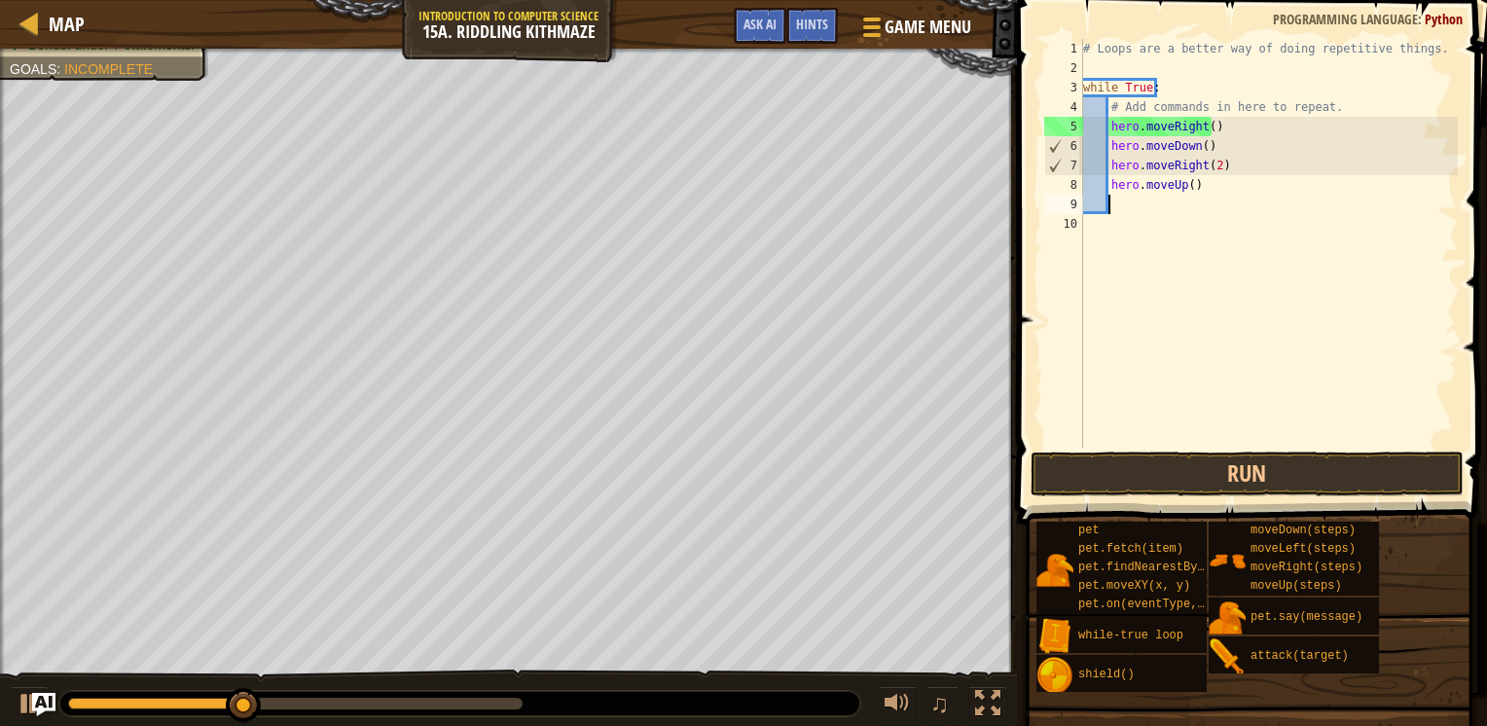
scroll to position [9, 0]
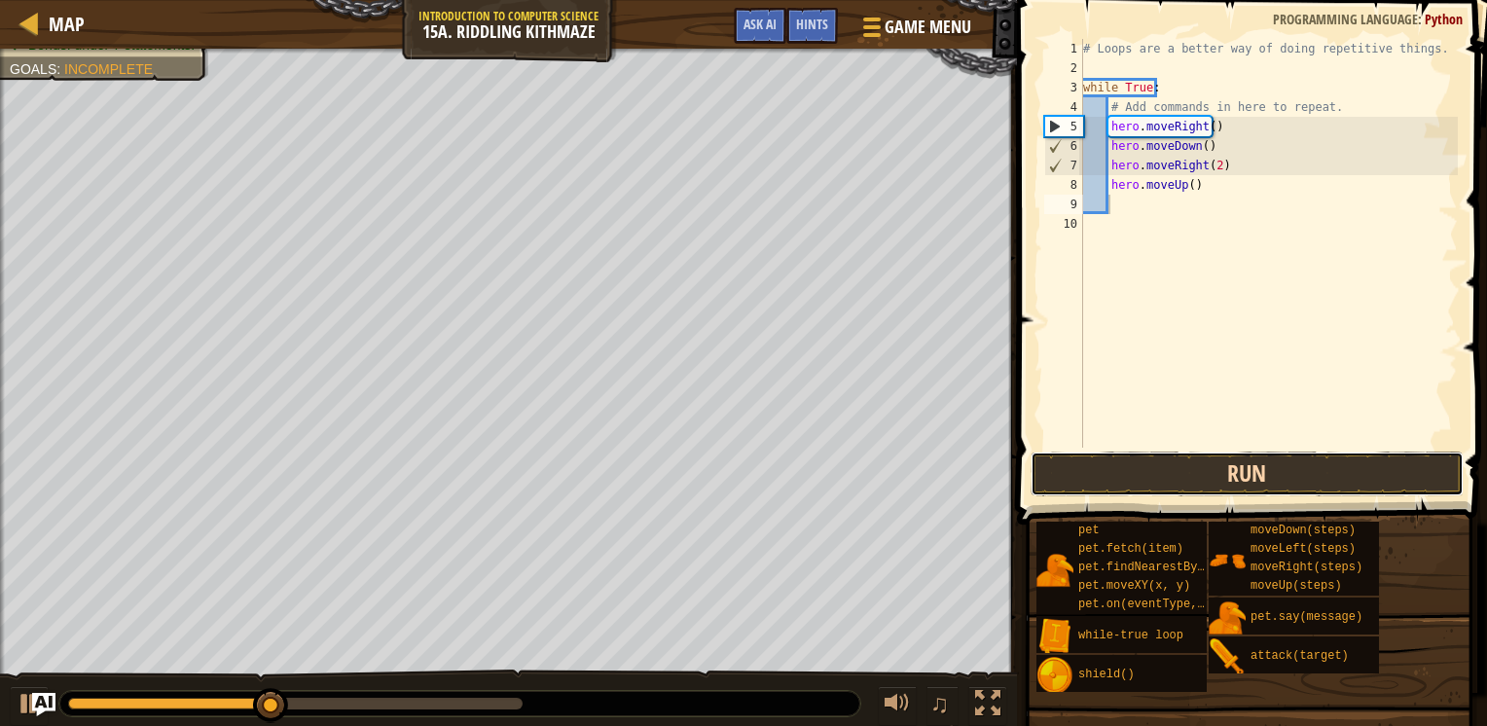
click at [1147, 495] on button "Run" at bounding box center [1246, 474] width 433 height 45
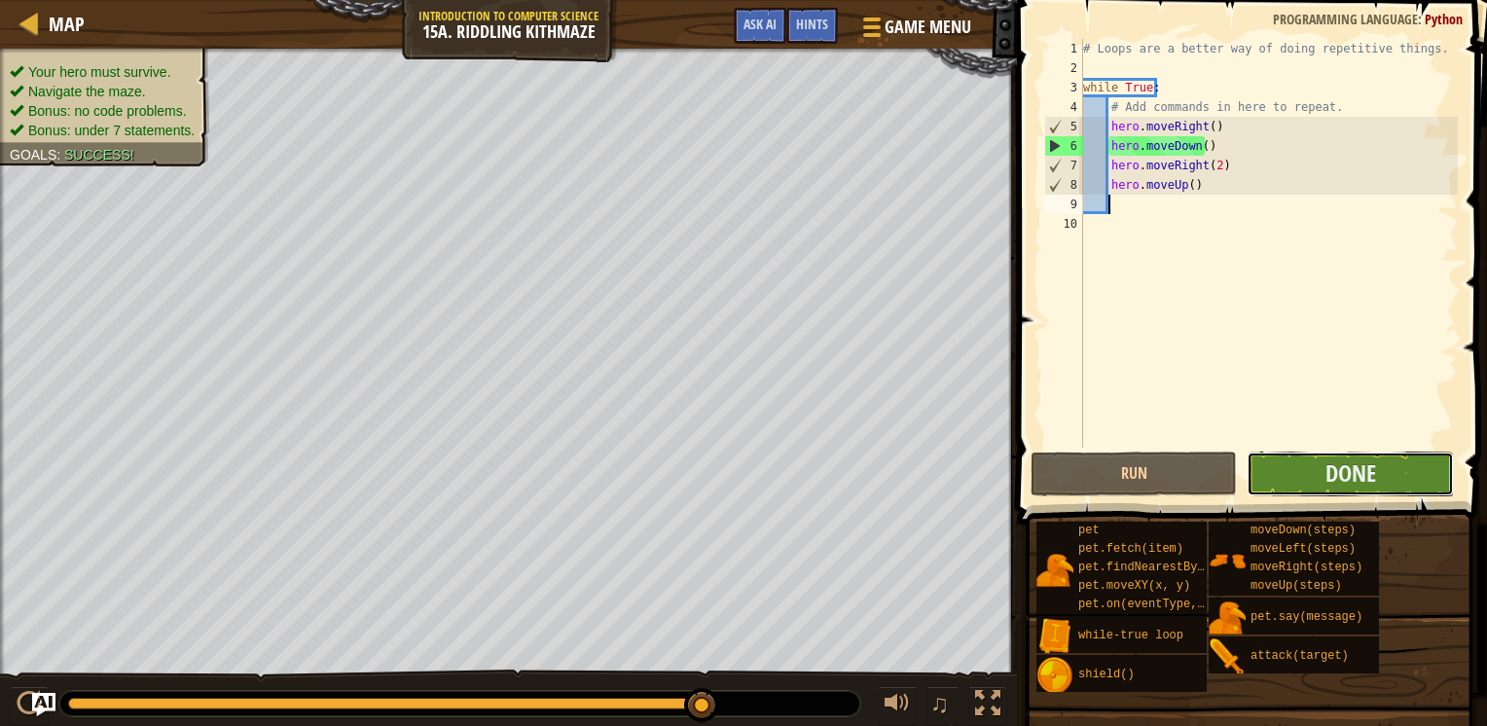
click at [1316, 463] on button "Done" at bounding box center [1350, 474] width 206 height 45
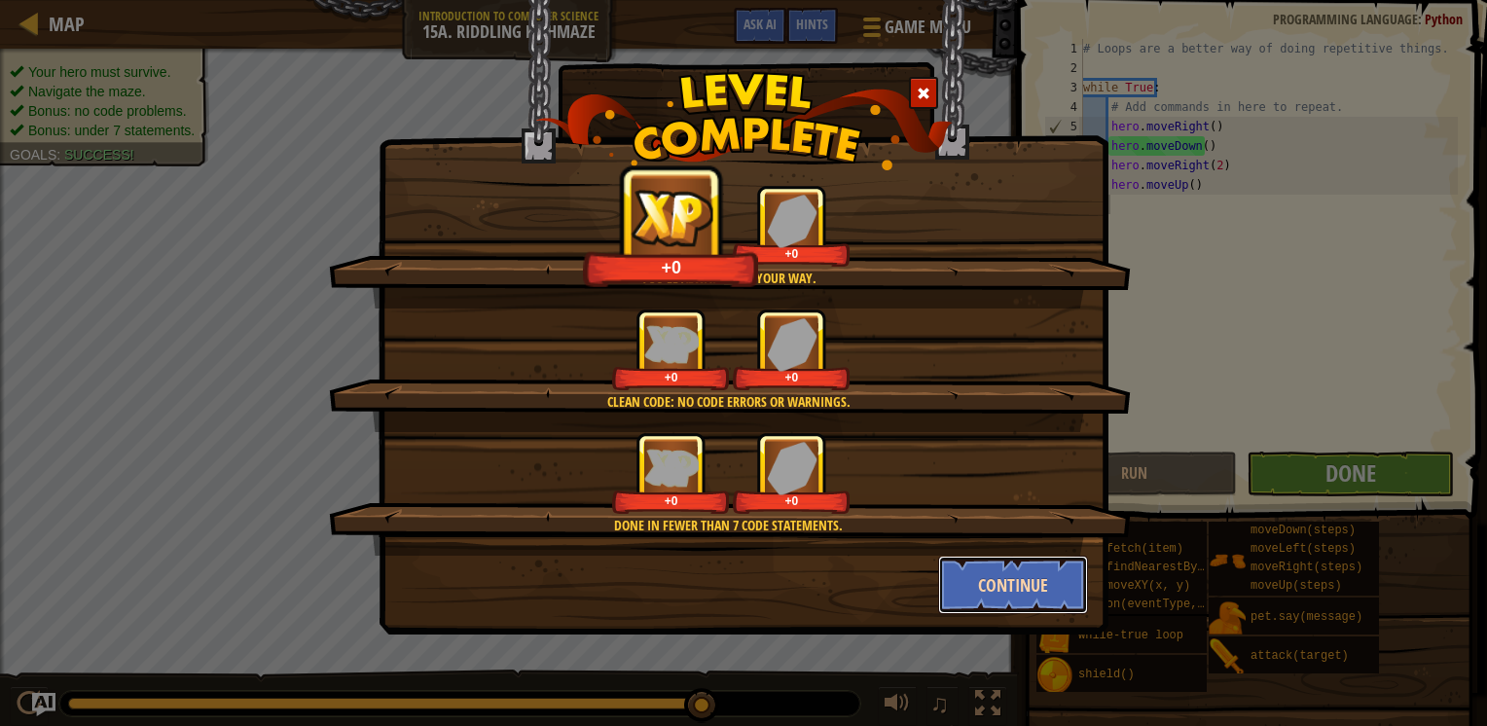
click at [1018, 571] on button "Continue" at bounding box center [1013, 585] width 151 height 58
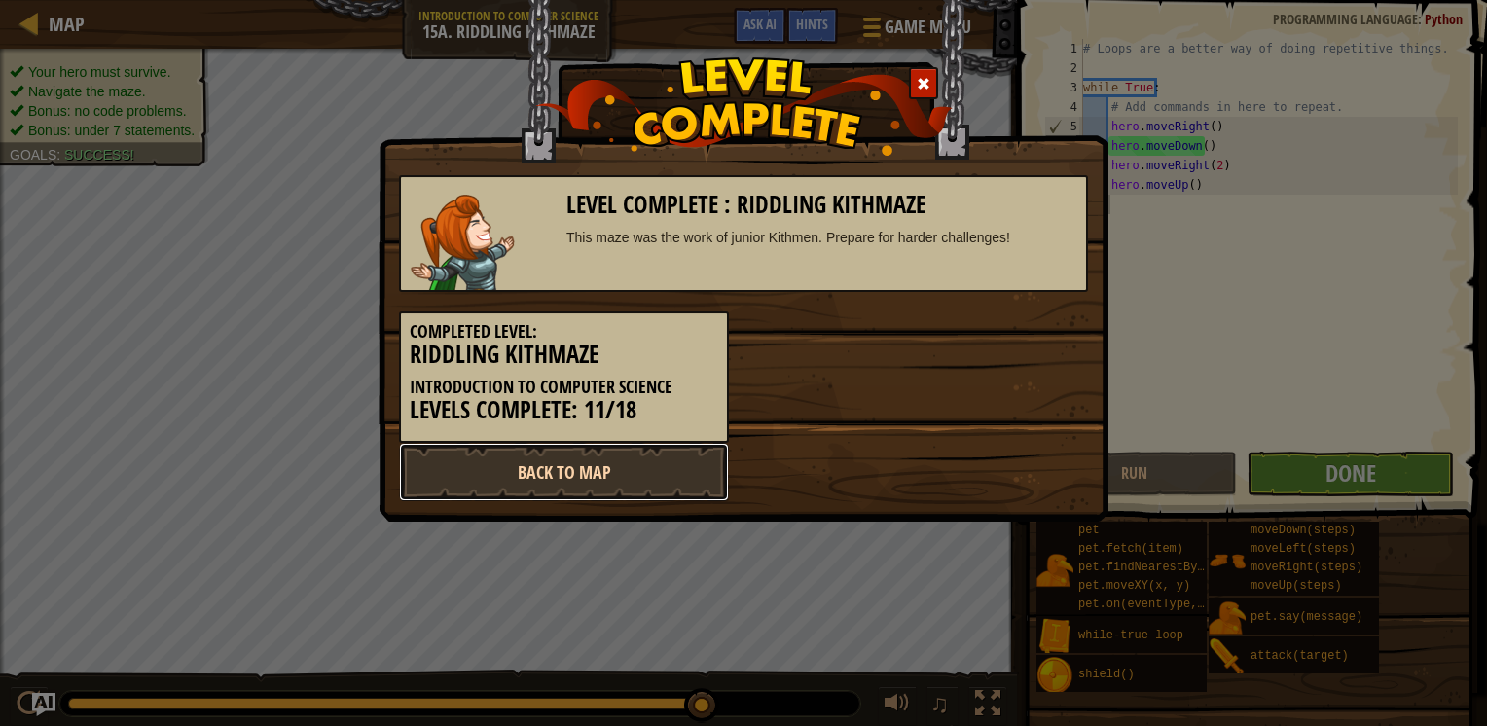
click at [622, 463] on link "Back to Map" at bounding box center [564, 472] width 330 height 58
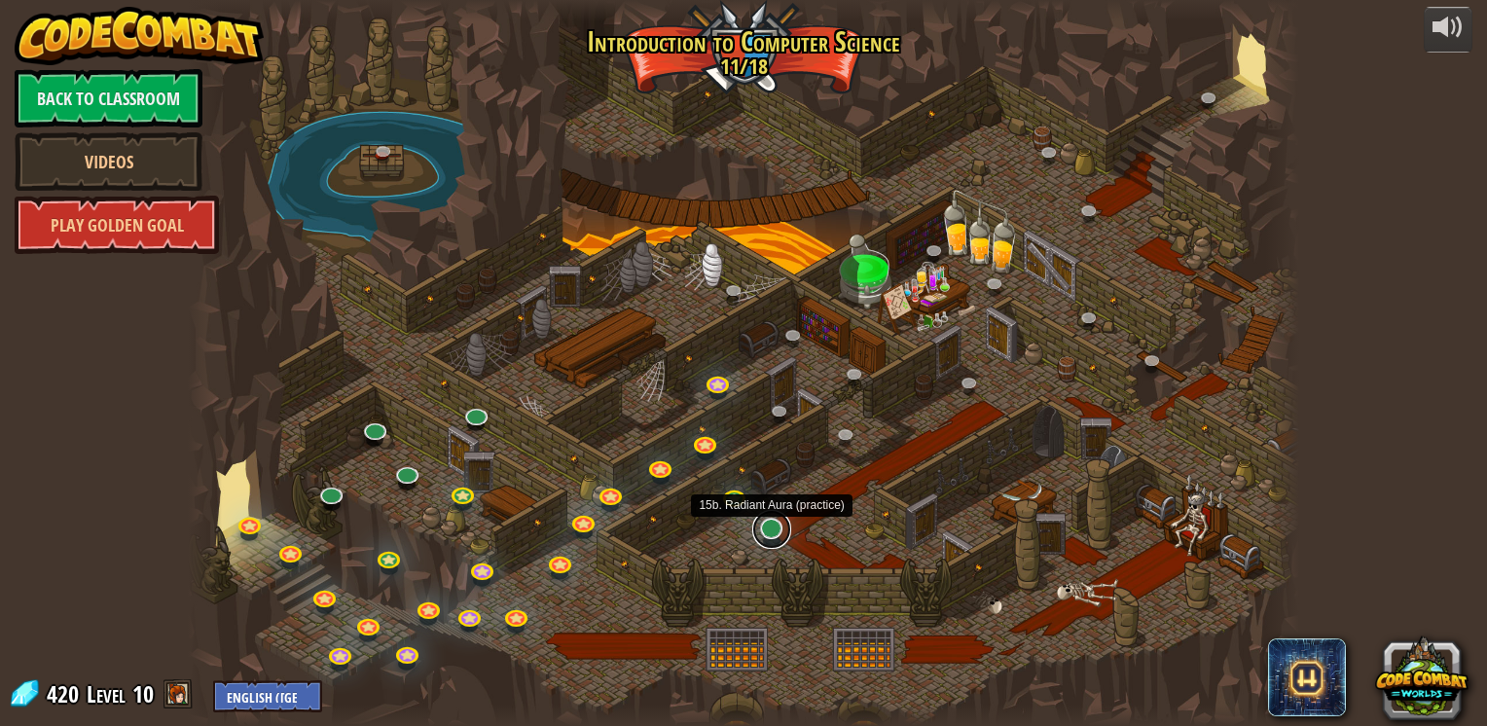
click at [778, 526] on link at bounding box center [771, 529] width 39 height 39
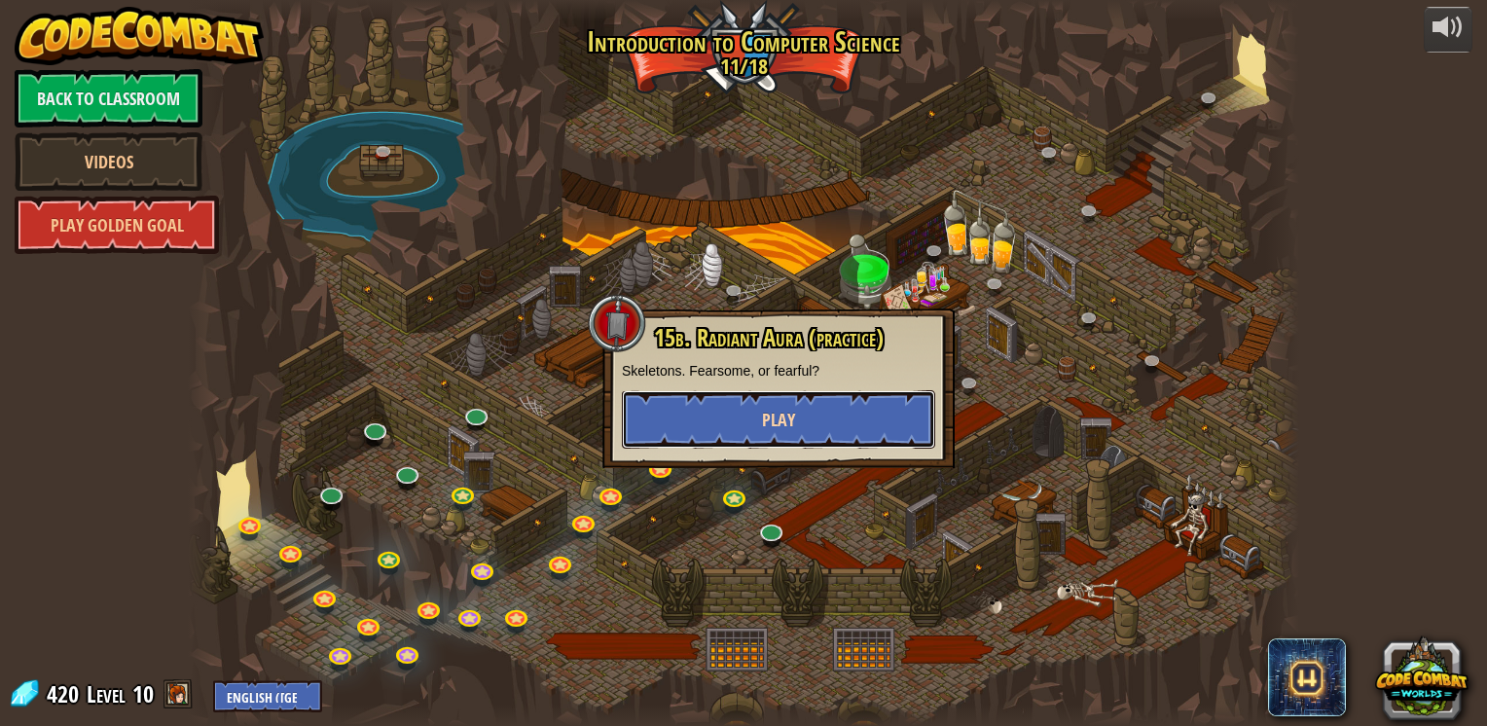
click at [793, 422] on span "Play" at bounding box center [778, 420] width 33 height 24
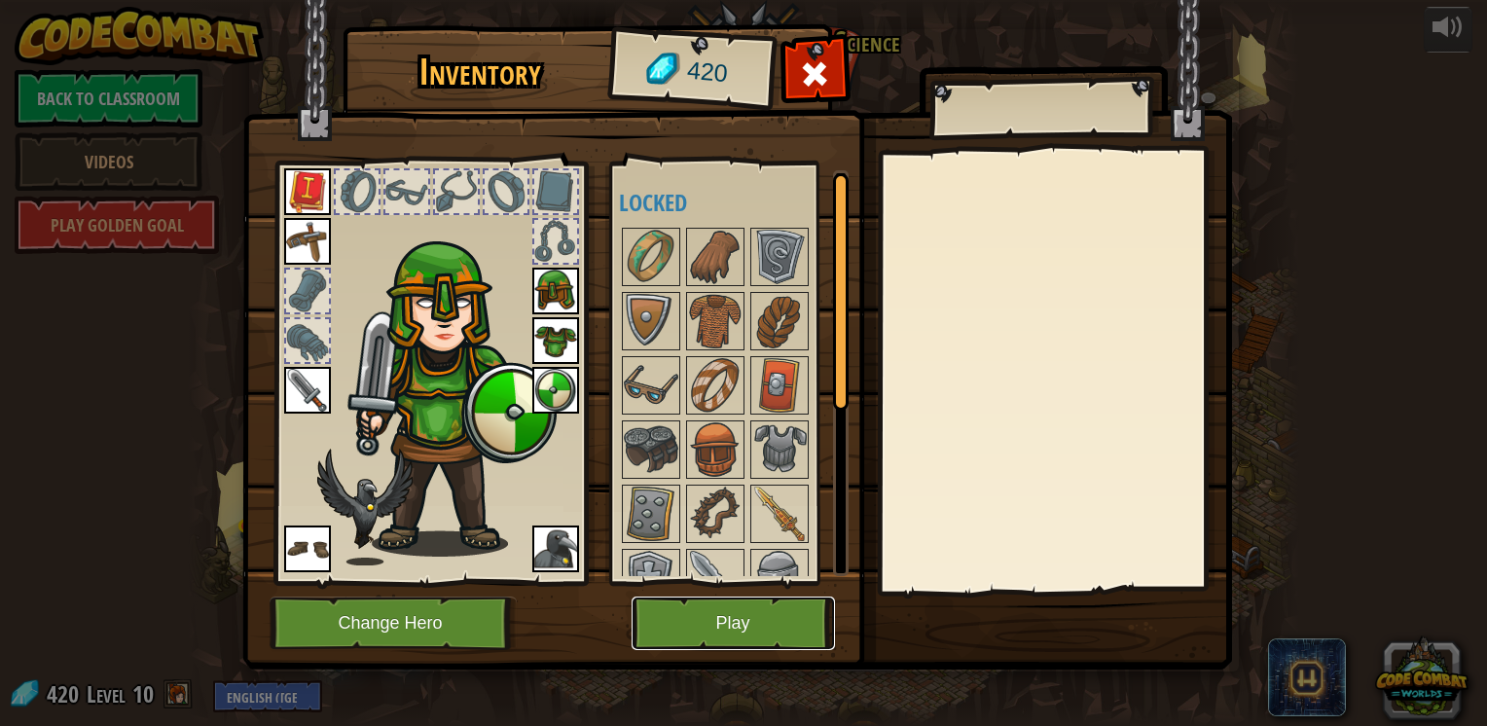
click at [780, 608] on button "Play" at bounding box center [733, 623] width 203 height 54
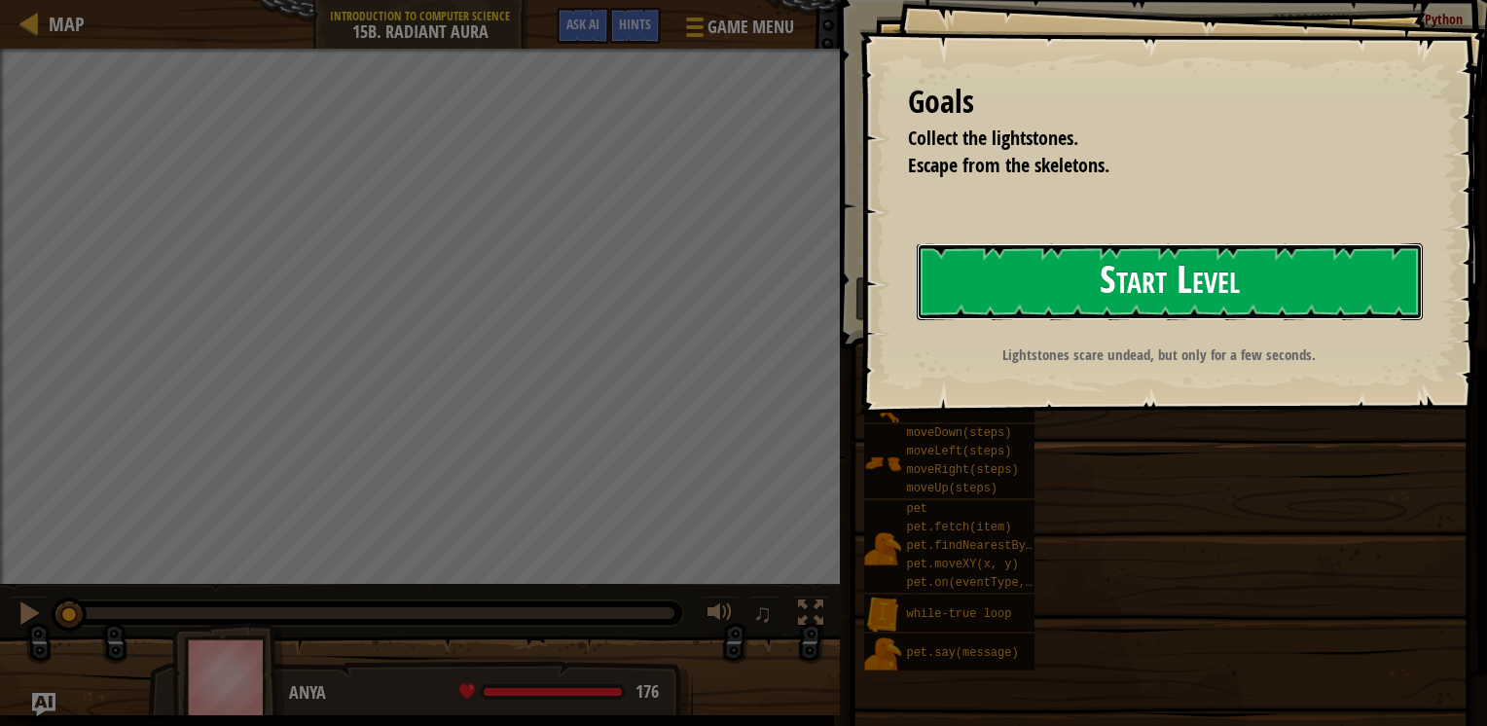
click at [958, 256] on button "Start Level" at bounding box center [1170, 281] width 506 height 77
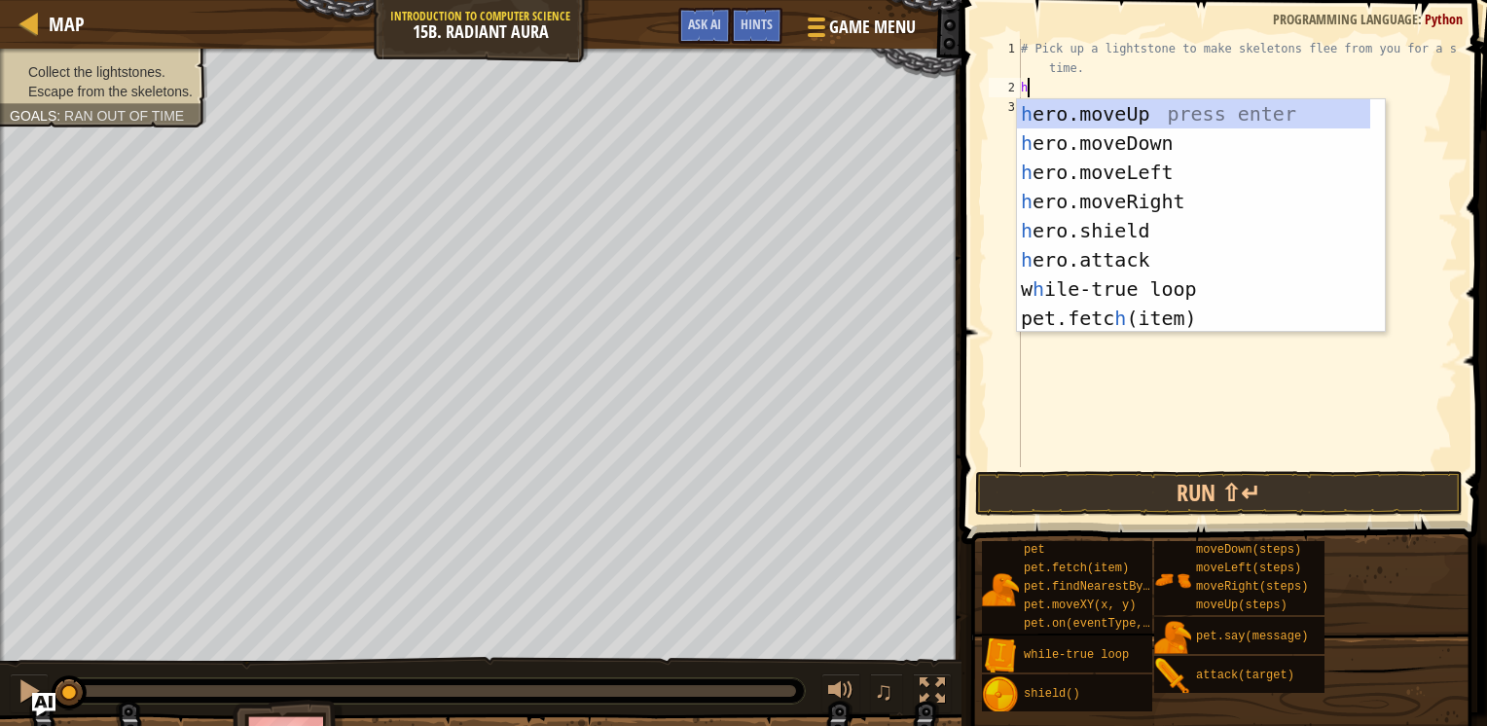
type textarea "hero"
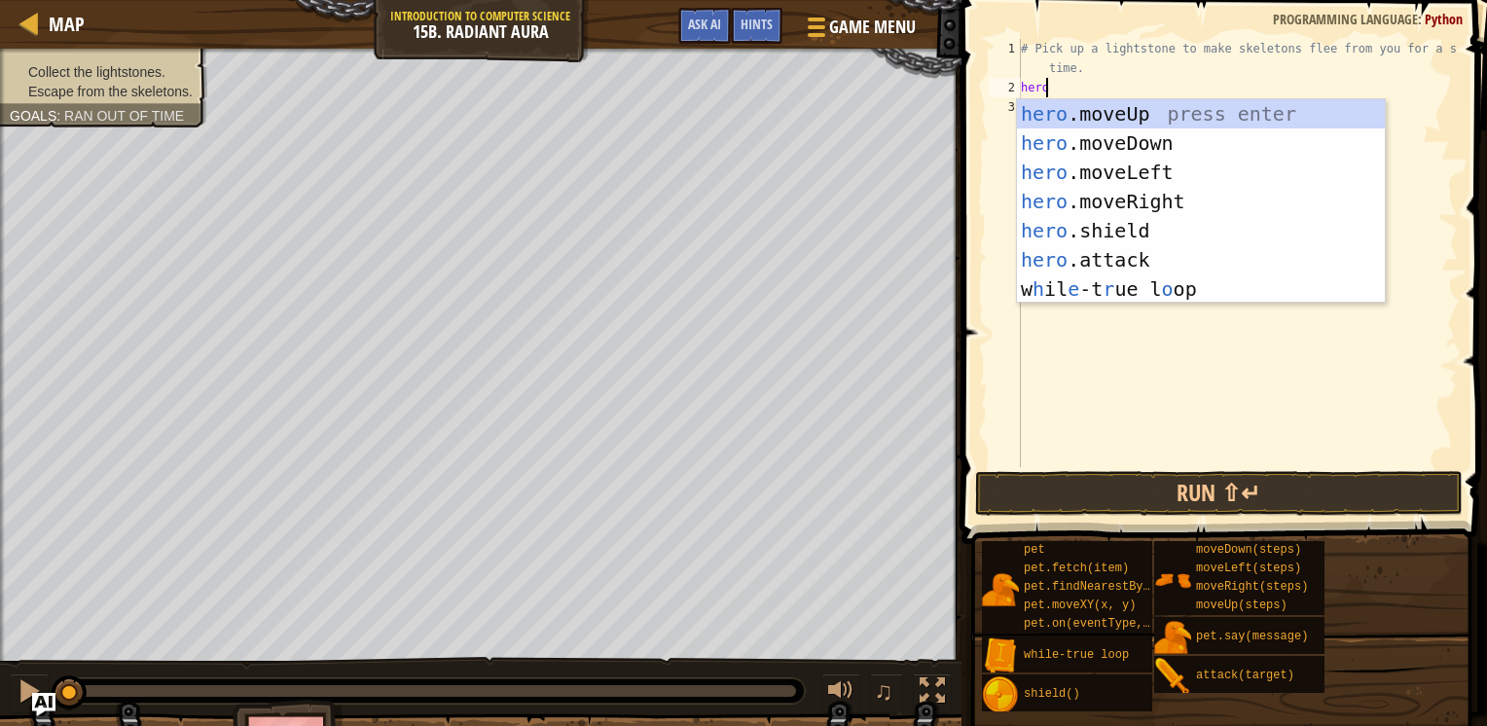
scroll to position [9, 0]
click at [1106, 103] on div "hero .moveUp press enter hero .moveDown press enter hero .moveLeft press enter …" at bounding box center [1201, 230] width 368 height 263
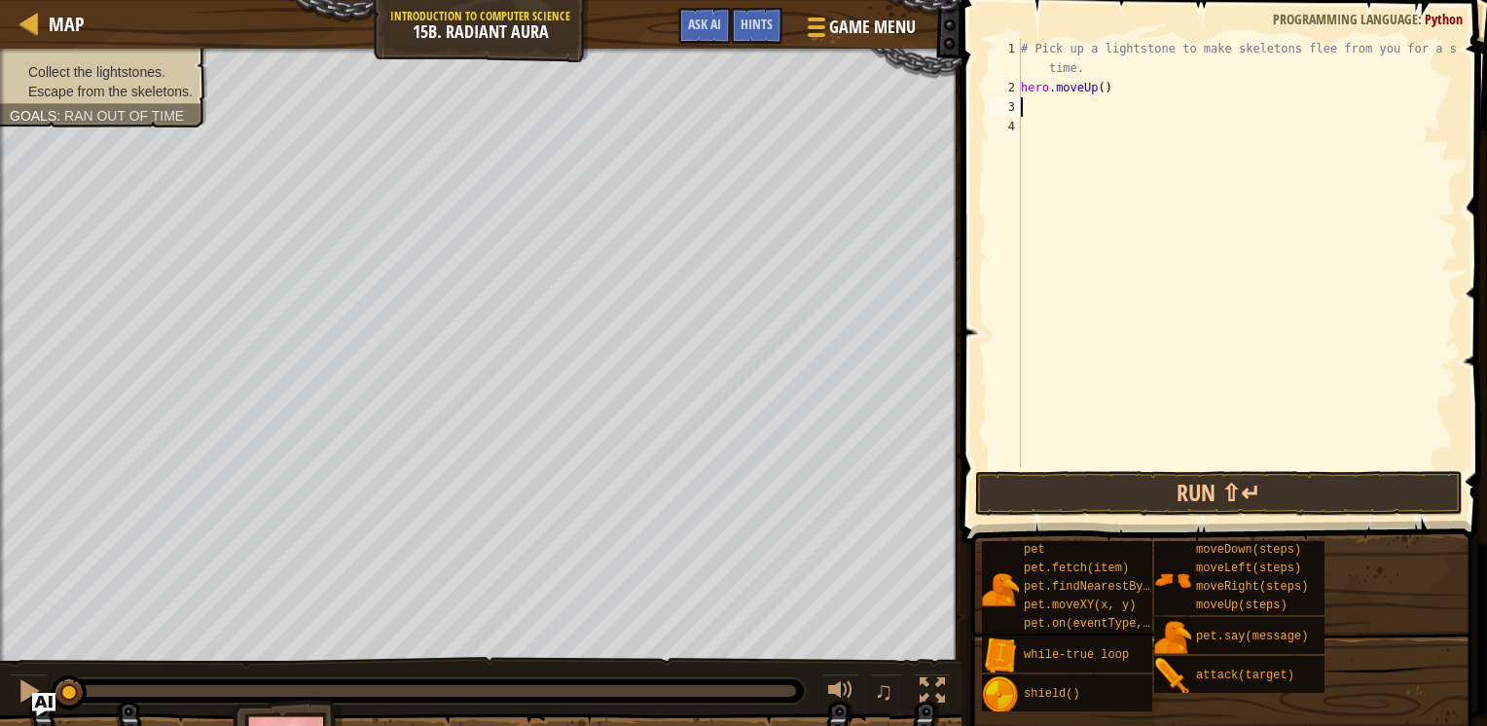
click at [1113, 84] on div "# Pick up a lightstone to make skeletons flee from you for a short time. hero .…" at bounding box center [1237, 282] width 441 height 487
click at [1020, 85] on div "2" at bounding box center [1005, 87] width 32 height 19
type textarea "hero.moveUp()"
click at [1023, 85] on div "# Pick up a lightstone to make skeletons flee from you for a short time. hero .…" at bounding box center [1237, 282] width 441 height 487
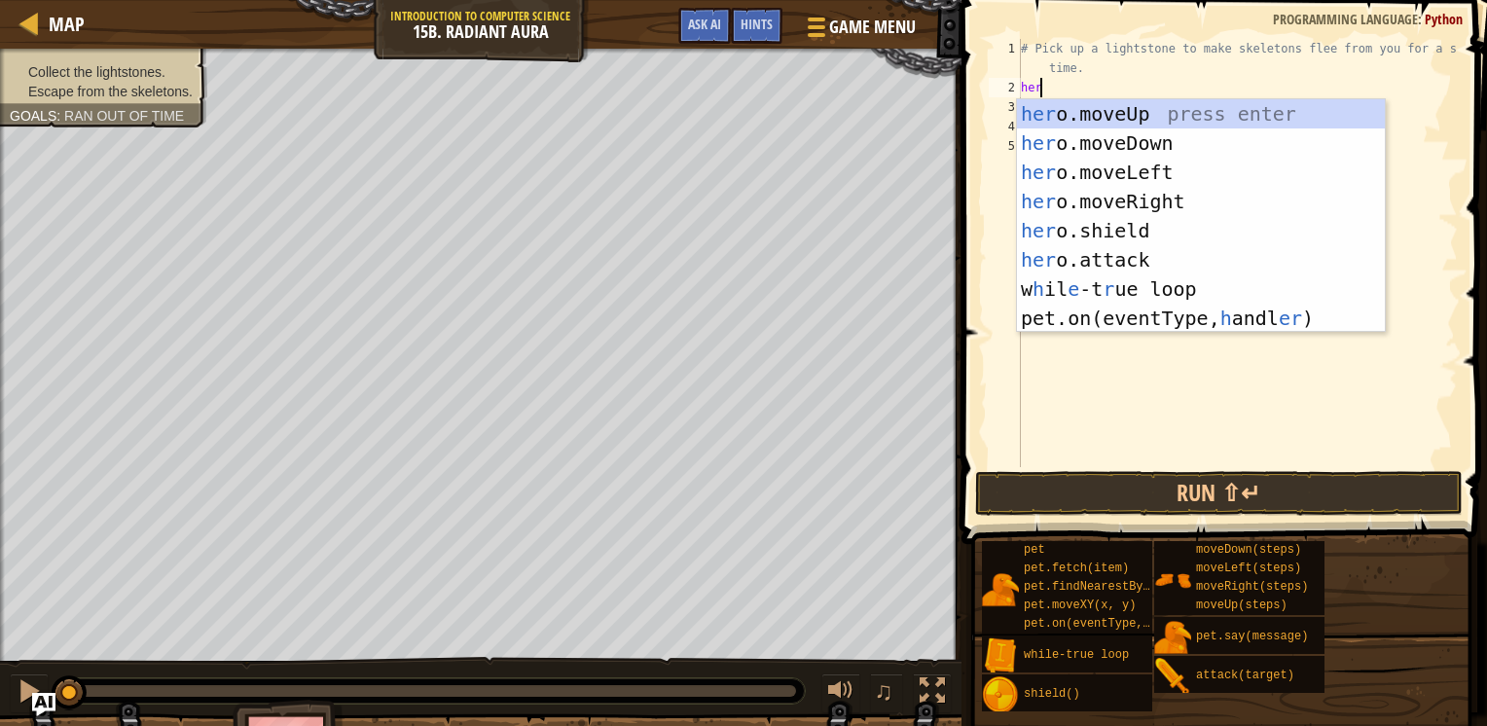
type textarea "hero"
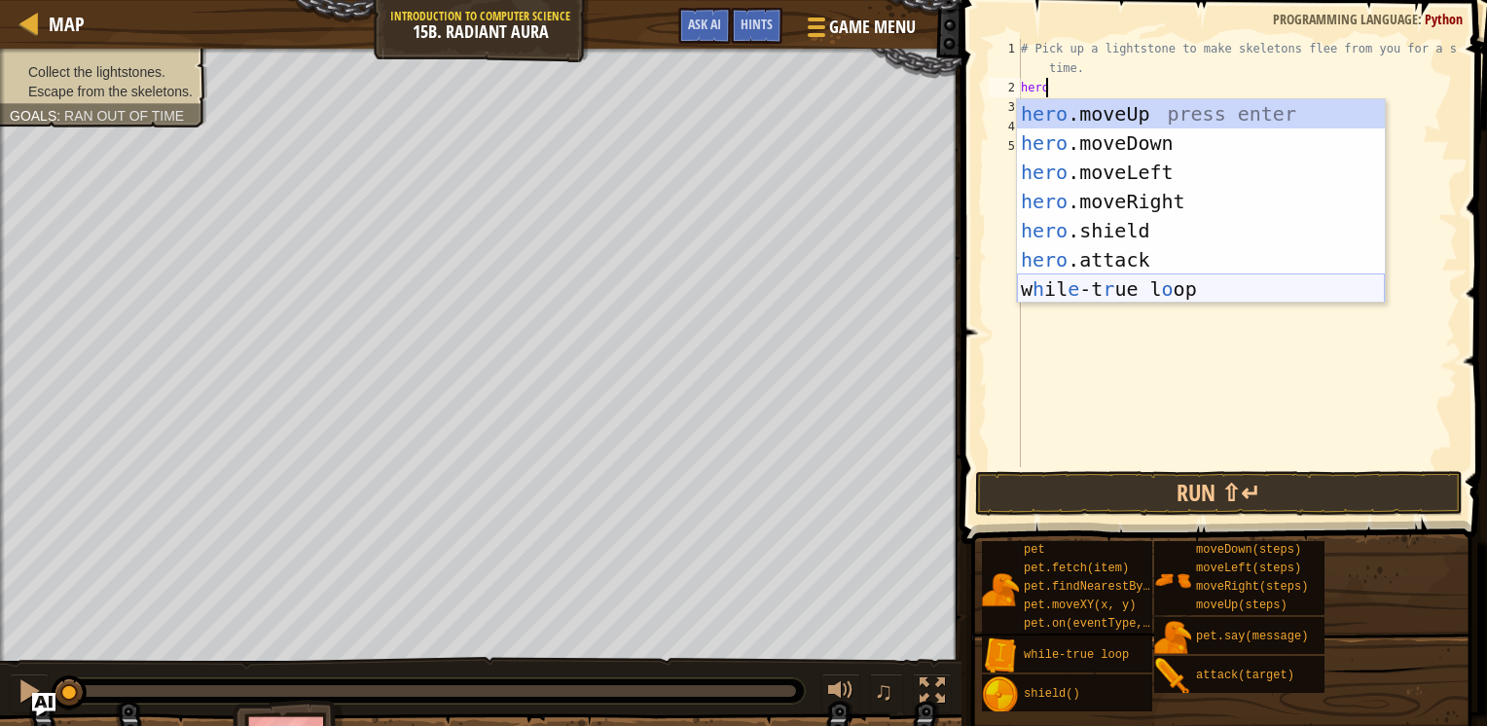
click at [1083, 279] on div "hero .moveUp press enter hero .moveDown press enter hero .moveLeft press enter …" at bounding box center [1201, 230] width 368 height 263
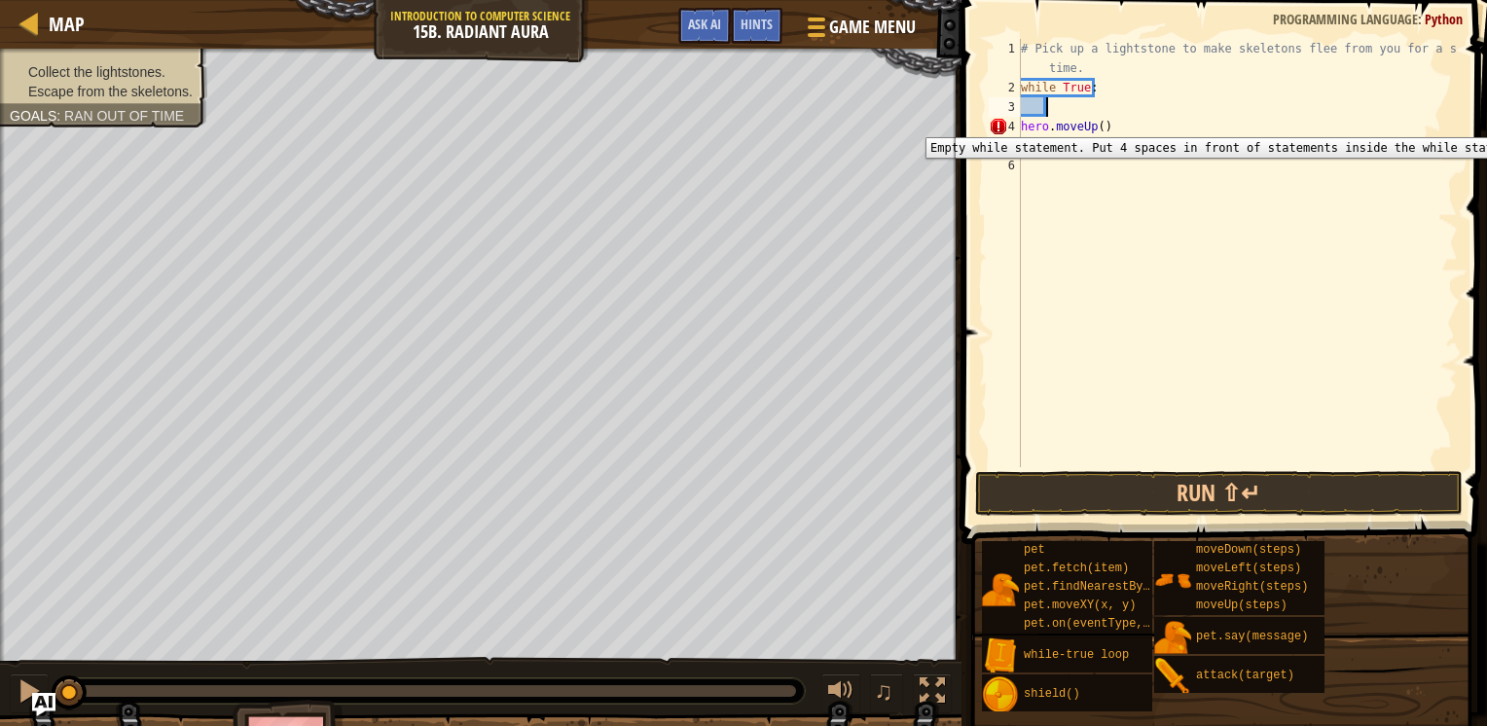
click at [1011, 123] on div "4" at bounding box center [1005, 126] width 32 height 19
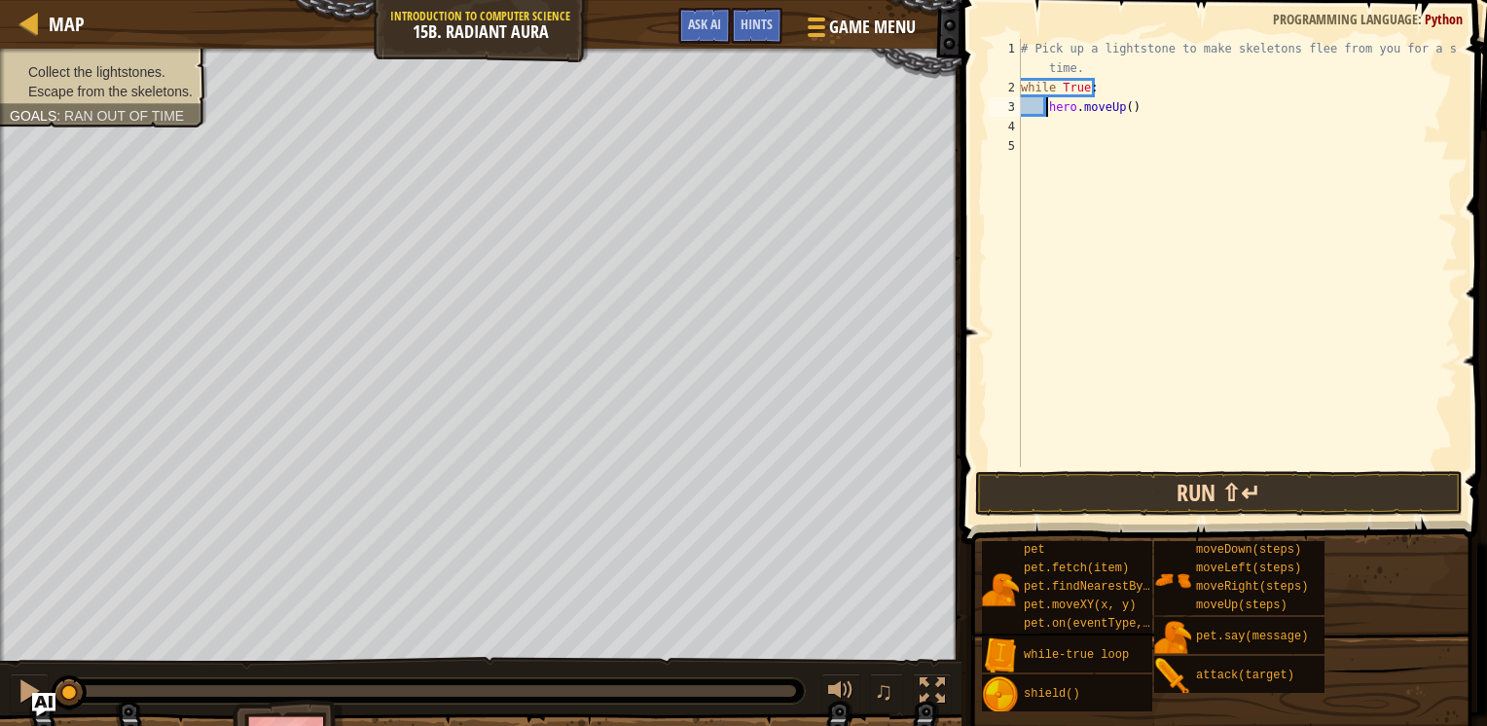
type textarea "hero.moveUp()"
click at [1118, 508] on button "Run ⇧↵" at bounding box center [1219, 493] width 488 height 45
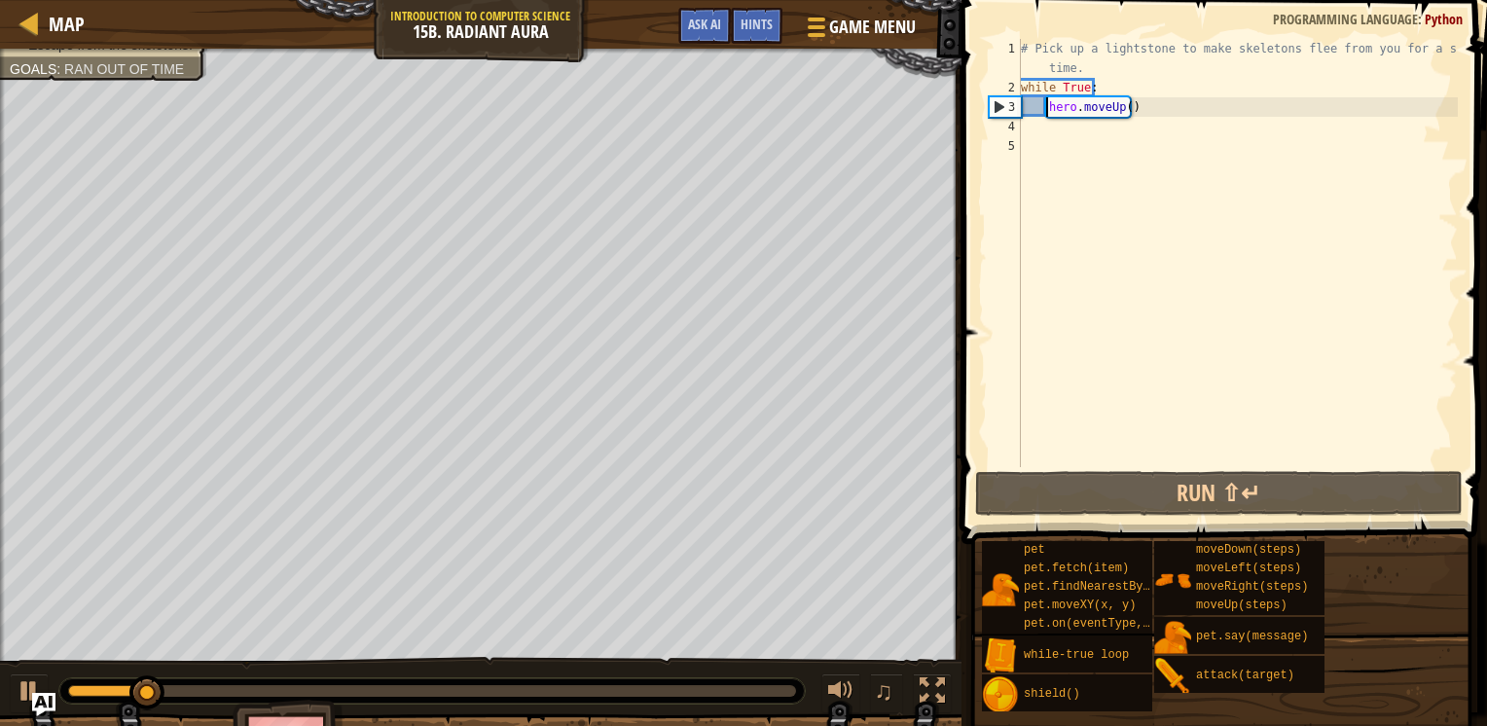
click at [1050, 127] on div "# Pick up a lightstone to make skeletons flee from you for a short time. while …" at bounding box center [1237, 282] width 441 height 487
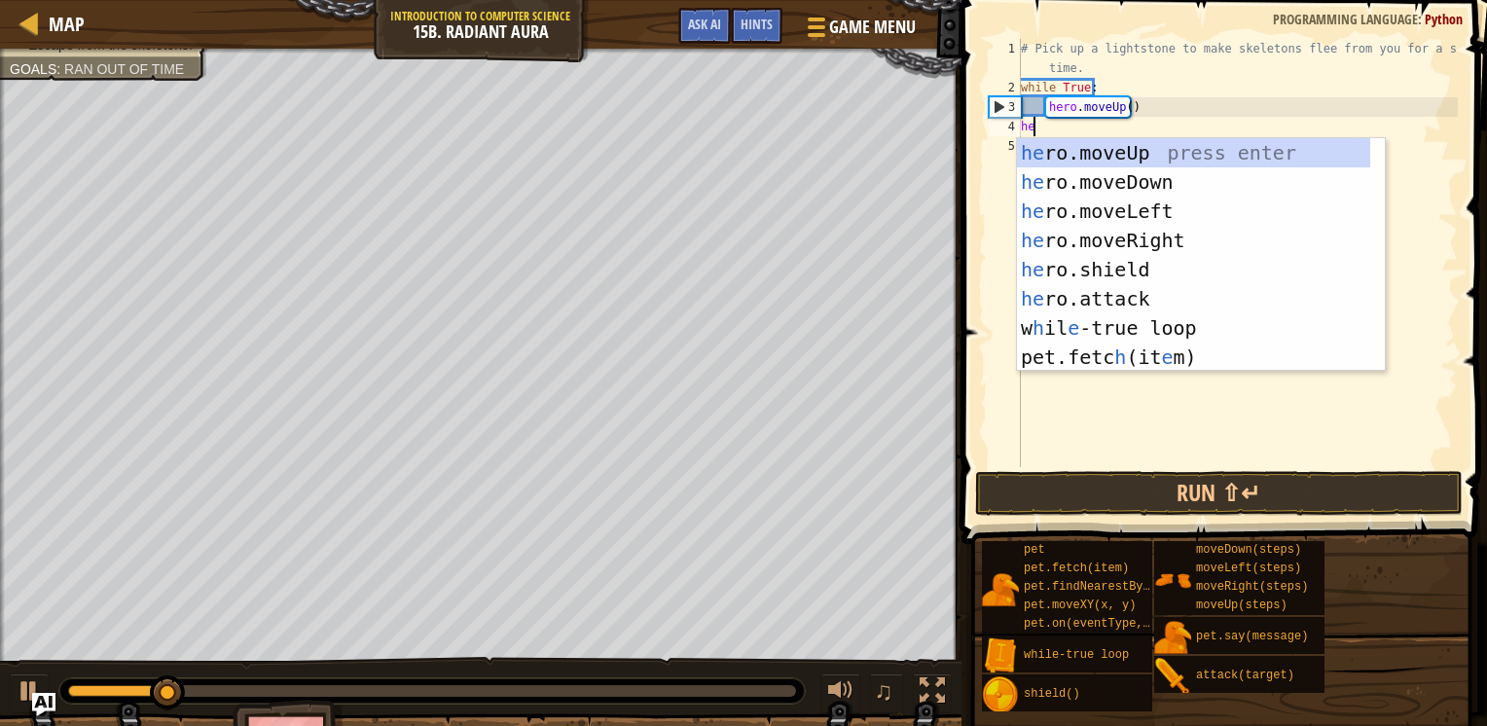
type textarea "hero"
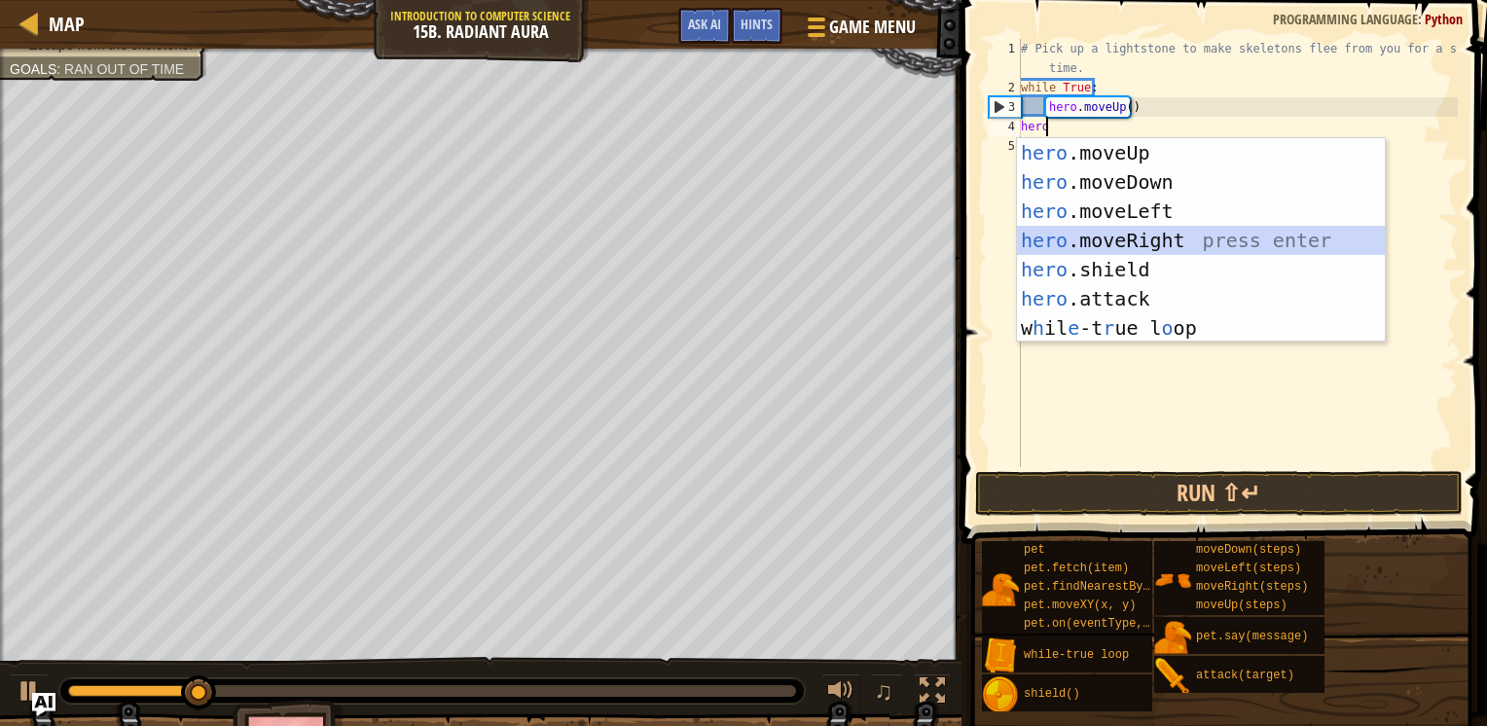
click at [1145, 242] on div "hero .moveUp press enter hero .moveDown press enter hero .moveLeft press enter …" at bounding box center [1201, 269] width 368 height 263
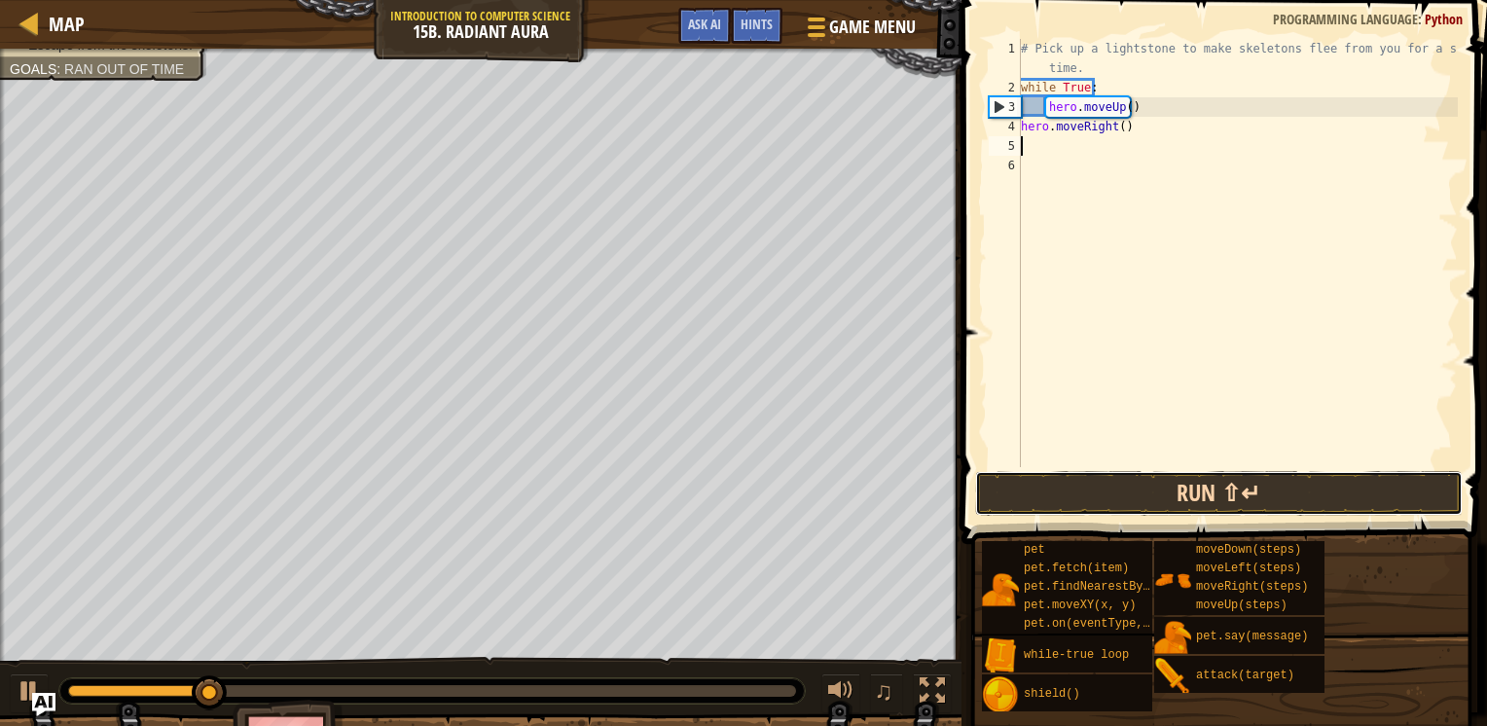
click at [1145, 492] on button "Run ⇧↵" at bounding box center [1219, 493] width 488 height 45
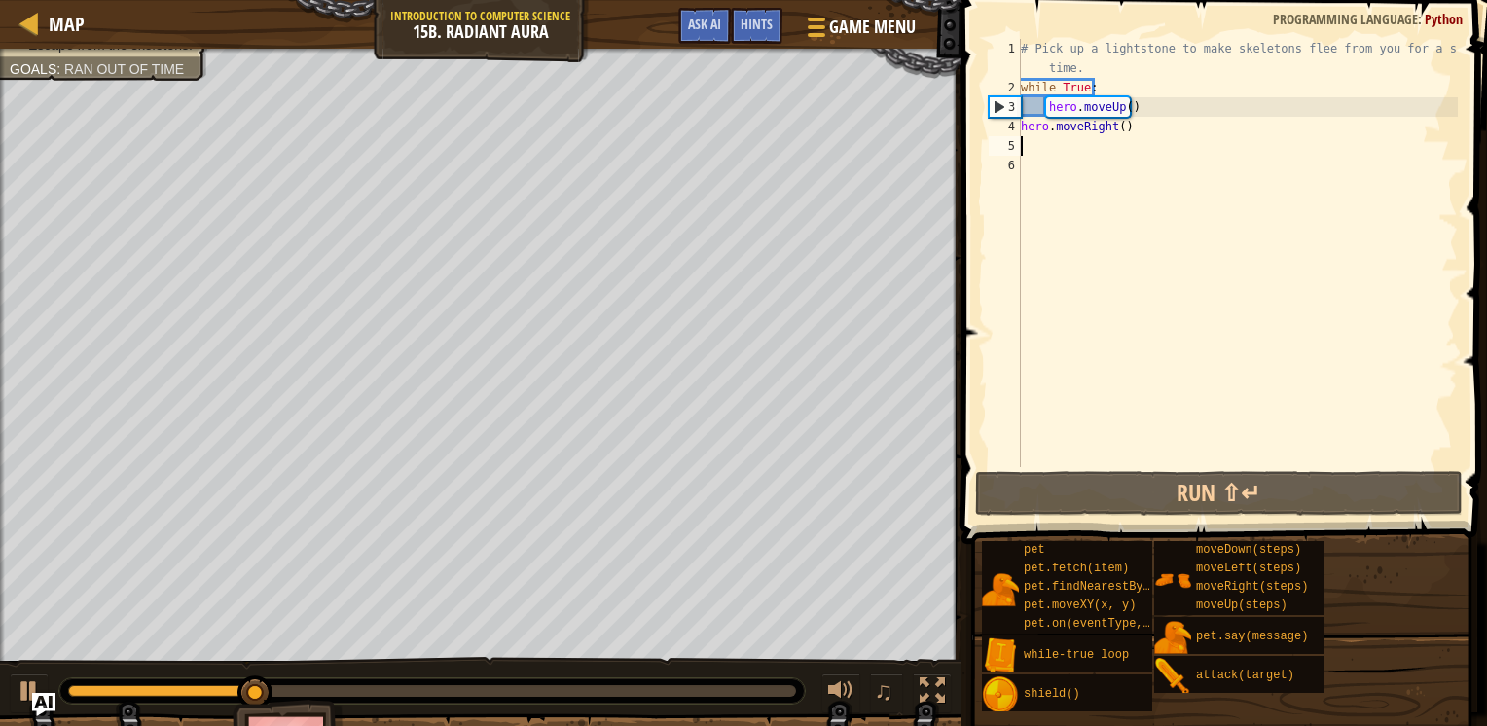
click at [1020, 118] on div "4" at bounding box center [1005, 126] width 32 height 19
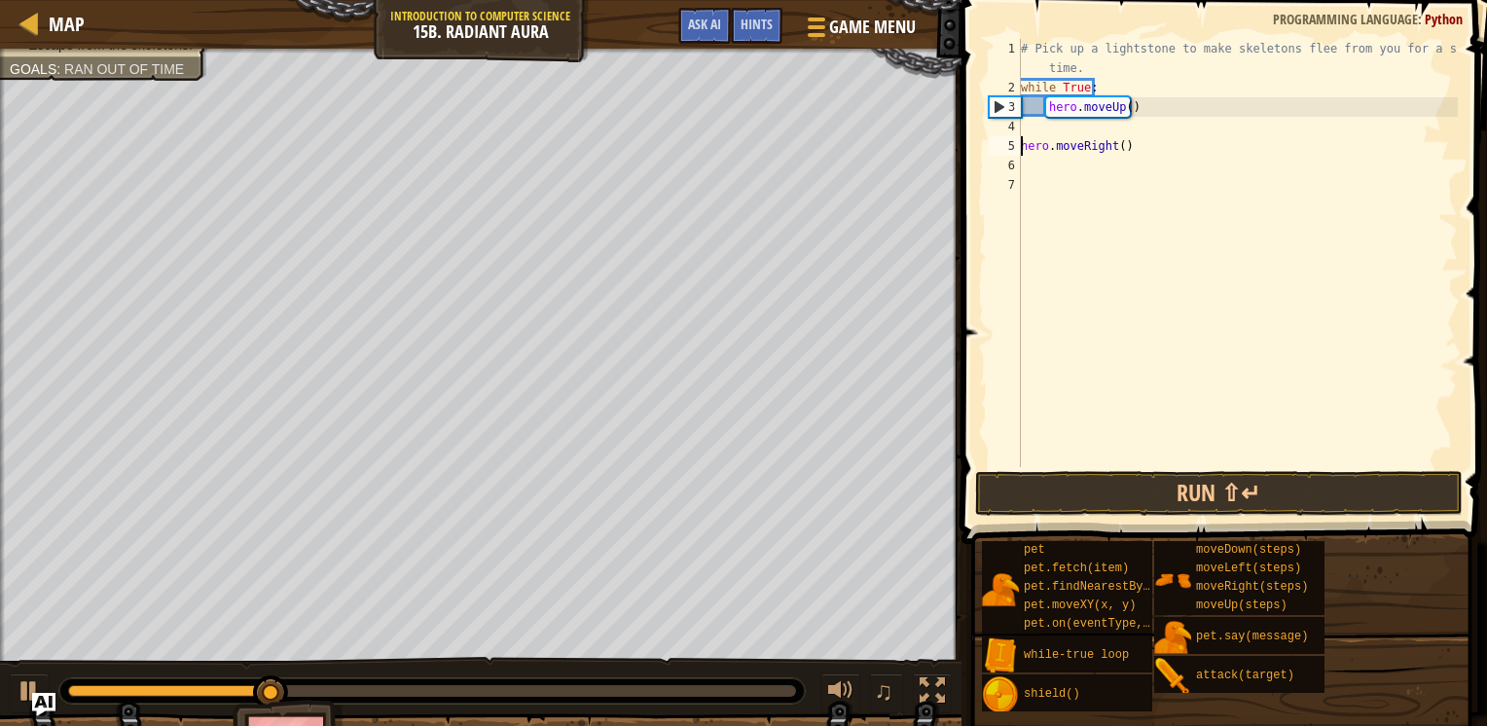
click at [1020, 118] on div "4" at bounding box center [1005, 126] width 32 height 19
type textarea "hero.moveRight()"
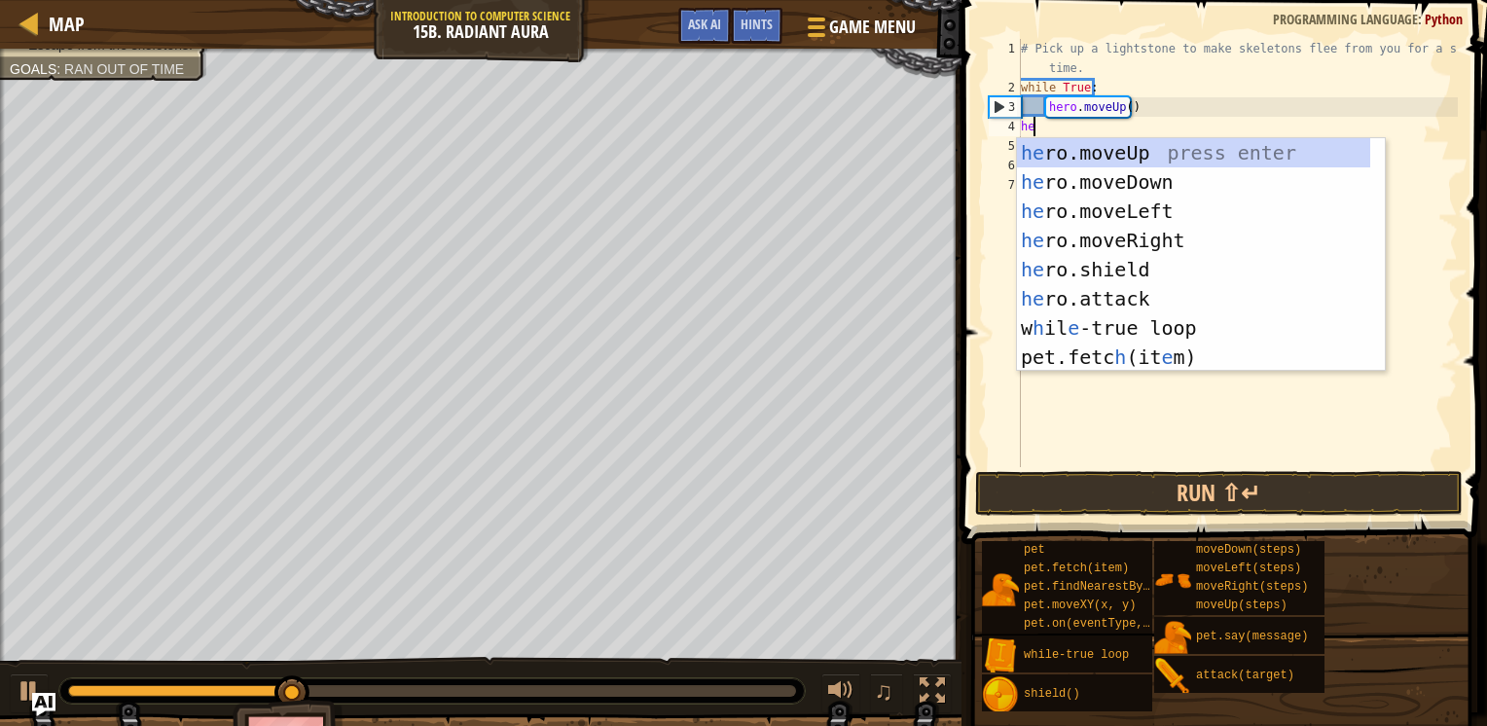
type textarea "hero"
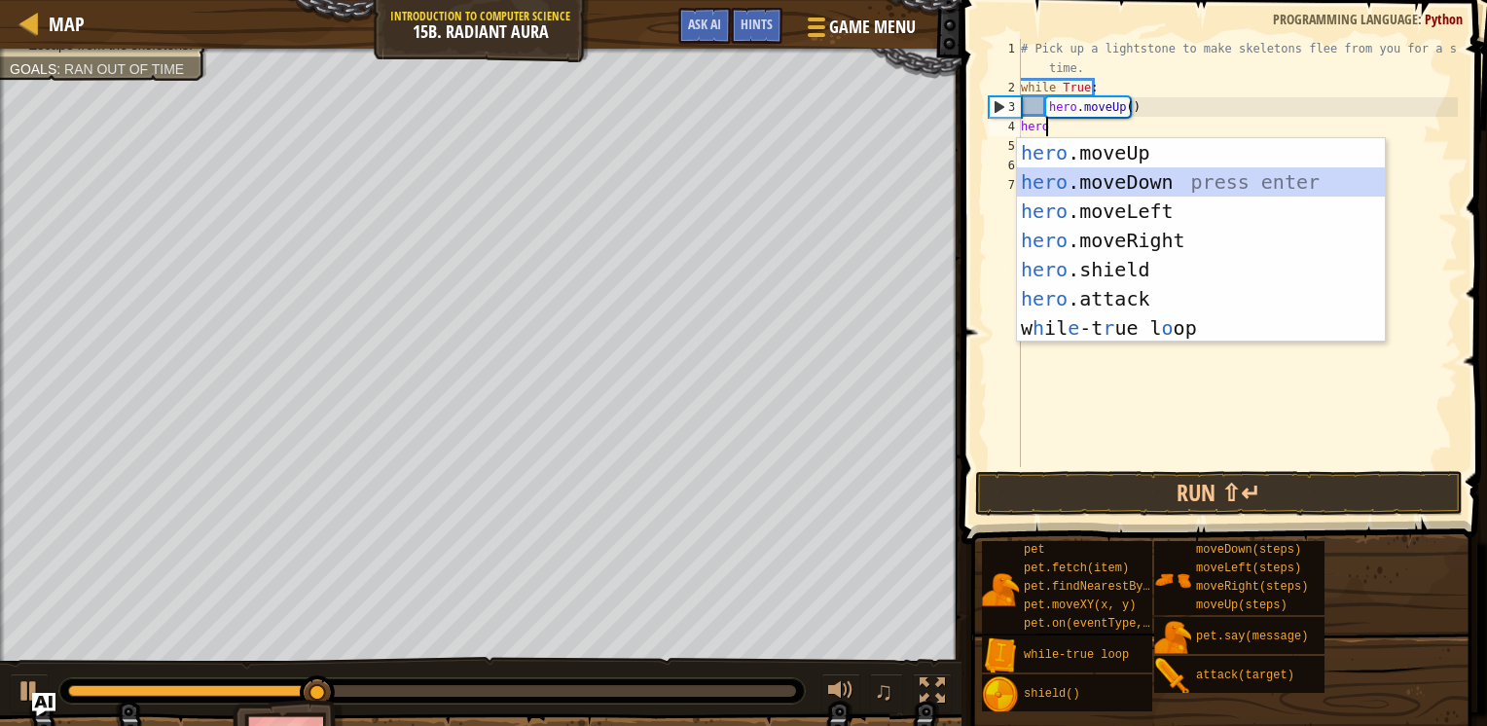
click at [1040, 188] on div "hero .moveUp press enter hero .moveDown press enter hero .moveLeft press enter …" at bounding box center [1201, 269] width 368 height 263
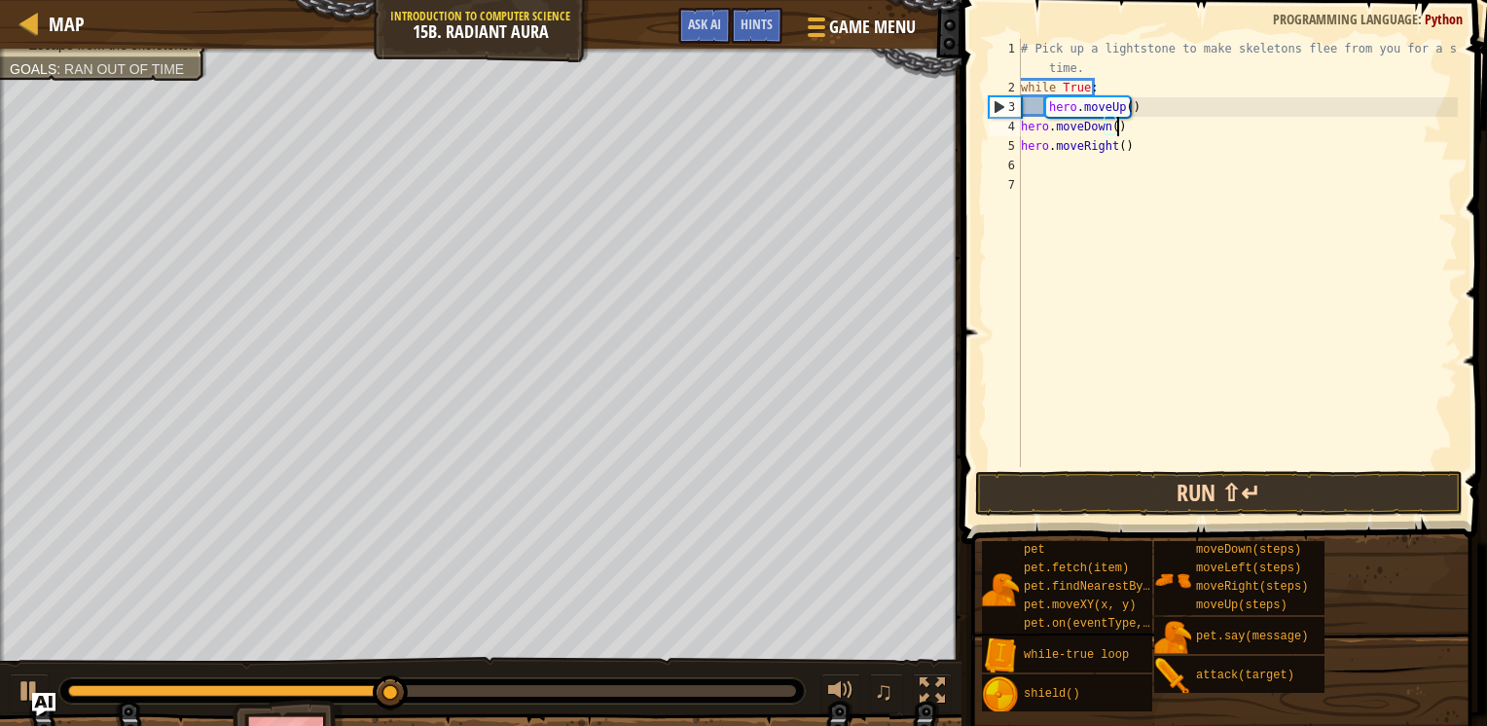
type textarea "hero.moveDown()"
click at [1102, 491] on button "Run ⇧↵" at bounding box center [1219, 493] width 488 height 45
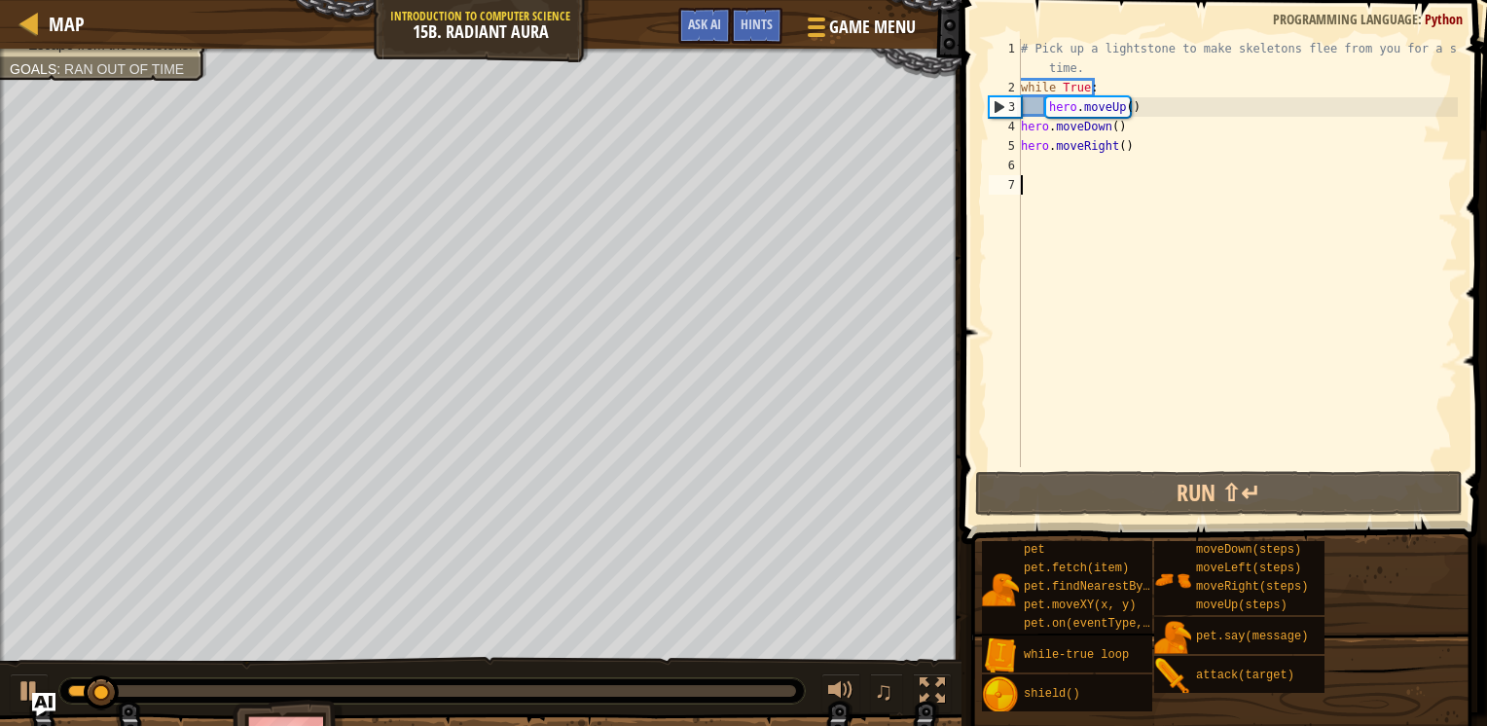
click at [1082, 187] on div "# Pick up a lightstone to make skeletons flee from you for a short time. while …" at bounding box center [1237, 282] width 441 height 487
click at [1117, 84] on div "# Pick up a lightstone to make skeletons flee from you for a short time. while …" at bounding box center [1237, 282] width 441 height 487
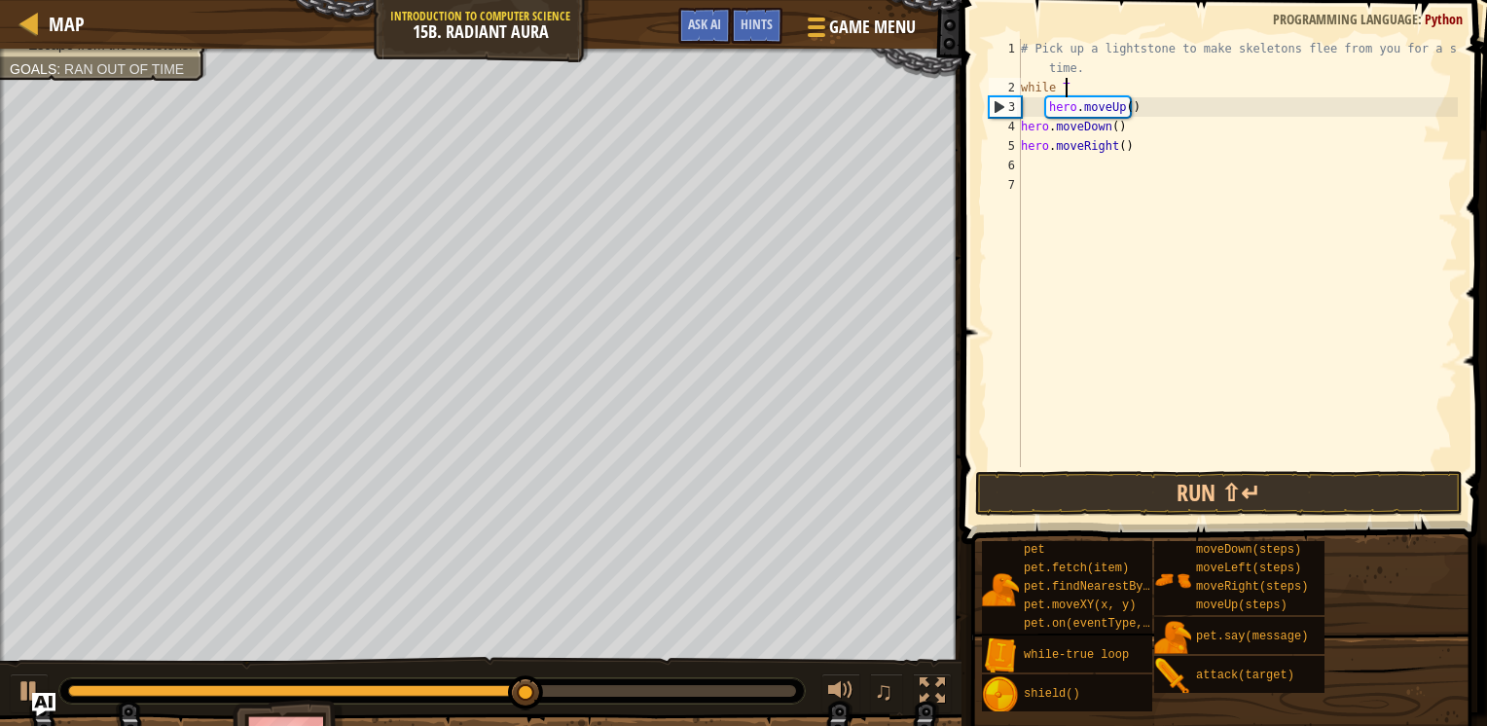
type textarea "w"
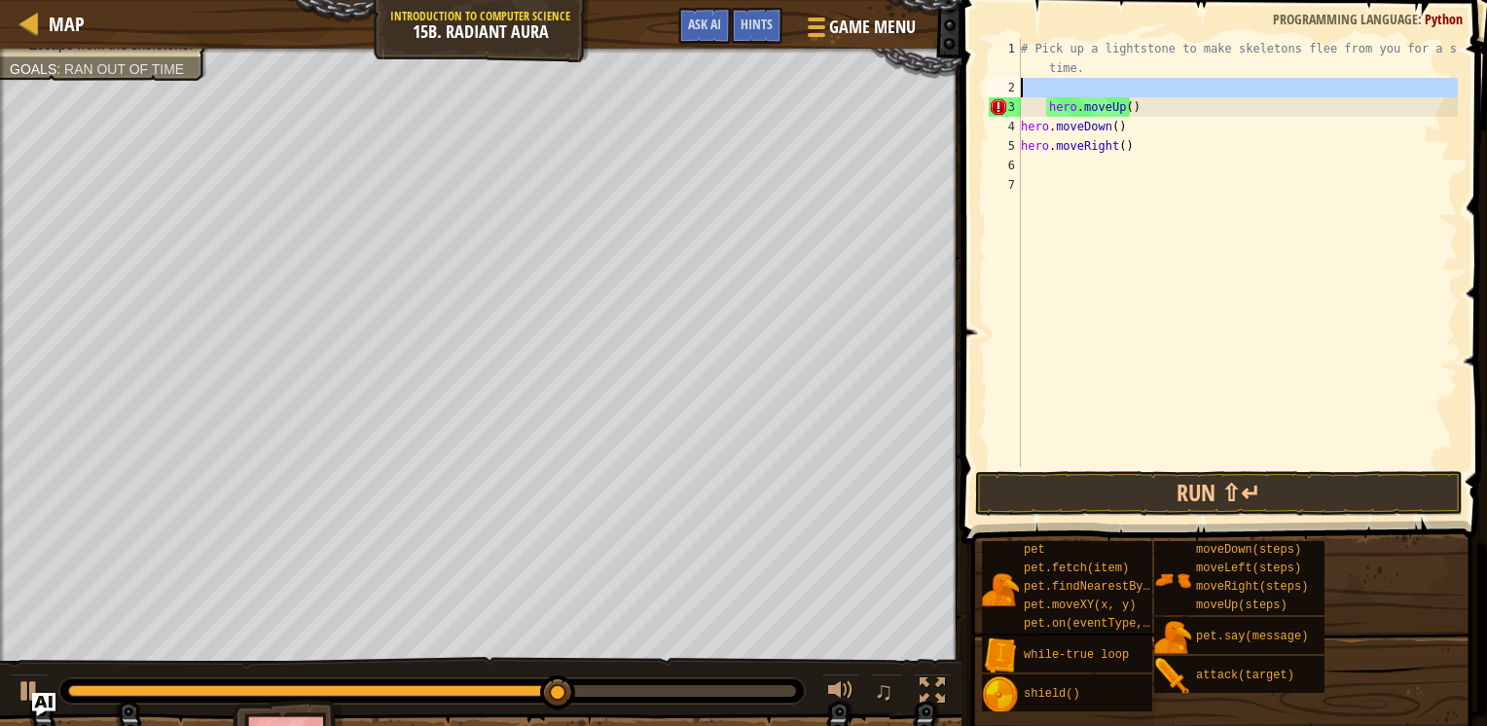
click at [1017, 90] on div "2" at bounding box center [1005, 87] width 32 height 19
type textarea "hero.moveUp()"
click at [1028, 100] on div "# Pick up a lightstone to make skeletons flee from you for a short time. hero .…" at bounding box center [1237, 282] width 441 height 487
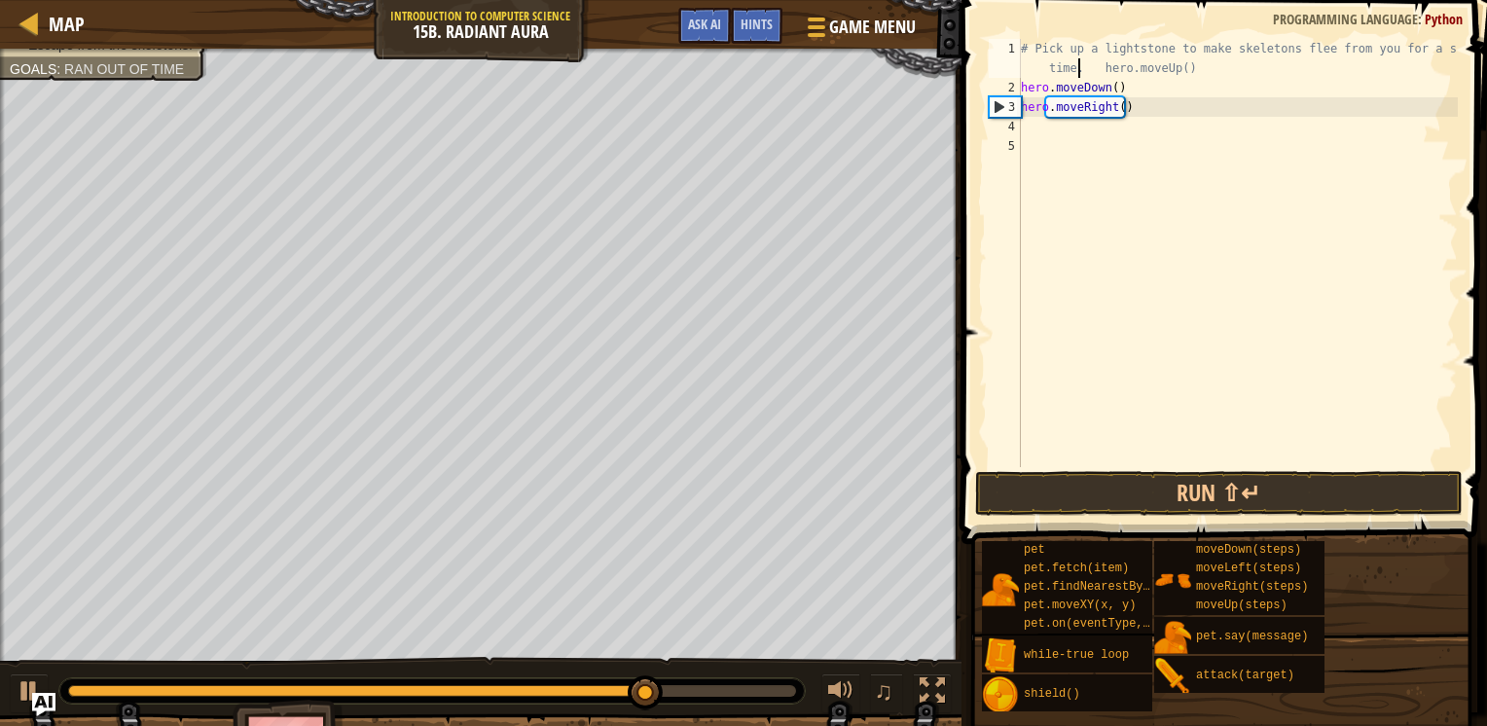
type textarea "hero.moveUp()"
click at [1169, 248] on div "# Pick up a lightstone to make skeletons flee from you for a short time. hero .…" at bounding box center [1237, 282] width 441 height 487
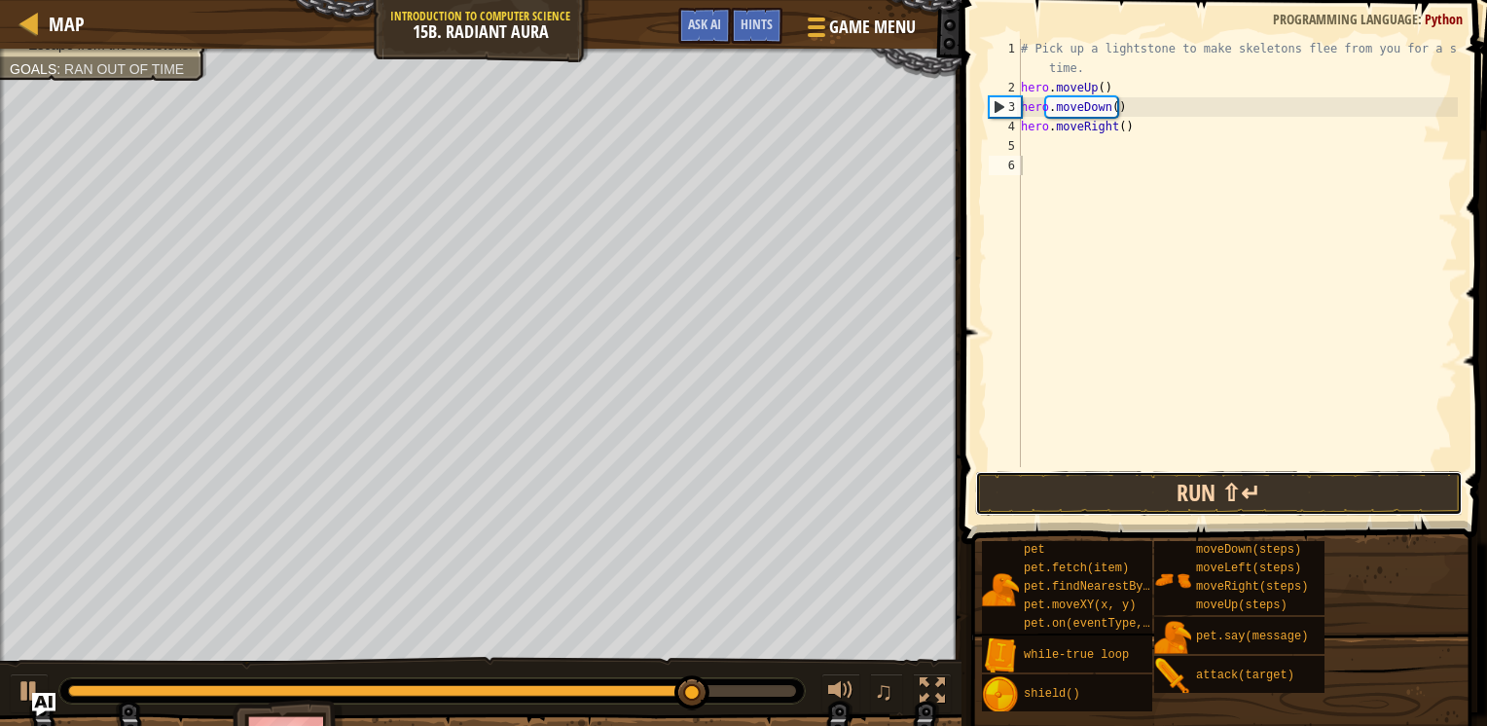
click at [1233, 492] on button "Run ⇧↵" at bounding box center [1219, 493] width 488 height 45
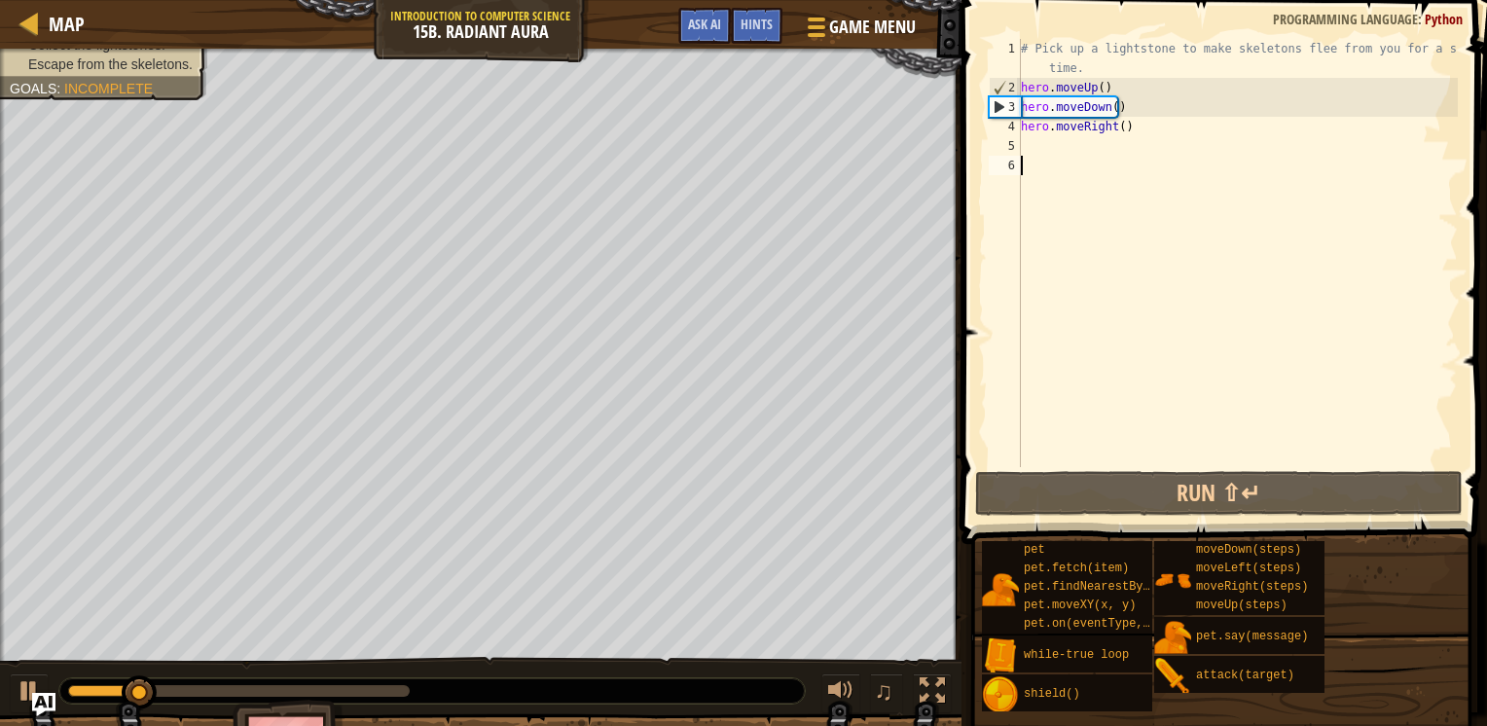
click at [1115, 128] on div "# Pick up a lightstone to make skeletons flee from you for a short time. hero .…" at bounding box center [1237, 282] width 441 height 487
type textarea "hero.moveRight()"
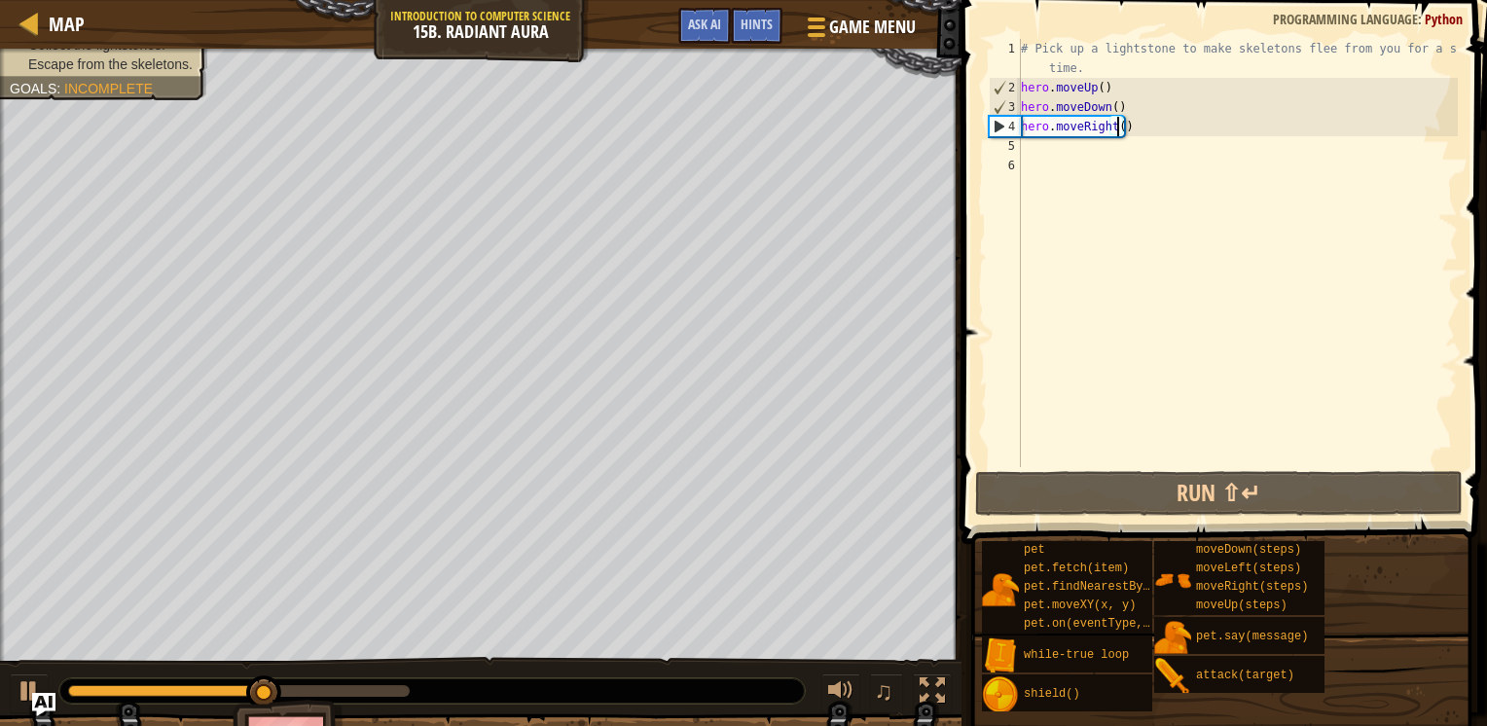
click at [1078, 169] on div "# Pick up a lightstone to make skeletons flee from you for a short time. hero .…" at bounding box center [1237, 282] width 441 height 487
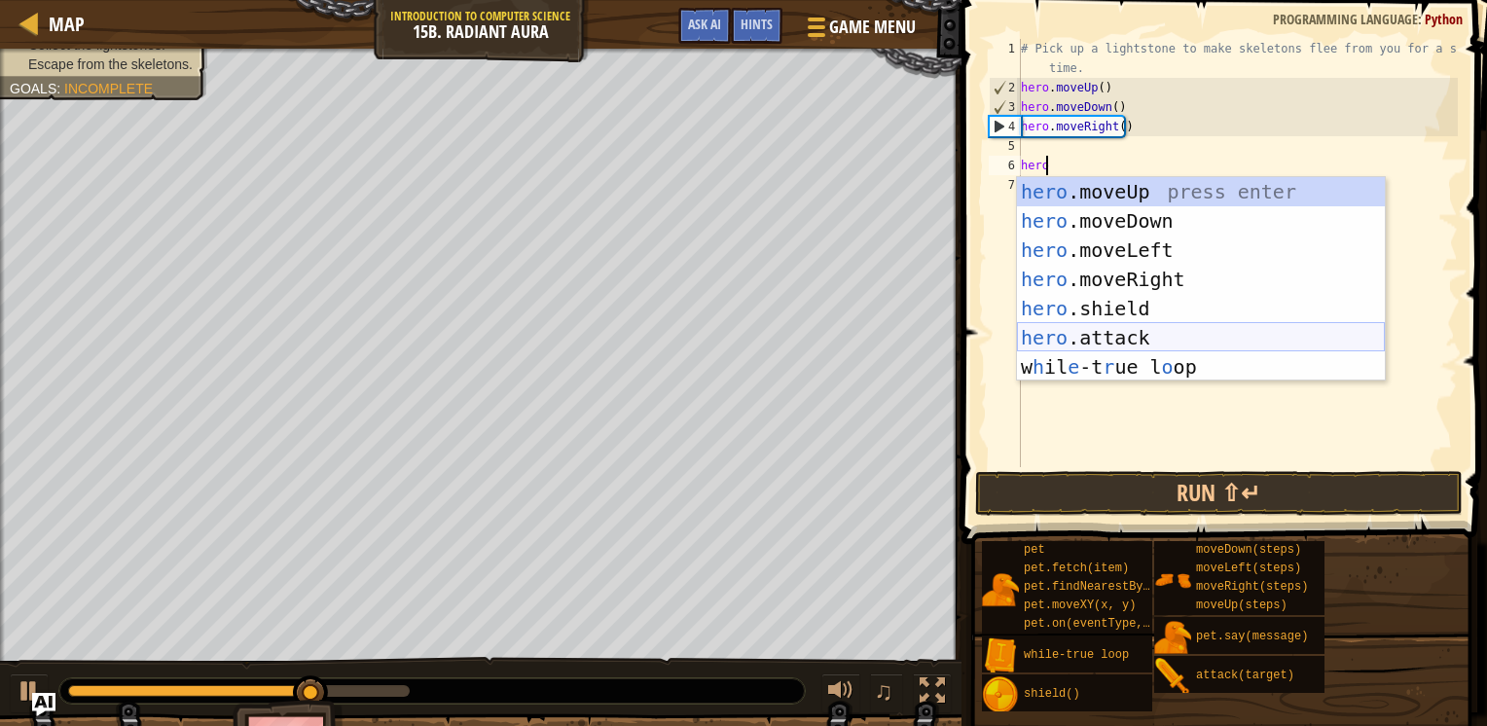
click at [1109, 333] on div "hero .moveUp press enter hero .moveDown press enter hero .moveLeft press enter …" at bounding box center [1201, 308] width 368 height 263
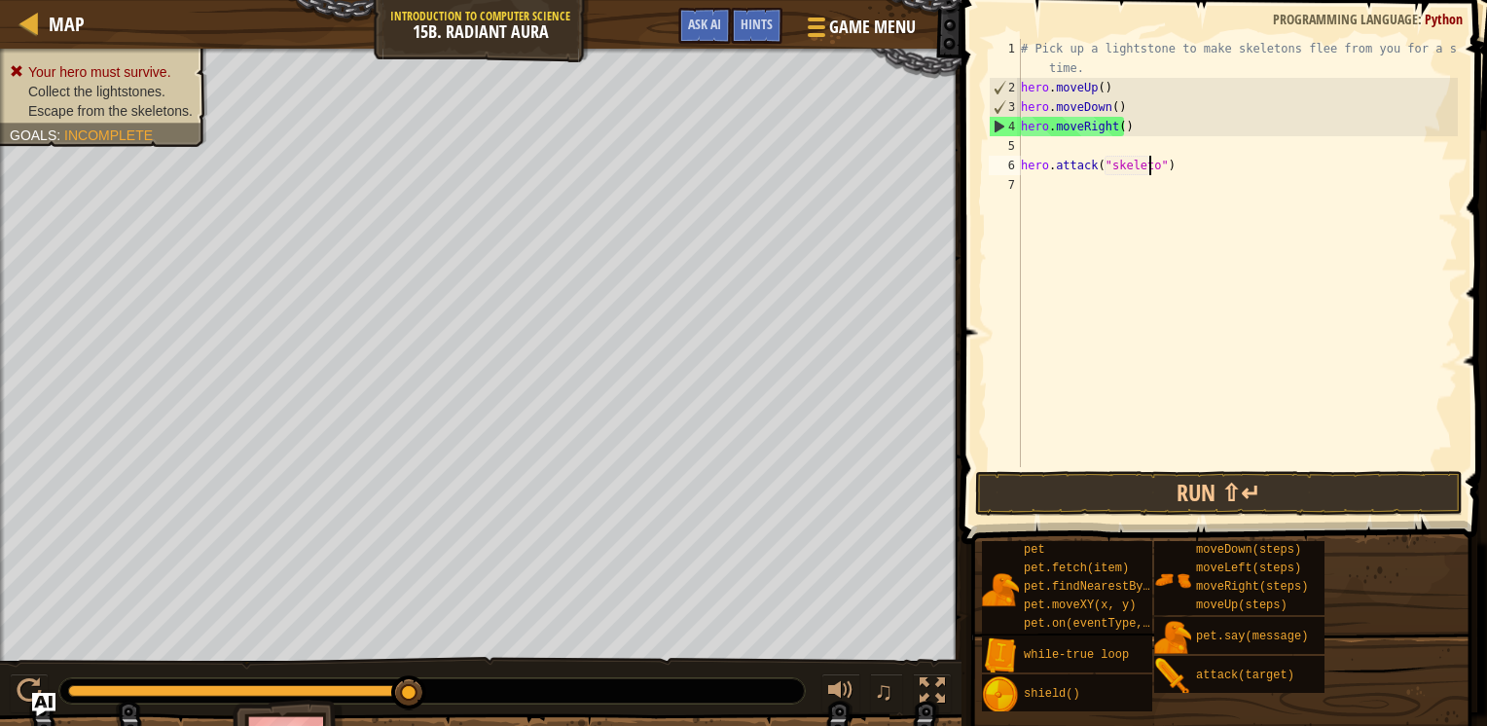
scroll to position [9, 11]
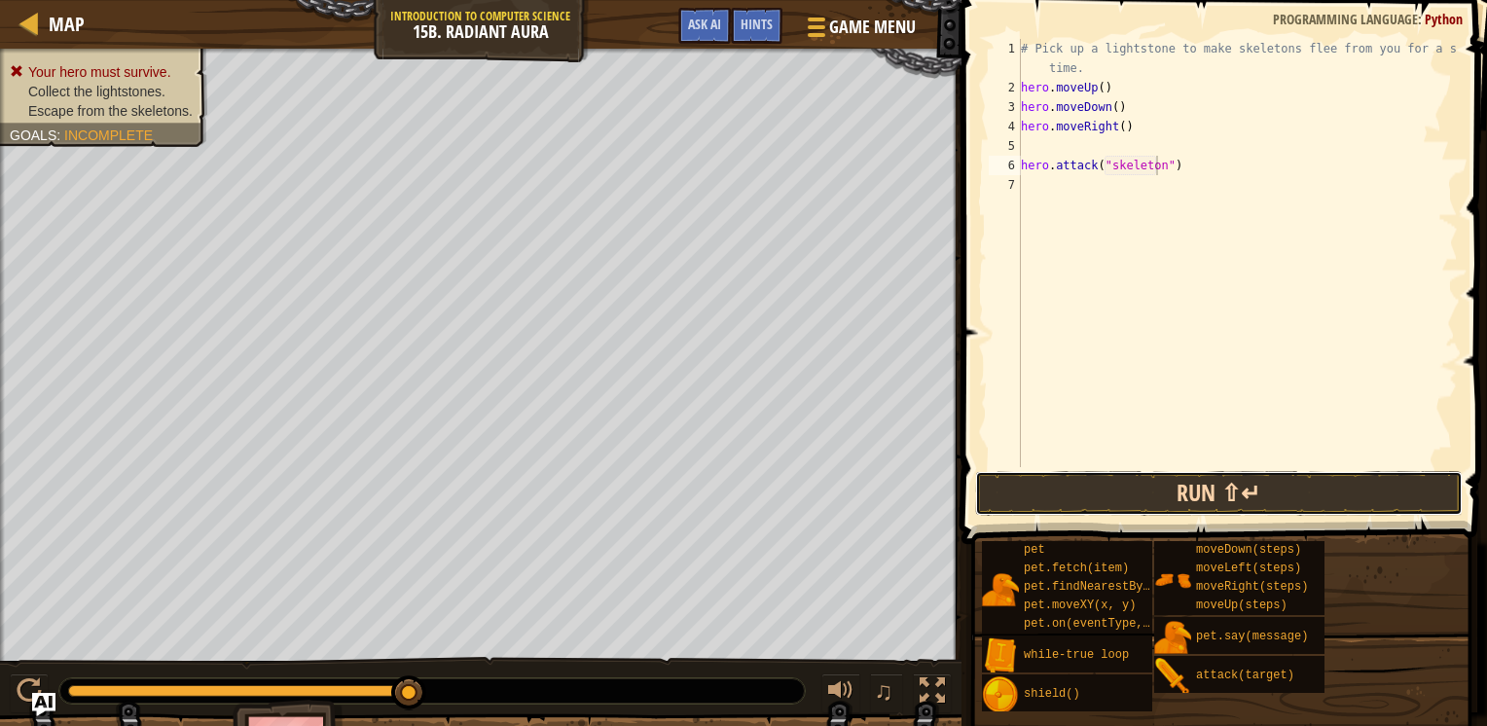
click at [1133, 486] on button "Run ⇧↵" at bounding box center [1219, 493] width 488 height 45
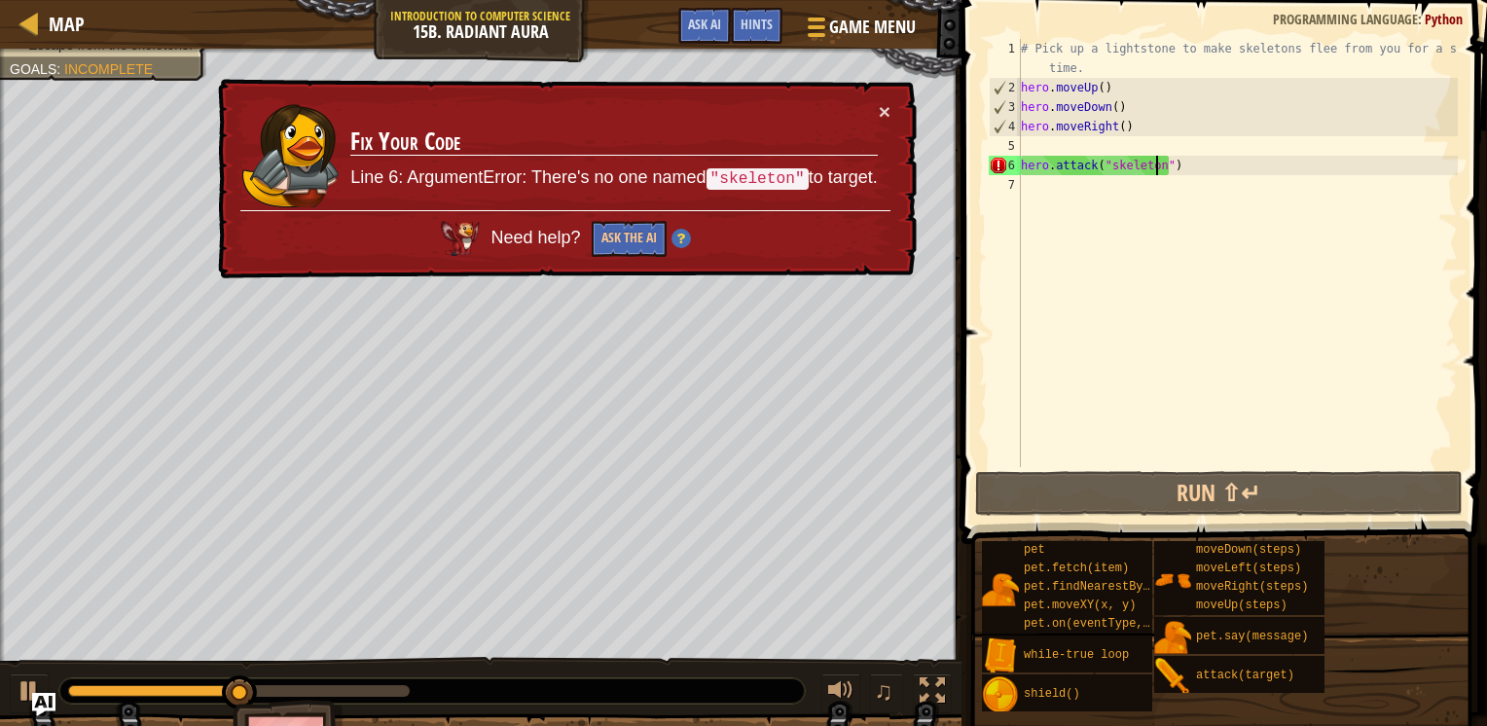
click at [1175, 170] on div "# Pick up a lightstone to make skeletons flee from you for a short time. hero .…" at bounding box center [1237, 282] width 441 height 487
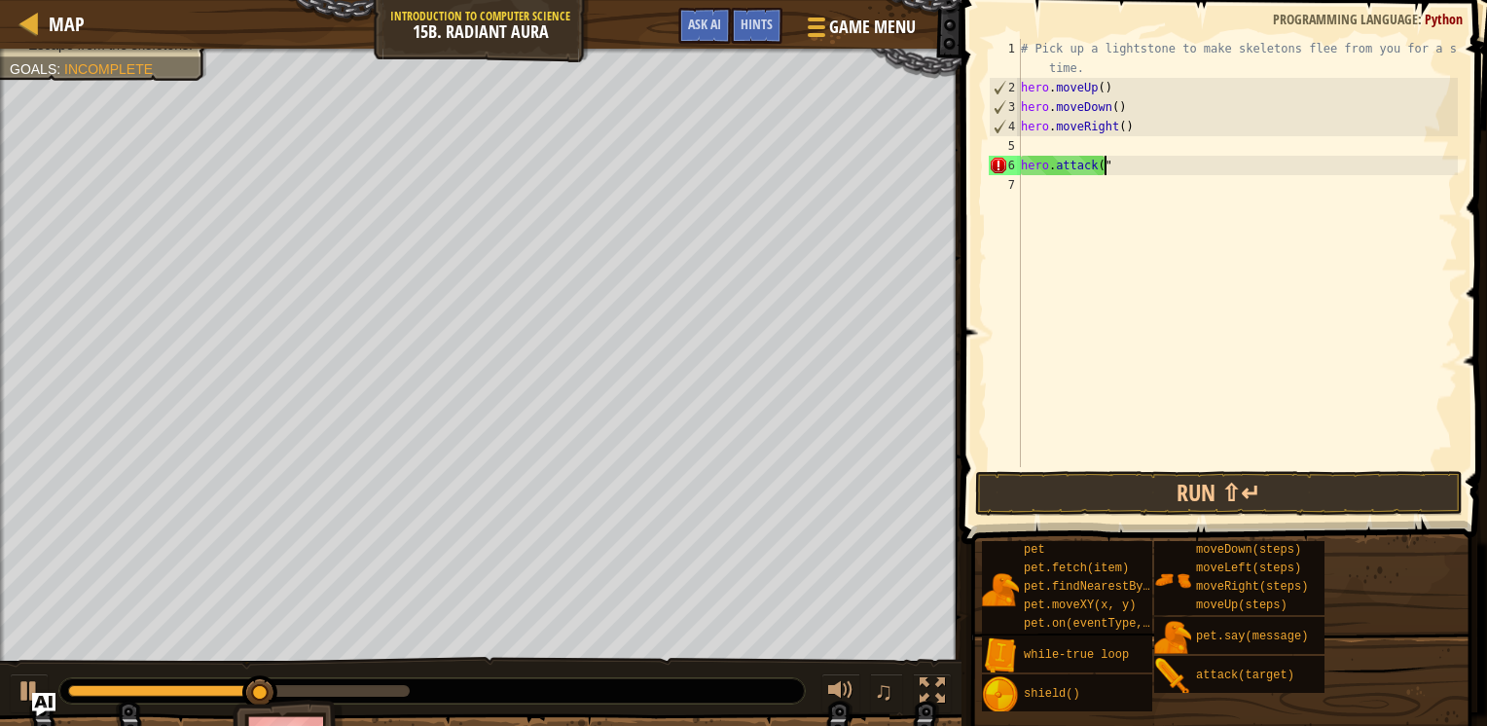
scroll to position [9, 3]
type textarea "h"
click at [1055, 149] on div "# Pick up a lightstone to make skeletons flee from you for a short time. hero .…" at bounding box center [1237, 282] width 441 height 487
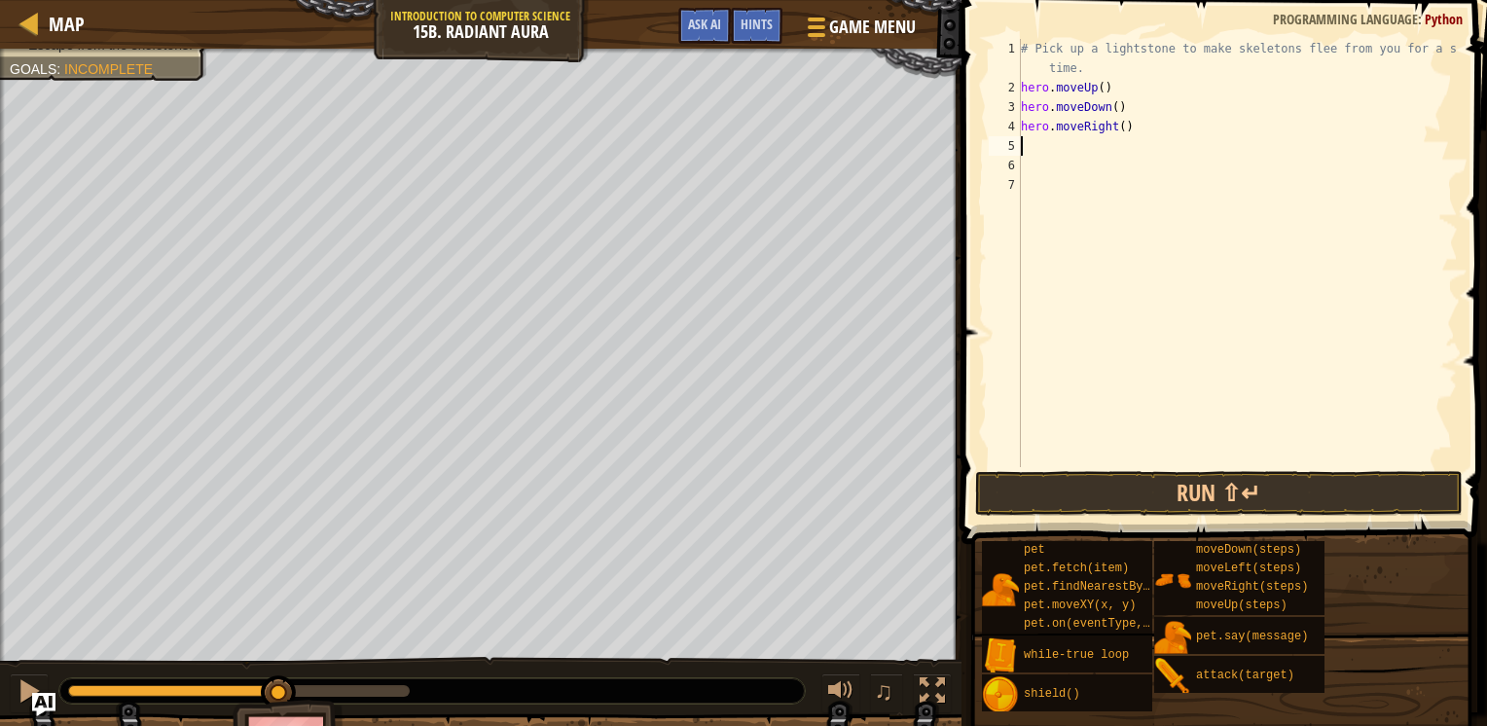
click at [1121, 125] on div "# Pick up a lightstone to make skeletons flee from you for a short time. hero .…" at bounding box center [1237, 282] width 441 height 487
click at [1118, 125] on div "# Pick up a lightstone to make skeletons flee from you for a short time. hero .…" at bounding box center [1237, 282] width 441 height 487
type textarea "hero.moveRight(2)"
click at [1112, 144] on div "# Pick up a lightstone to make skeletons flee from you for a short time. hero .…" at bounding box center [1237, 282] width 441 height 487
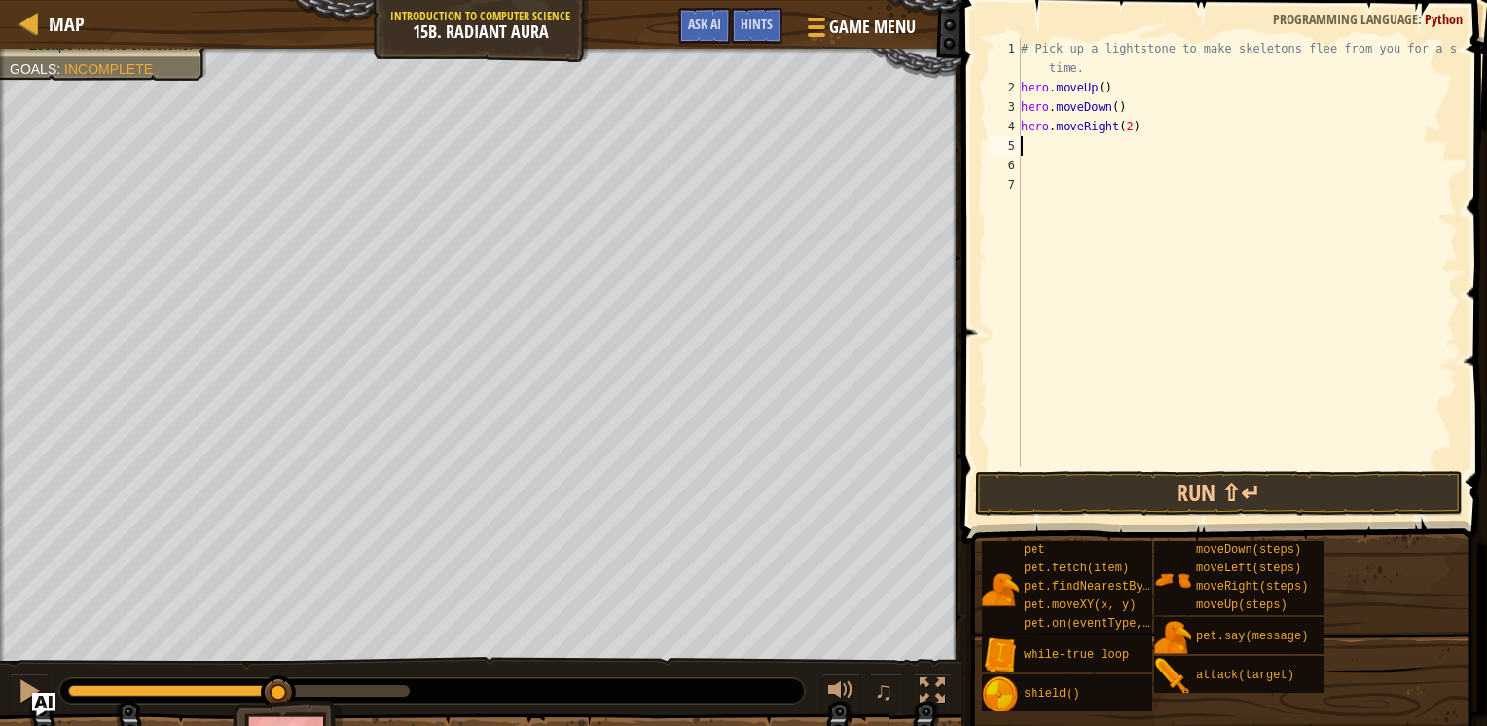
scroll to position [9, 0]
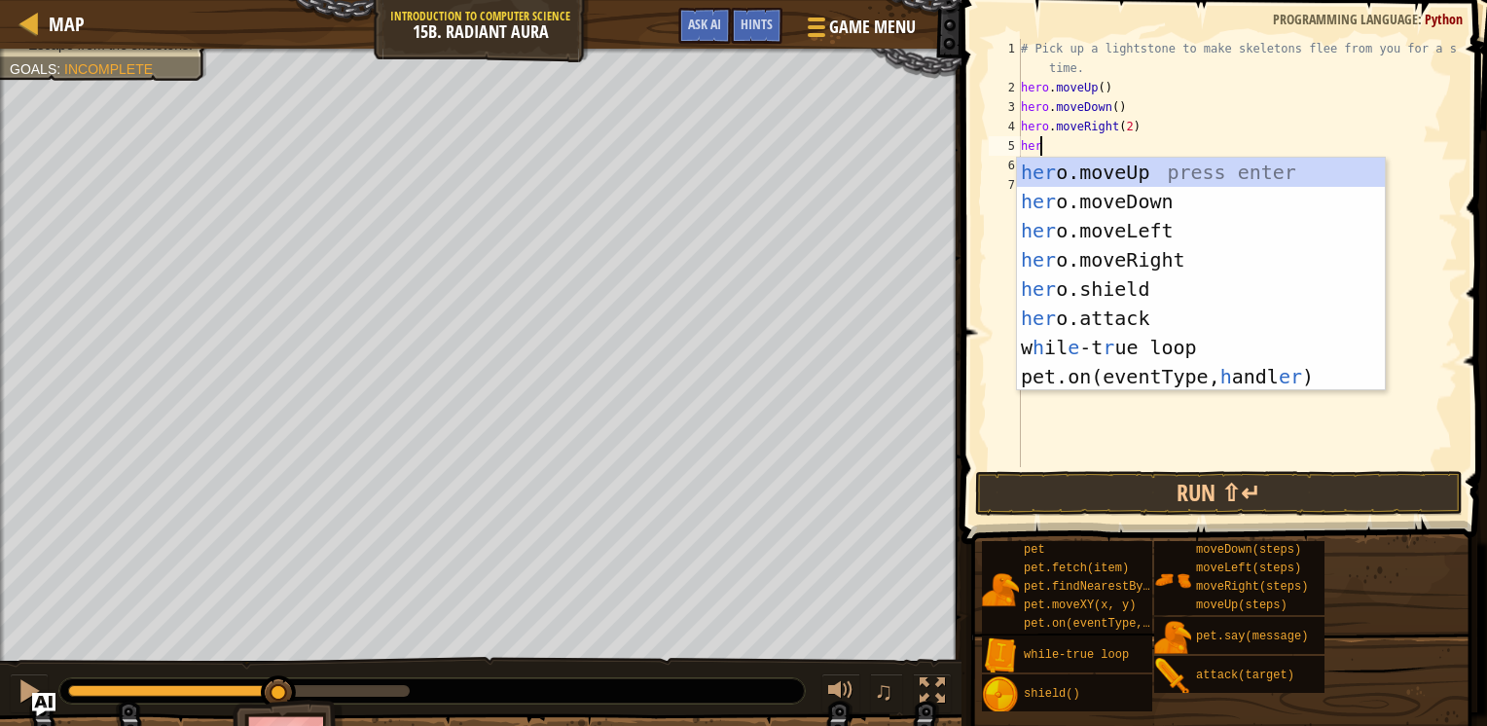
type textarea "hero"
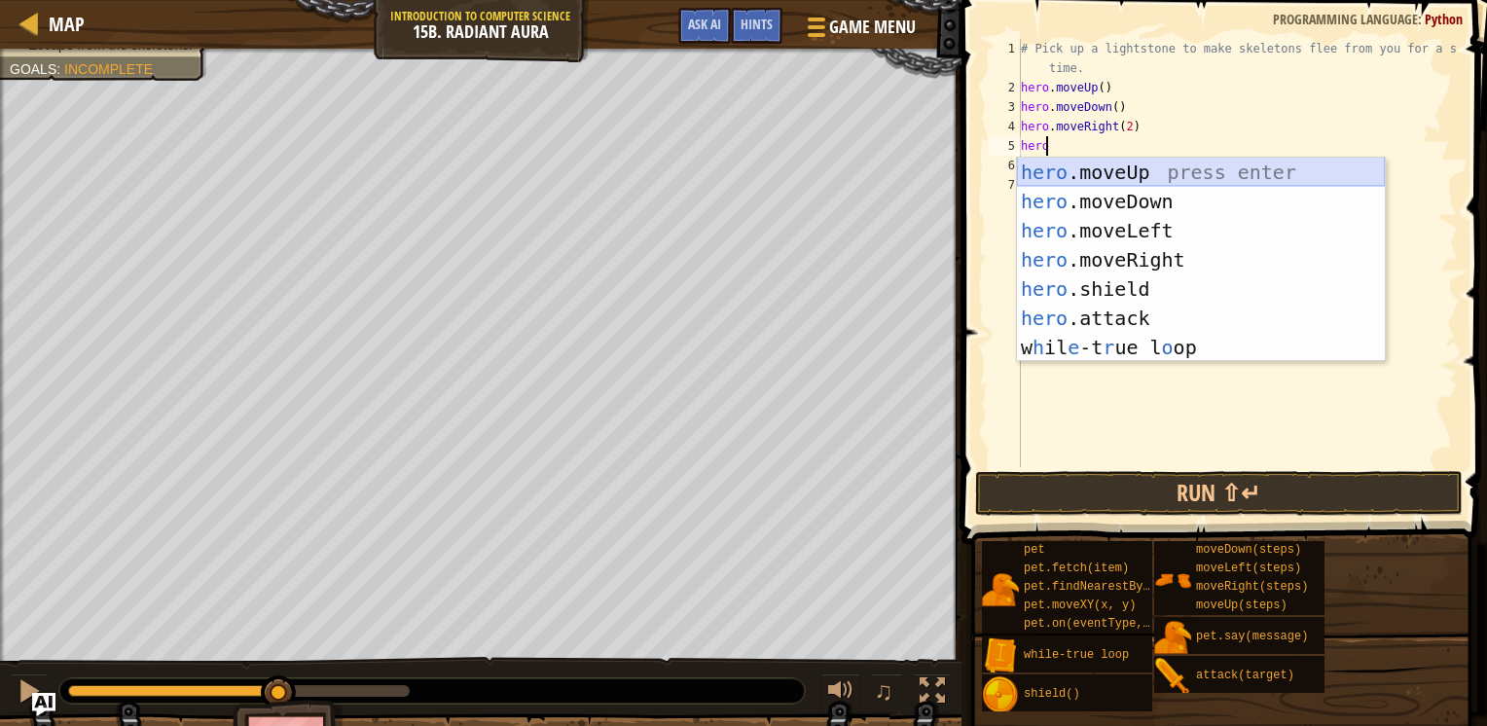
click at [1111, 177] on div "hero .moveUp press enter hero .moveDown press enter hero .moveLeft press enter …" at bounding box center [1201, 289] width 368 height 263
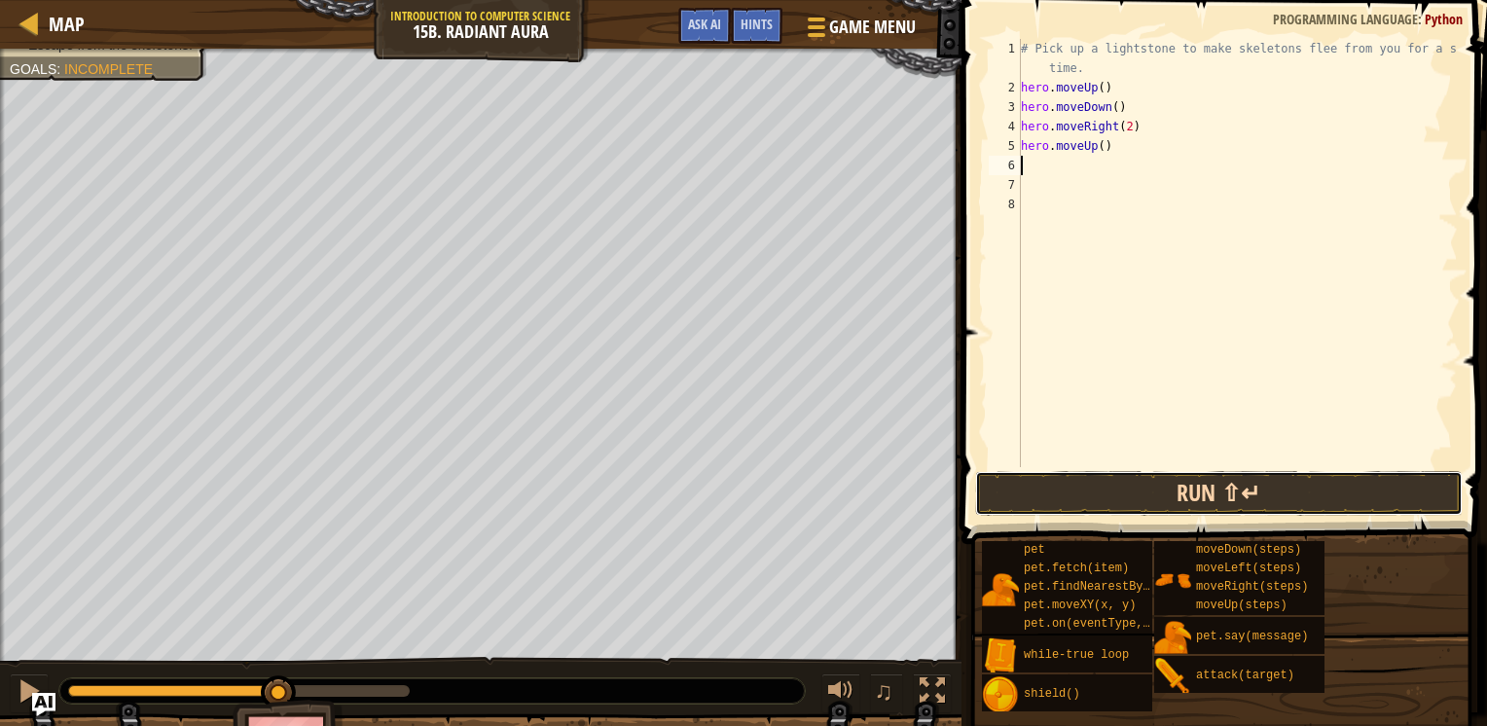
click at [1107, 500] on button "Run ⇧↵" at bounding box center [1219, 493] width 488 height 45
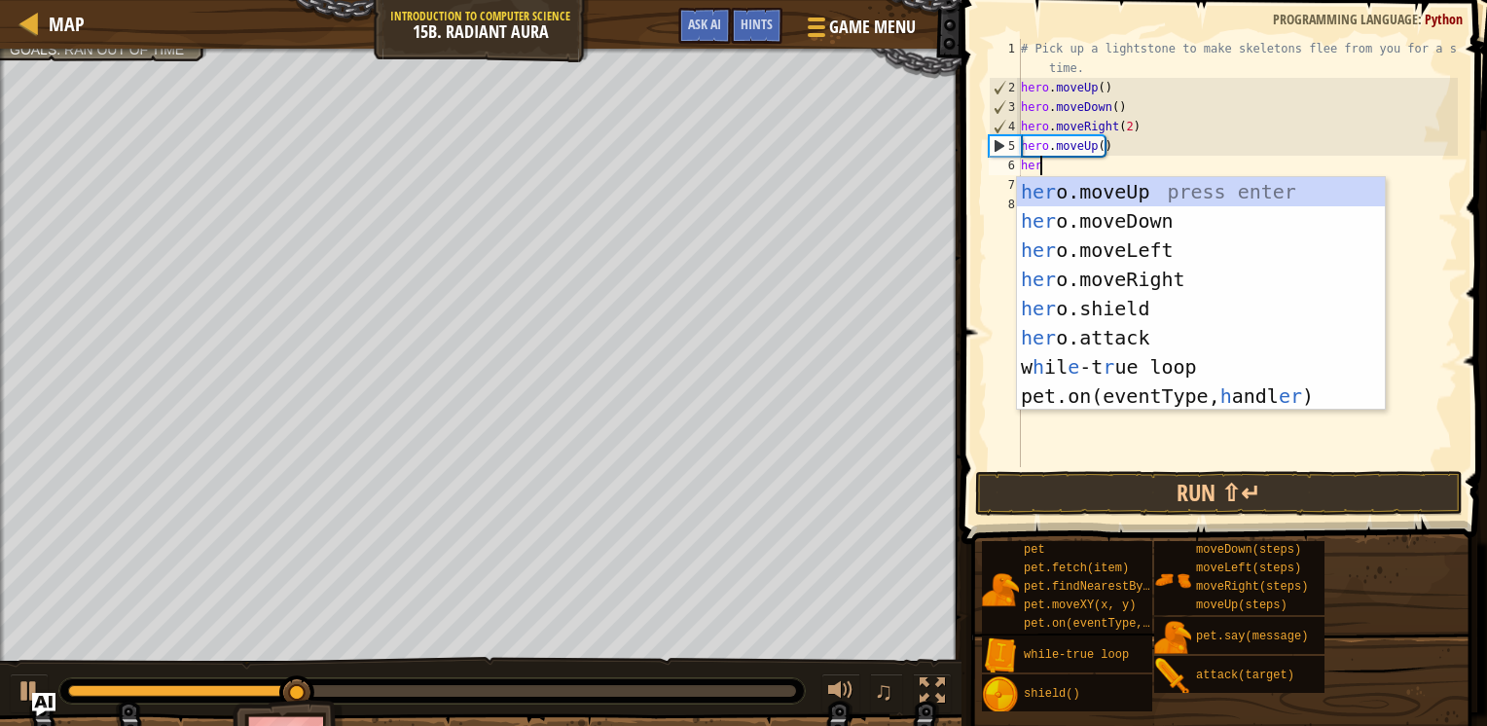
type textarea "hero"
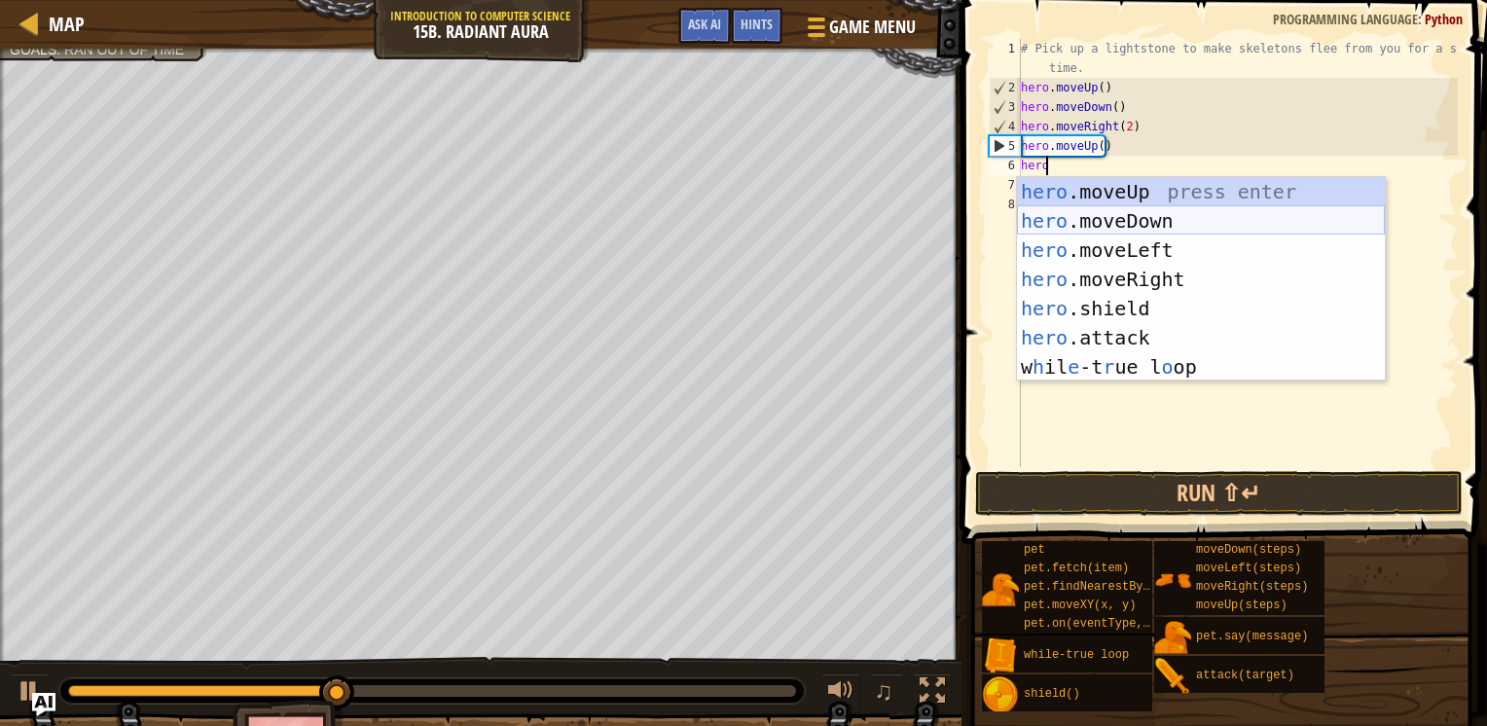
click at [1127, 213] on div "hero .moveUp press enter hero .moveDown press enter hero .moveLeft press enter …" at bounding box center [1201, 308] width 368 height 263
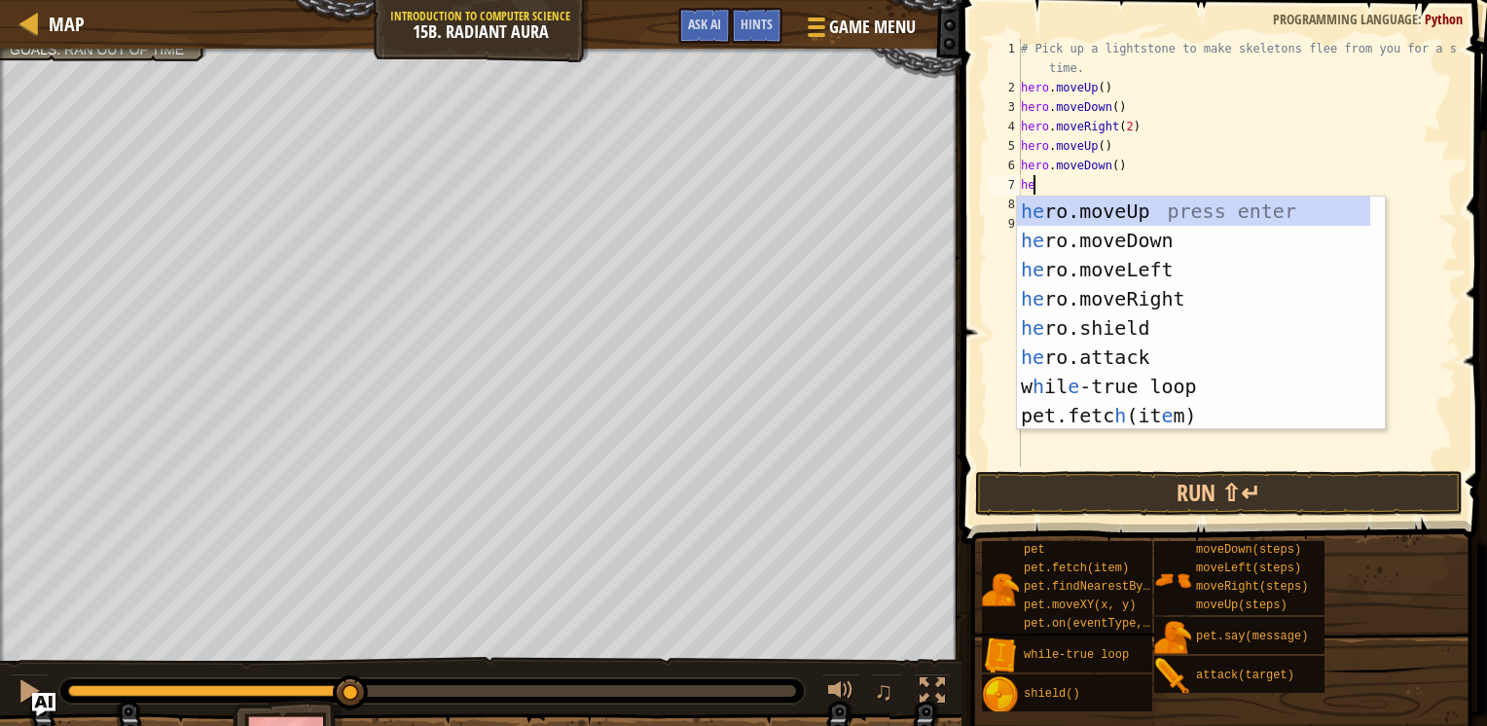
type textarea "hero"
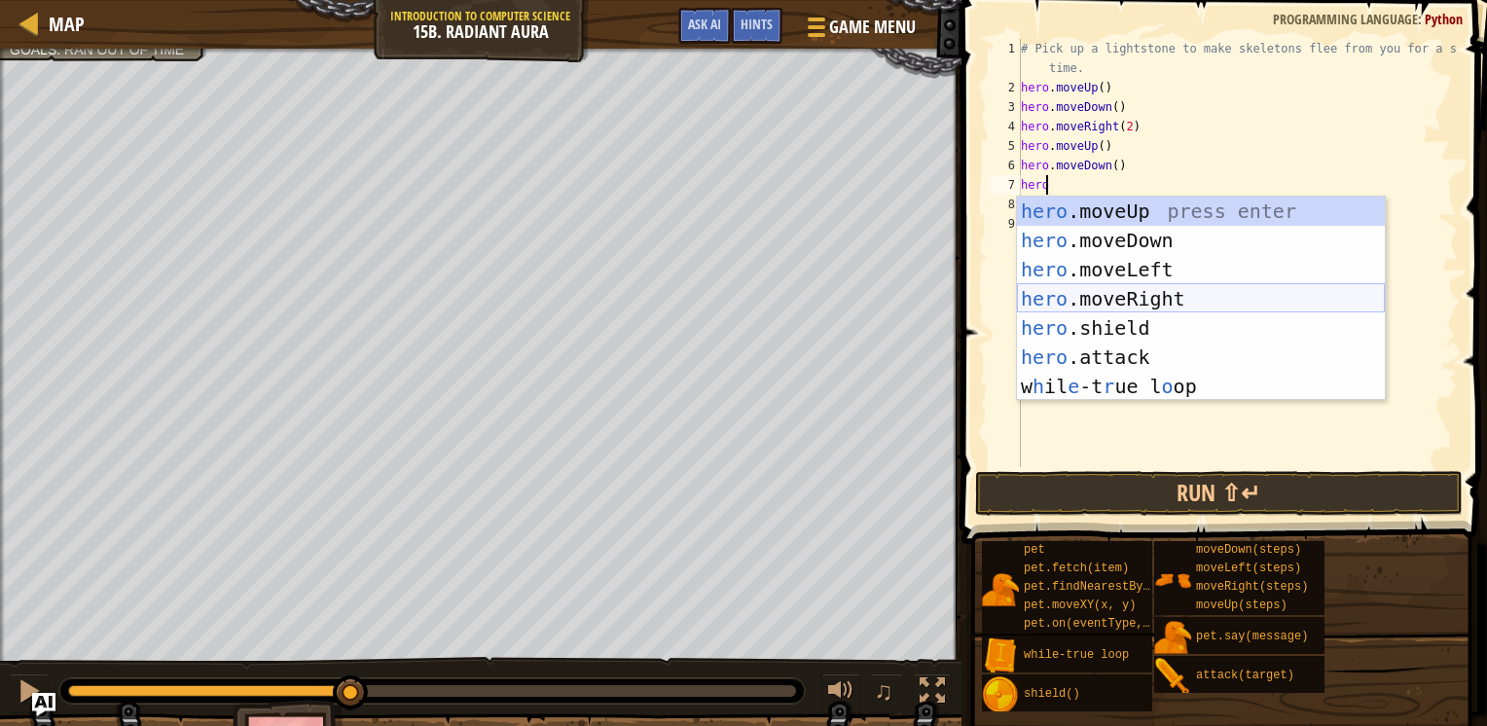
click at [1098, 297] on div "hero .moveUp press enter hero .moveDown press enter hero .moveLeft press enter …" at bounding box center [1201, 328] width 368 height 263
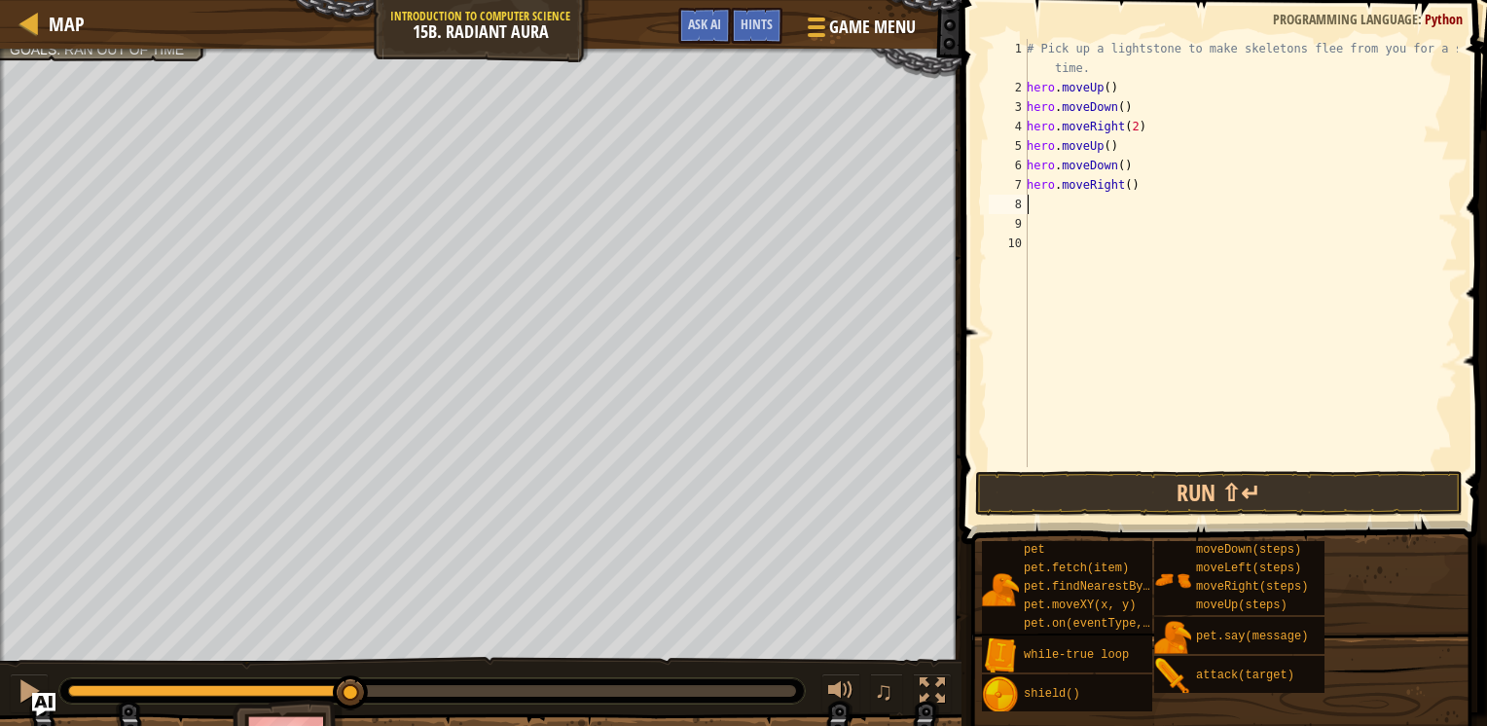
click at [1139, 516] on span at bounding box center [1226, 244] width 541 height 601
click at [1131, 492] on button "Run ⇧↵" at bounding box center [1219, 493] width 488 height 45
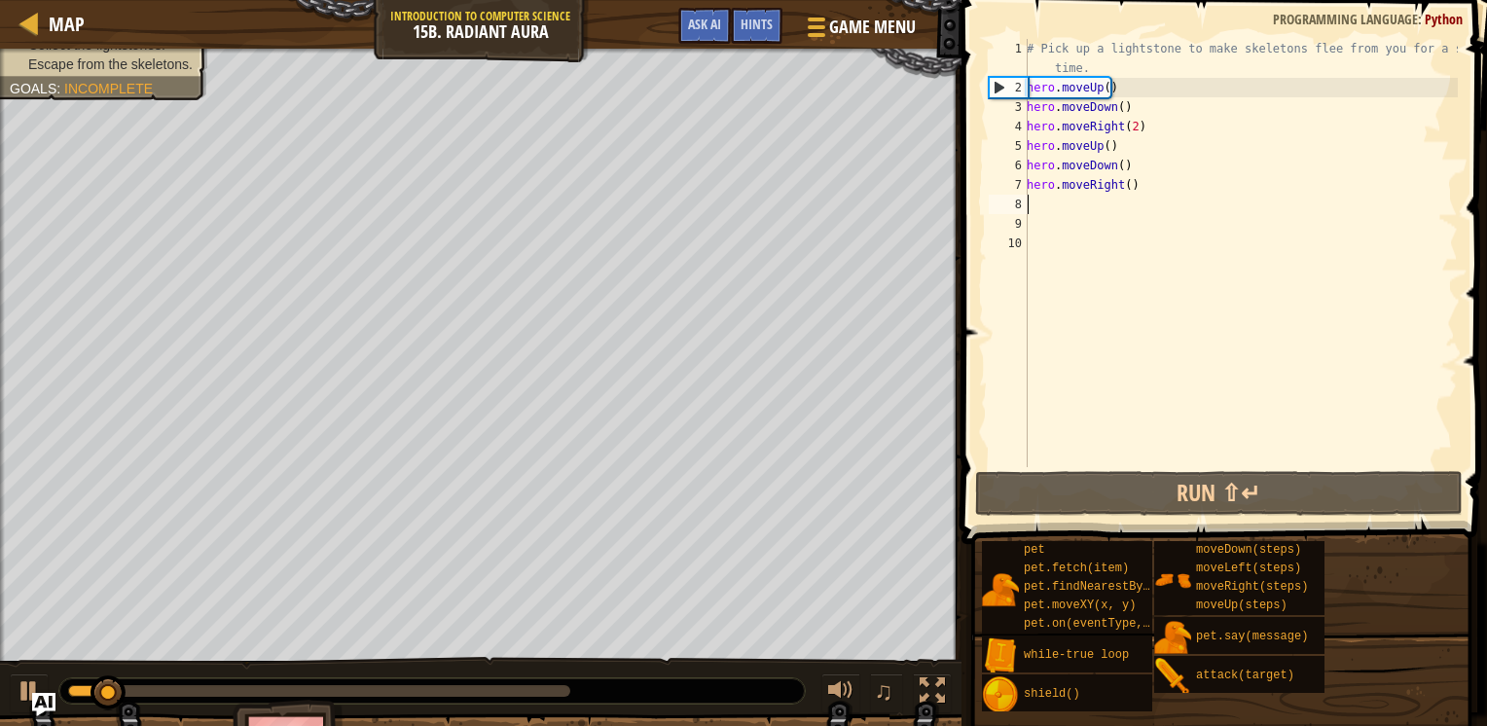
click at [1123, 181] on div "# Pick up a lightstone to make skeletons flee from you for a short time. hero .…" at bounding box center [1240, 282] width 435 height 487
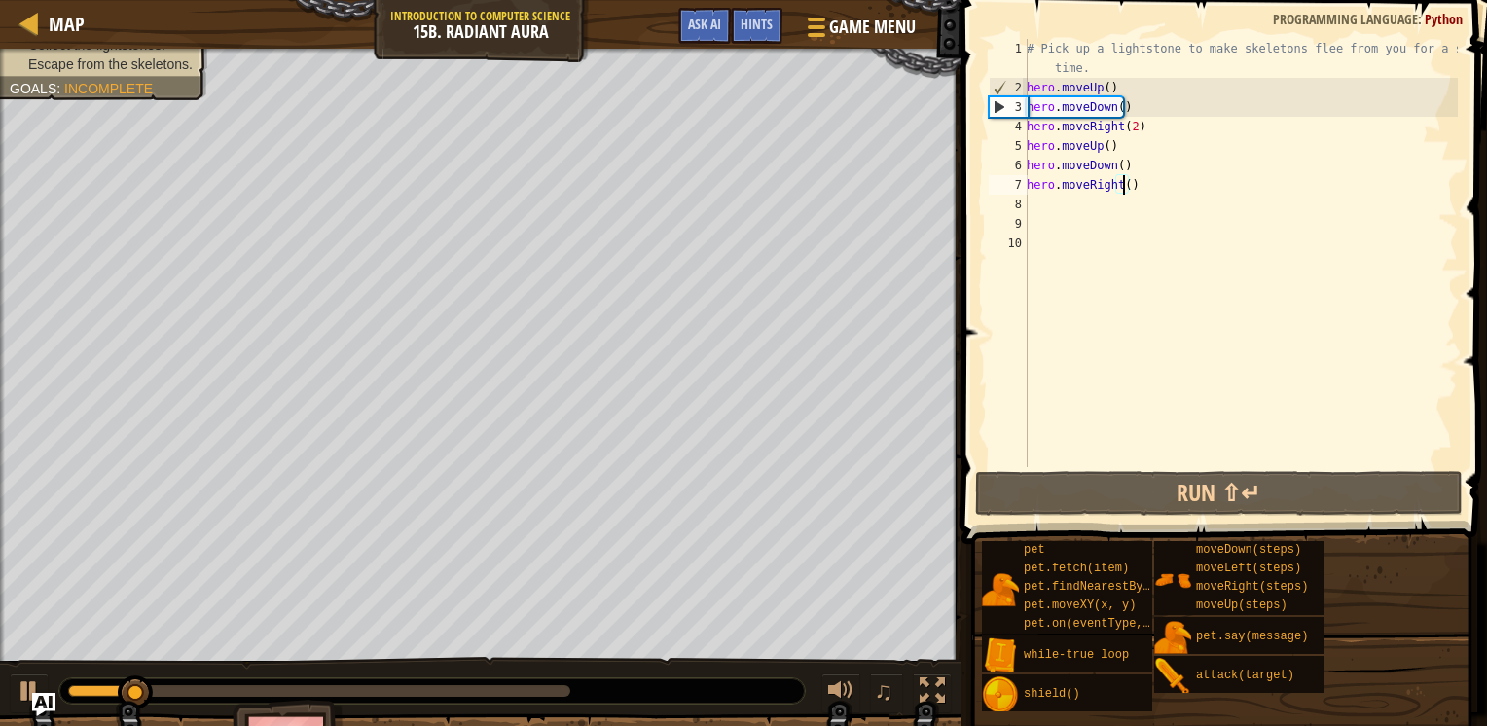
type textarea "hero.moveRight(2)"
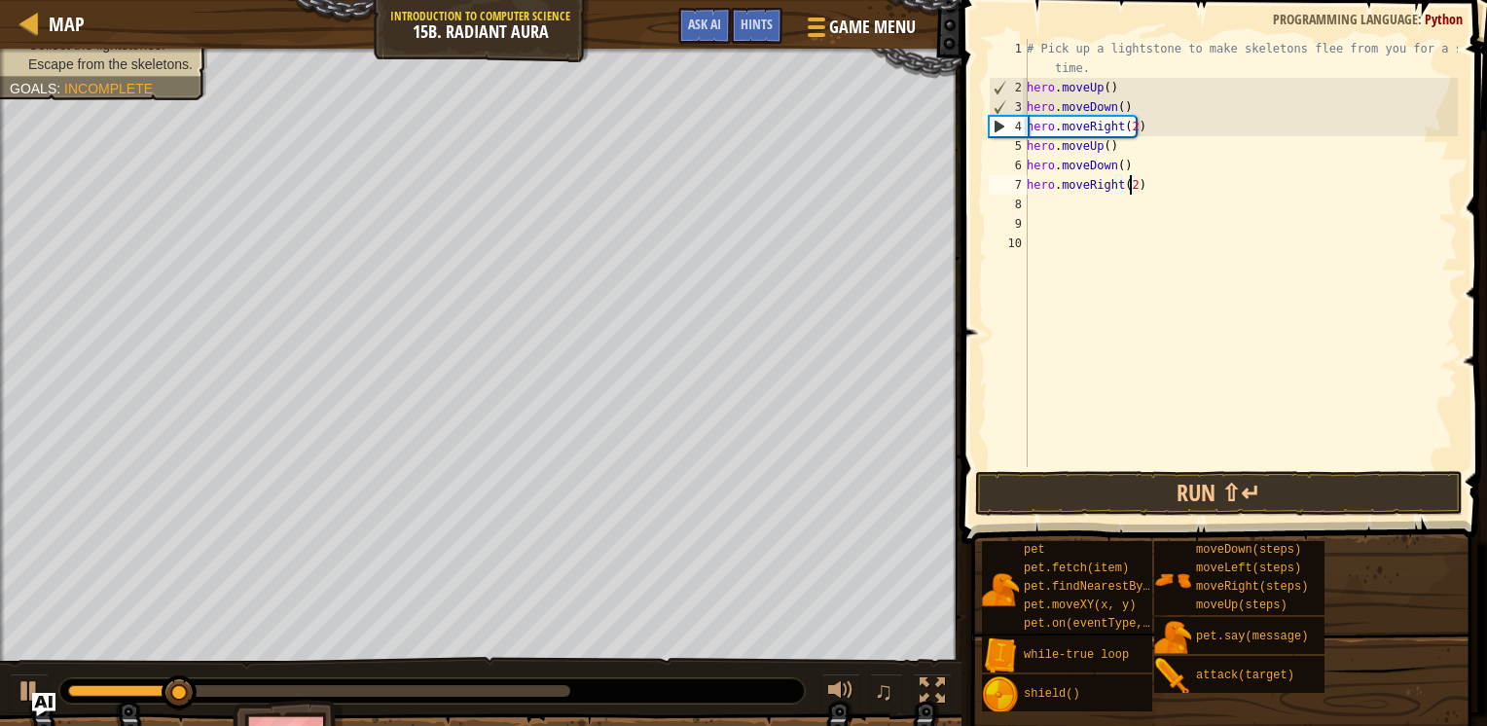
click at [1107, 216] on div "# Pick up a lightstone to make skeletons flee from you for a short time. hero .…" at bounding box center [1240, 282] width 435 height 487
click at [1100, 199] on div "# Pick up a lightstone to make skeletons flee from you for a short time. hero .…" at bounding box center [1240, 282] width 435 height 487
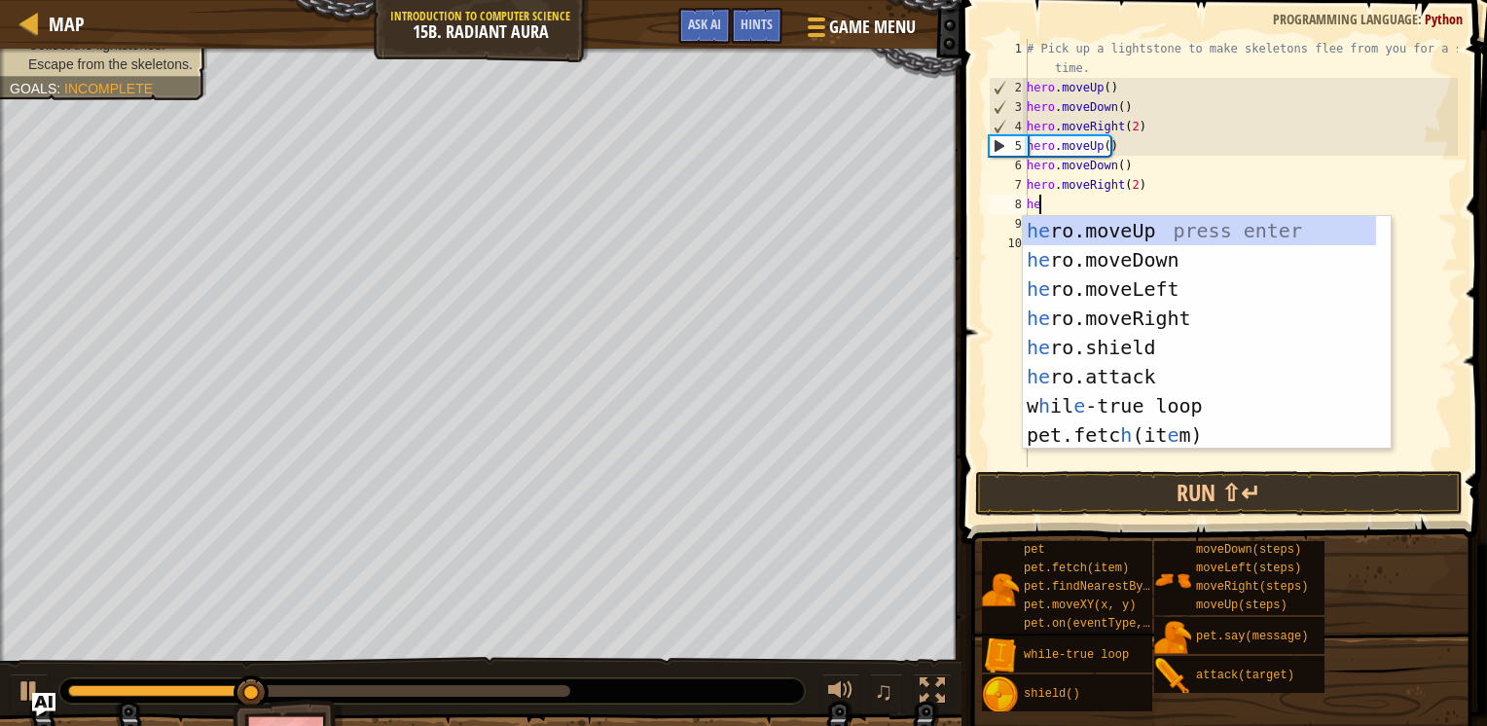
type textarea "hero"
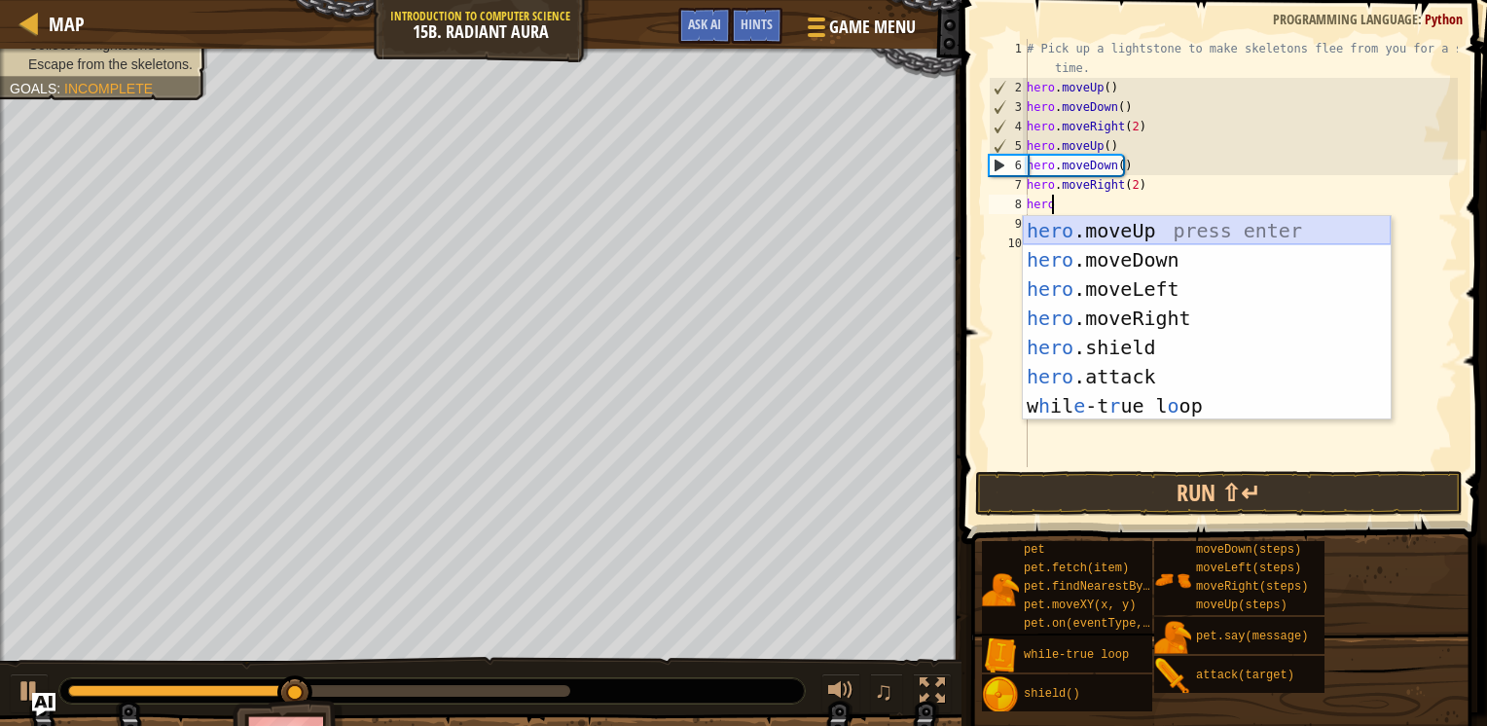
click at [1109, 227] on div "hero .moveUp press enter hero .moveDown press enter hero .moveLeft press enter …" at bounding box center [1207, 347] width 368 height 263
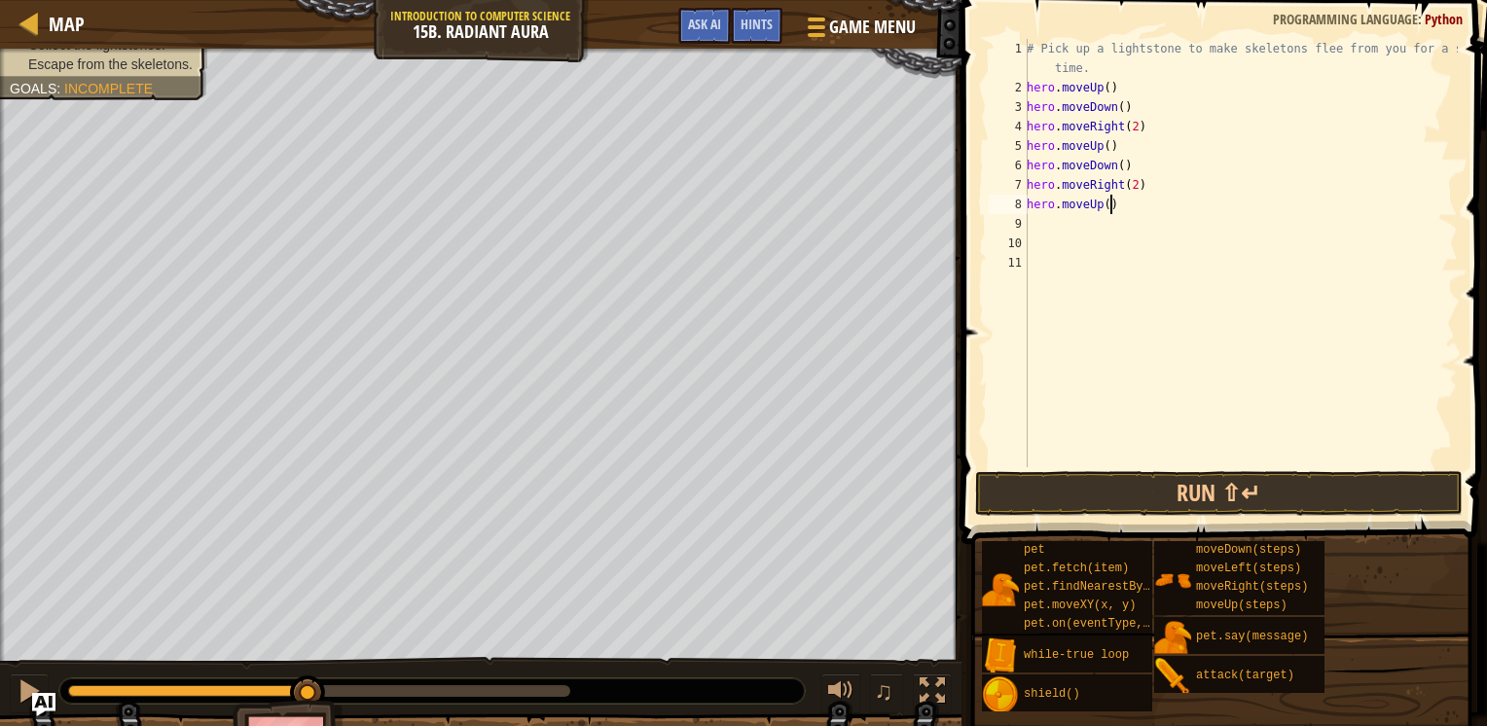
click at [1113, 212] on div "# Pick up a lightstone to make skeletons flee from you for a short time. hero .…" at bounding box center [1240, 282] width 435 height 487
type textarea "hero.moveUp()"
click at [1079, 511] on button "Run ⇧↵" at bounding box center [1219, 493] width 488 height 45
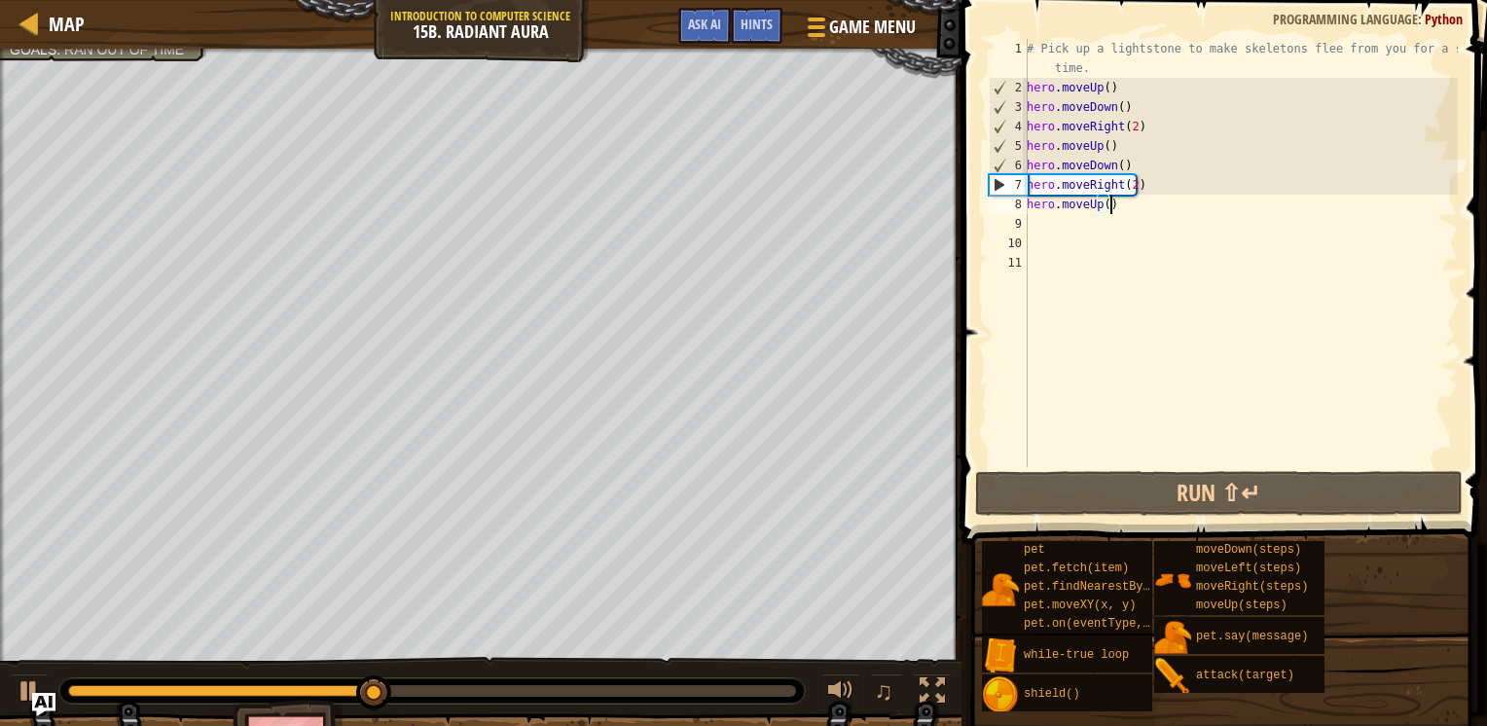
click at [1098, 226] on div "# Pick up a lightstone to make skeletons flee from you for a short time. hero .…" at bounding box center [1240, 282] width 435 height 487
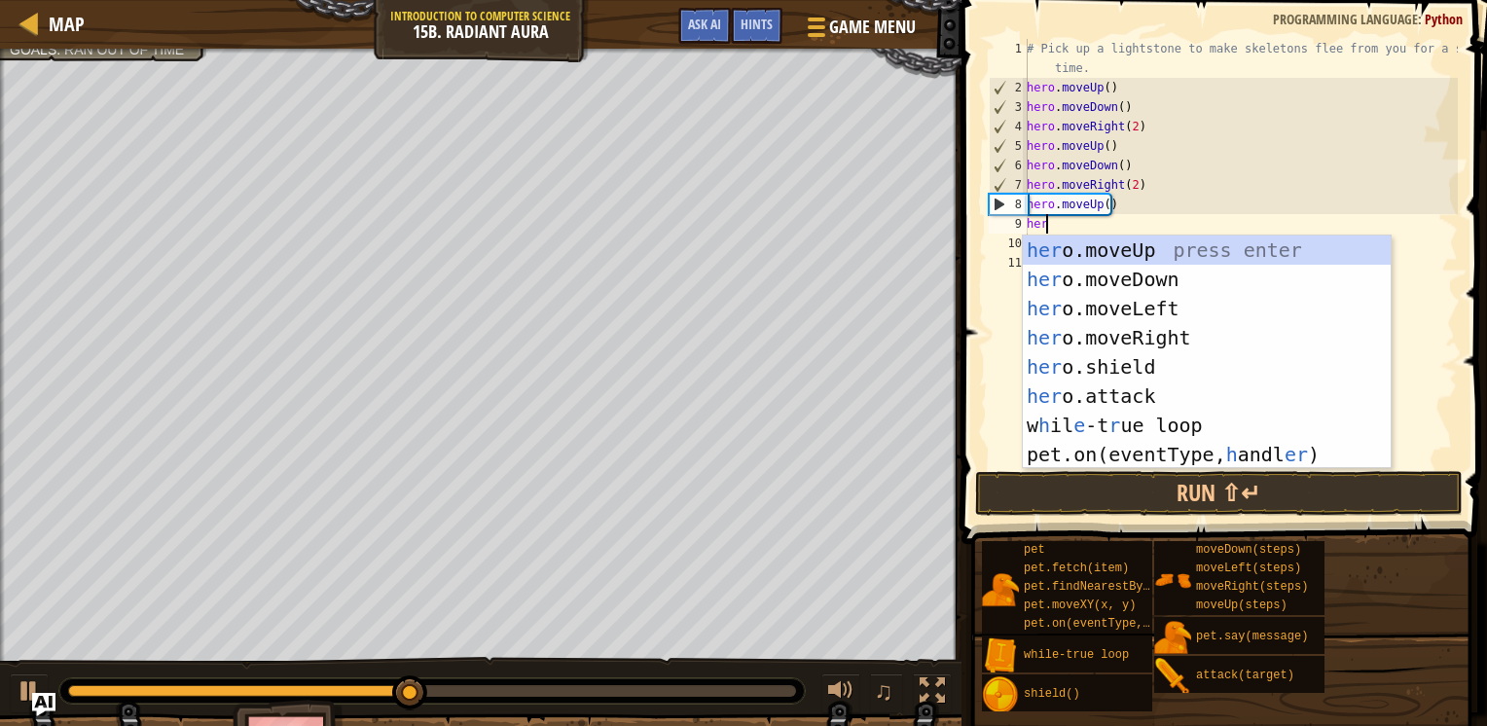
type textarea "hero"
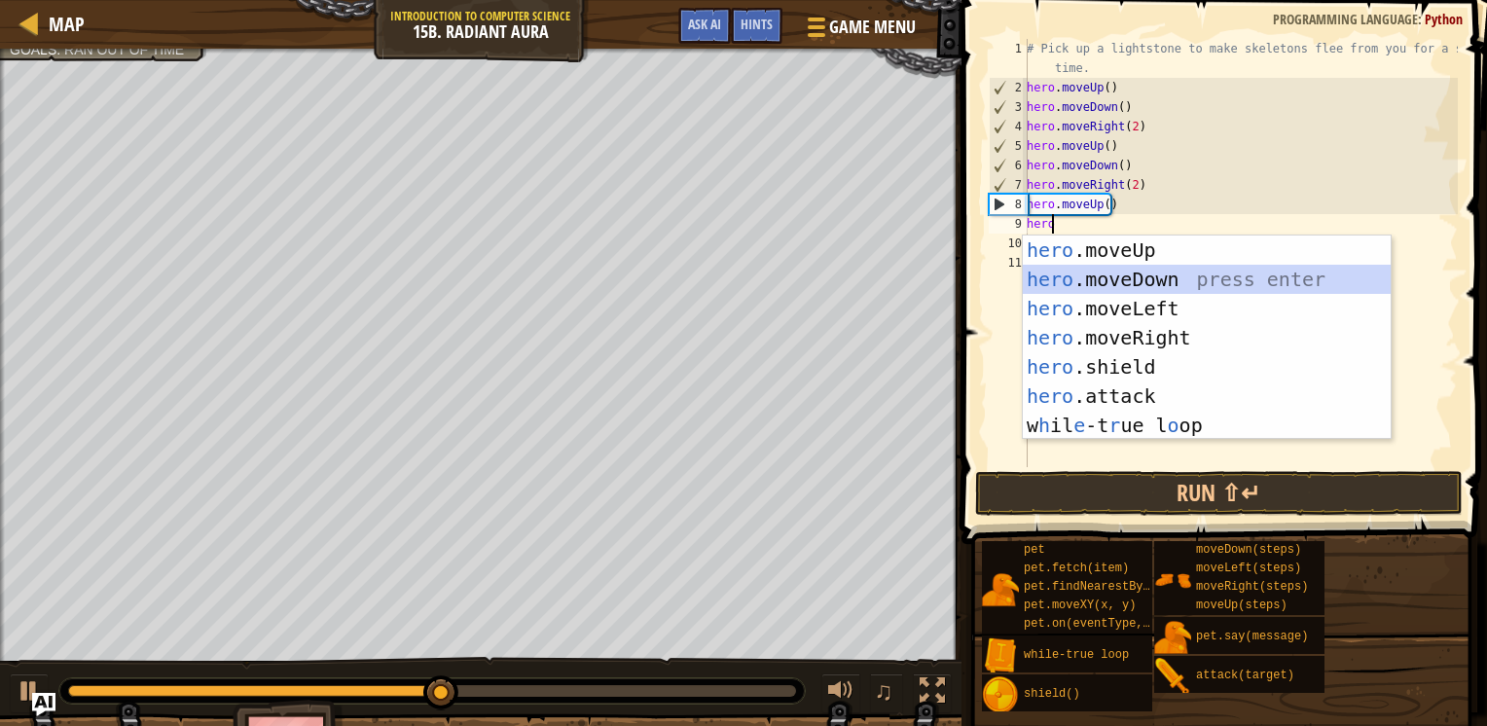
click at [1107, 274] on div "hero .moveUp press enter hero .moveDown press enter hero .moveLeft press enter …" at bounding box center [1207, 366] width 368 height 263
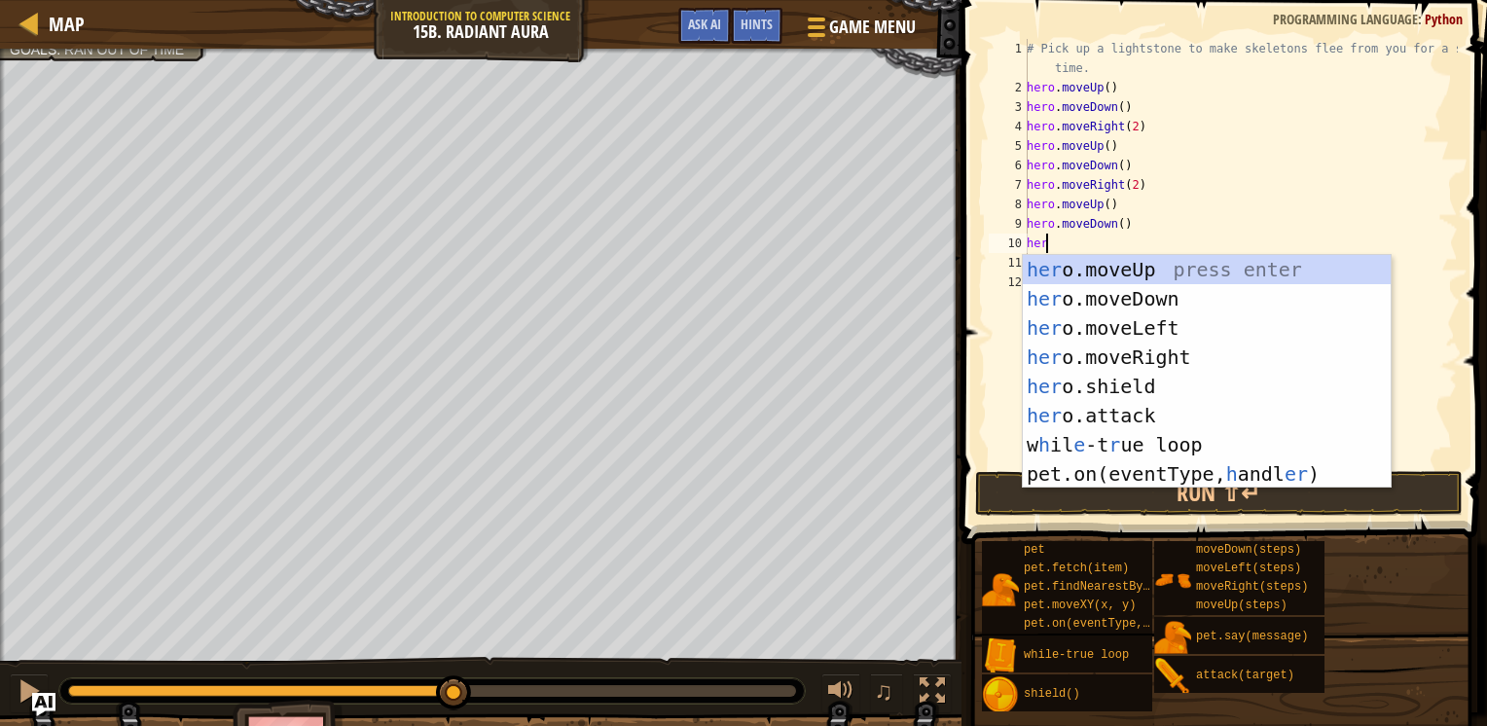
type textarea "hero"
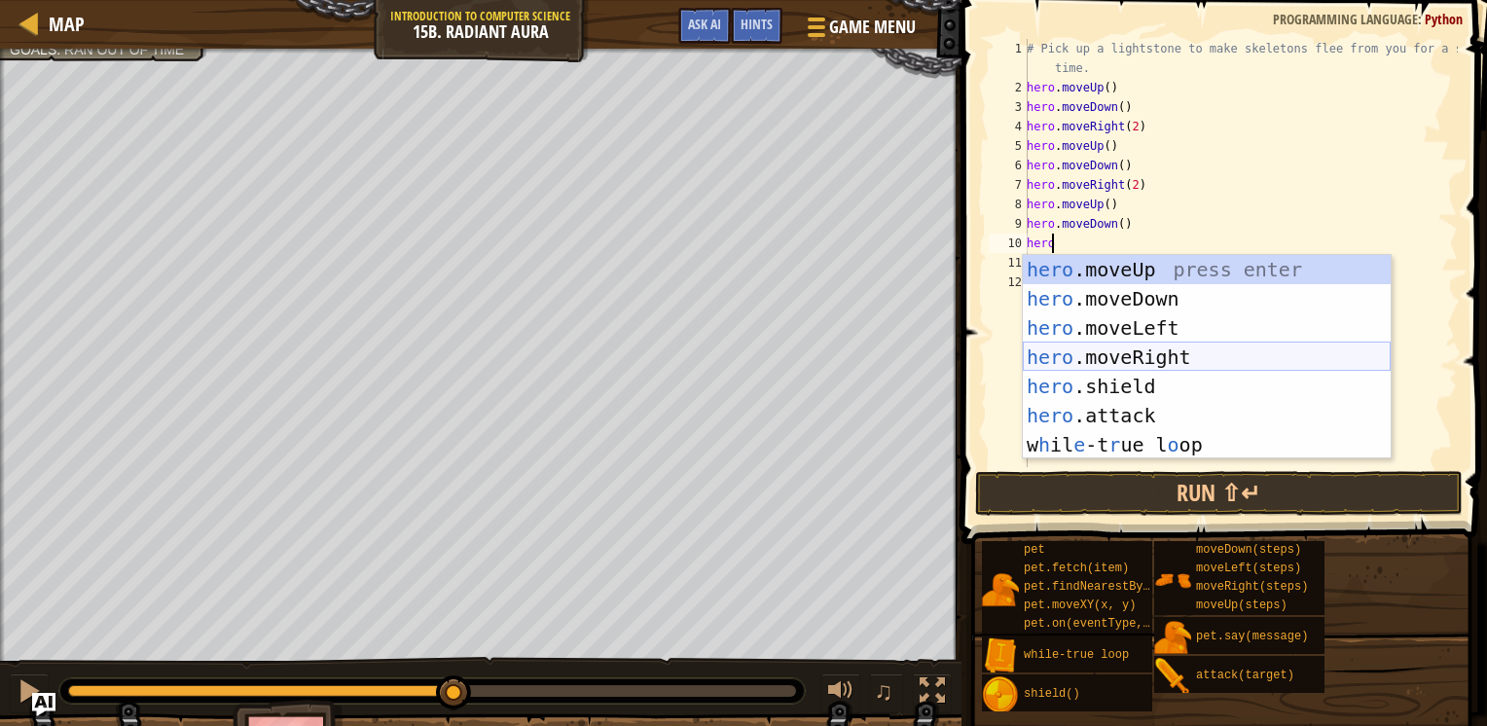
click at [1073, 359] on div "hero .moveUp press enter hero .moveDown press enter hero .moveLeft press enter …" at bounding box center [1207, 386] width 368 height 263
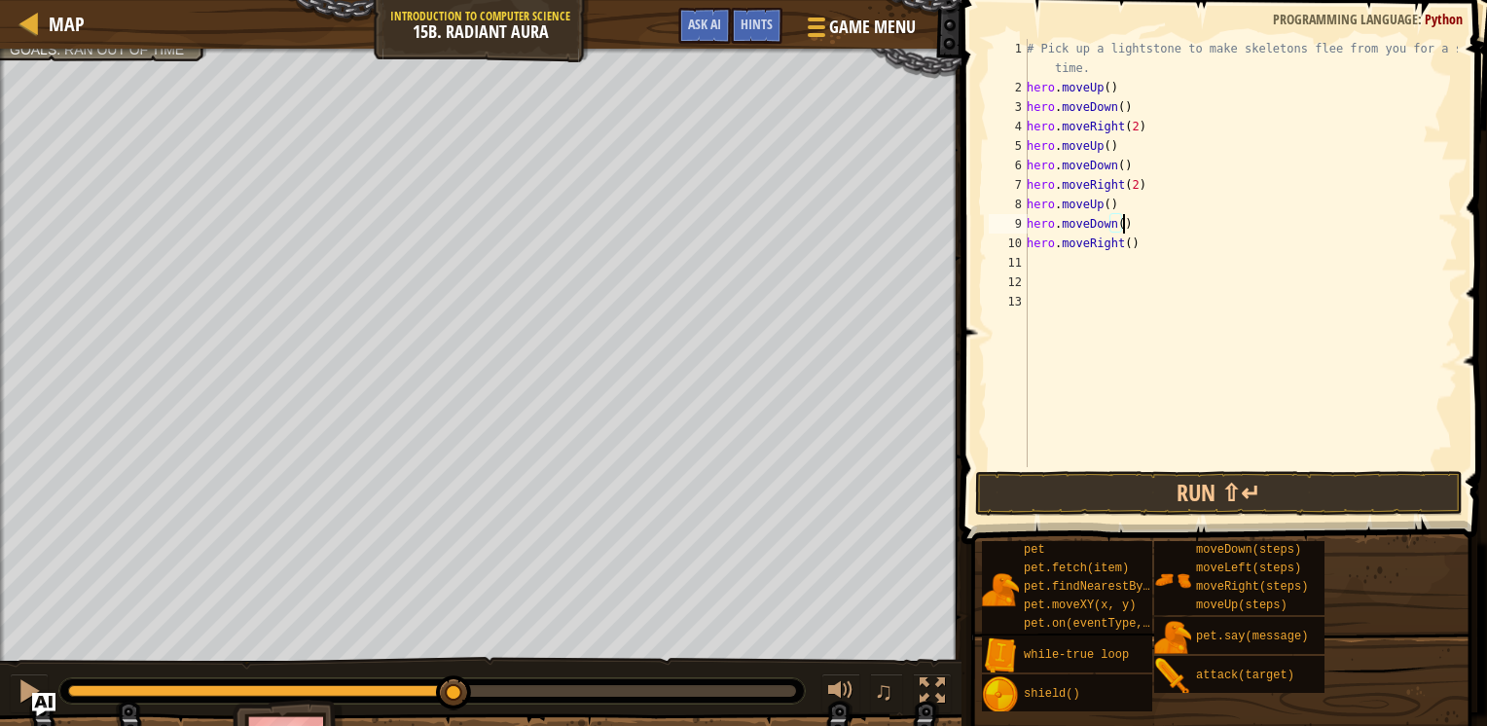
click at [1129, 225] on div "# Pick up a lightstone to make skeletons flee from you for a short time. hero .…" at bounding box center [1240, 282] width 435 height 487
type textarea "h"
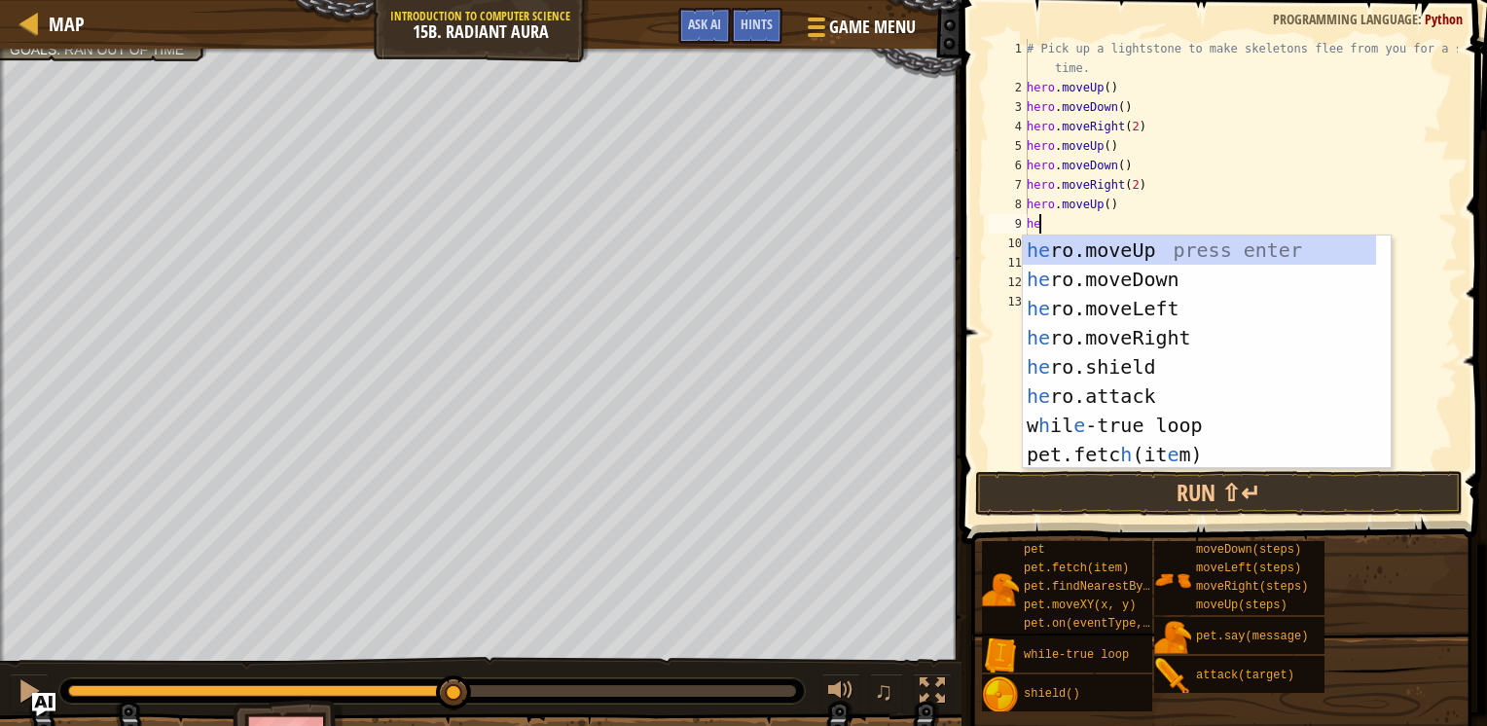
type textarea "hero"
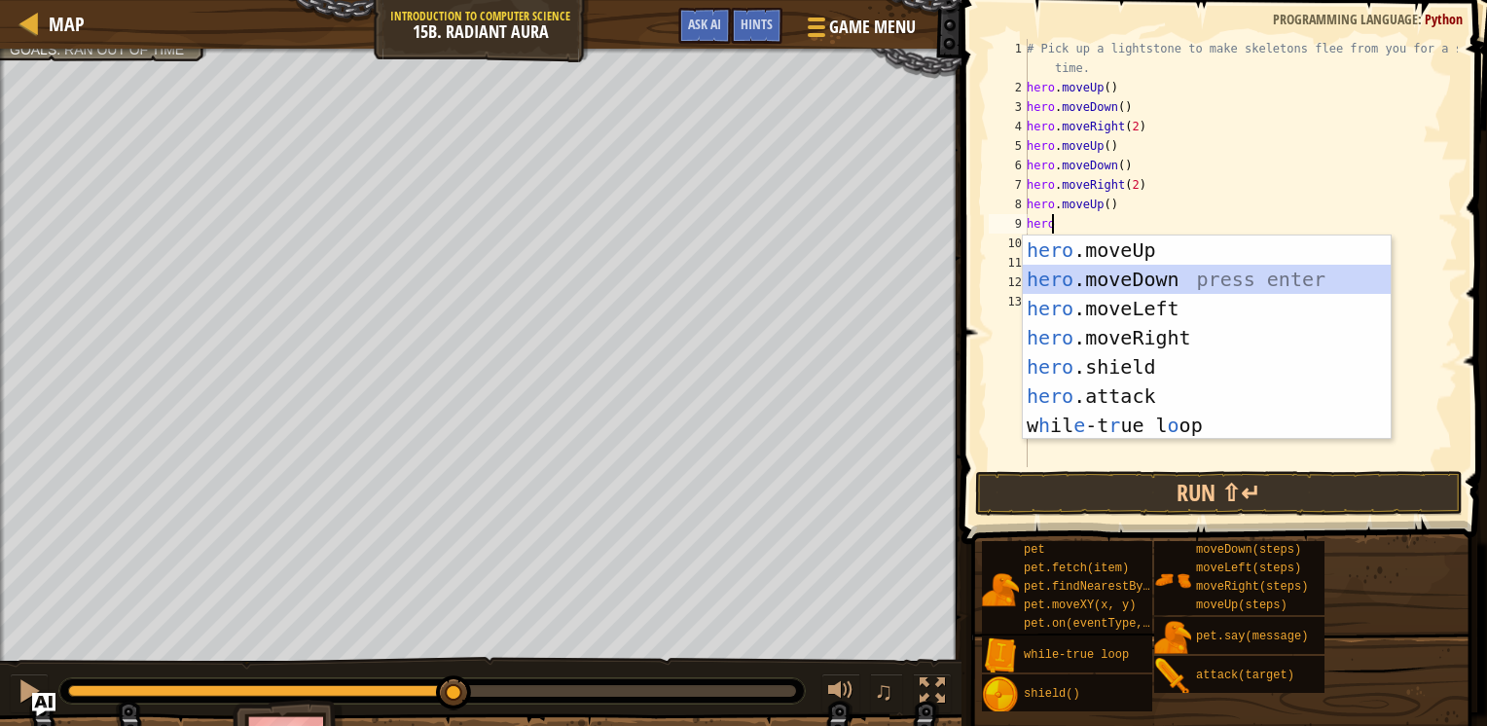
click at [1101, 271] on div "hero .moveUp press enter hero .moveDown press enter hero .moveLeft press enter …" at bounding box center [1207, 366] width 368 height 263
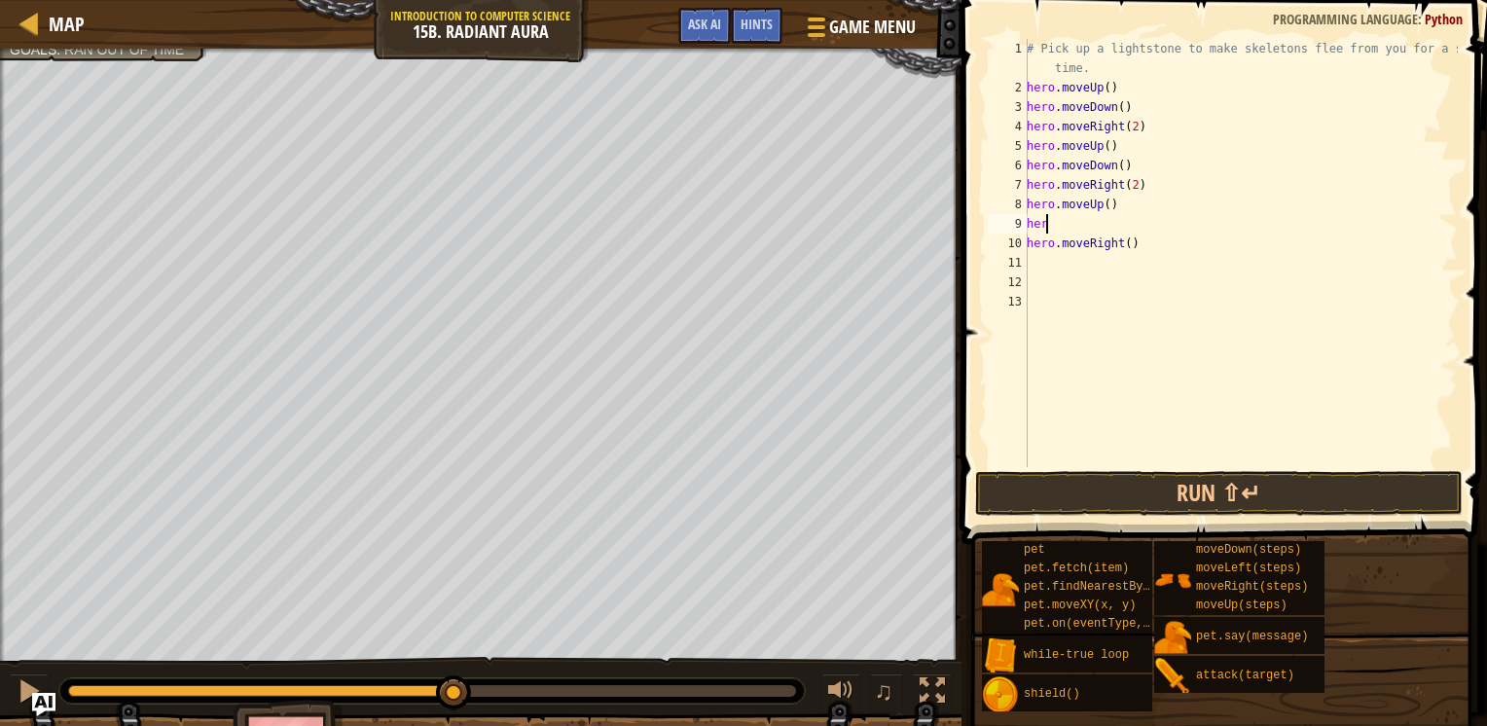
type textarea "h"
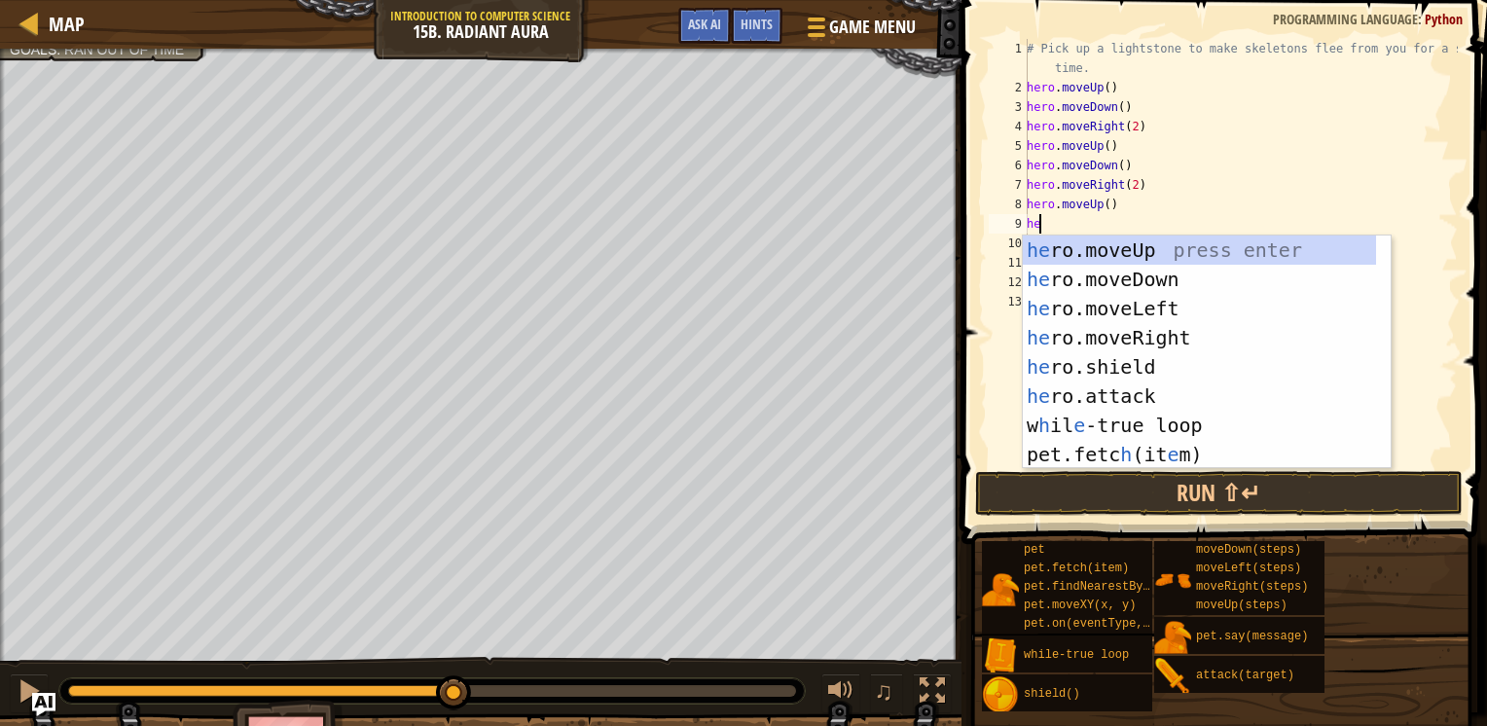
type textarea "hero"
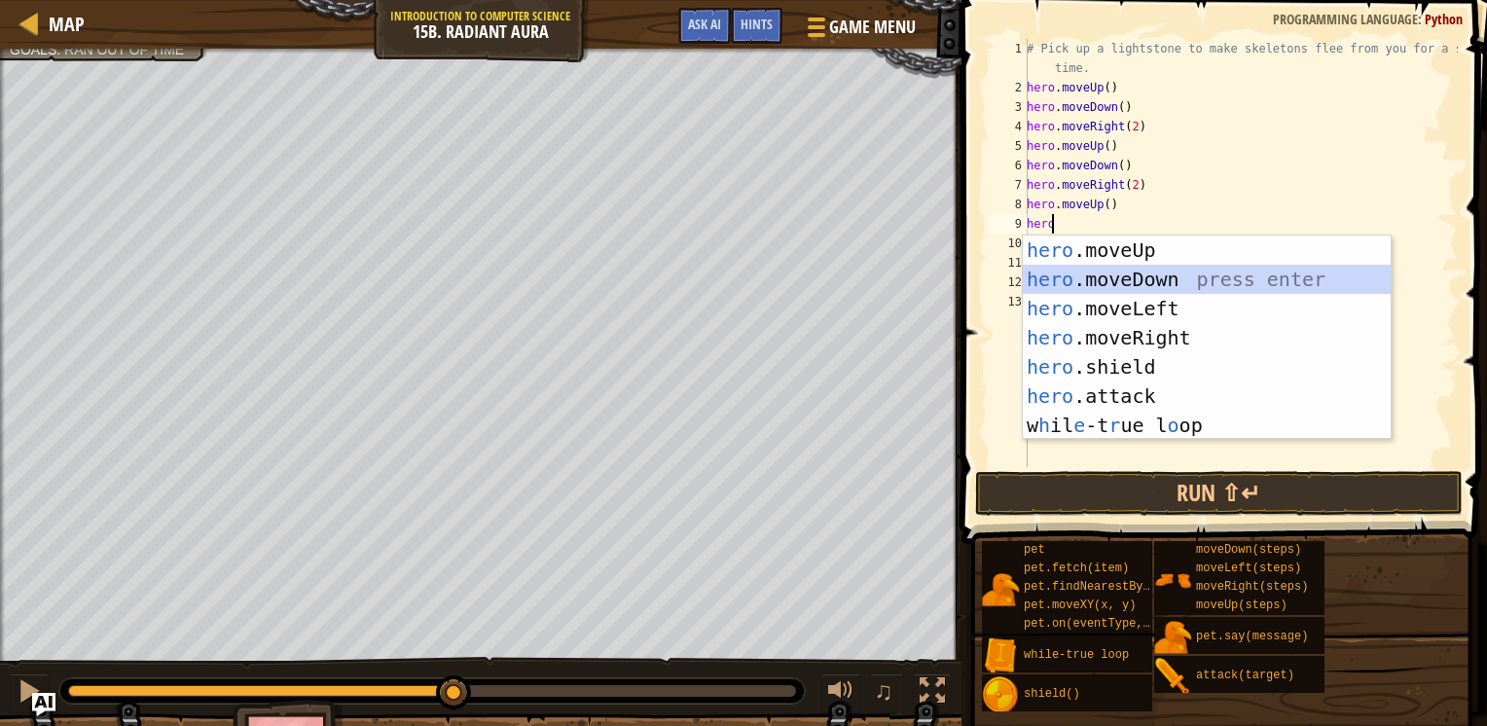
click at [1101, 278] on div "hero .moveUp press enter hero .moveDown press enter hero .moveLeft press enter …" at bounding box center [1207, 366] width 368 height 263
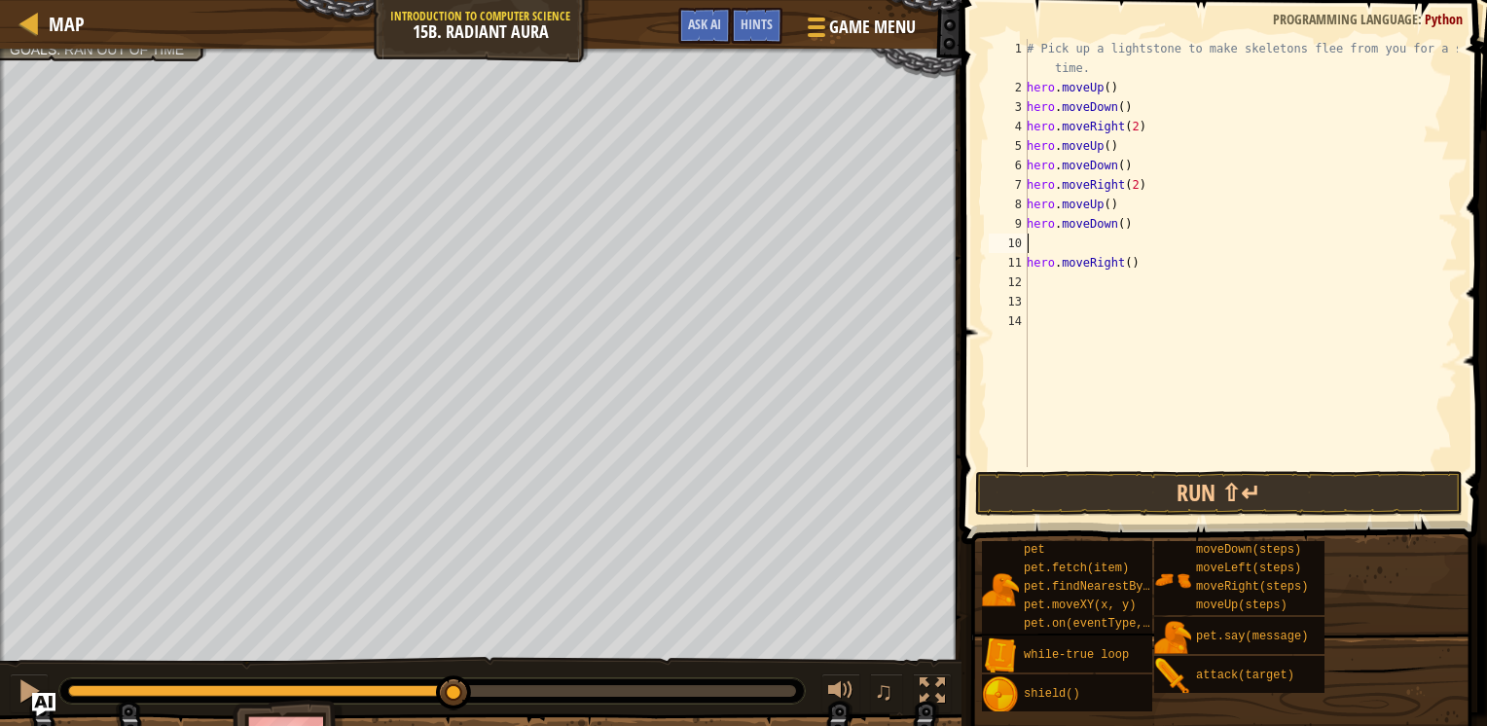
type textarea "hero.moveDown()"
click at [1058, 271] on div "# Pick up a lightstone to make skeletons flee from you for a short time. hero .…" at bounding box center [1240, 282] width 435 height 487
click at [1115, 228] on div "# Pick up a lightstone to make skeletons flee from you for a short time. hero .…" at bounding box center [1240, 282] width 435 height 487
type textarea "hero.moveDown(2)"
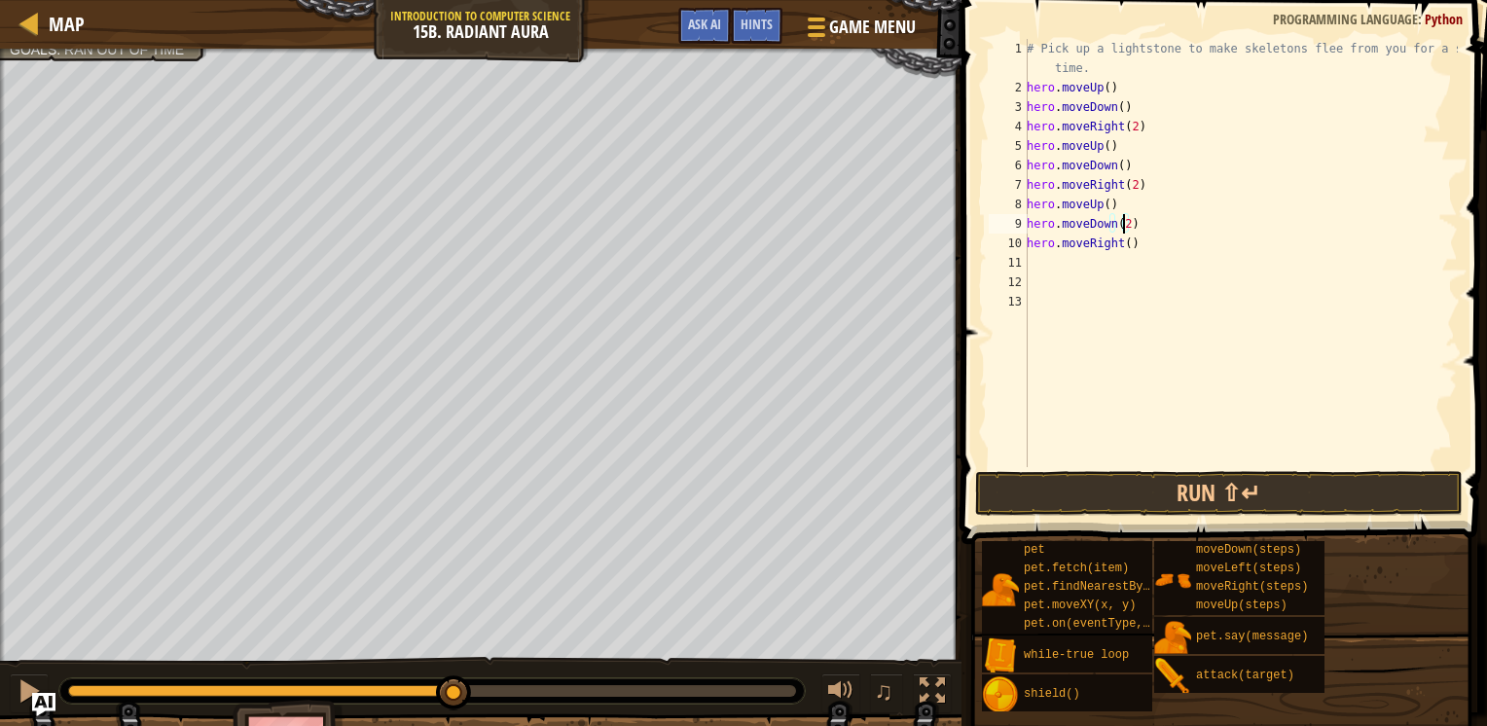
click at [1084, 321] on div "# Pick up a lightstone to make skeletons flee from you for a short time. hero .…" at bounding box center [1240, 282] width 435 height 487
click at [1091, 499] on button "Run ⇧↵" at bounding box center [1219, 493] width 488 height 45
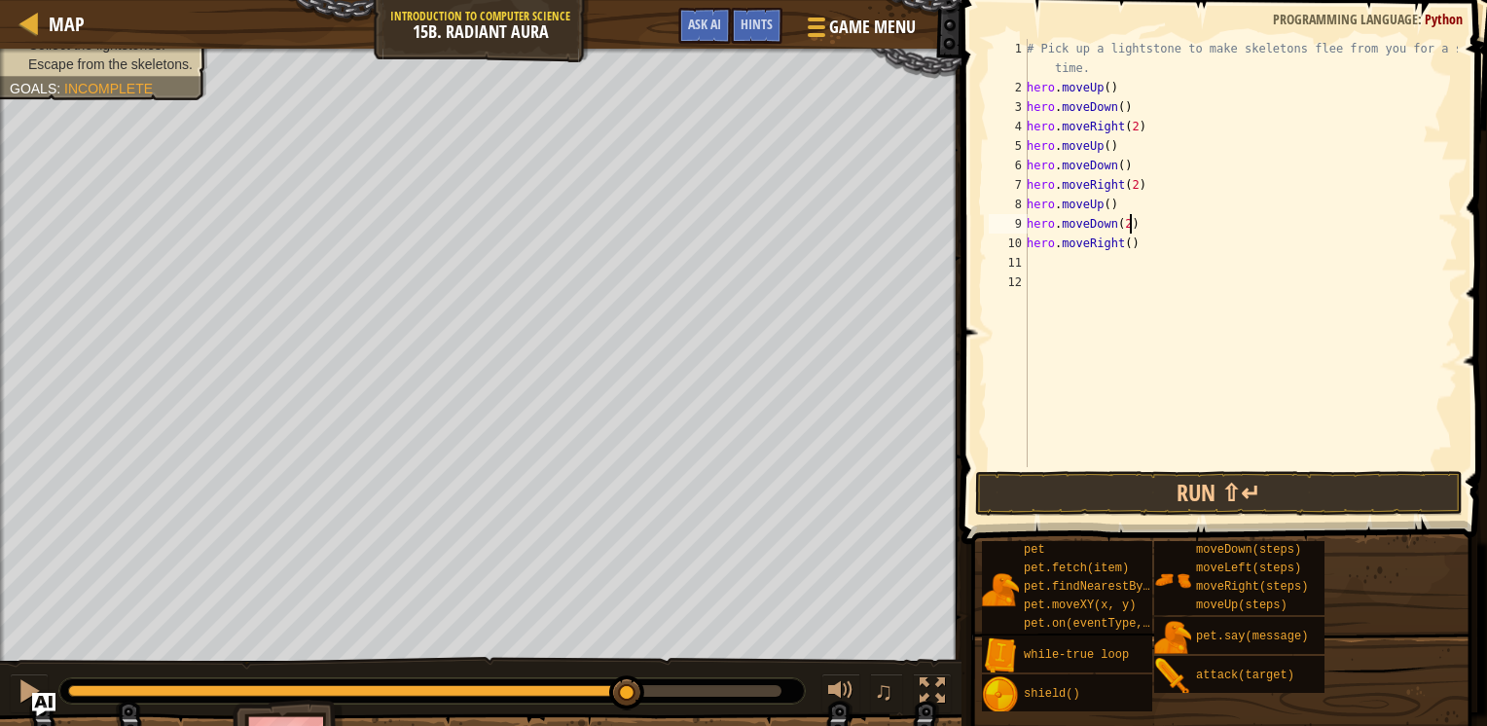
click at [1144, 226] on div "# Pick up a lightstone to make skeletons flee from you for a short time. hero .…" at bounding box center [1240, 282] width 435 height 487
type textarea "h"
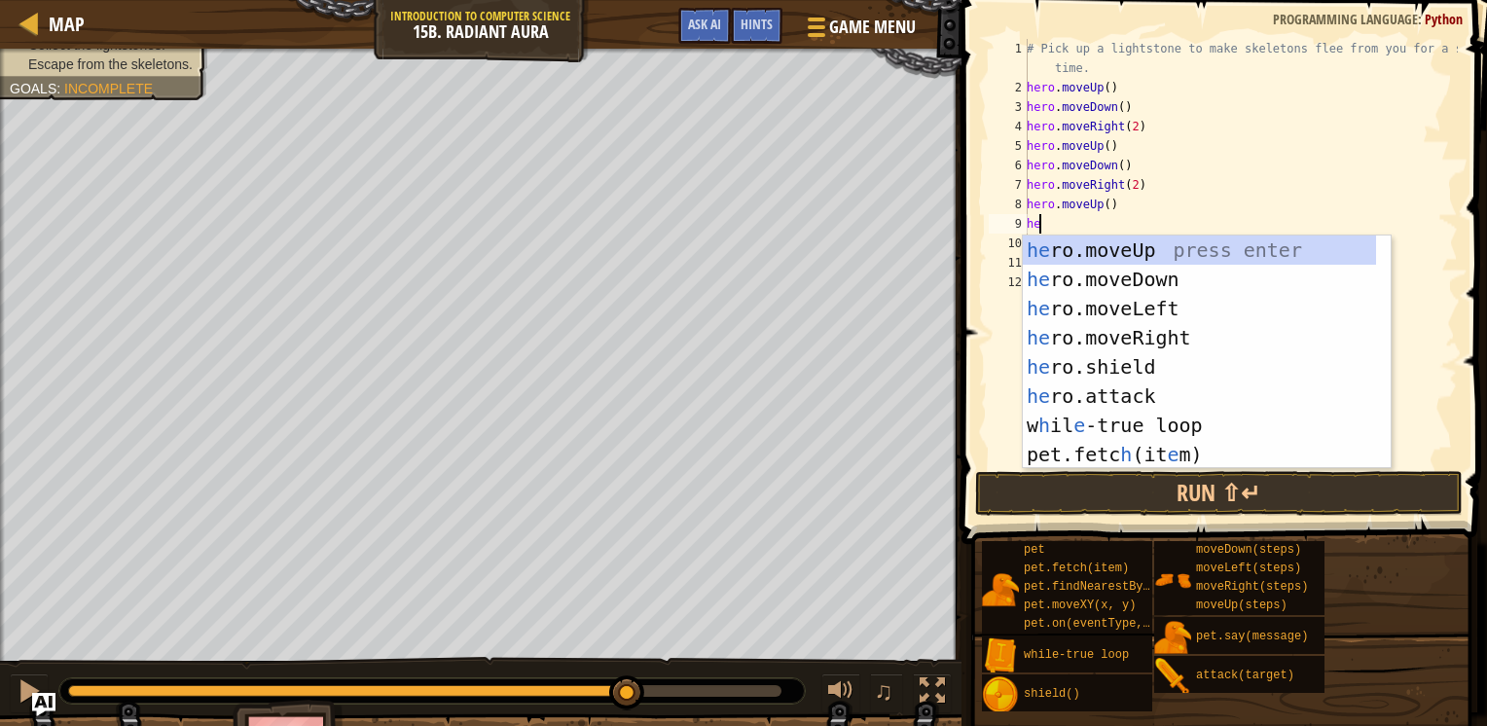
type textarea "hero"
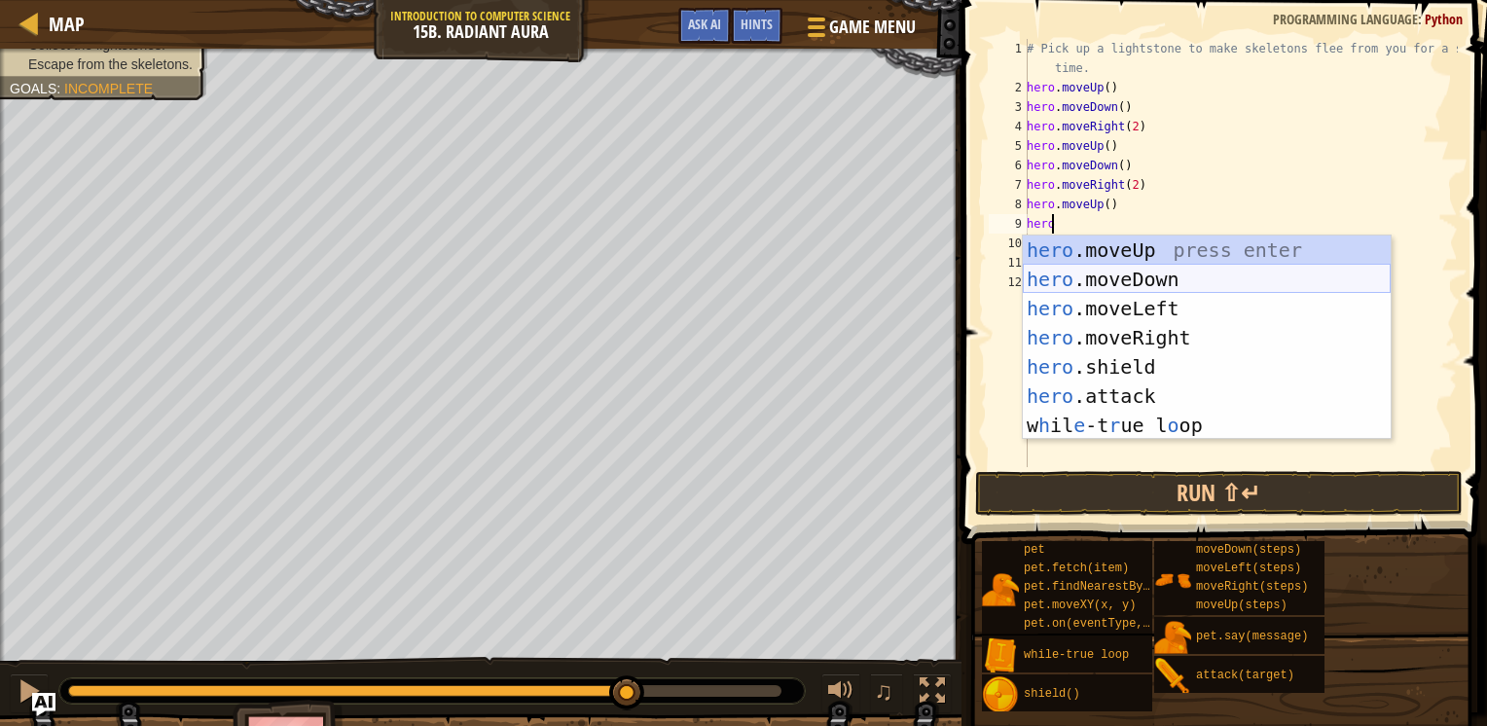
click at [1140, 274] on div "hero .moveUp press enter hero .moveDown press enter hero .moveLeft press enter …" at bounding box center [1207, 366] width 368 height 263
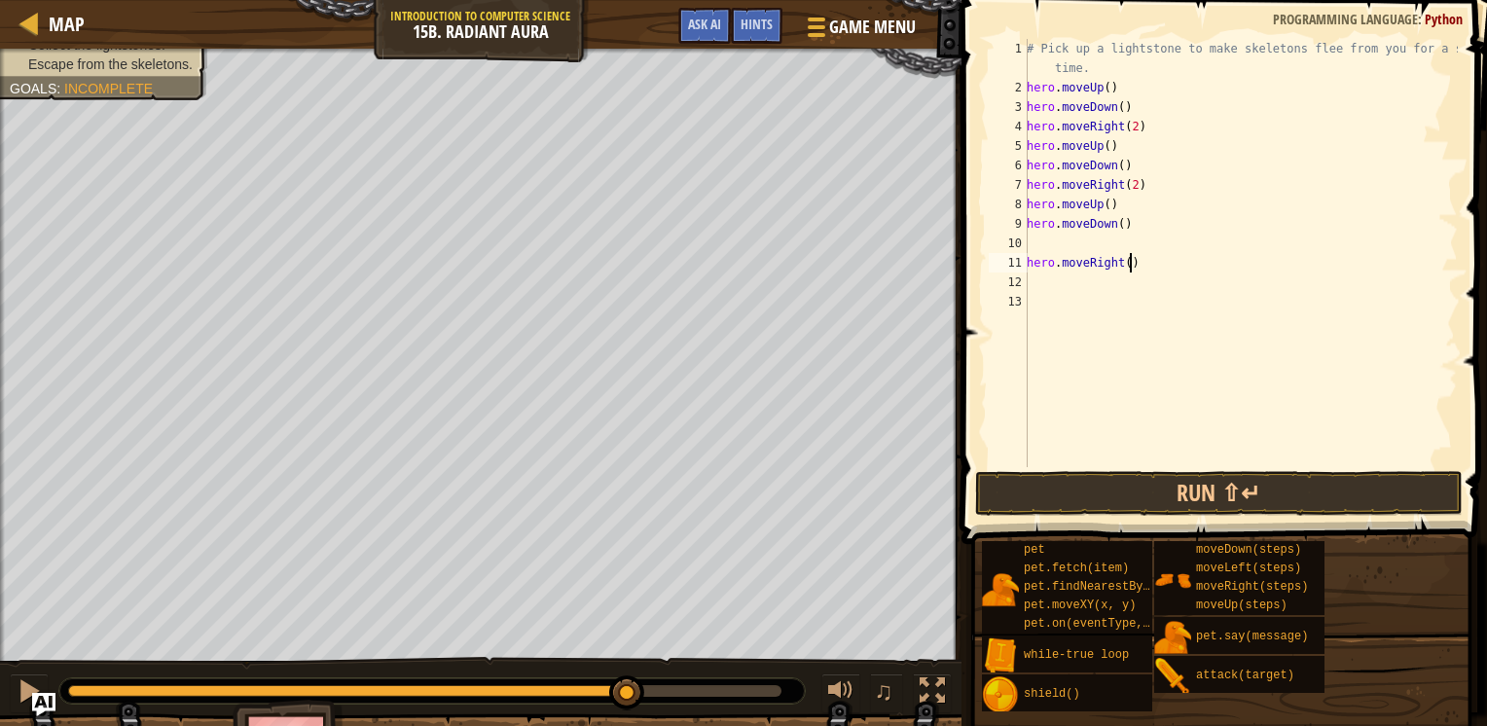
click at [1138, 257] on div "# Pick up a lightstone to make skeletons flee from you for a short time. hero .…" at bounding box center [1240, 282] width 435 height 487
type textarea "h"
click at [1035, 239] on div "# Pick up a lightstone to make skeletons flee from you for a short time. hero .…" at bounding box center [1240, 282] width 435 height 487
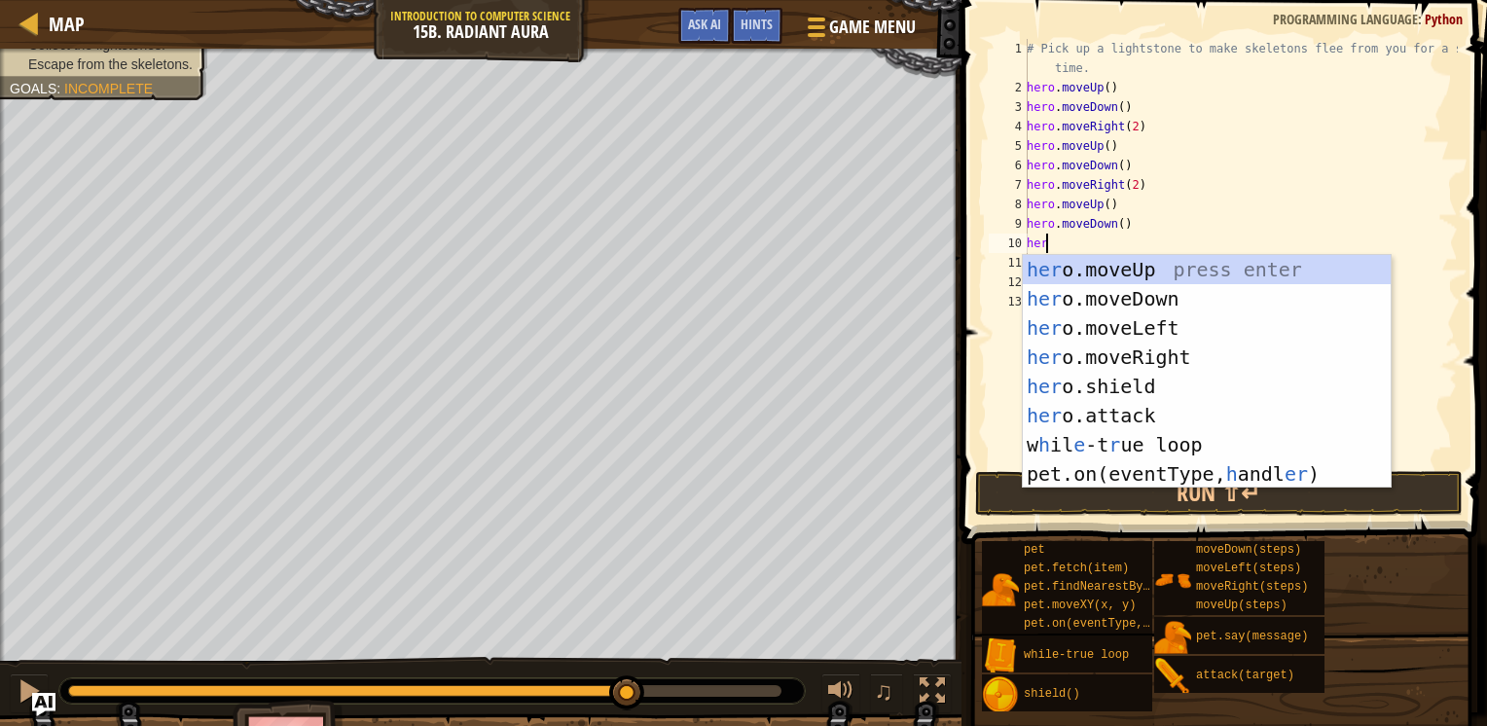
type textarea "hero"
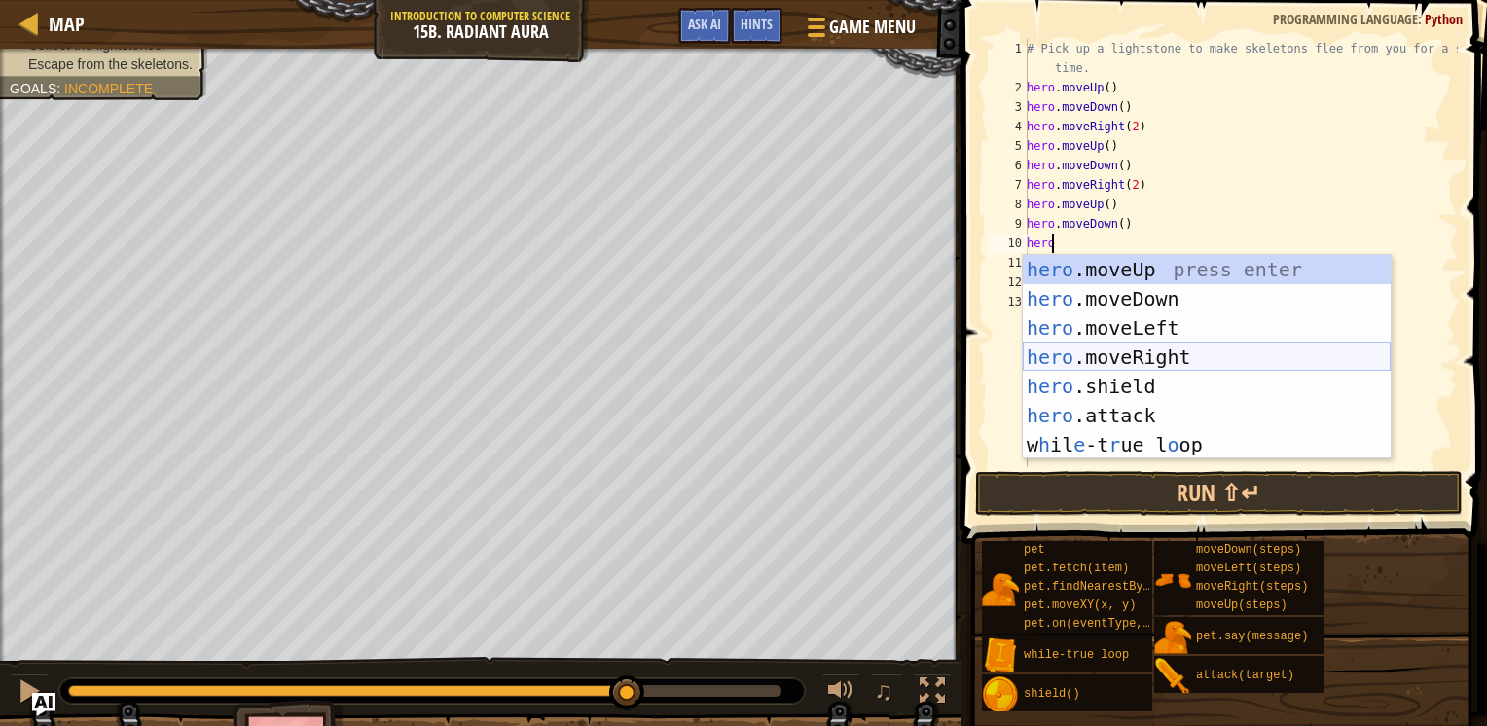
click at [1073, 358] on div "hero .moveUp press enter hero .moveDown press enter hero .moveLeft press enter …" at bounding box center [1207, 386] width 368 height 263
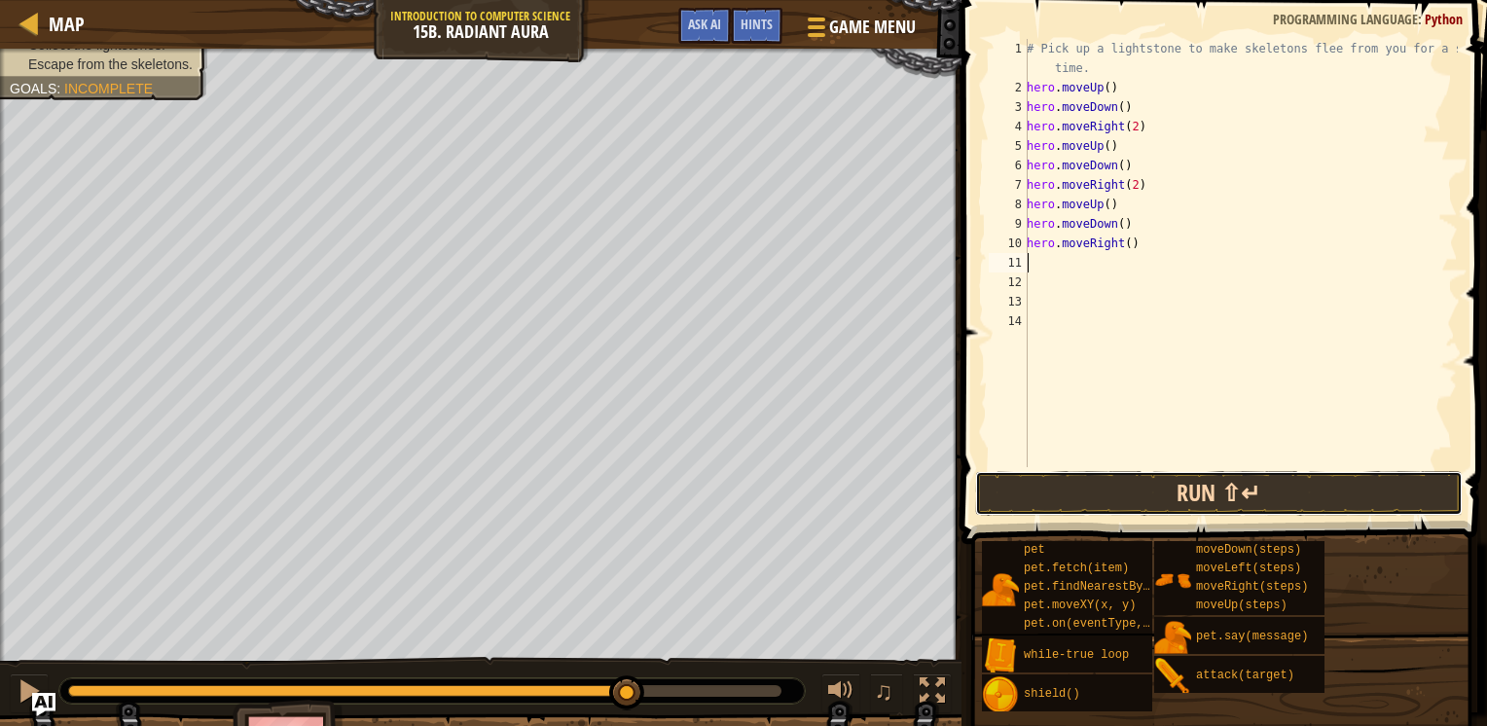
click at [1098, 496] on button "Run ⇧↵" at bounding box center [1219, 493] width 488 height 45
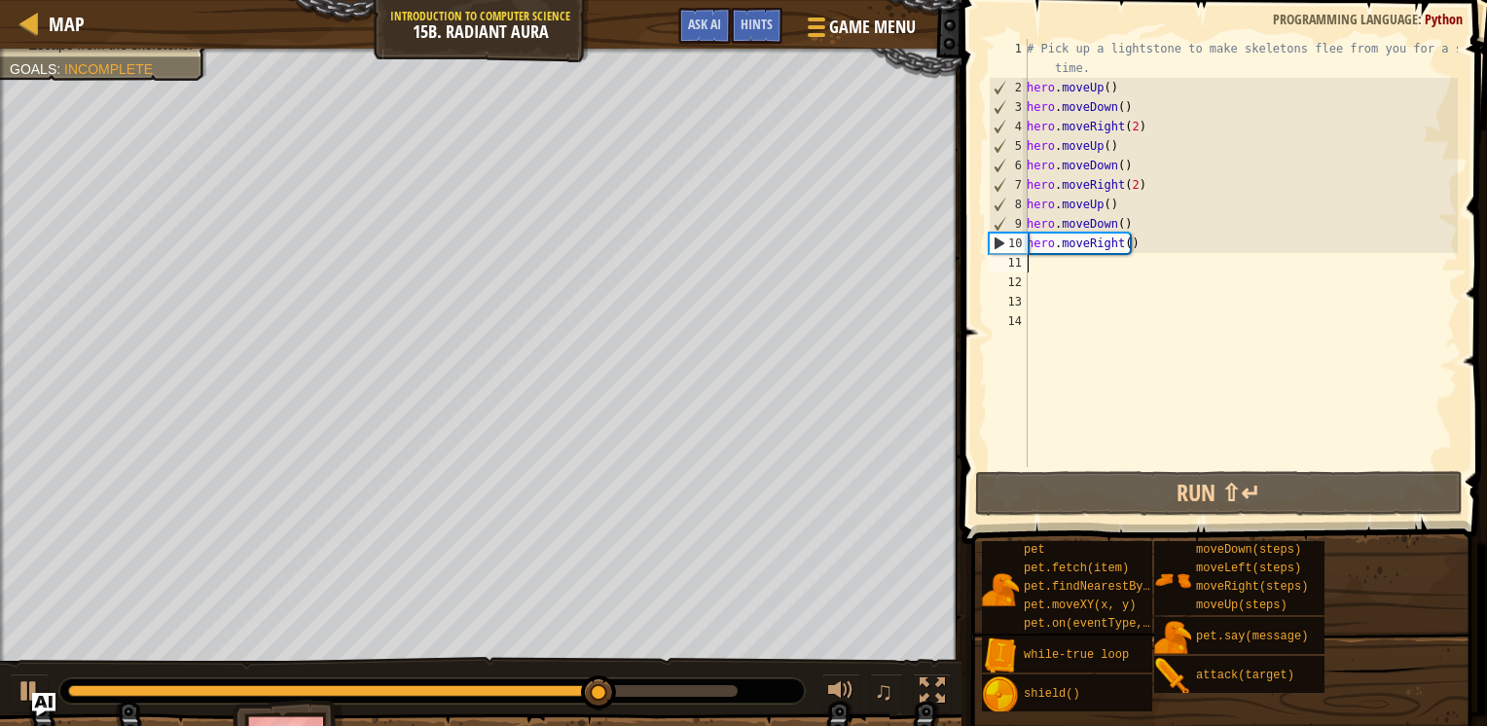
click at [1123, 245] on div "# Pick up a lightstone to make skeletons flee from you for a short time. hero .…" at bounding box center [1240, 282] width 435 height 487
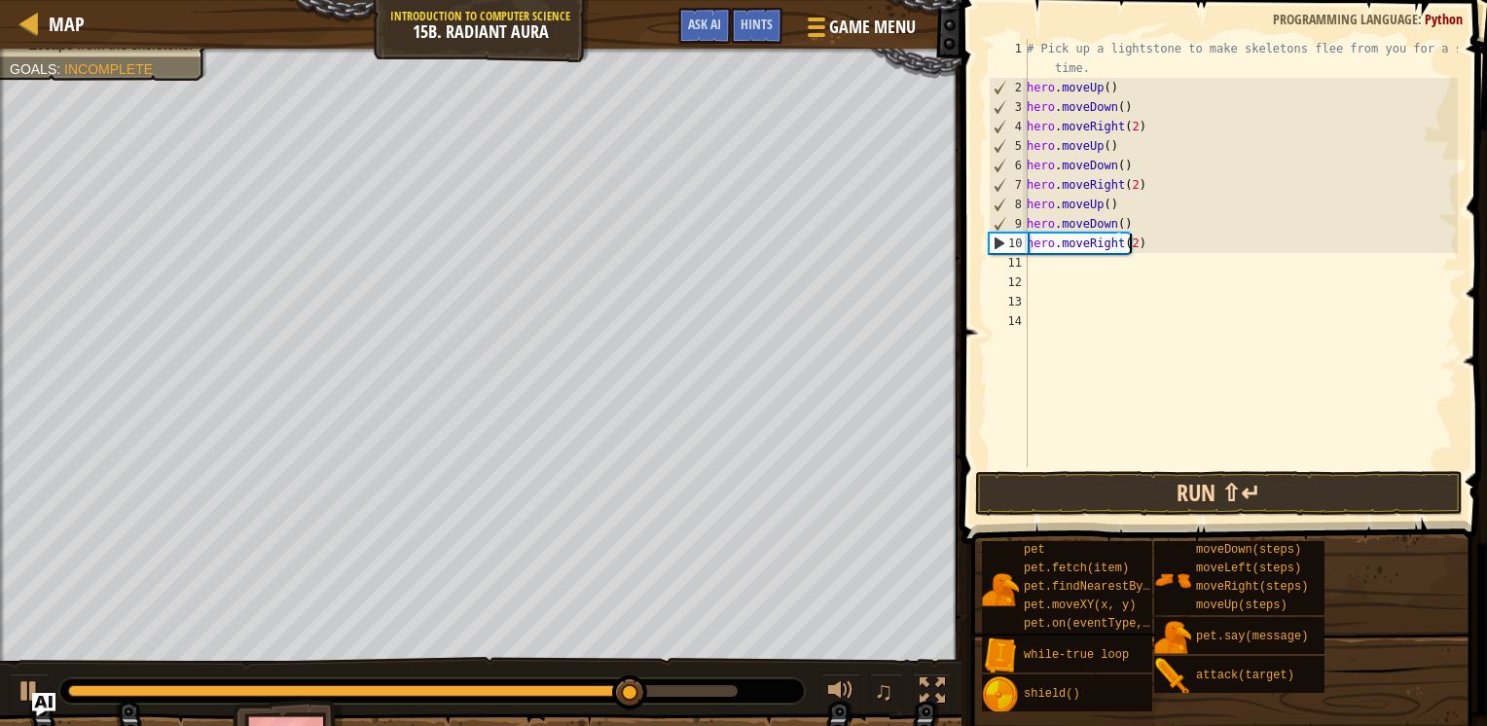
type textarea "hero.moveRight(2)"
click at [1172, 495] on button "Run ⇧↵" at bounding box center [1219, 493] width 488 height 45
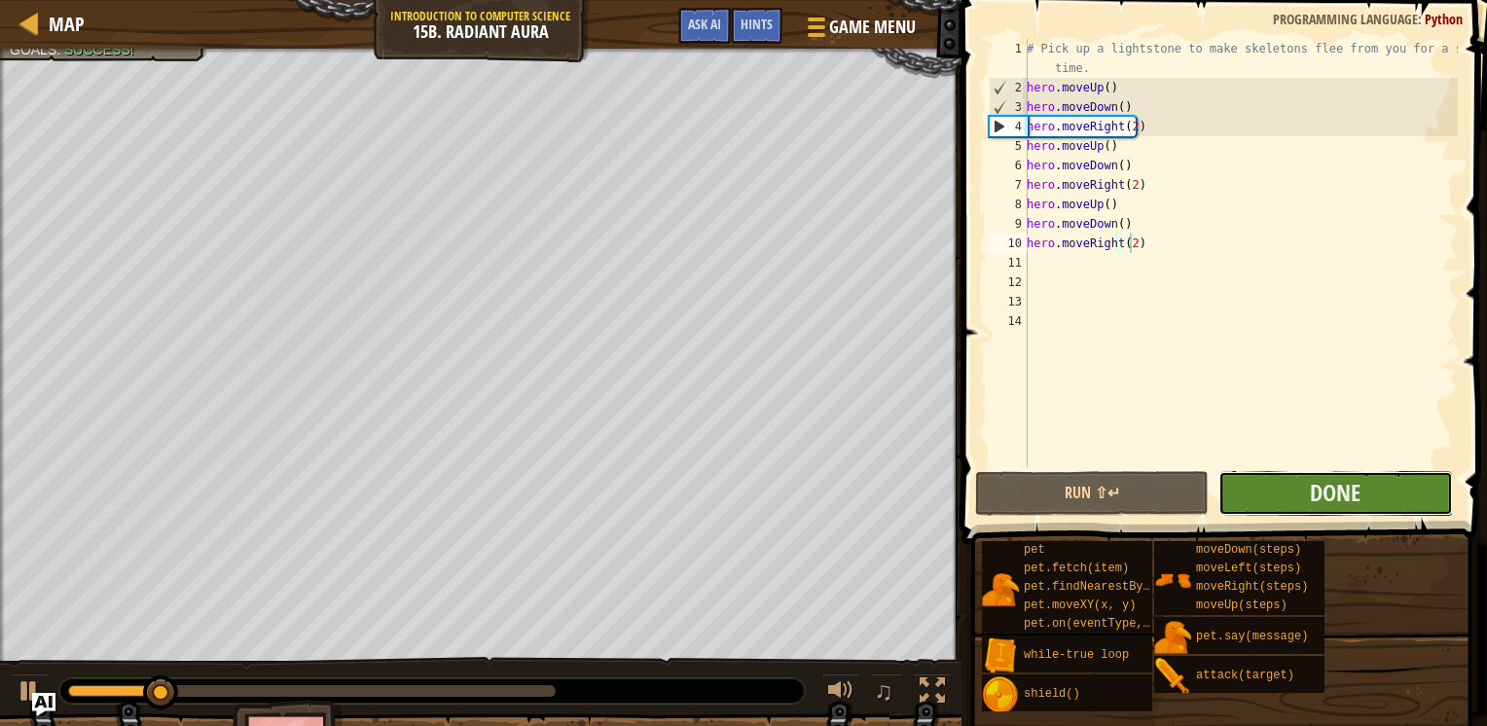
click at [1230, 493] on button "Done" at bounding box center [1335, 493] width 234 height 45
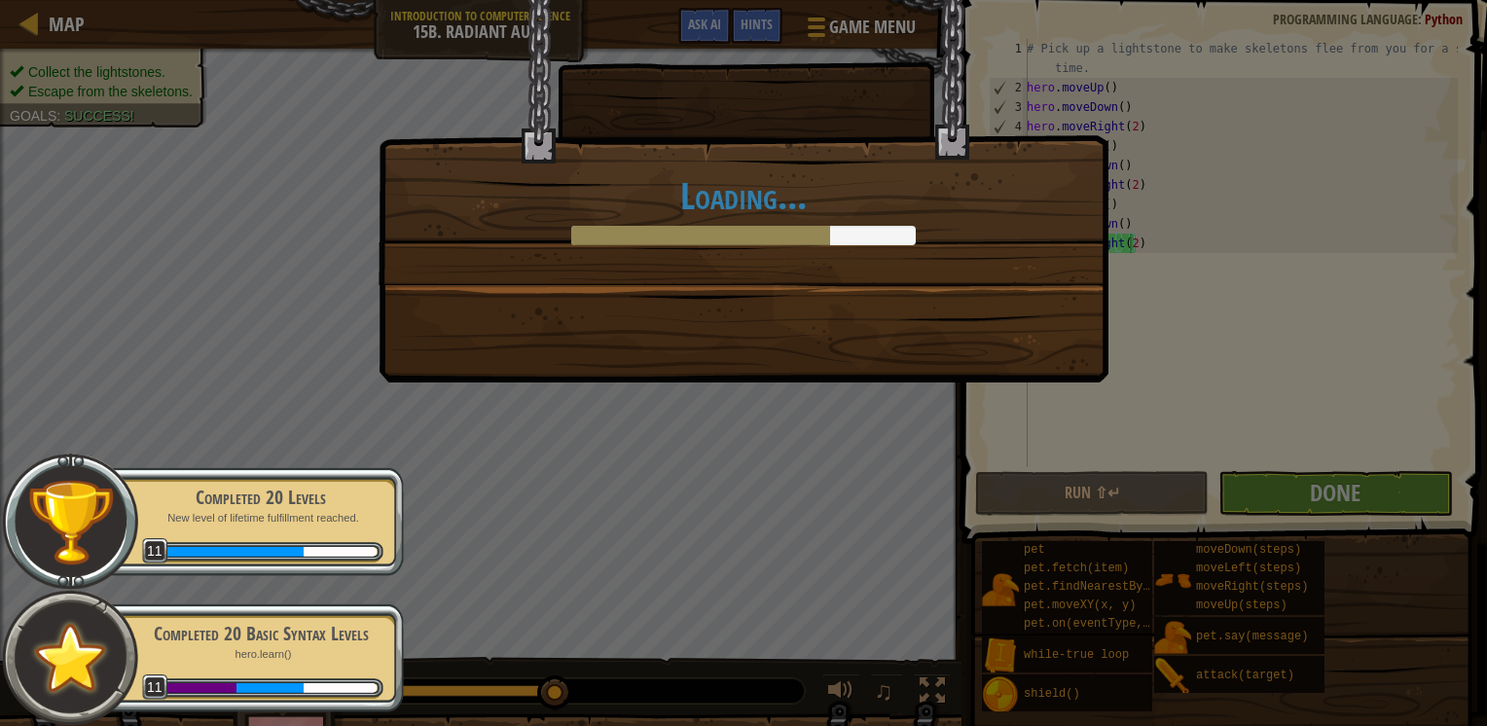
click at [895, 425] on div "Loading..." at bounding box center [743, 363] width 1487 height 726
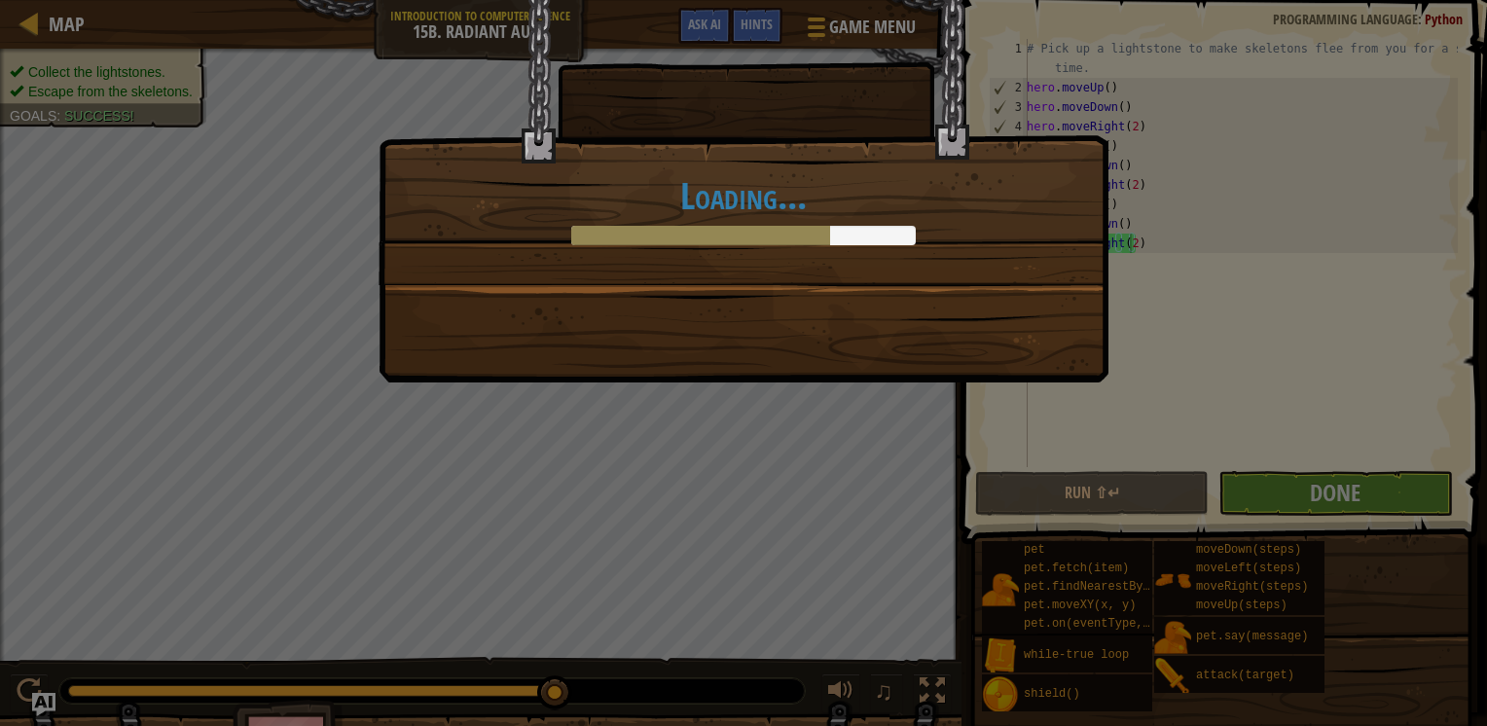
click at [703, 399] on div "Loading..." at bounding box center [743, 363] width 1487 height 726
click at [743, 391] on div "Loading..." at bounding box center [743, 363] width 1487 height 726
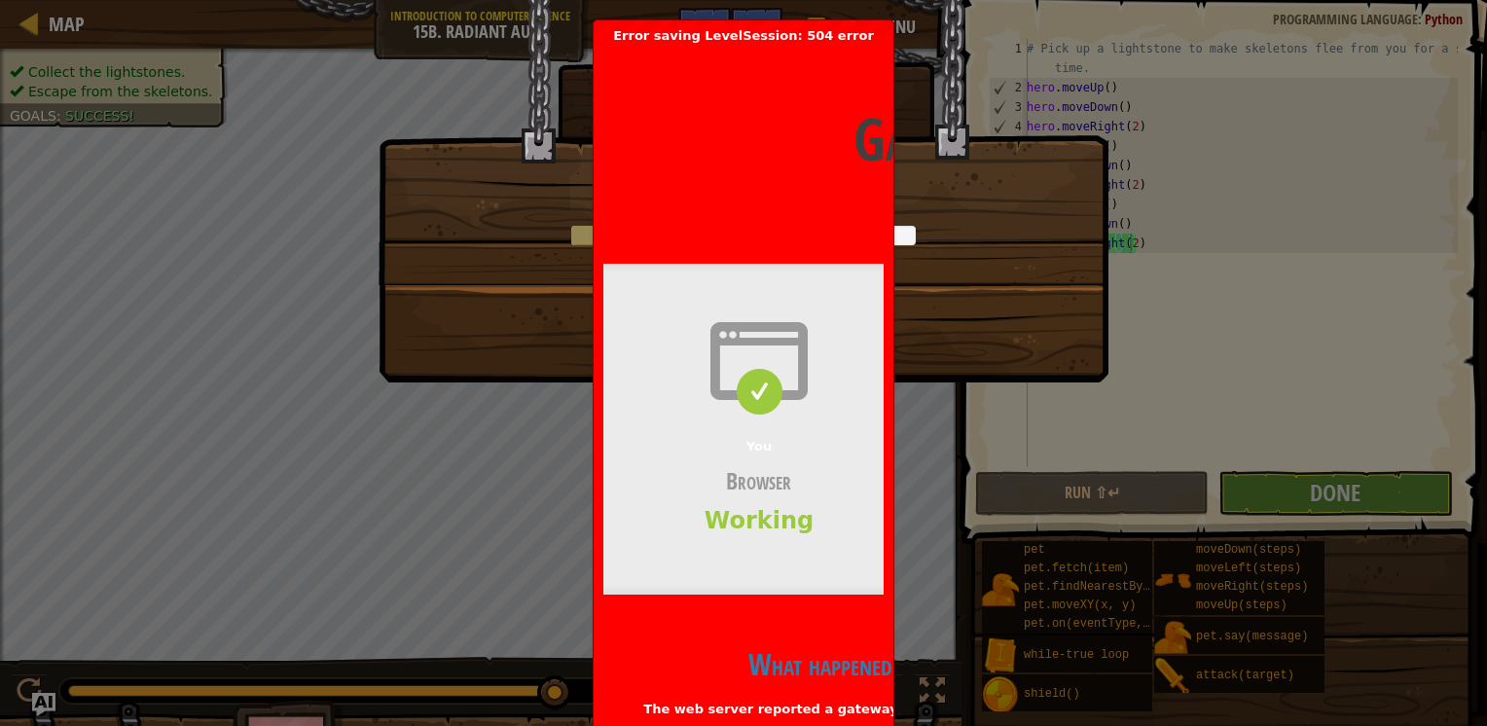
click at [542, 391] on div "Loading..." at bounding box center [743, 363] width 1487 height 726
click at [931, 407] on div "Loading..." at bounding box center [743, 363] width 1487 height 726
click at [782, 451] on div "You Browser Working" at bounding box center [758, 429] width 311 height 331
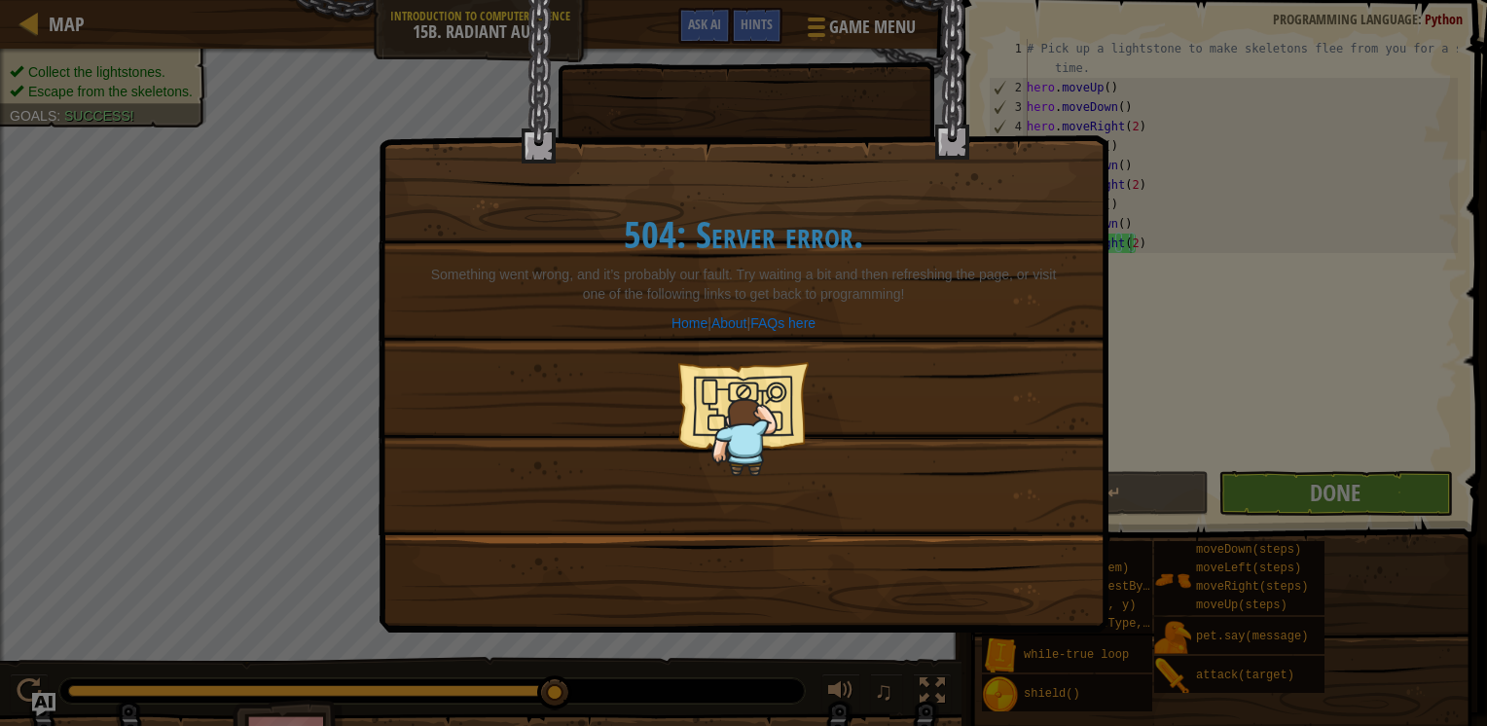
click at [716, 358] on div "504: Server error. Something went wrong, and it’s probably our fault. Try waiti…" at bounding box center [743, 345] width 689 height 340
click at [771, 324] on link "FAQs here" at bounding box center [782, 323] width 65 height 16
click at [798, 76] on div "504: Server error. Something went wrong, and it’s probably our fault. Try waiti…" at bounding box center [744, 267] width 728 height 534
click at [1324, 493] on div "504: Server error. Something went wrong, and it’s probably our fault. Try waiti…" at bounding box center [743, 363] width 1487 height 726
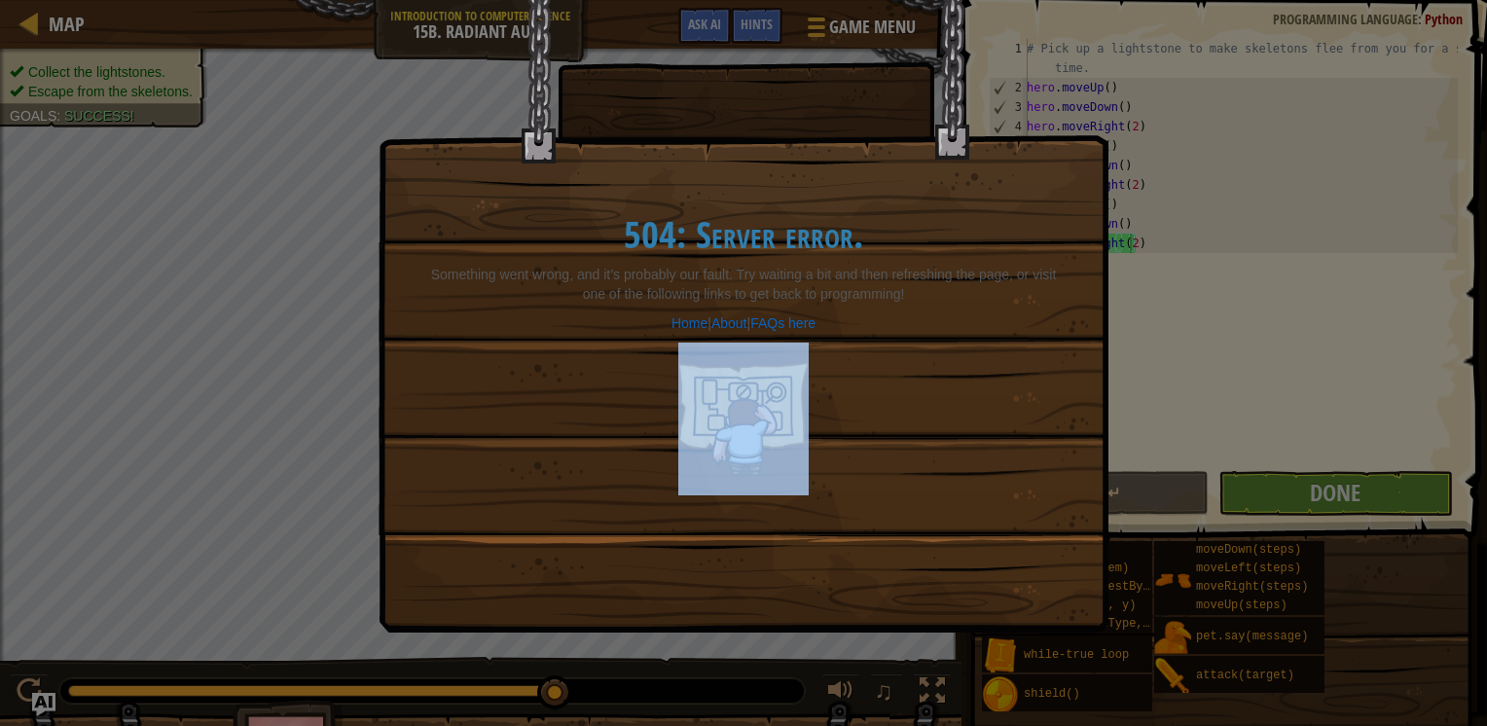
click at [1324, 493] on div "504: Server error. Something went wrong, and it’s probably our fault. Try waiti…" at bounding box center [743, 363] width 1487 height 726
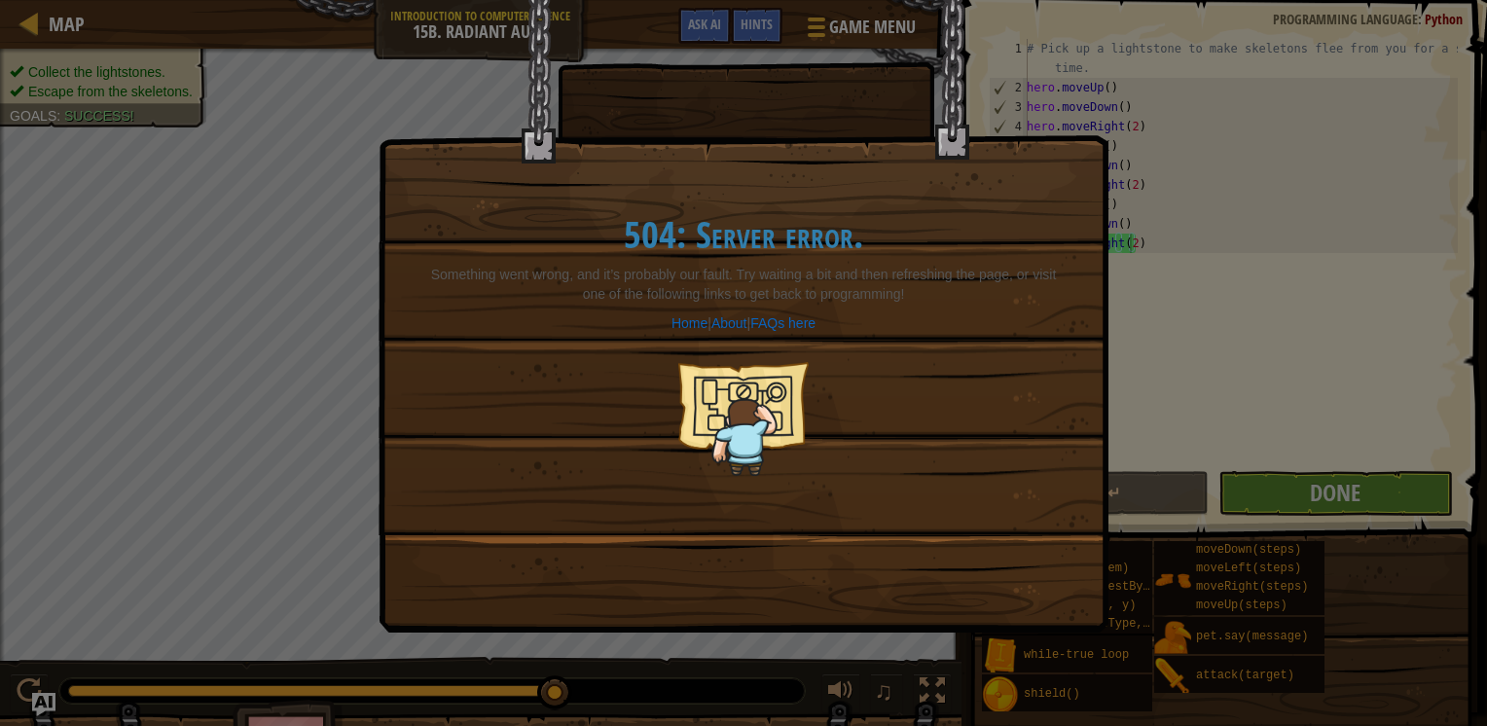
click at [857, 592] on div "504: Server error. Something went wrong, and it’s probably our fault. Try waiti…" at bounding box center [744, 316] width 730 height 633
